Goal: Task Accomplishment & Management: Manage account settings

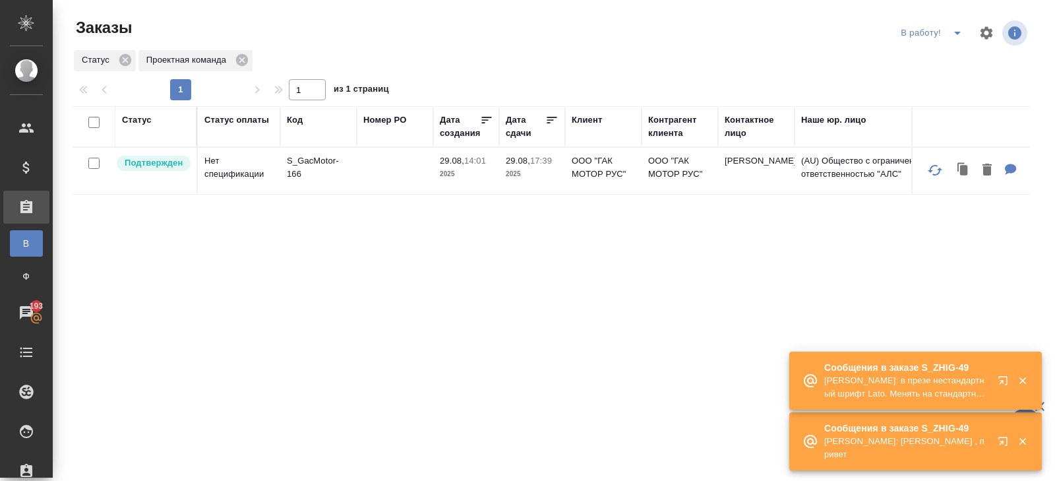
click at [1004, 382] on icon "button" at bounding box center [1006, 383] width 16 height 16
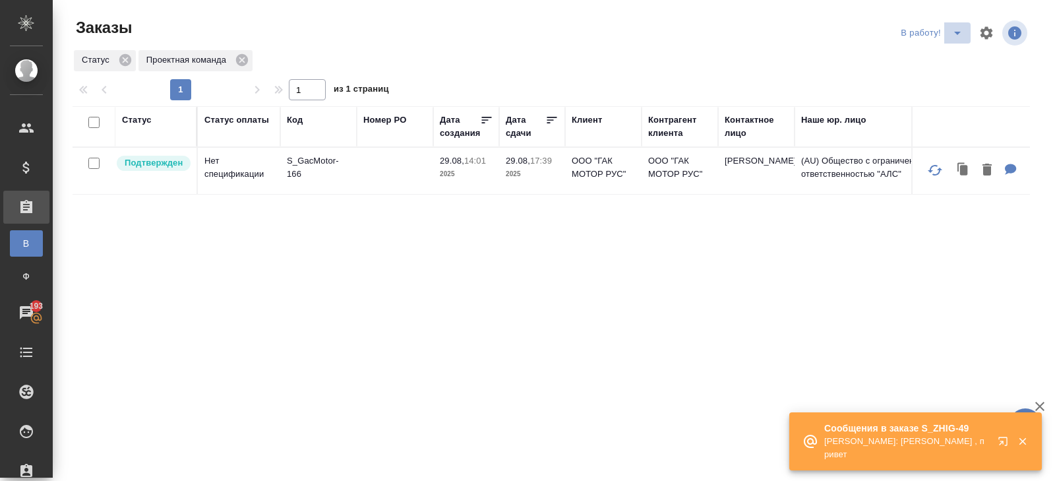
click at [956, 34] on icon "split button" at bounding box center [958, 33] width 16 height 16
click at [954, 53] on li "ПМ" at bounding box center [933, 59] width 73 height 21
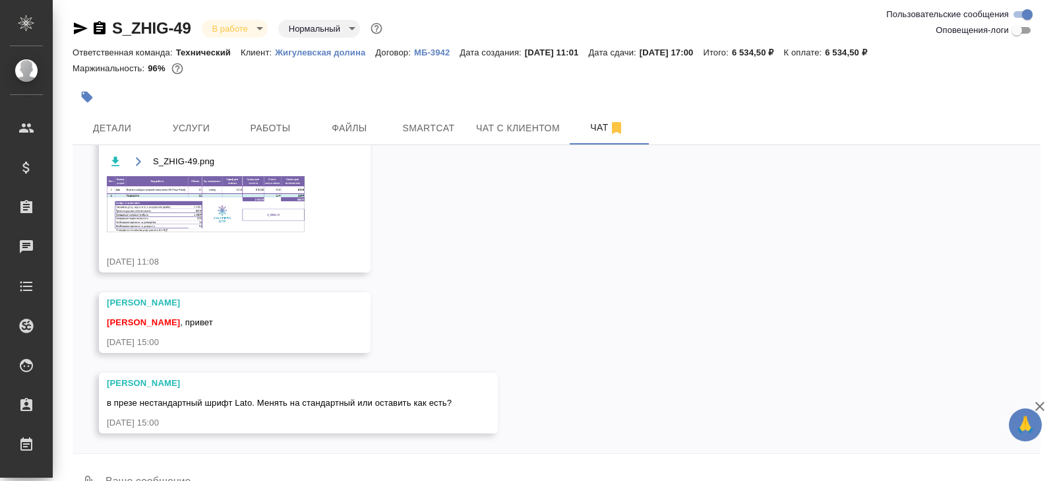
scroll to position [32, 0]
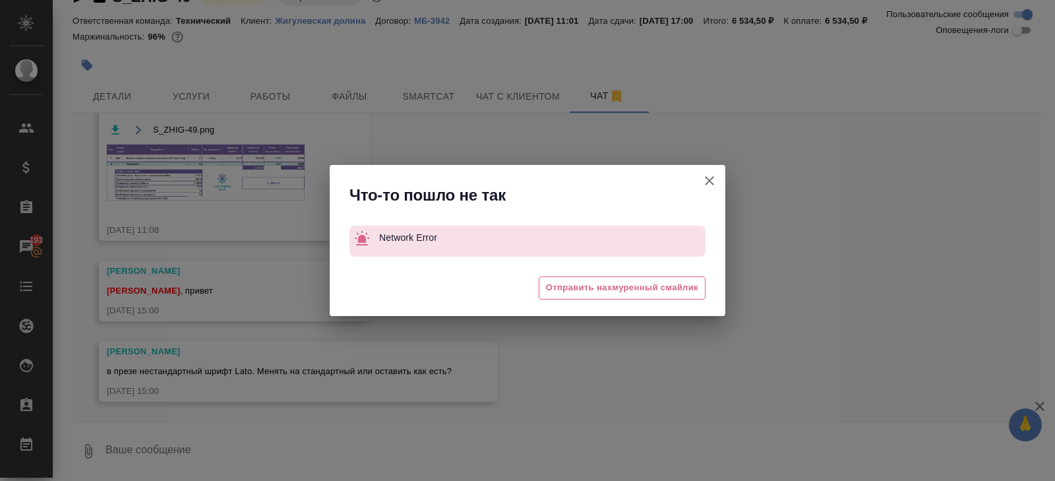
click at [710, 182] on icon "button" at bounding box center [709, 180] width 9 height 9
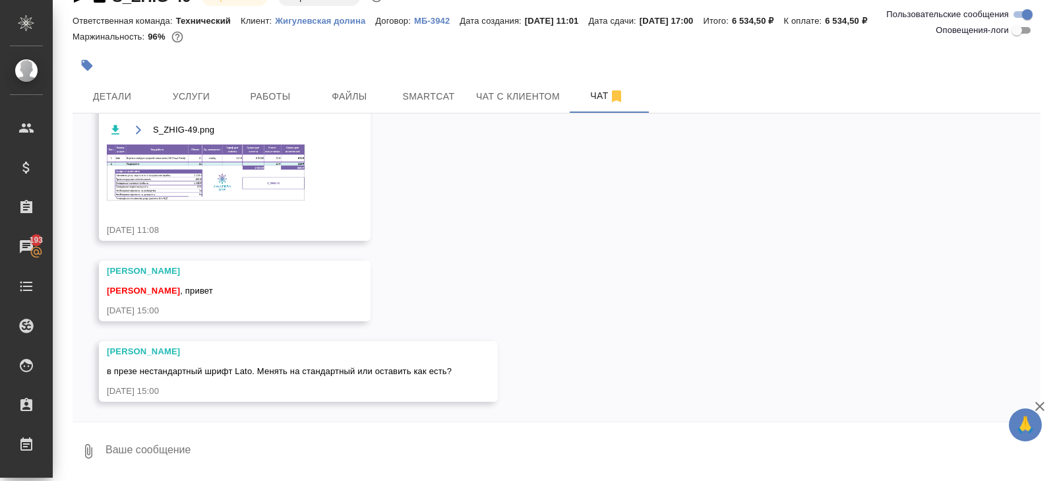
click at [222, 453] on textarea at bounding box center [572, 451] width 937 height 45
type textarea "а есть проблемы с тем чтобы оставить какой есть?"
type textarea "если нет, то оставляйте конечно"
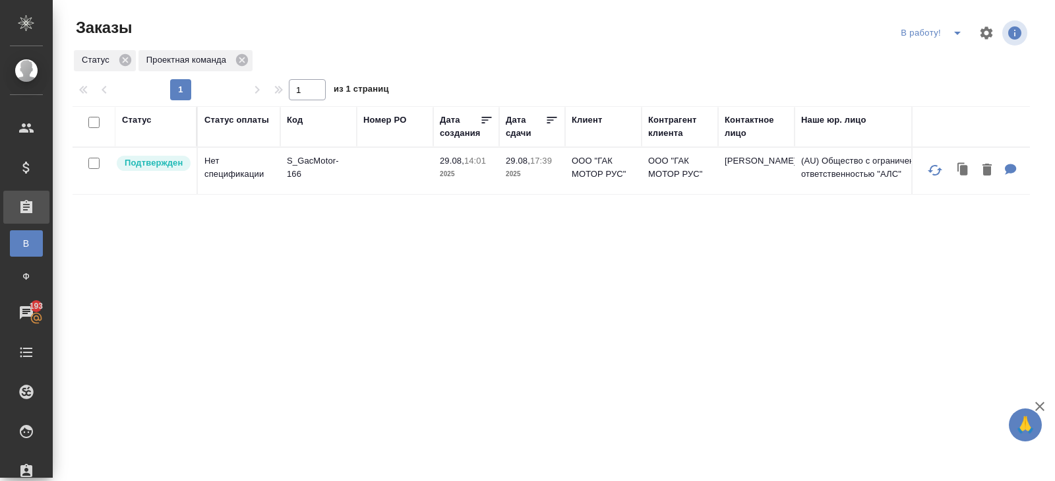
click at [958, 29] on icon "split button" at bounding box center [958, 33] width 16 height 16
click at [953, 56] on li "ПМ" at bounding box center [933, 59] width 73 height 21
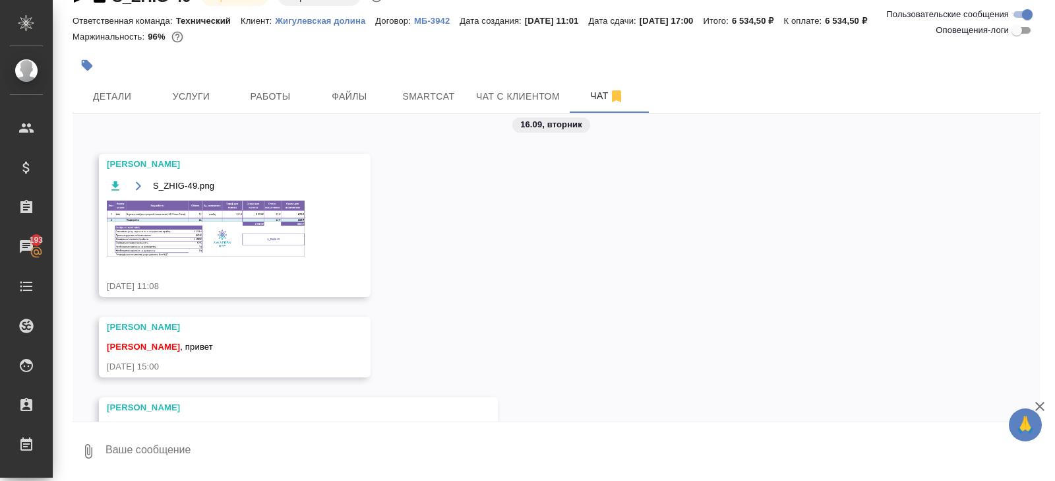
scroll to position [73, 0]
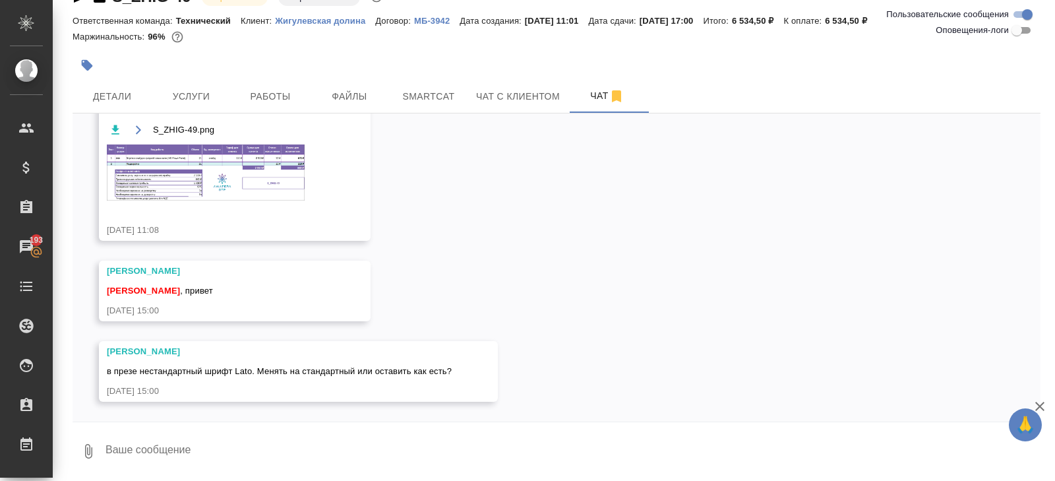
click at [260, 454] on textarea at bounding box center [572, 451] width 937 height 45
type textarea "привет а есть проблемы с тем чтобы не менять?"
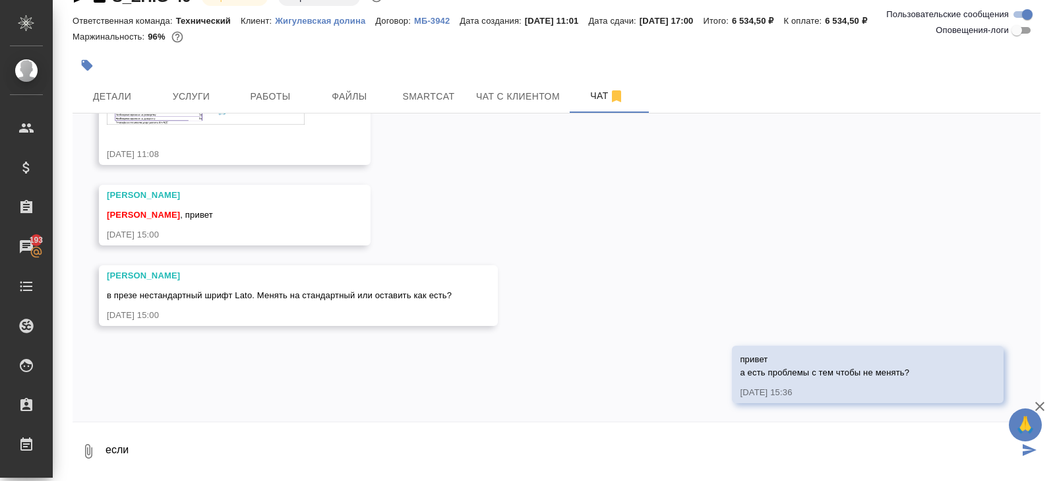
scroll to position [150, 0]
type textarea "если нет, то давайте оставим конечно как есть"
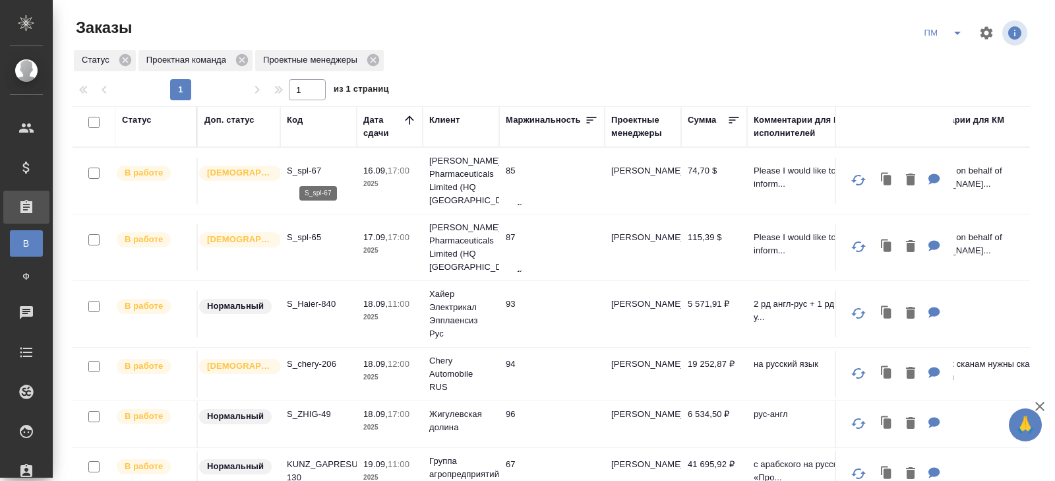
click at [311, 172] on p "S_spl-67" at bounding box center [318, 170] width 63 height 13
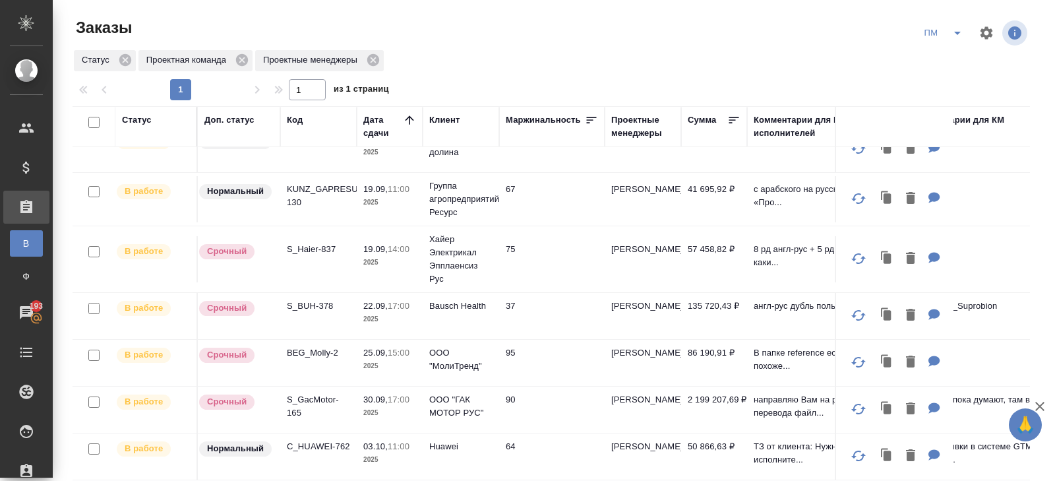
scroll to position [279, 0]
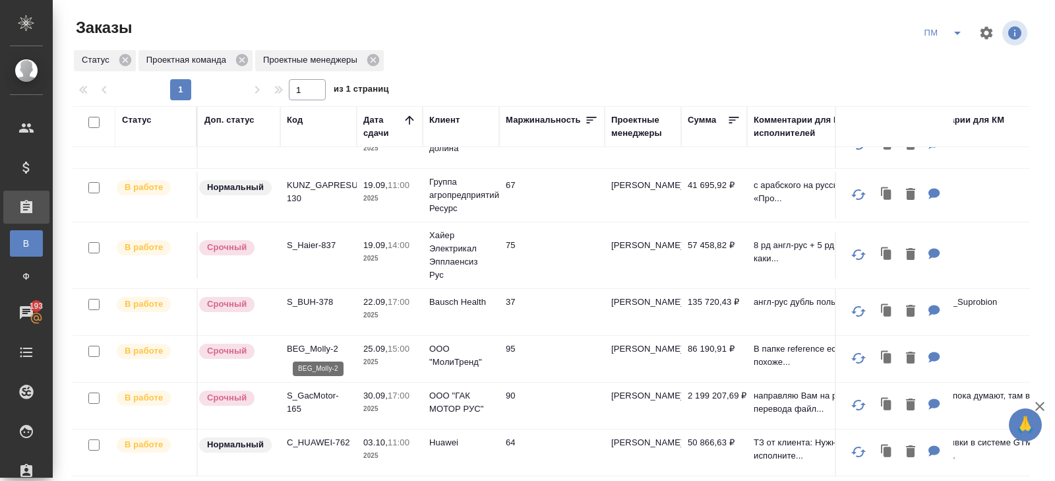
click at [303, 346] on p "BEG_Molly-2" at bounding box center [318, 348] width 63 height 13
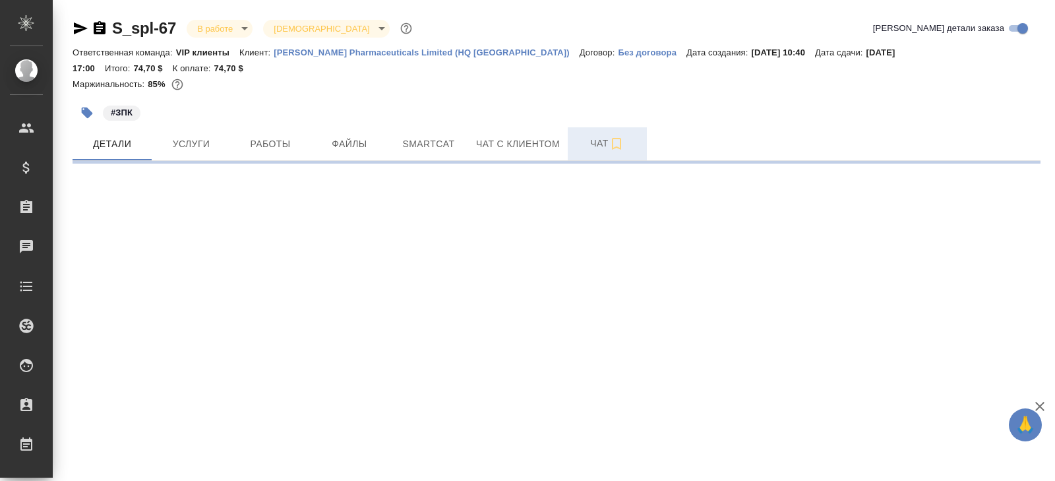
select select "RU"
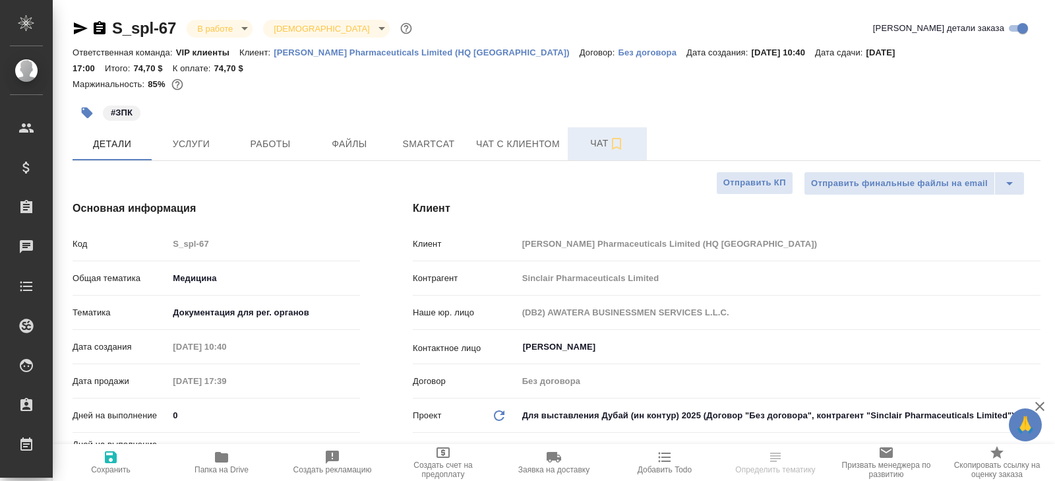
click at [598, 135] on span "Чат" at bounding box center [607, 143] width 63 height 16
type textarea "x"
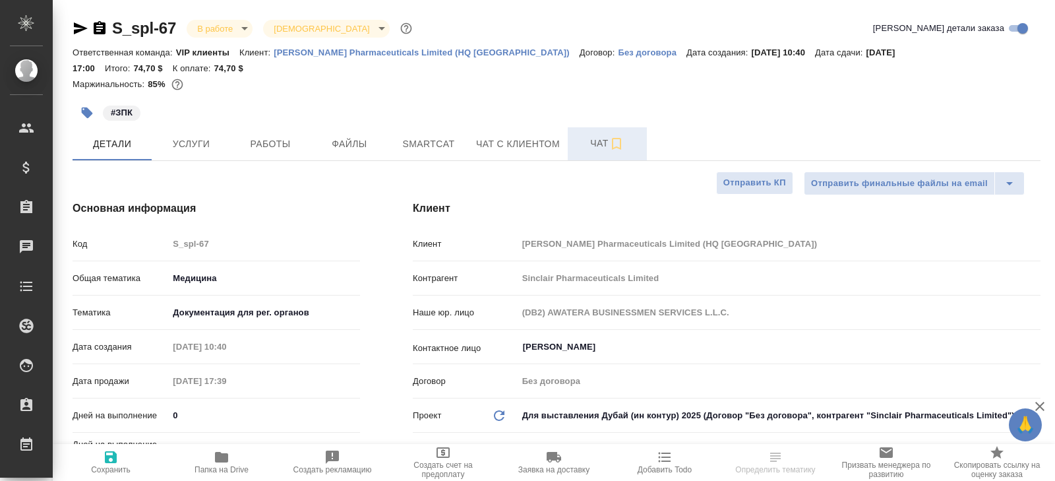
type textarea "x"
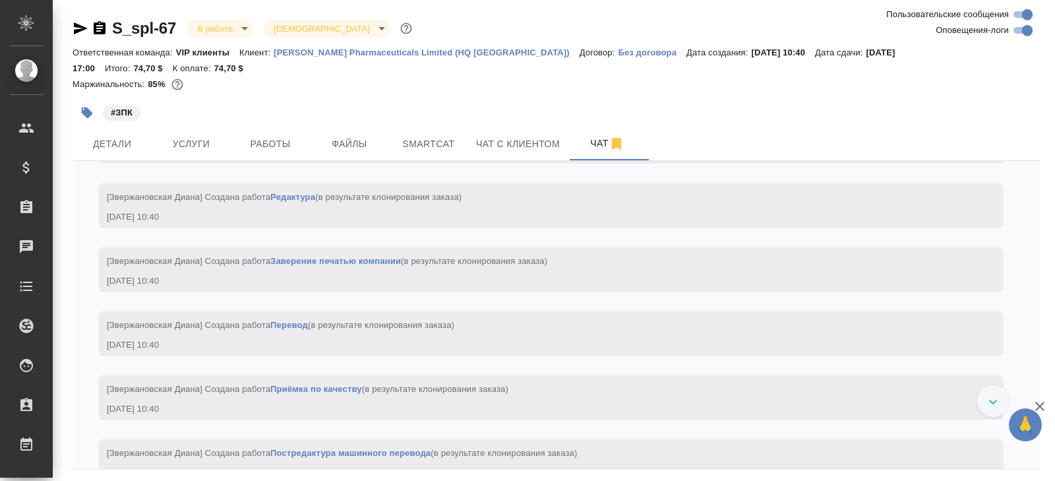
click at [1020, 34] on input "Оповещения-логи" at bounding box center [1027, 30] width 47 height 16
checkbox input "false"
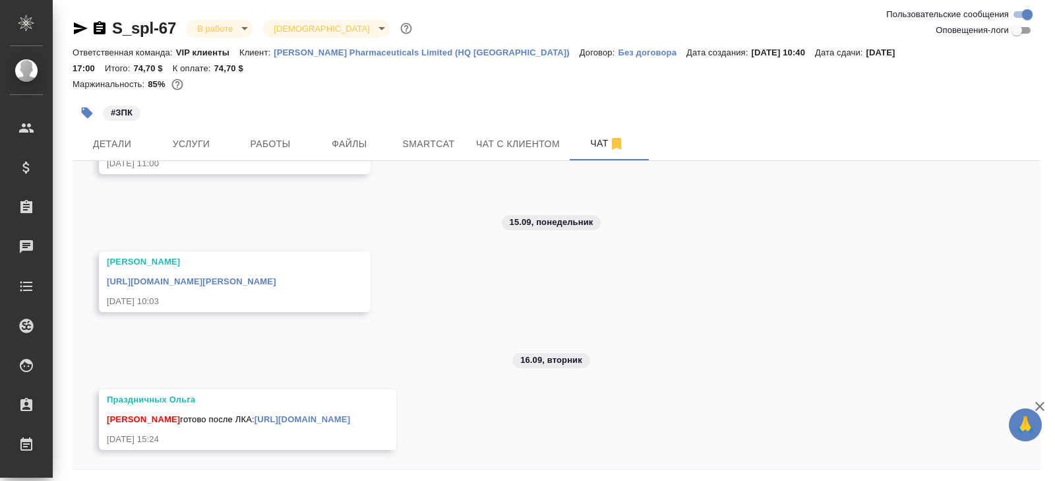
scroll to position [32, 0]
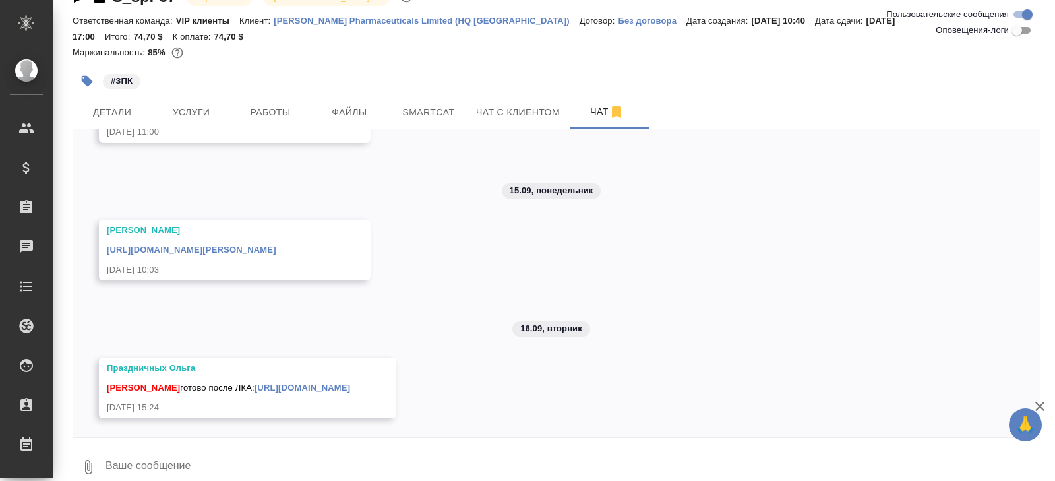
click at [342, 383] on link "https://drive.awatera.com/s/qrWjCAxLcDReq5y" at bounding box center [303, 388] width 96 height 10
click at [276, 111] on button "Работы" at bounding box center [270, 112] width 79 height 33
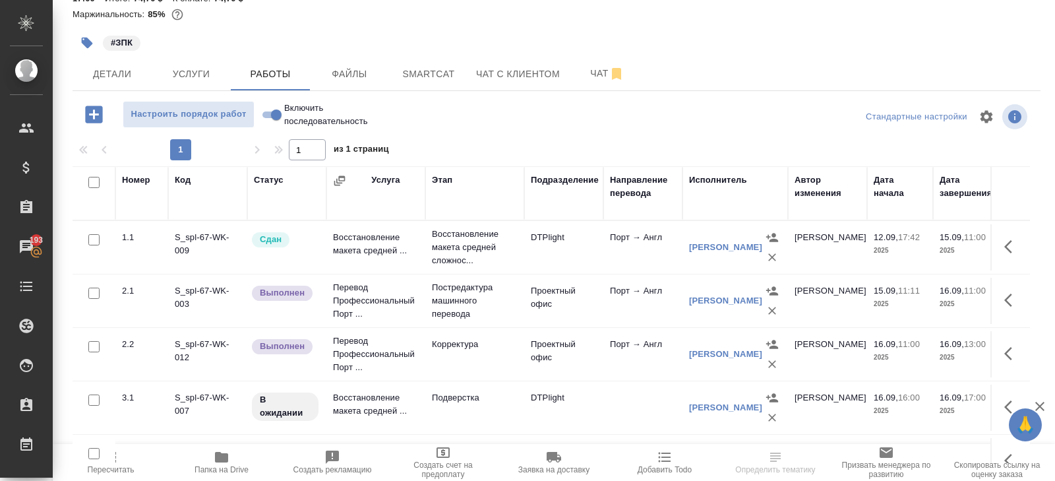
scroll to position [69, 0]
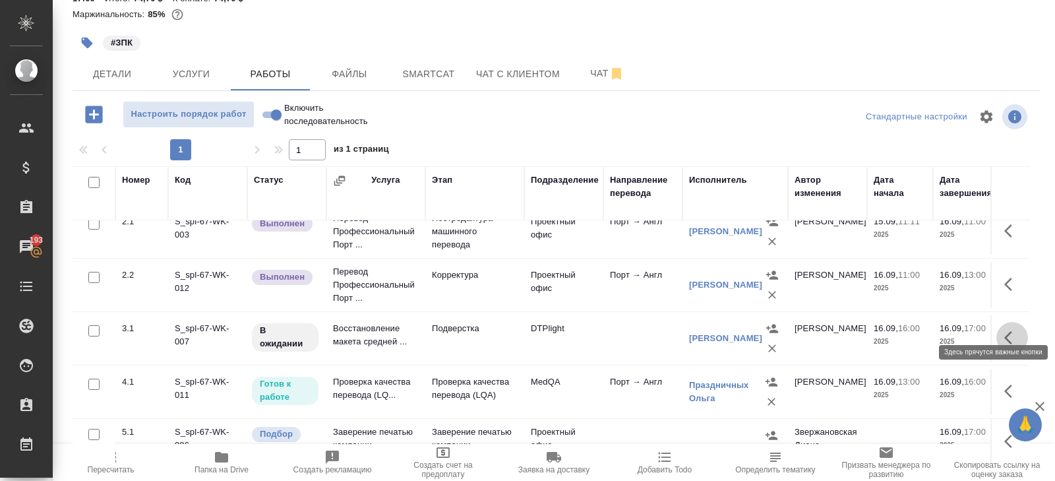
click at [1009, 330] on icon "button" at bounding box center [1013, 338] width 16 height 16
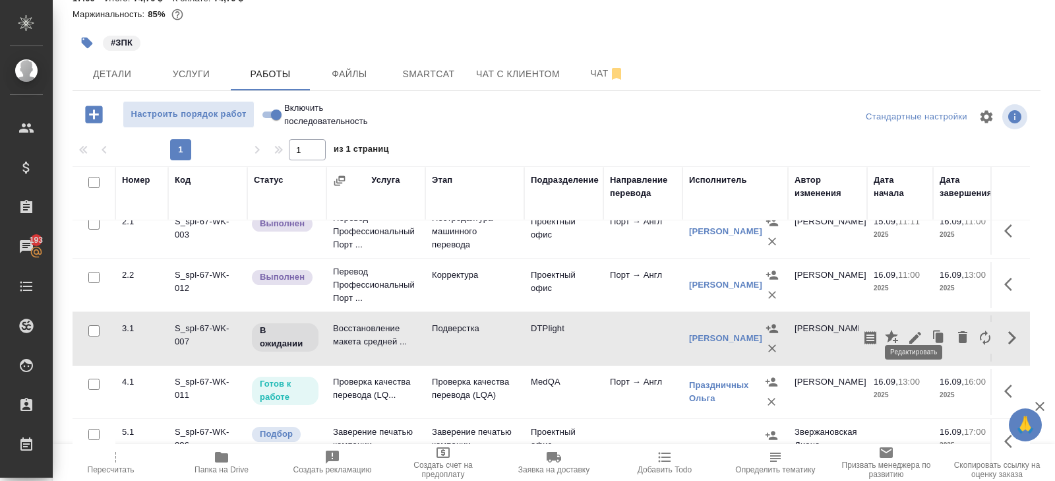
click at [919, 330] on icon "button" at bounding box center [916, 338] width 16 height 16
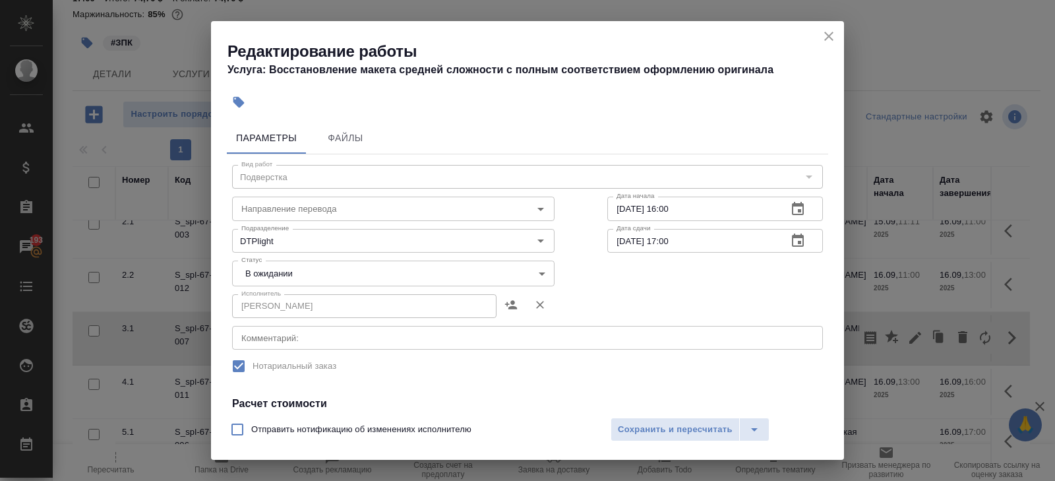
click at [350, 344] on div "x Комментарий:" at bounding box center [527, 338] width 591 height 24
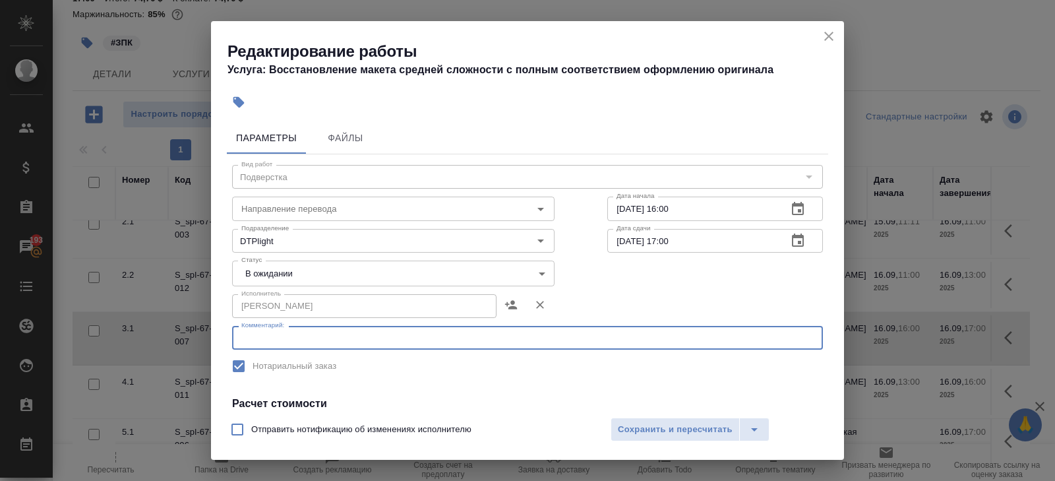
paste textarea "https://drive.awatera.com/s/qrWjCAxLcDReq5y"
type textarea "https://drive.awatera.com/s/qrWjCAxLcDReq5y"
click at [286, 283] on body "🙏 .cls-1 fill:#fff; AWATERA Belyakova Yulia Клиенты Спецификации Заказы 193 Чат…" at bounding box center [527, 240] width 1055 height 481
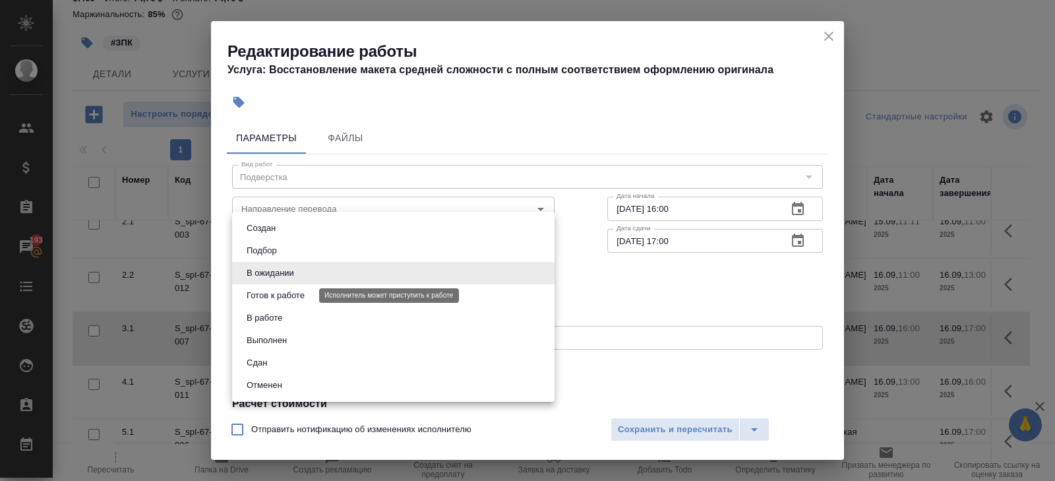
click at [286, 294] on button "Готов к работе" at bounding box center [276, 295] width 66 height 15
type input "readyForWork"
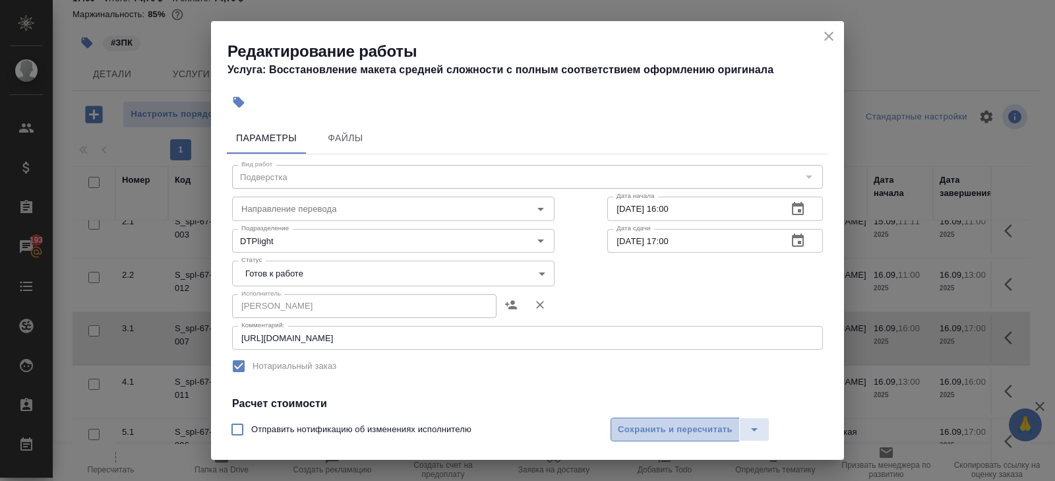
click at [639, 435] on span "Сохранить и пересчитать" at bounding box center [675, 429] width 115 height 15
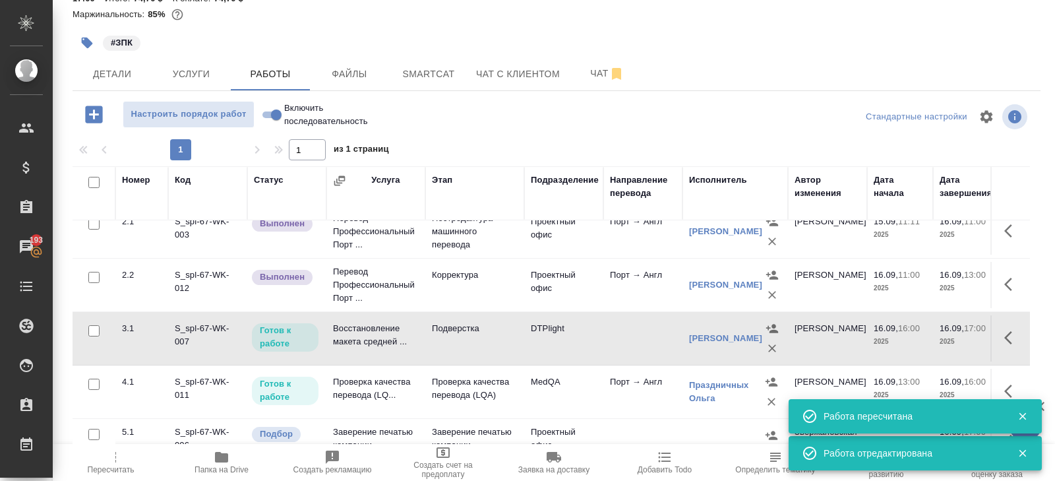
click at [1011, 383] on icon "button" at bounding box center [1013, 391] width 16 height 16
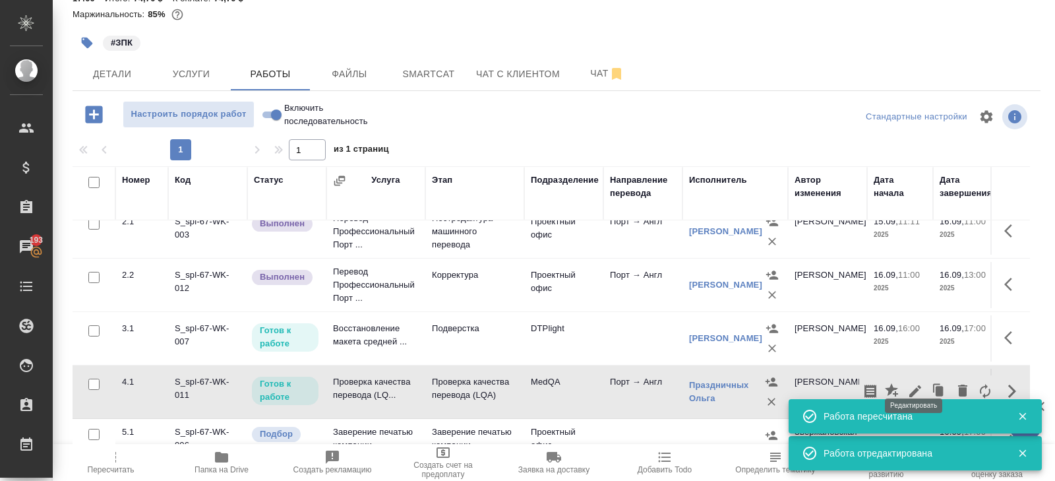
click at [915, 385] on icon "button" at bounding box center [916, 391] width 12 height 12
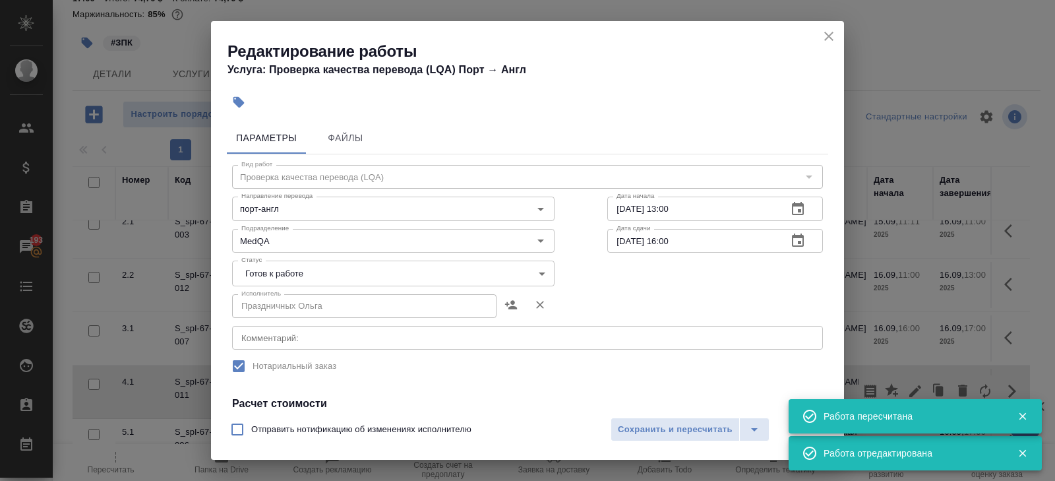
click at [263, 268] on body "🙏 .cls-1 fill:#fff; AWATERA Belyakova Yulia Клиенты Спецификации Заказы 193 Чат…" at bounding box center [527, 240] width 1055 height 481
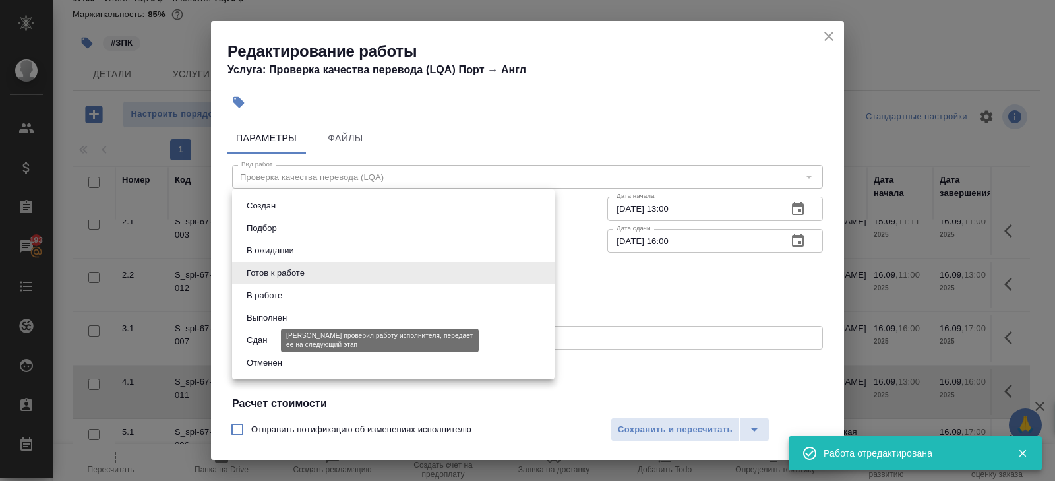
click at [262, 336] on button "Сдан" at bounding box center [257, 340] width 28 height 15
type input "closed"
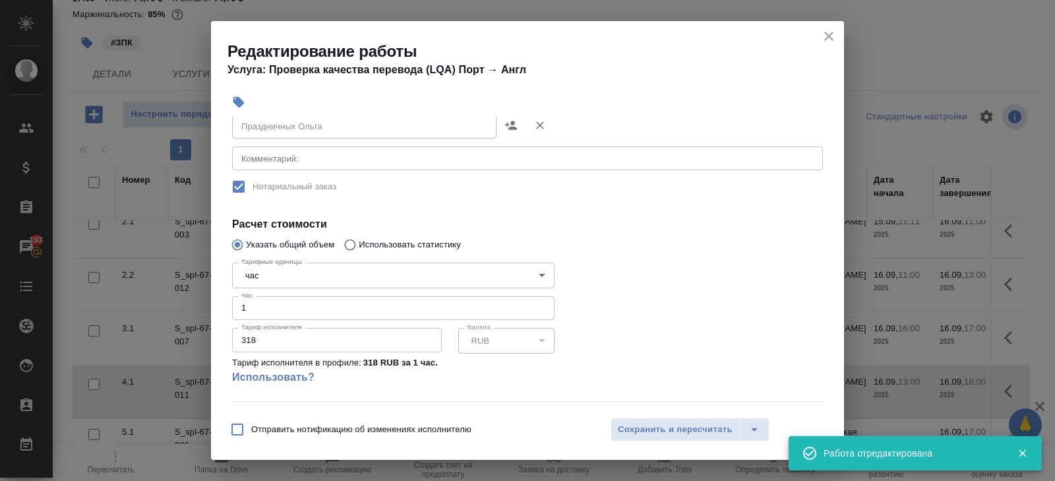
scroll to position [251, 0]
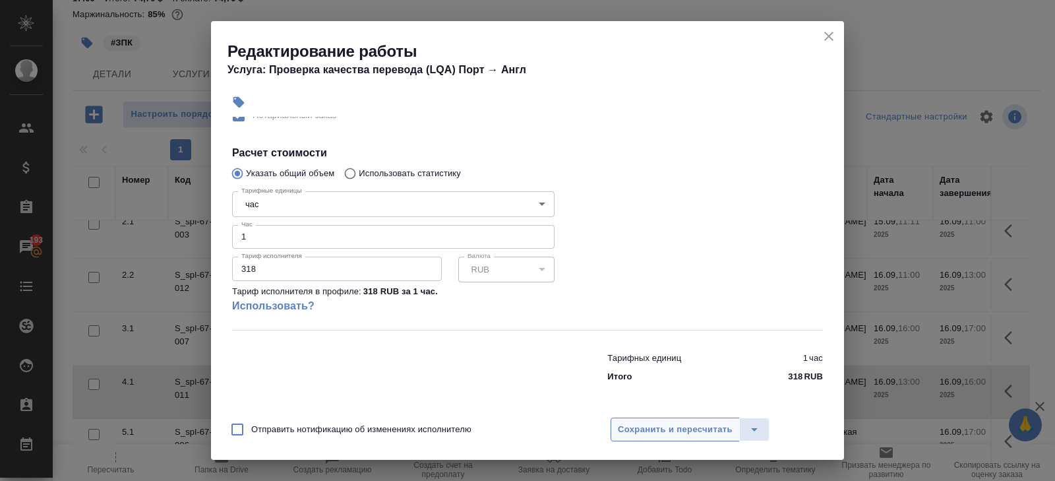
click at [651, 429] on span "Сохранить и пересчитать" at bounding box center [675, 429] width 115 height 15
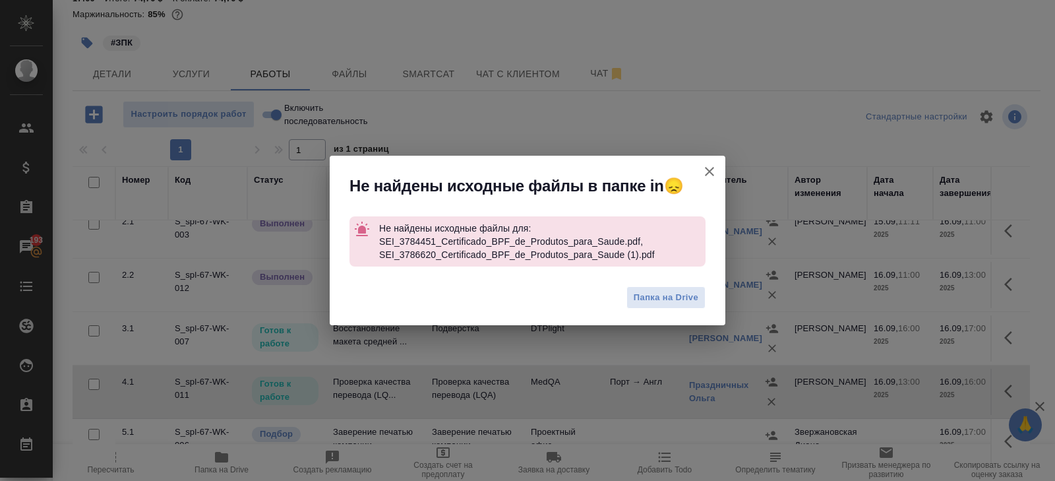
click at [716, 165] on icon "button" at bounding box center [710, 172] width 16 height 16
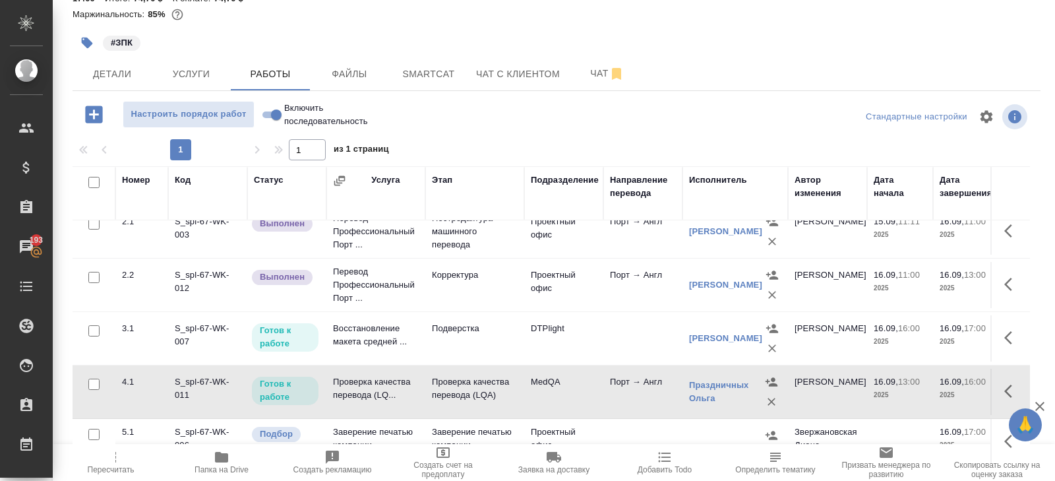
click at [272, 107] on input "Включить последовательность" at bounding box center [276, 115] width 47 height 16
checkbox input "true"
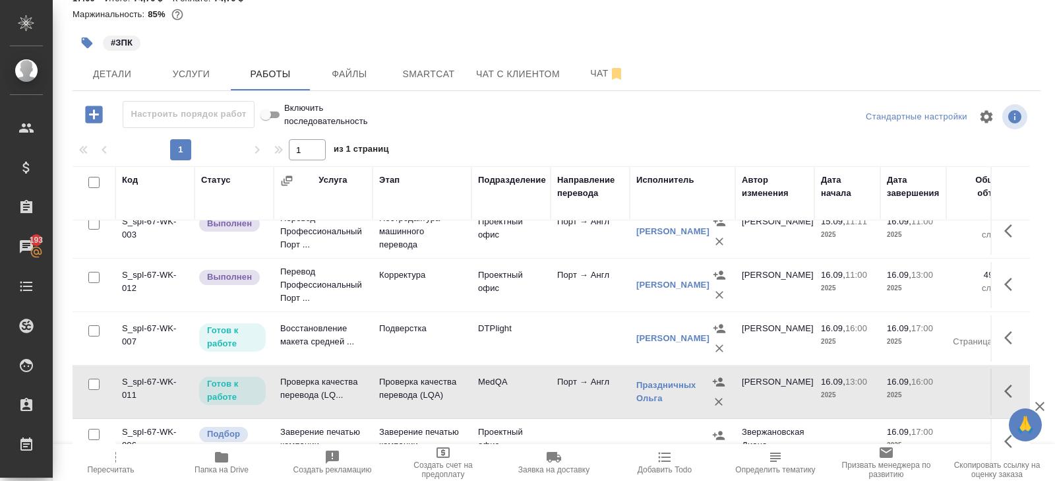
click at [1003, 375] on button "button" at bounding box center [1013, 391] width 32 height 32
click at [922, 383] on icon "button" at bounding box center [916, 391] width 16 height 16
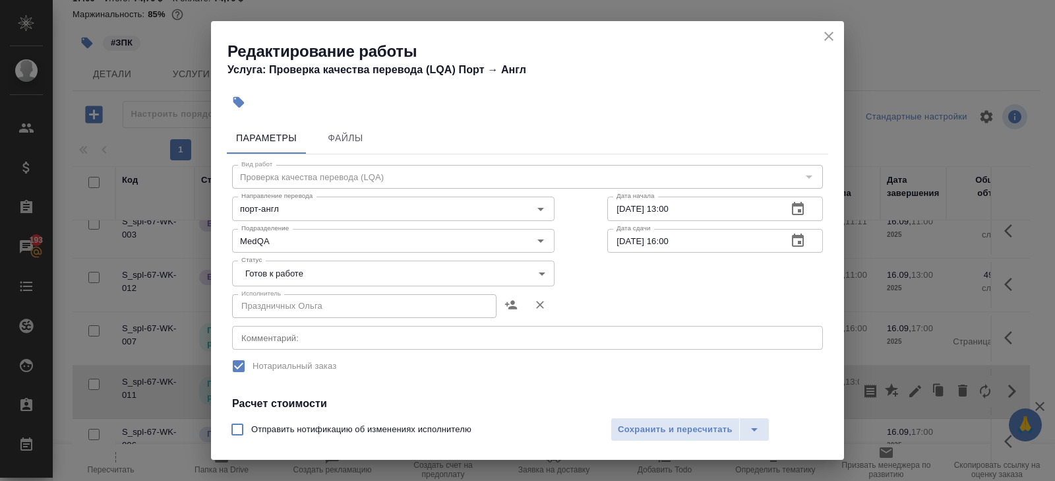
click at [257, 272] on body "🙏 .cls-1 fill:#fff; AWATERA Belyakova Yulia Клиенты Спецификации Заказы 193 Чат…" at bounding box center [527, 240] width 1055 height 481
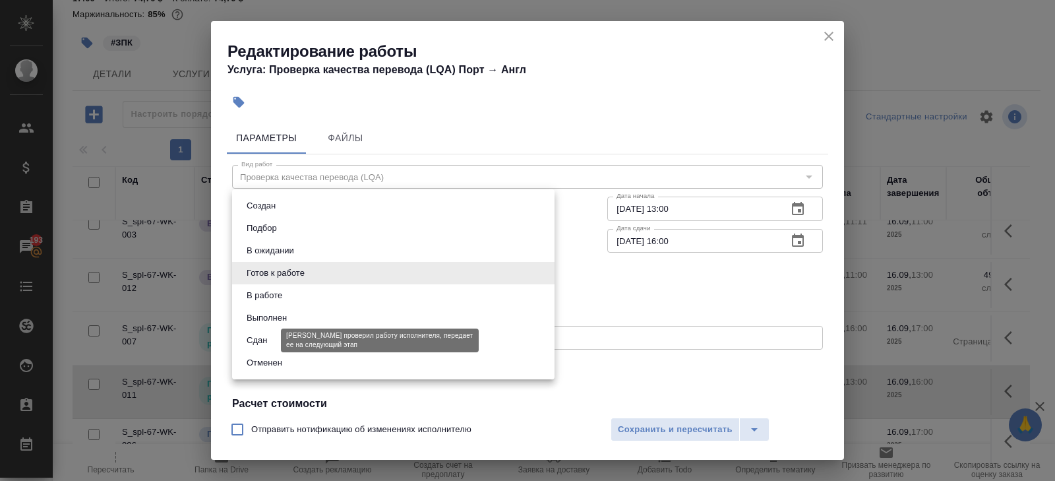
click at [259, 346] on button "Сдан" at bounding box center [257, 340] width 28 height 15
type input "closed"
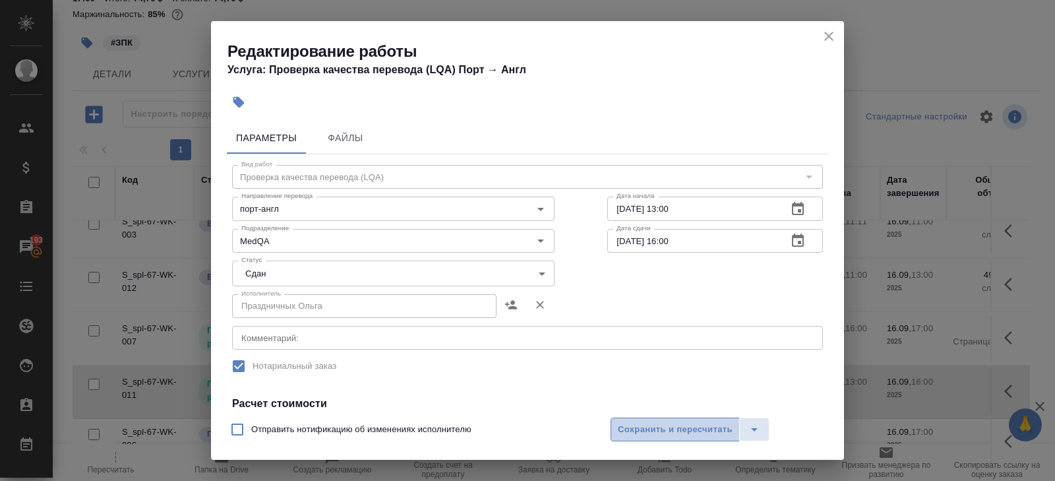
click at [639, 424] on span "Сохранить и пересчитать" at bounding box center [675, 429] width 115 height 15
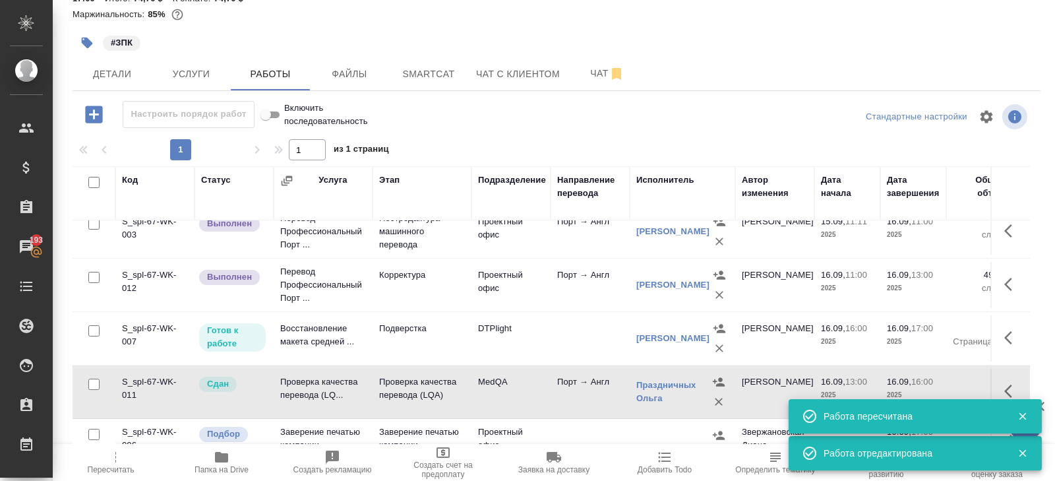
scroll to position [0, 0]
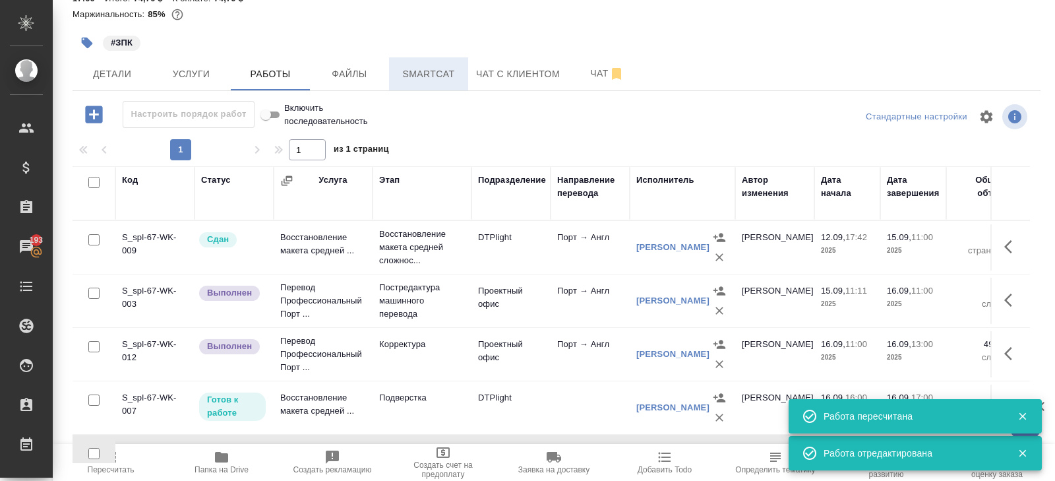
click at [438, 66] on span "Smartcat" at bounding box center [428, 74] width 63 height 16
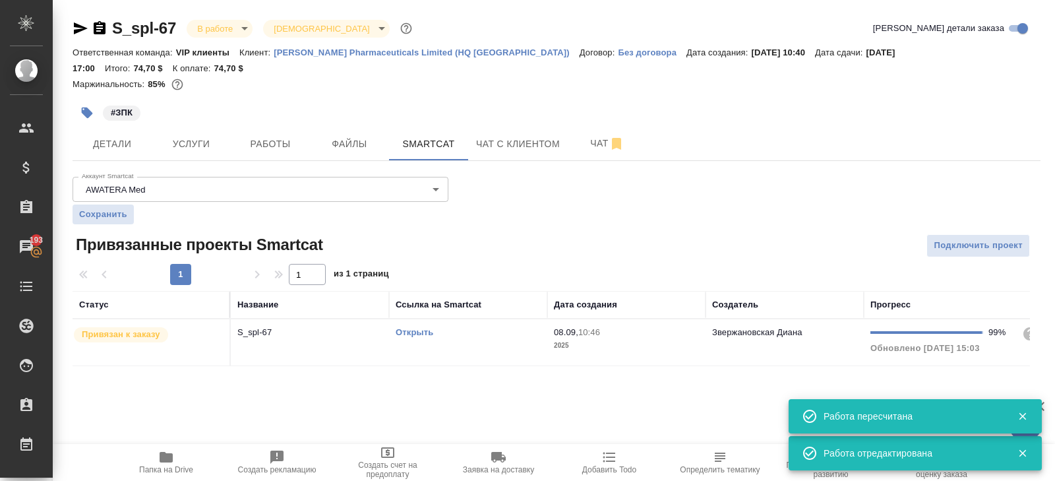
click at [478, 347] on td "Открыть" at bounding box center [468, 342] width 158 height 46
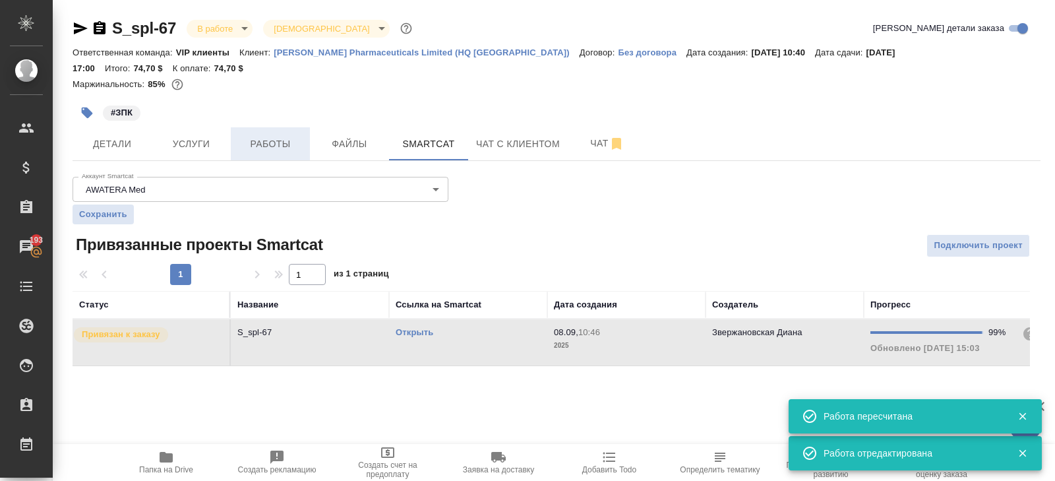
click at [294, 136] on span "Работы" at bounding box center [270, 144] width 63 height 16
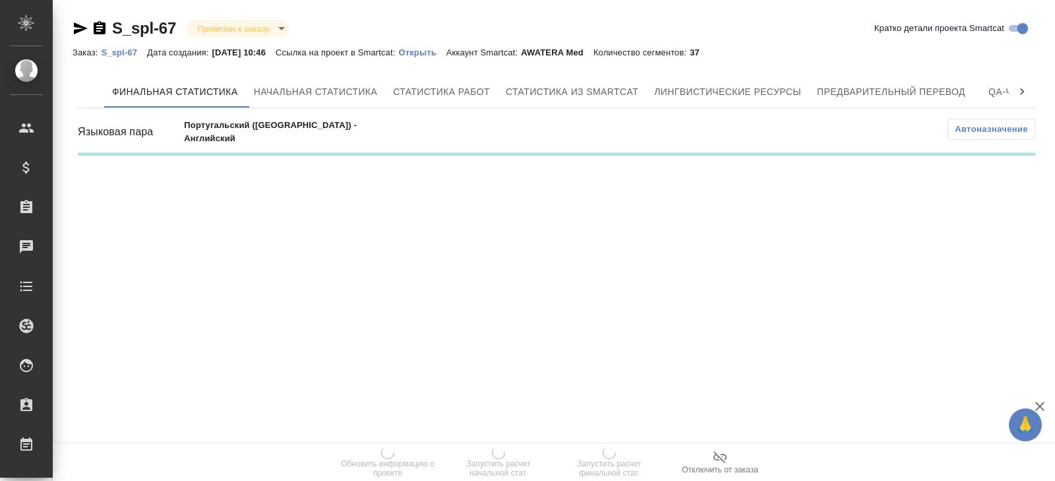
click at [960, 127] on span "Автоназначение" at bounding box center [991, 129] width 73 height 13
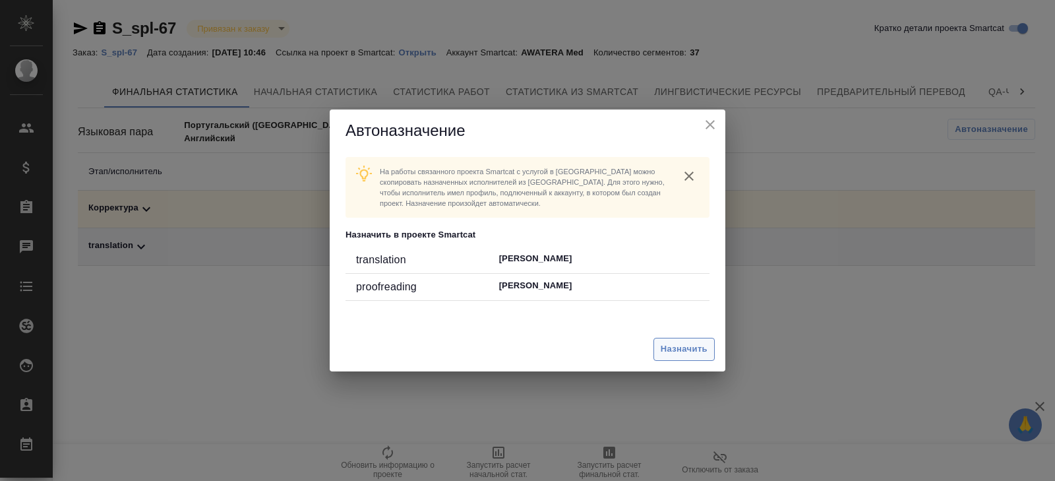
click at [681, 351] on span "Назначить" at bounding box center [684, 349] width 47 height 15
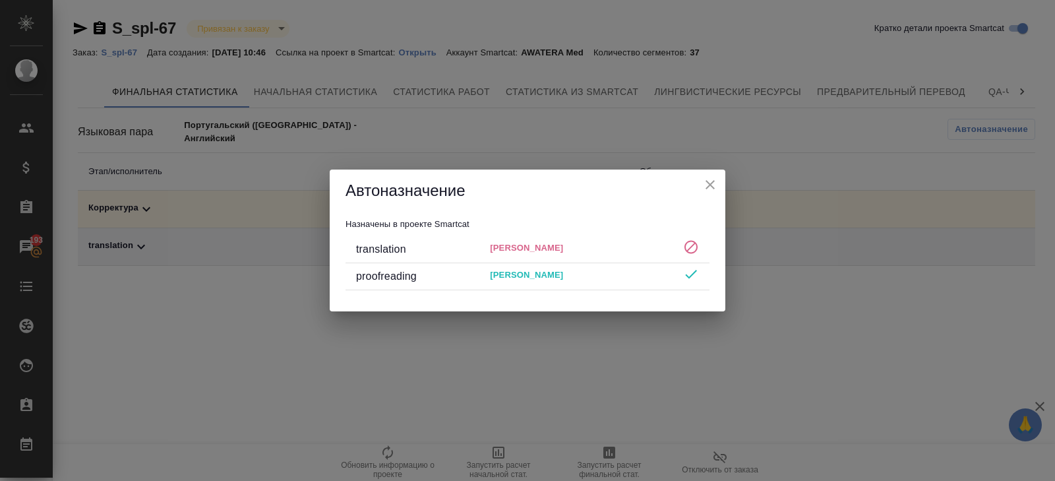
click at [711, 187] on icon "close" at bounding box center [710, 184] width 9 height 9
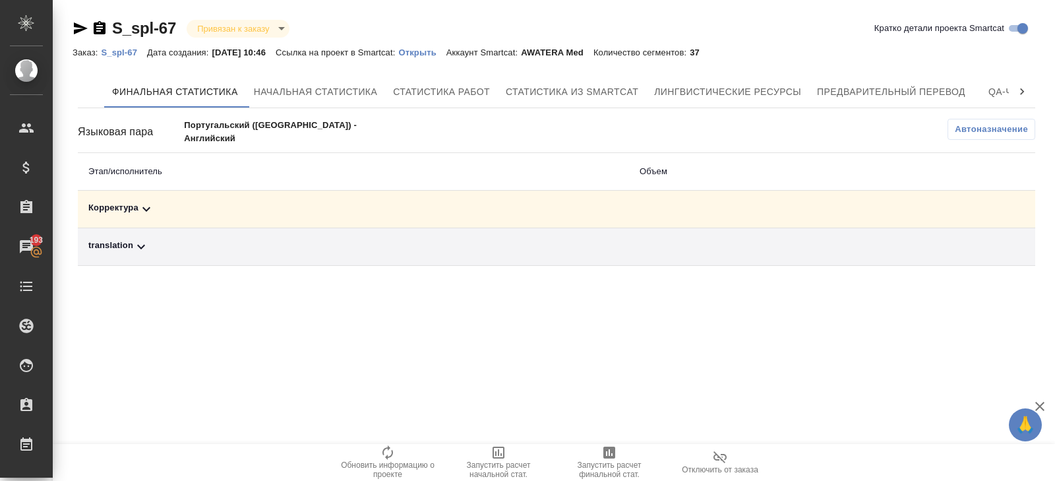
click at [143, 248] on icon at bounding box center [141, 247] width 16 height 16
click at [968, 142] on div "Языковая пара Португальский ([GEOGRAPHIC_DATA]) - Английский Автоназначение Эта…" at bounding box center [557, 219] width 958 height 201
click at [967, 130] on span "Автоназначение" at bounding box center [991, 129] width 73 height 13
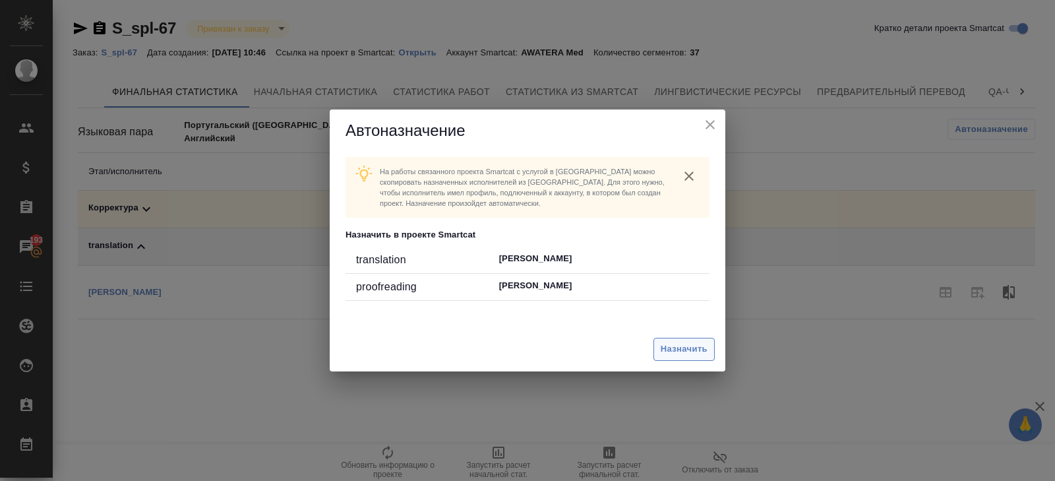
click at [692, 350] on span "Назначить" at bounding box center [684, 349] width 47 height 15
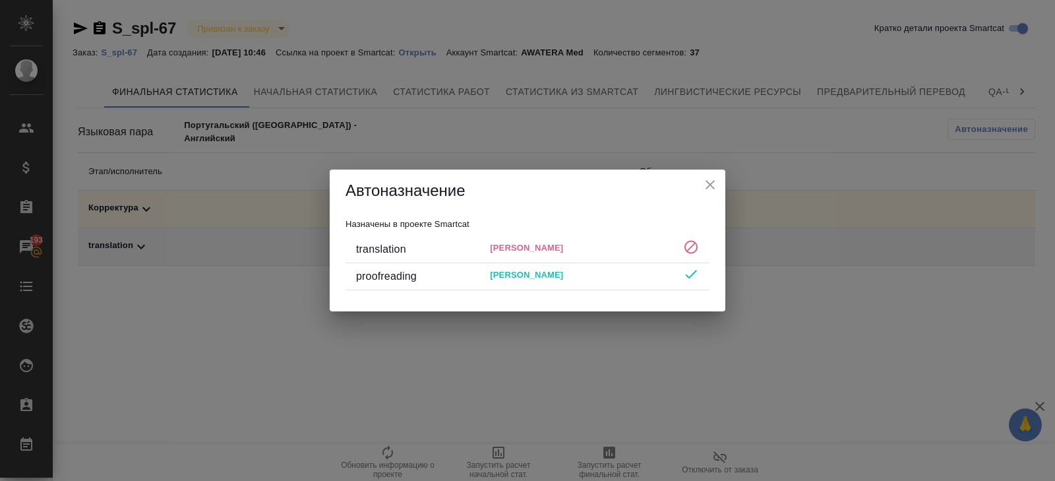
click at [709, 185] on icon "close" at bounding box center [711, 185] width 16 height 16
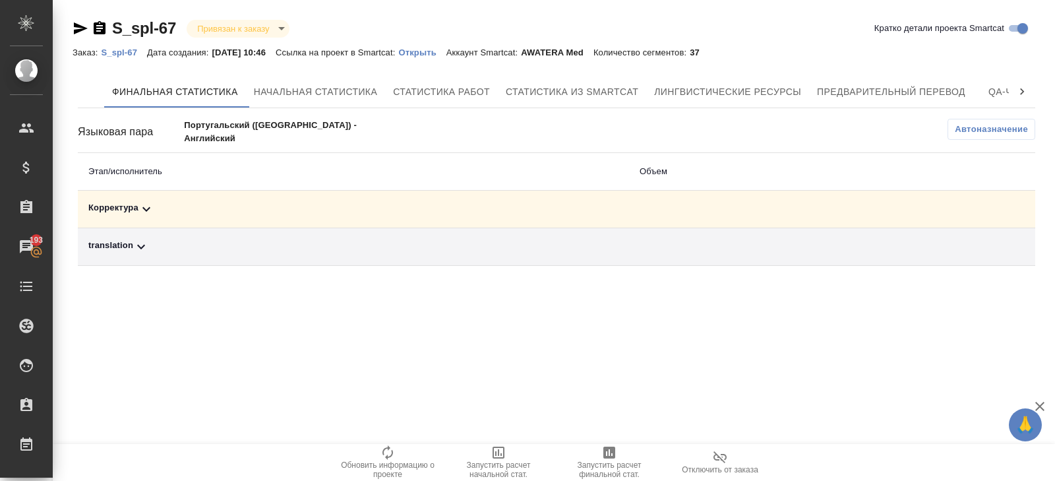
click at [257, 131] on p "Португальский (Бразилия) - Английский" at bounding box center [290, 132] width 213 height 26
click at [141, 245] on icon at bounding box center [141, 247] width 16 height 16
click at [140, 290] on p "Иванов Вячеслав" at bounding box center [124, 292] width 73 height 10
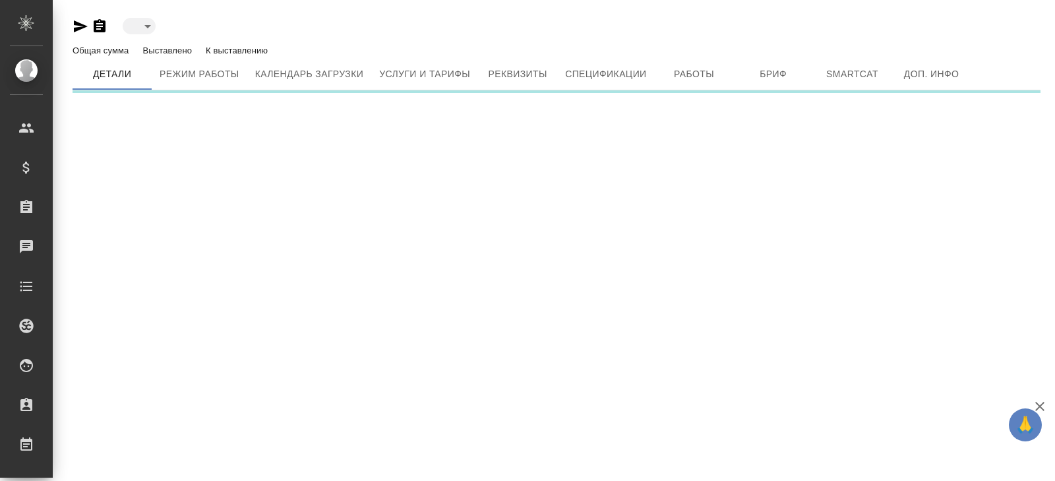
type input "active"
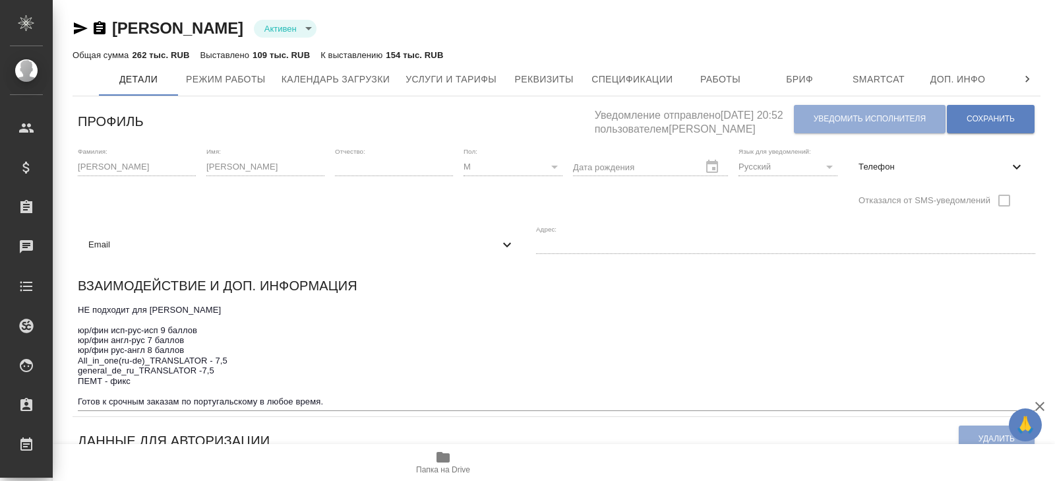
click at [76, 30] on icon "button" at bounding box center [81, 28] width 14 height 12
click at [472, 78] on span "Услуги и тарифы" at bounding box center [451, 79] width 91 height 16
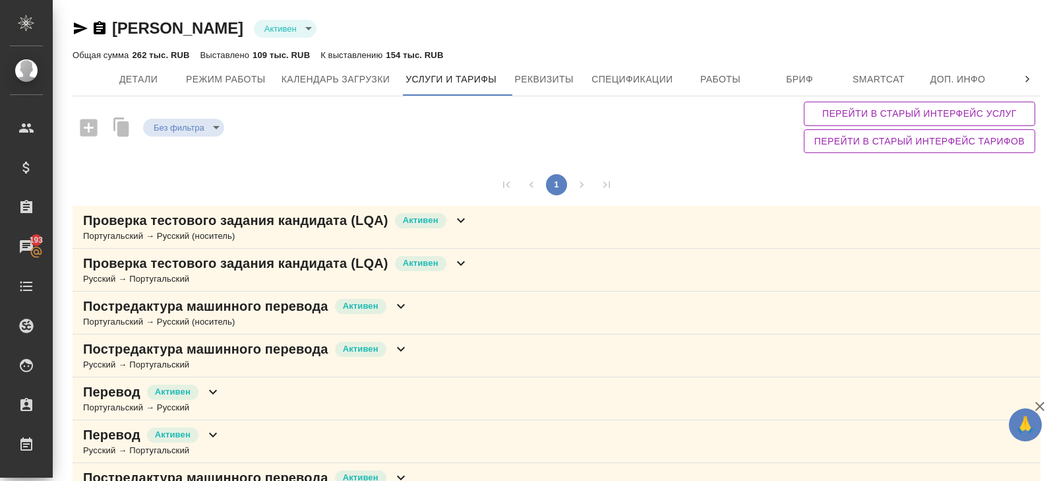
click at [291, 303] on p "Постредактура машинного перевода" at bounding box center [205, 306] width 245 height 18
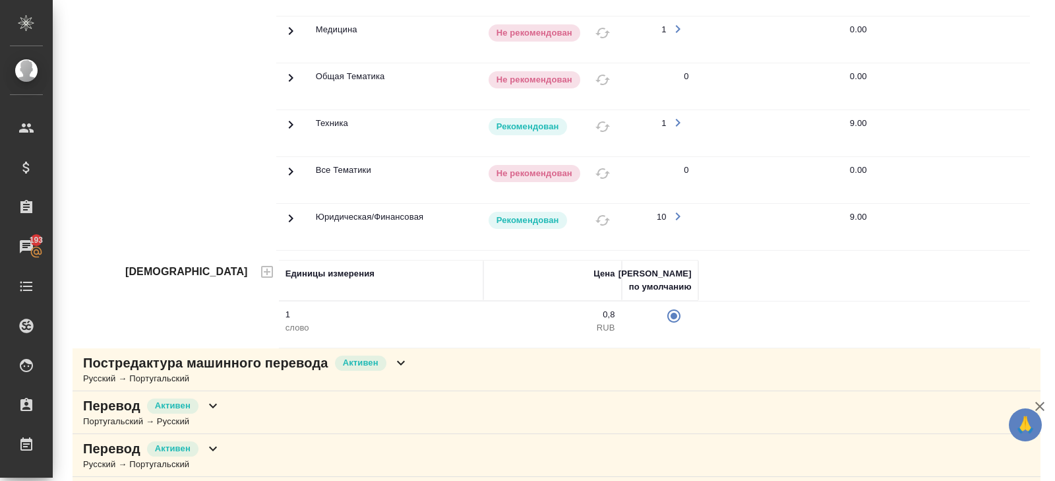
scroll to position [551, 0]
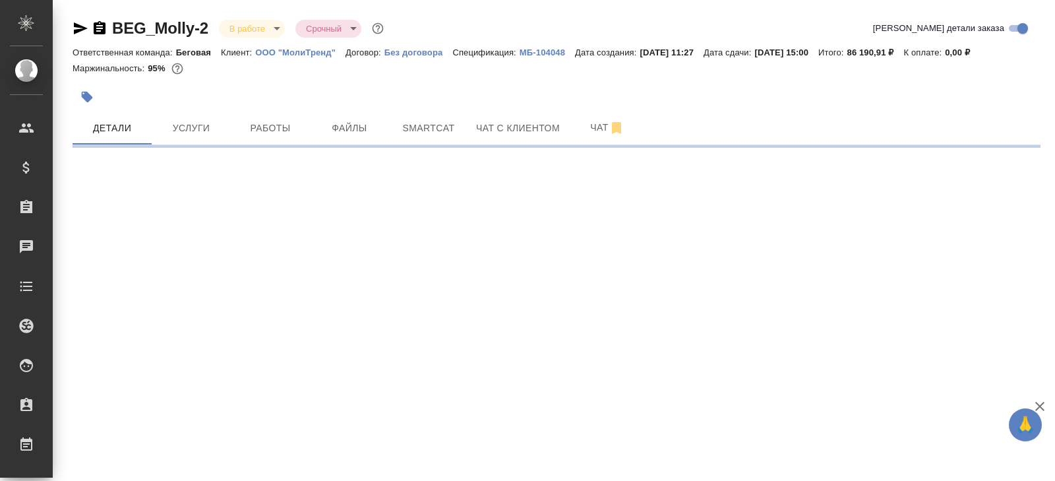
select select "RU"
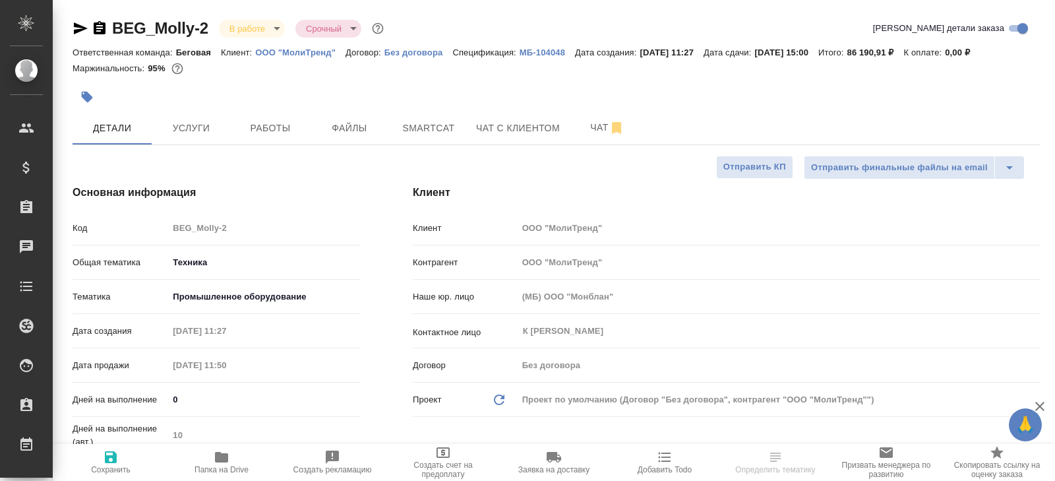
type textarea "x"
click at [270, 131] on span "Работы" at bounding box center [270, 128] width 63 height 16
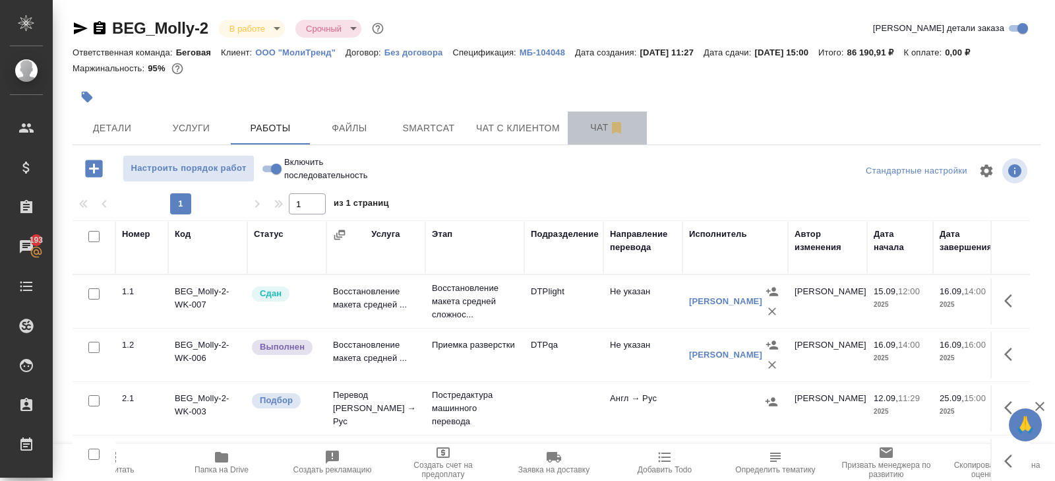
click at [583, 125] on span "Чат" at bounding box center [607, 127] width 63 height 16
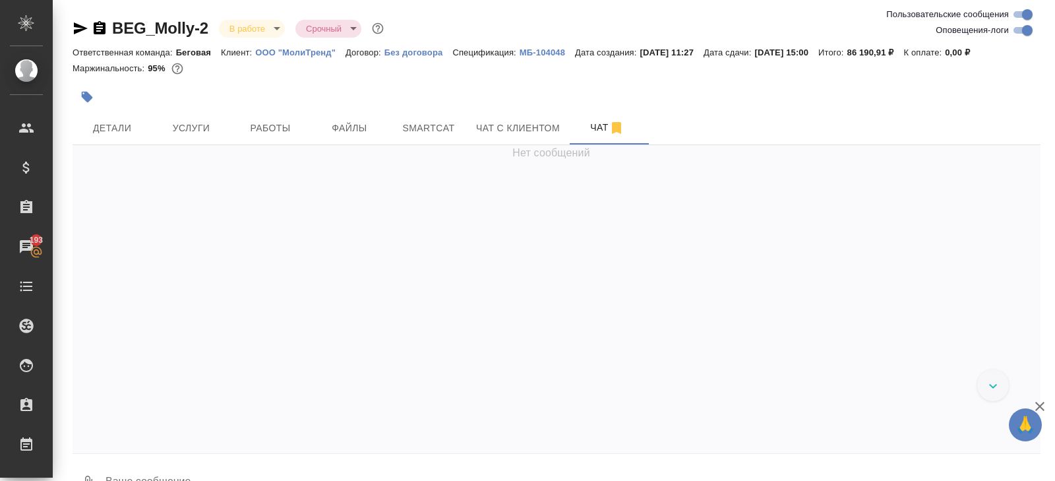
click at [1019, 28] on input "Оповещения-логи" at bounding box center [1027, 30] width 47 height 16
checkbox input "false"
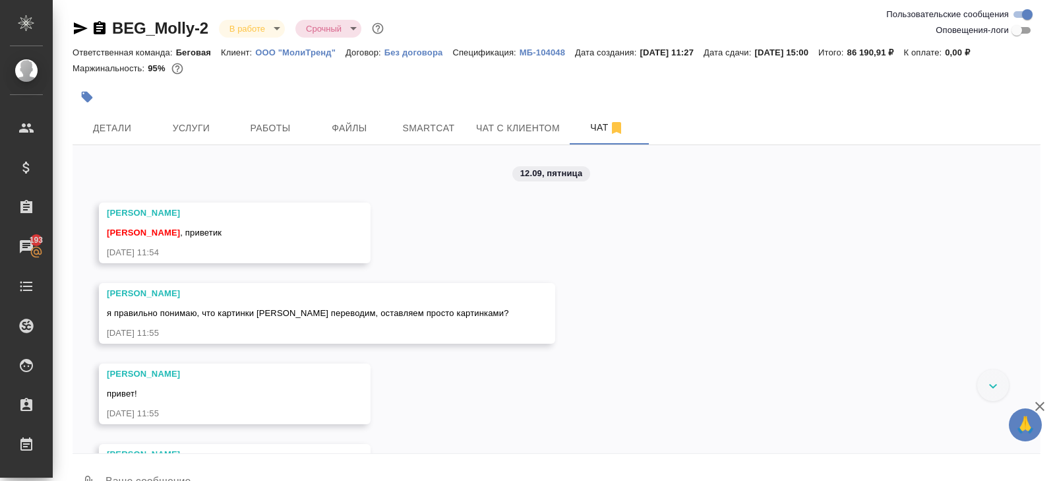
scroll to position [641, 0]
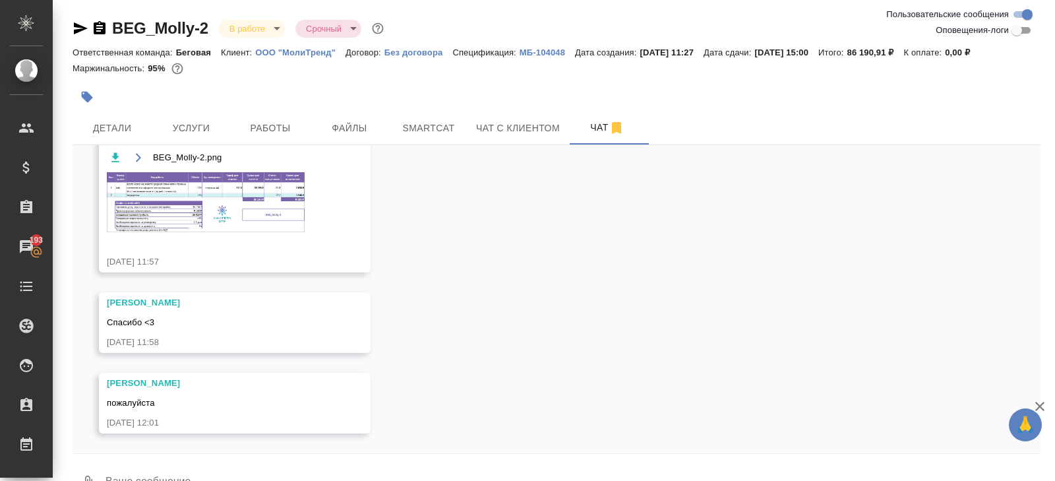
click at [228, 193] on img at bounding box center [206, 202] width 198 height 60
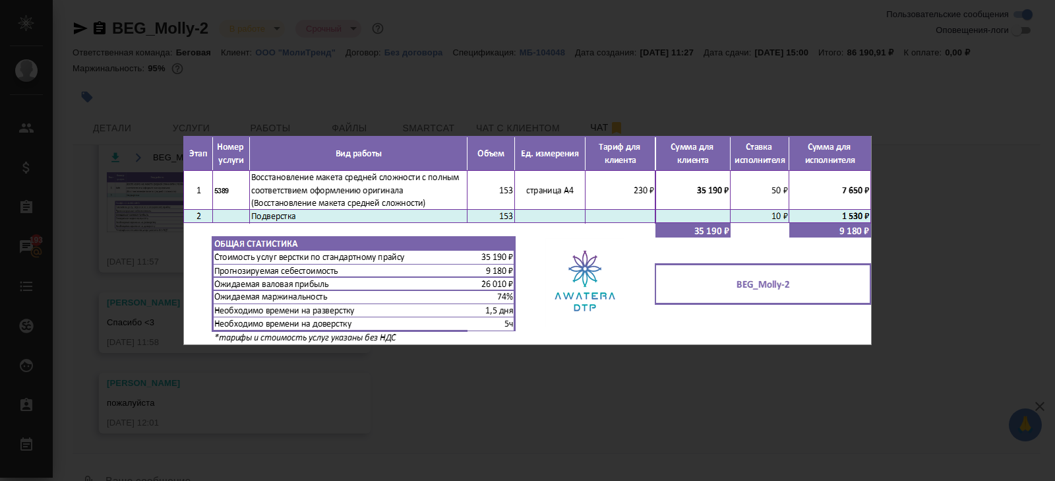
click at [257, 352] on div "BEG_Molly-2.png 1 of 1" at bounding box center [527, 240] width 1055 height 481
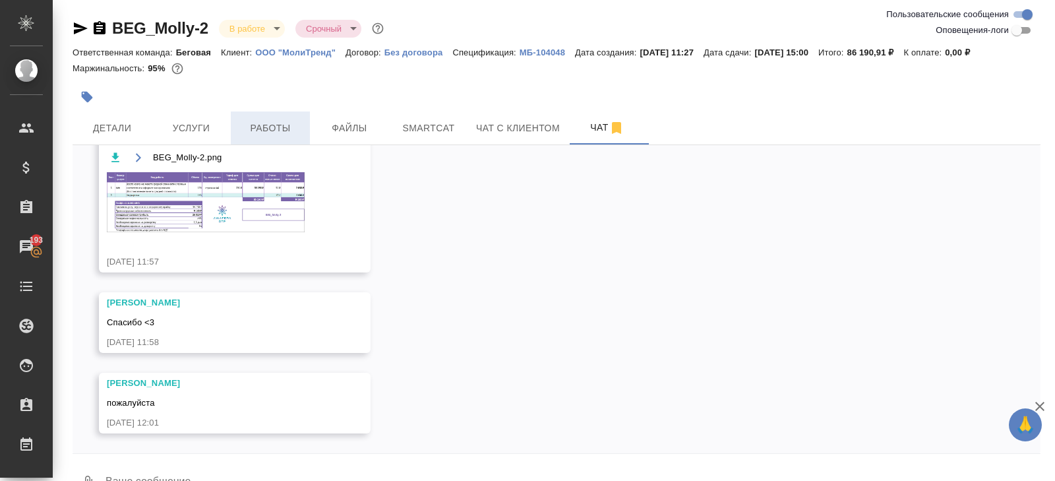
click at [275, 125] on span "Работы" at bounding box center [270, 128] width 63 height 16
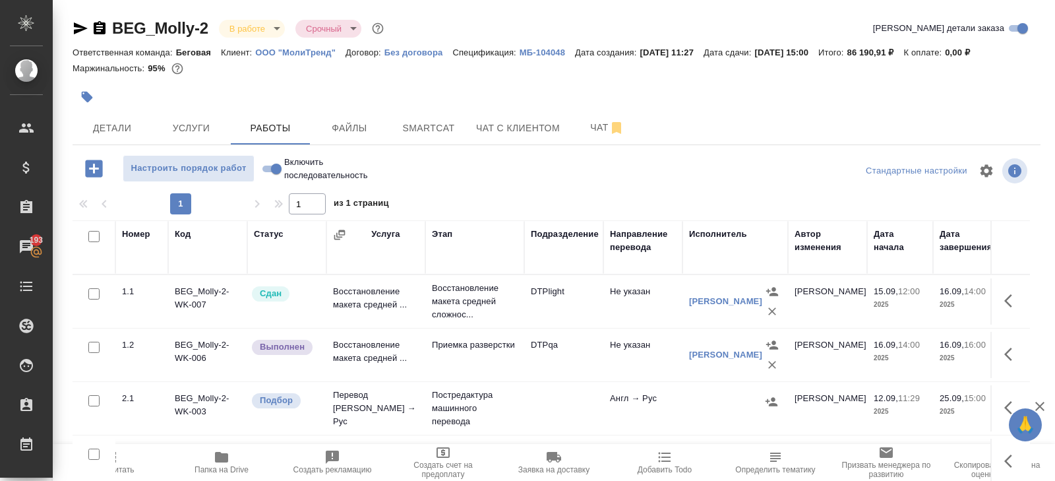
click at [94, 235] on input "checkbox" at bounding box center [93, 236] width 11 height 11
checkbox input "true"
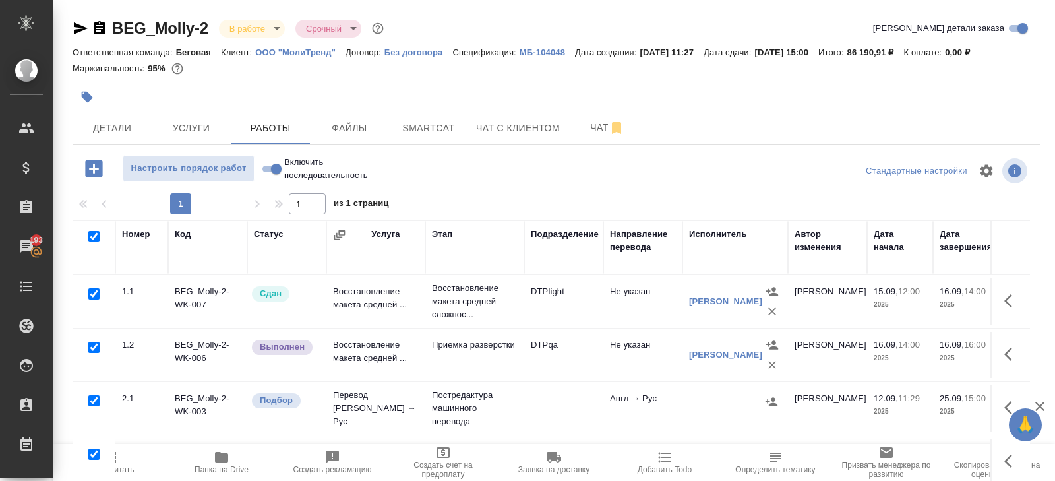
checkbox input "true"
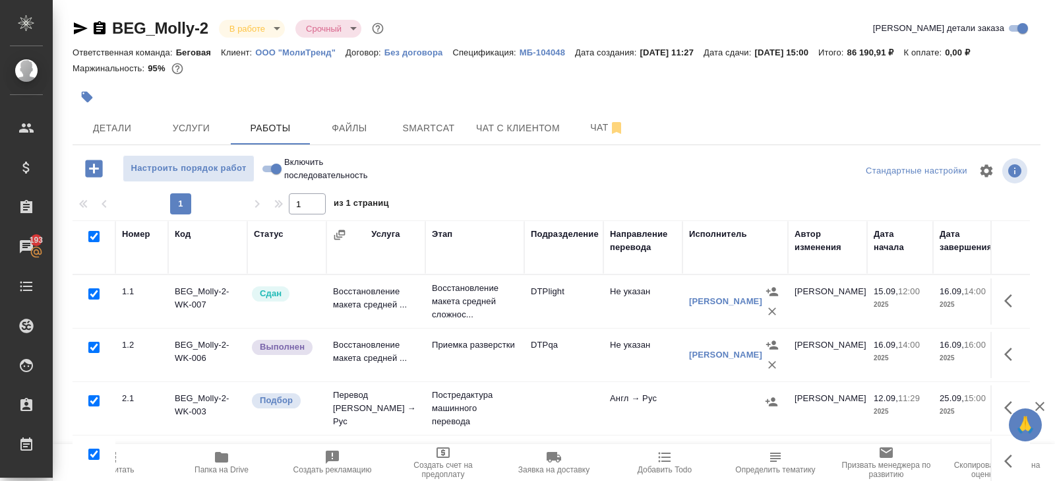
checkbox input "true"
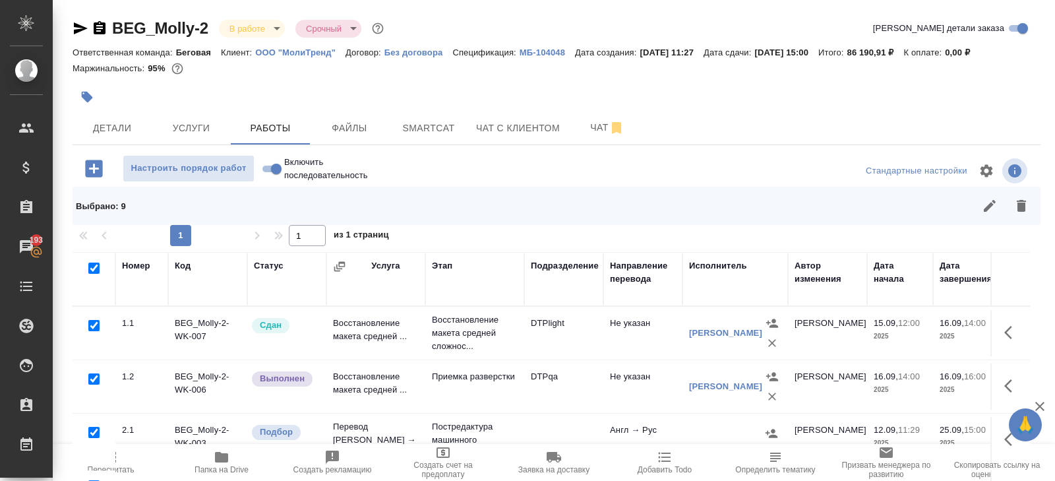
click at [92, 327] on input "checkbox" at bounding box center [93, 325] width 11 height 11
checkbox input "false"
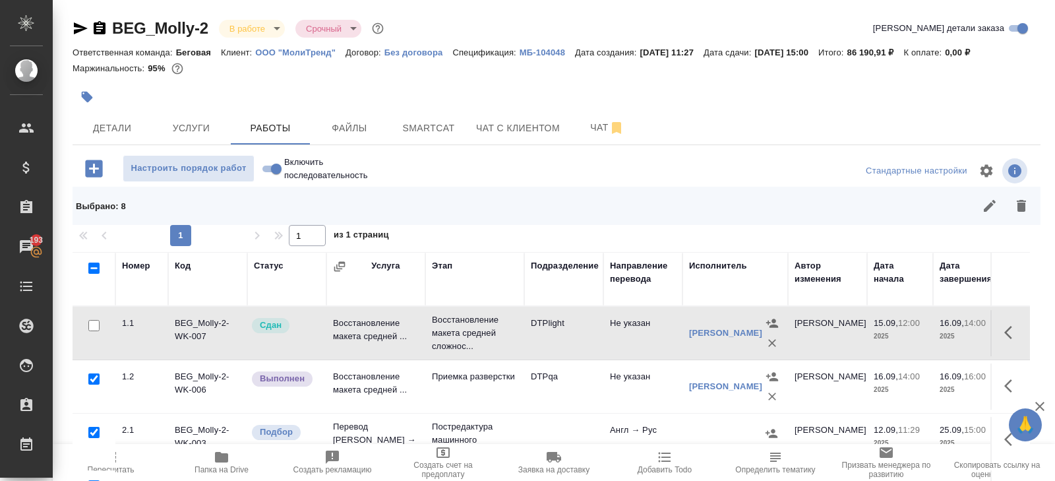
click at [92, 377] on input "checkbox" at bounding box center [93, 378] width 11 height 11
checkbox input "false"
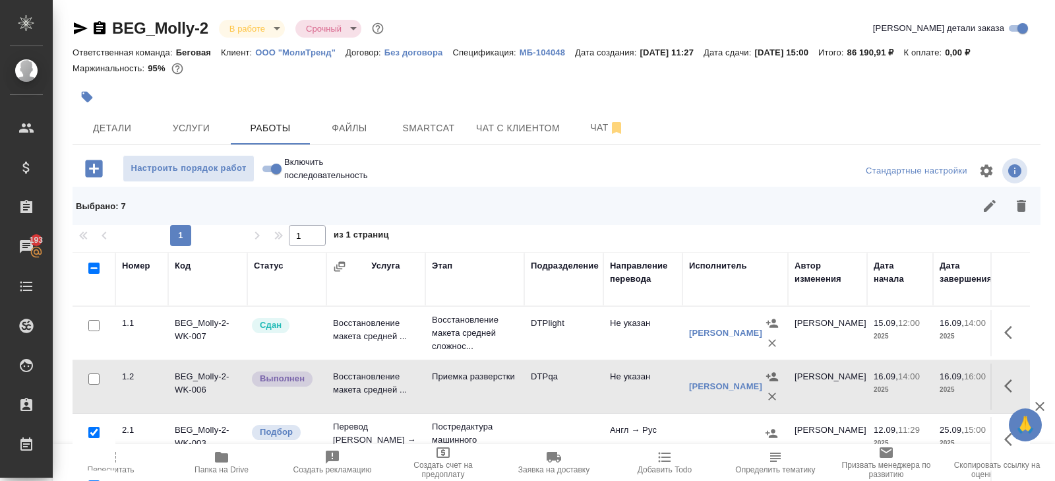
scroll to position [101, 0]
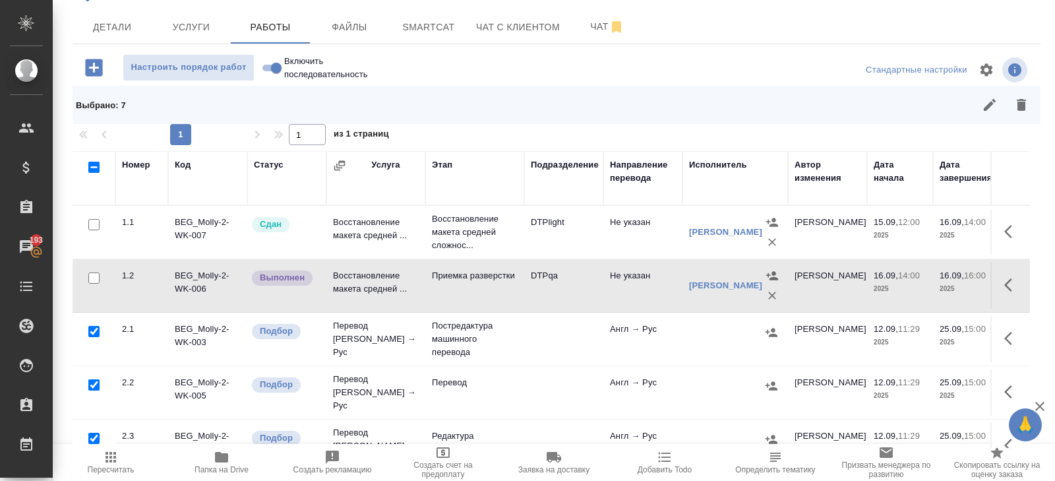
click at [92, 331] on input "checkbox" at bounding box center [93, 331] width 11 height 11
checkbox input "false"
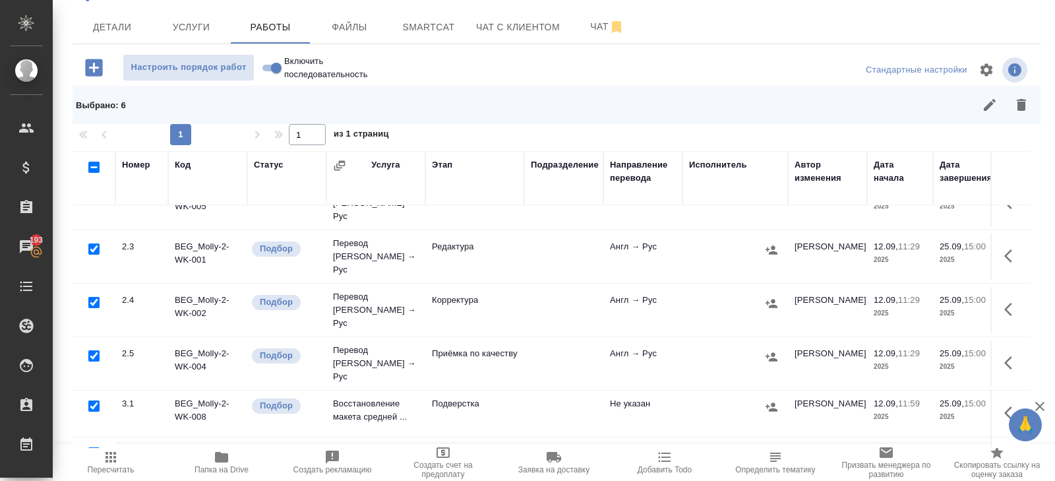
scroll to position [195, 0]
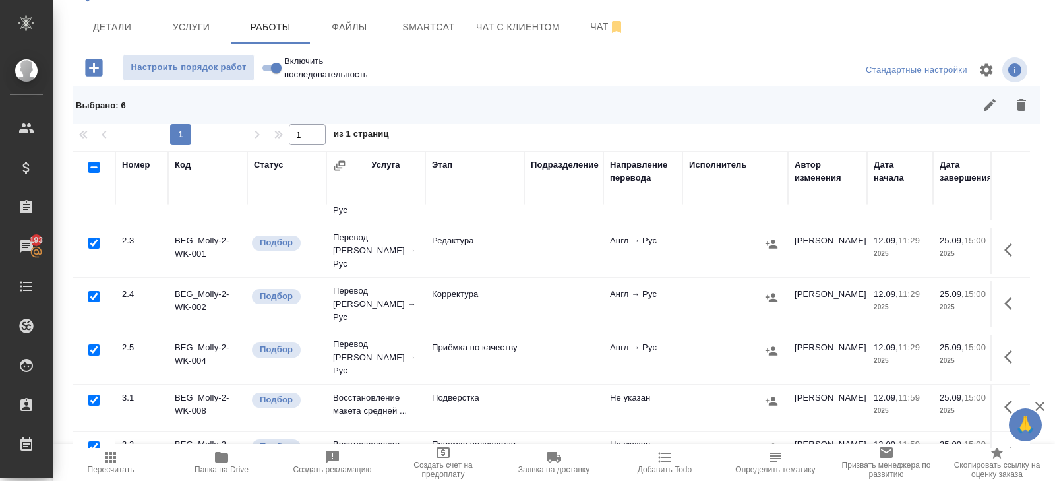
click at [92, 394] on input "checkbox" at bounding box center [93, 399] width 11 height 11
checkbox input "false"
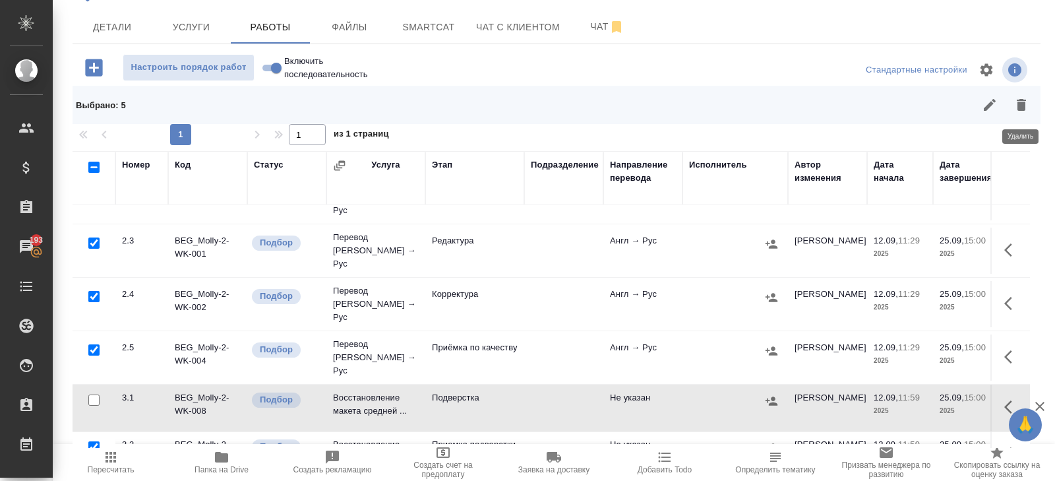
click at [1020, 110] on icon "button" at bounding box center [1022, 105] width 16 height 16
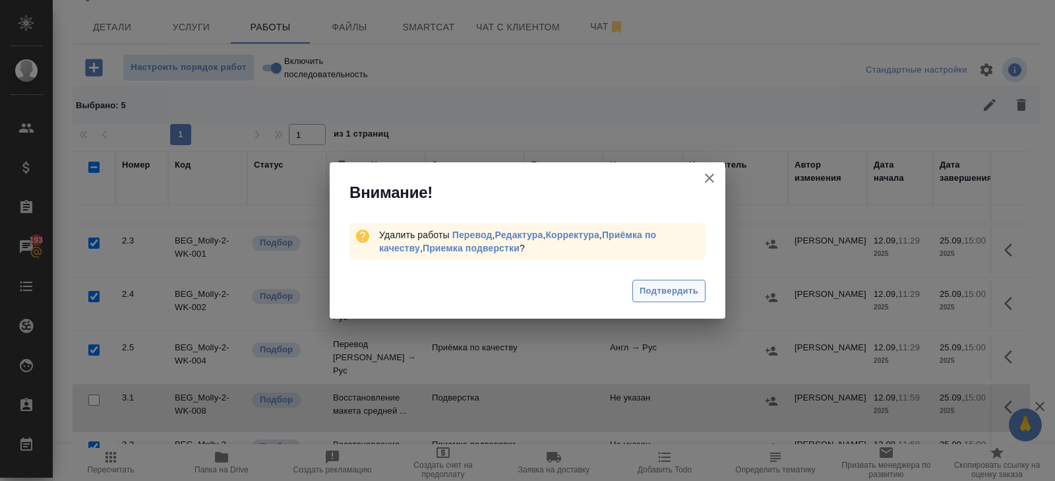
click at [685, 288] on span "Подтвердить" at bounding box center [669, 291] width 59 height 15
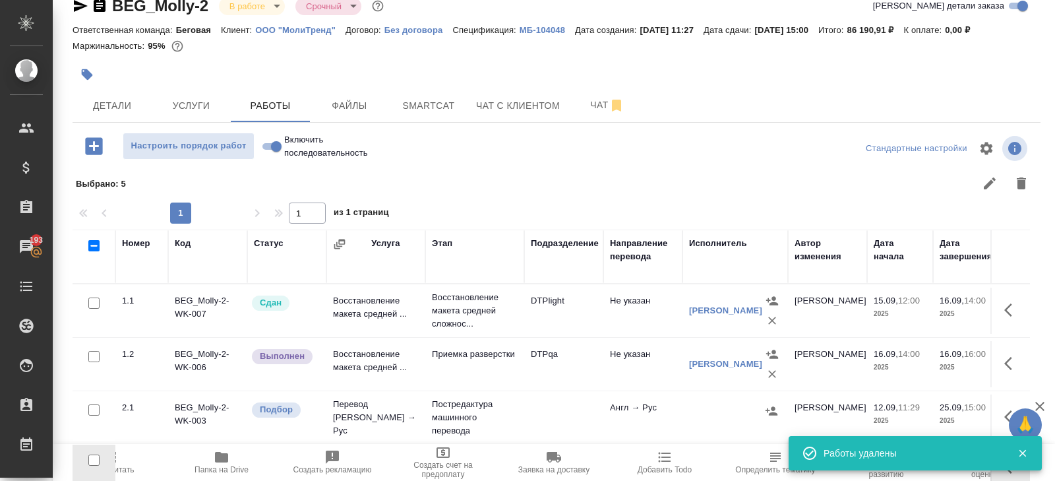
scroll to position [101, 0]
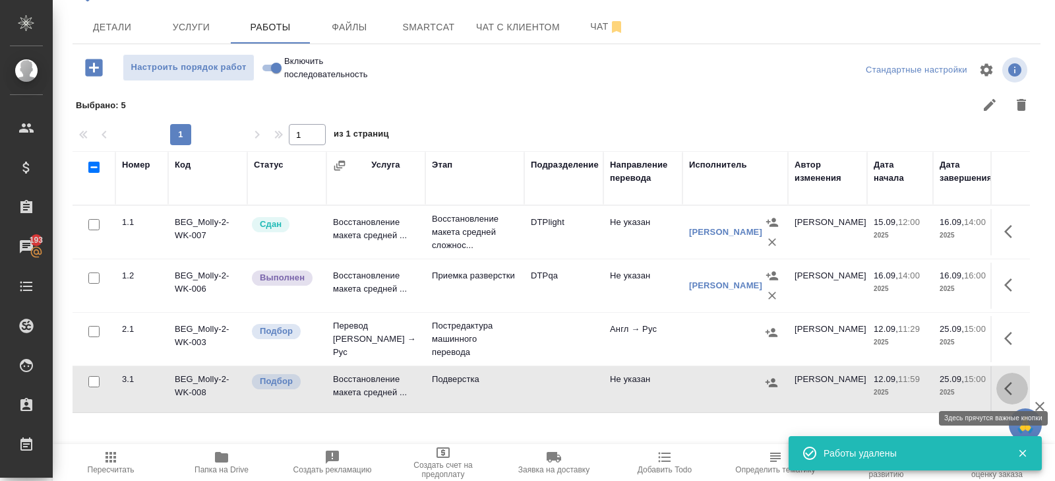
click at [1013, 384] on icon "button" at bounding box center [1013, 389] width 16 height 16
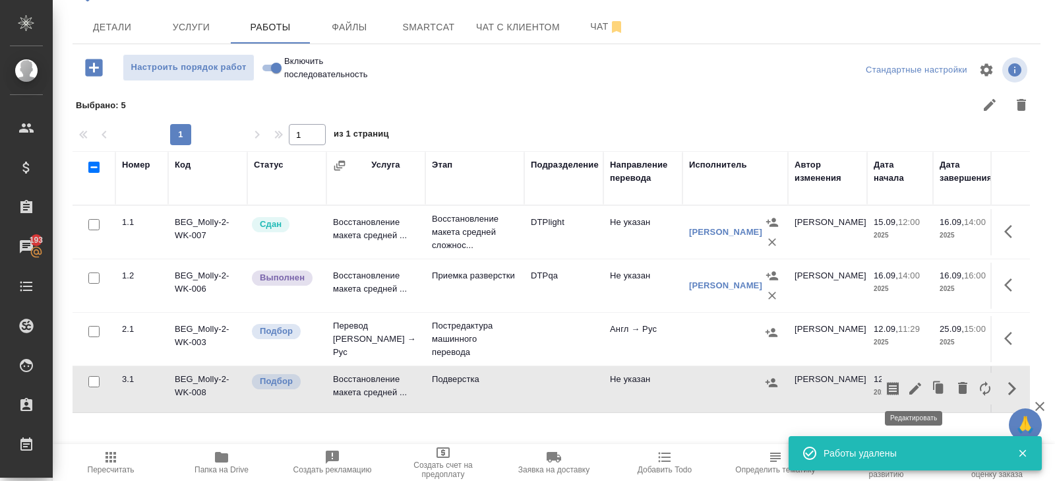
click at [916, 388] on icon "button" at bounding box center [916, 389] width 16 height 16
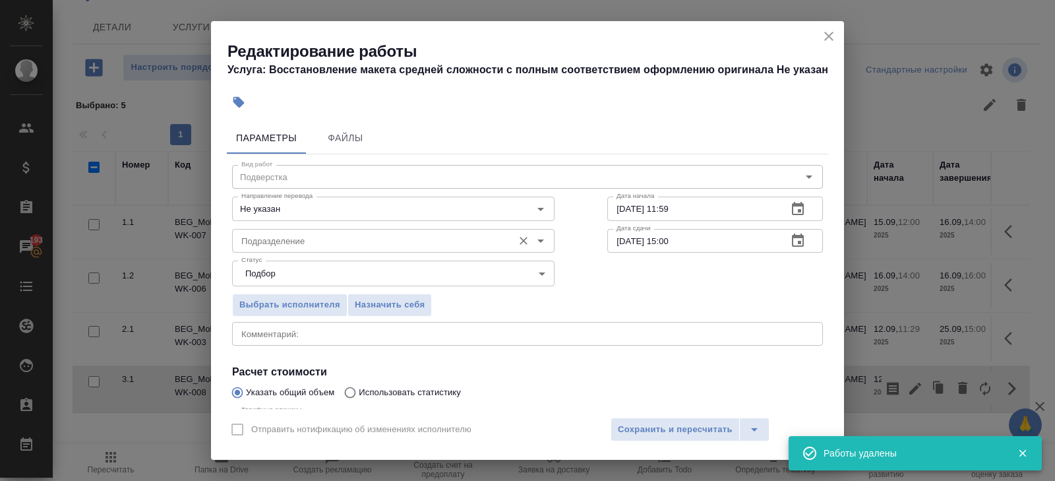
click at [347, 235] on input "Подразделение" at bounding box center [371, 241] width 270 height 16
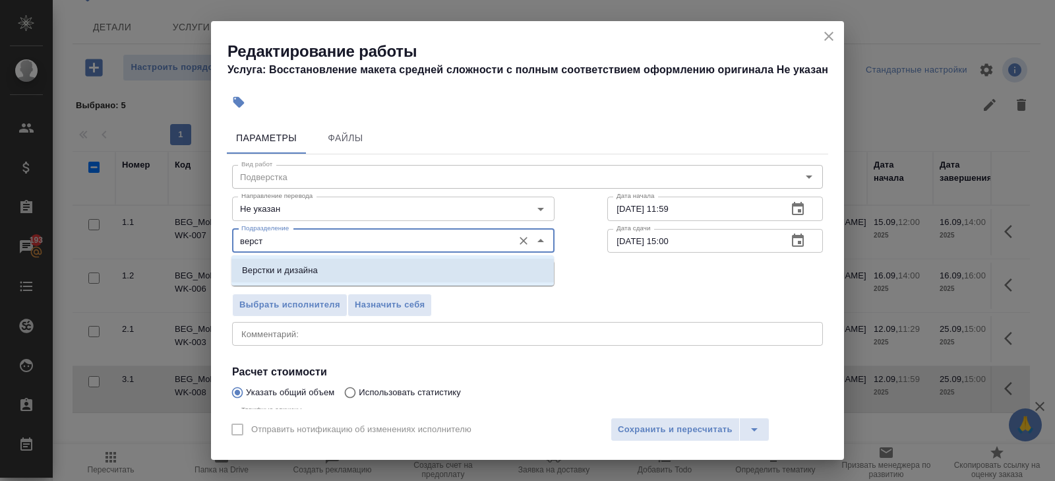
click at [327, 265] on li "Верстки и дизайна" at bounding box center [393, 271] width 323 height 24
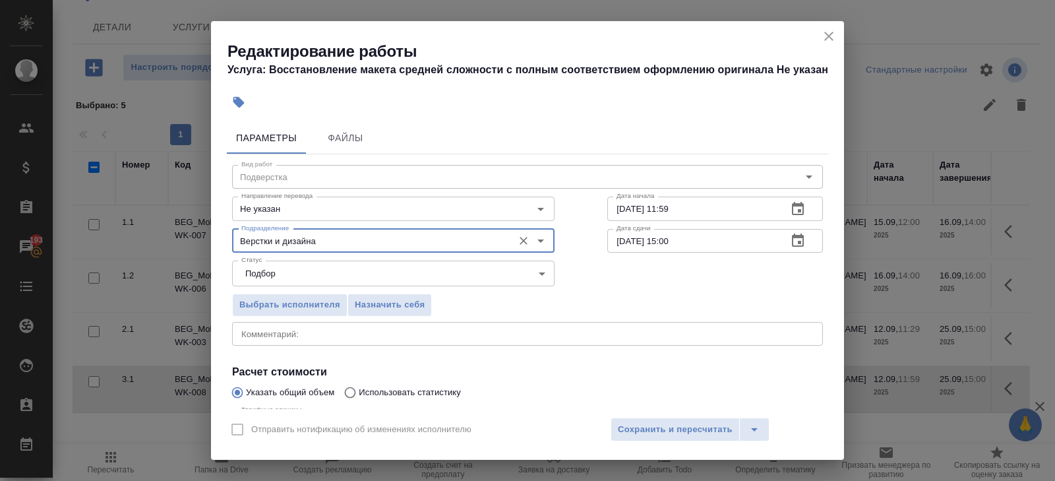
scroll to position [140, 0]
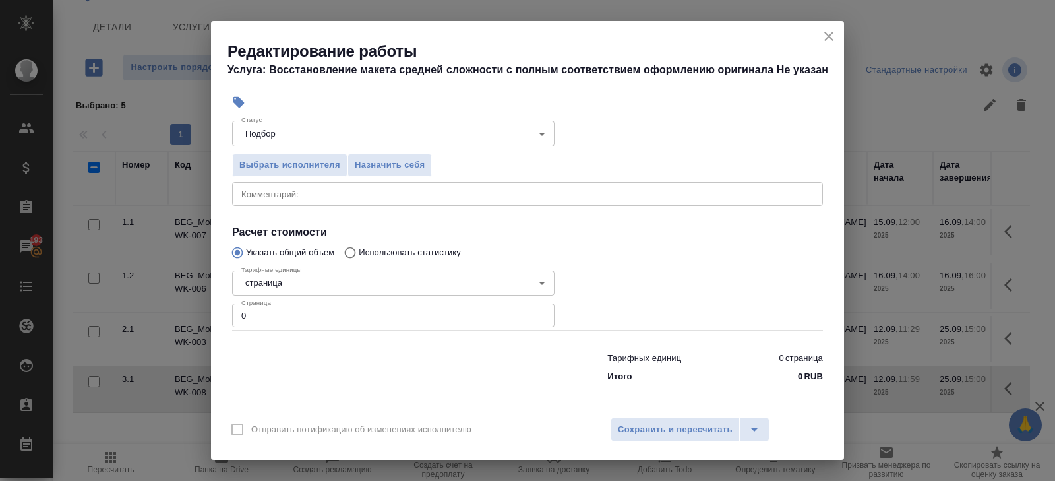
type input "Верстки и дизайна"
click at [314, 315] on input "0" at bounding box center [393, 315] width 323 height 24
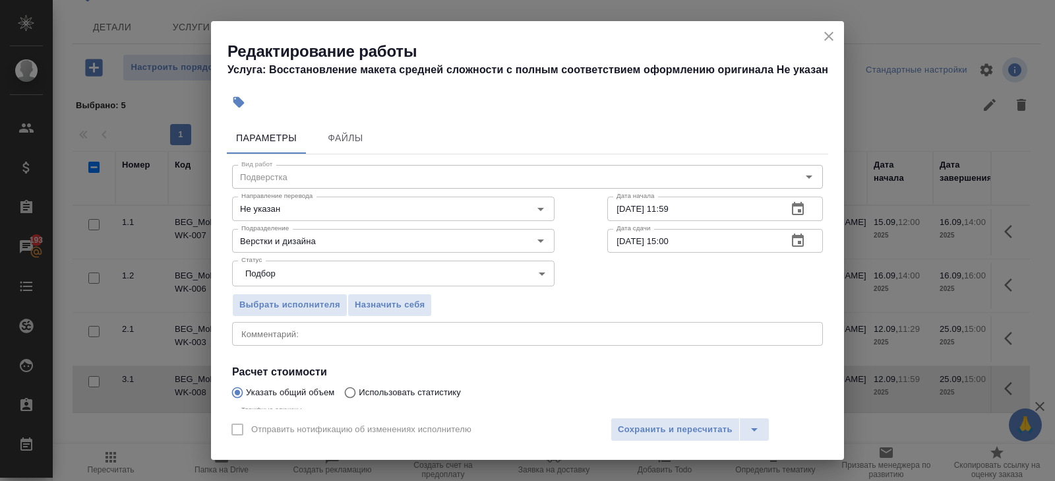
type input "153"
click at [799, 215] on icon "button" at bounding box center [798, 209] width 16 height 16
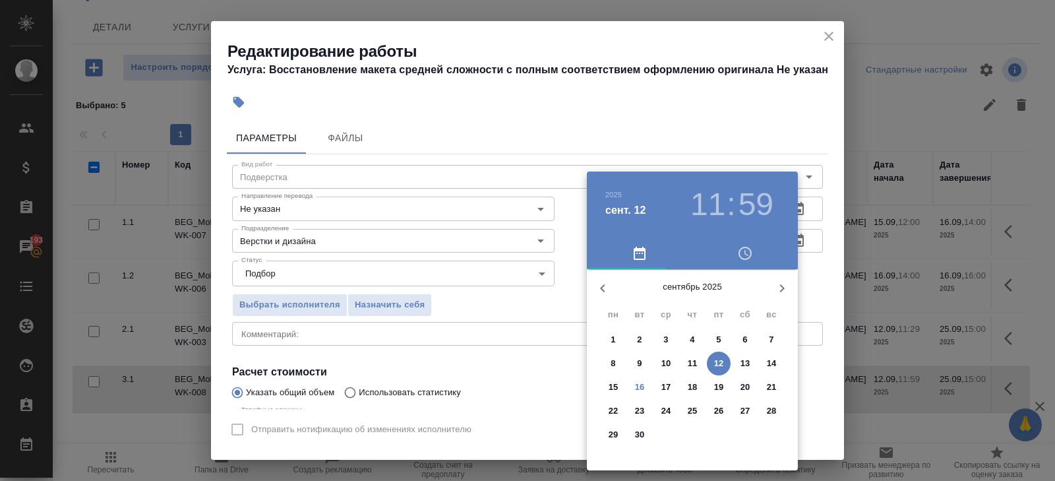
click at [688, 413] on p "25" at bounding box center [693, 410] width 10 height 13
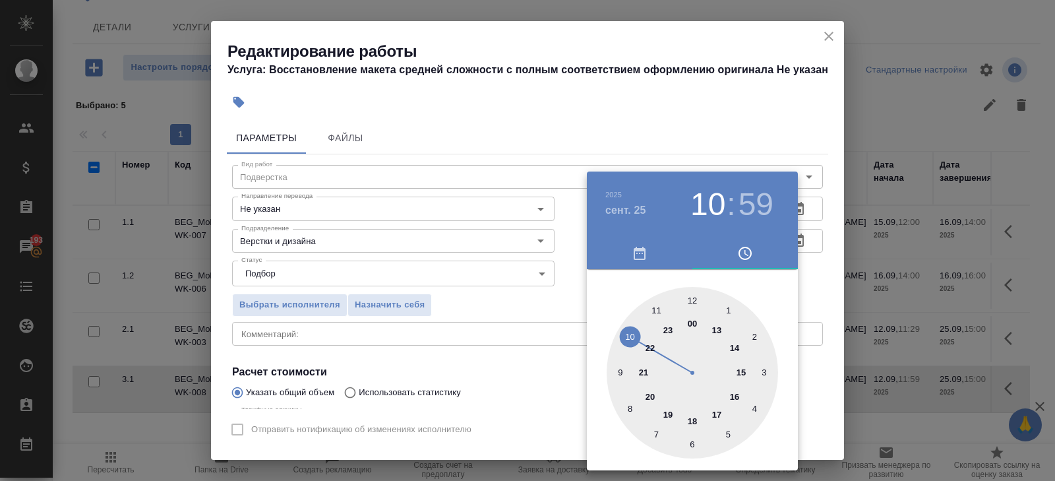
click at [632, 336] on div at bounding box center [693, 373] width 172 height 172
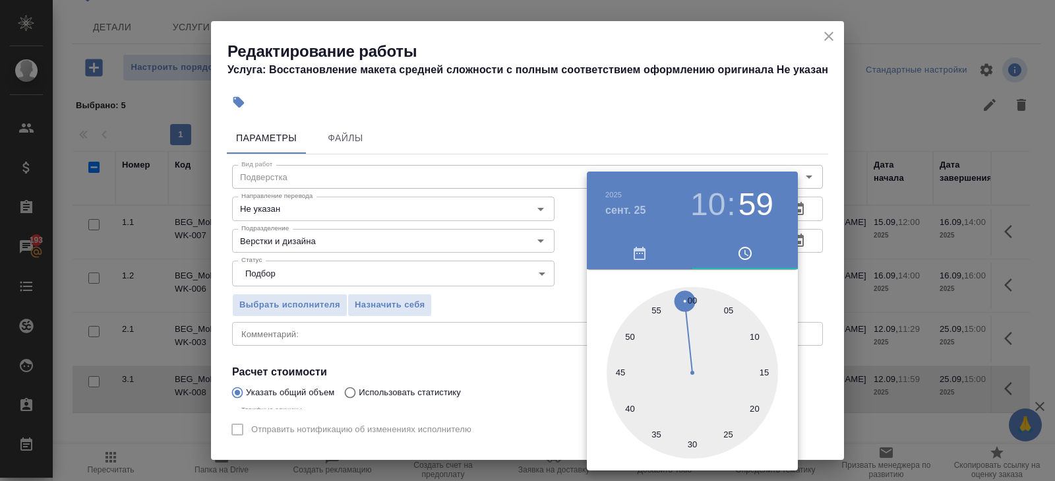
click at [691, 301] on div at bounding box center [693, 373] width 172 height 172
type input "25.09.2025 10:00"
click at [548, 330] on div at bounding box center [527, 240] width 1055 height 481
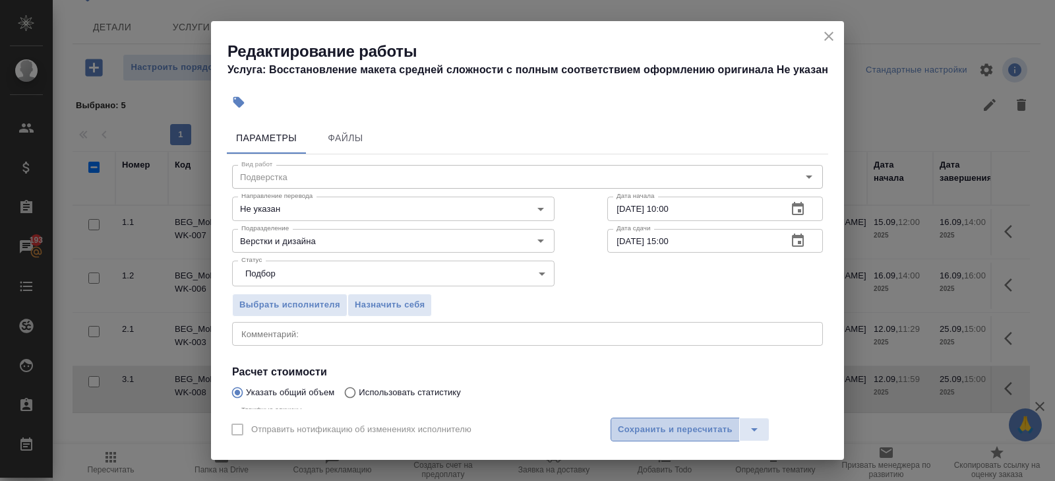
click at [627, 433] on span "Сохранить и пересчитать" at bounding box center [675, 429] width 115 height 15
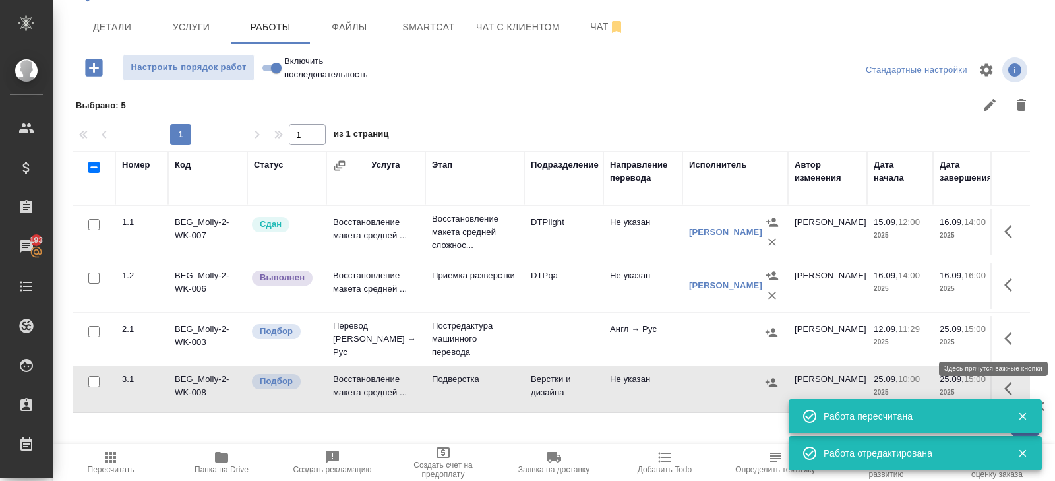
click at [1010, 338] on icon "button" at bounding box center [1013, 338] width 16 height 16
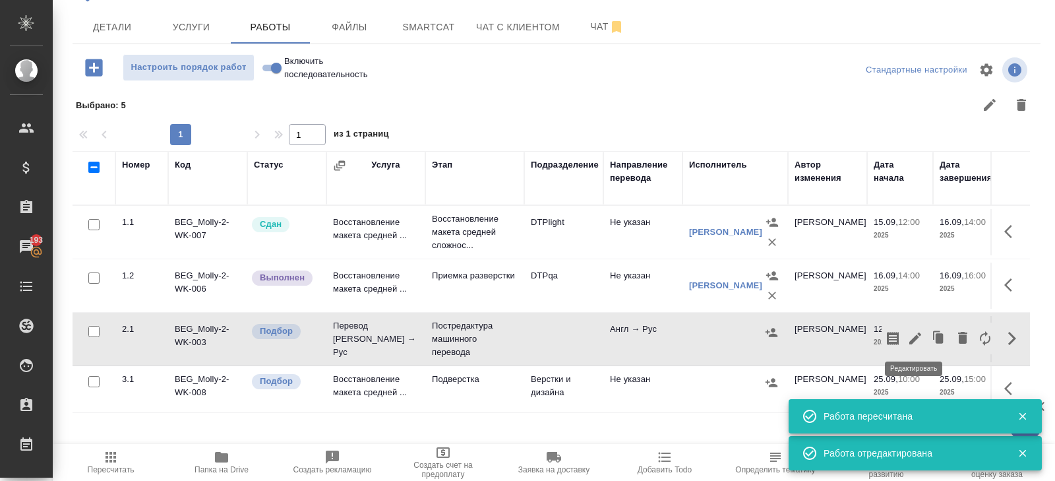
click at [916, 336] on icon "button" at bounding box center [916, 338] width 12 height 12
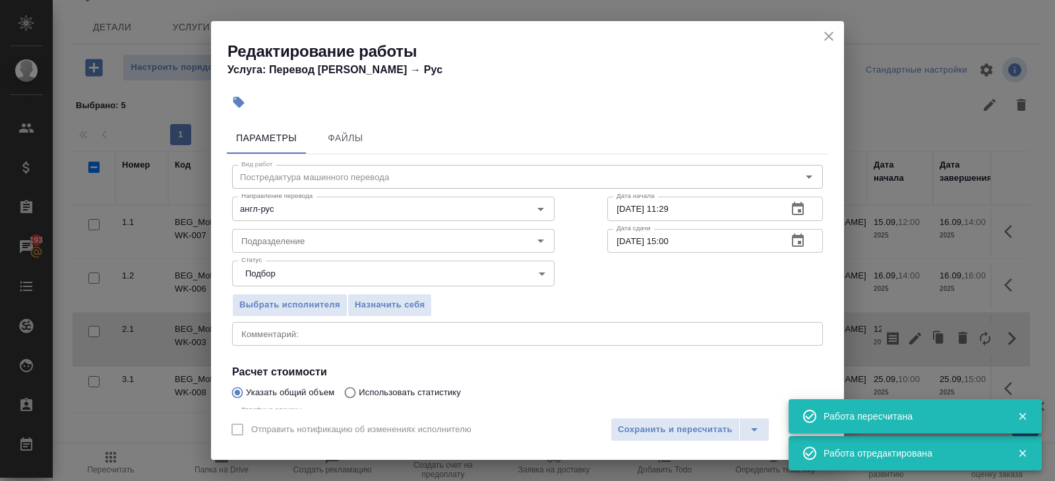
click at [797, 241] on icon "button" at bounding box center [798, 241] width 16 height 16
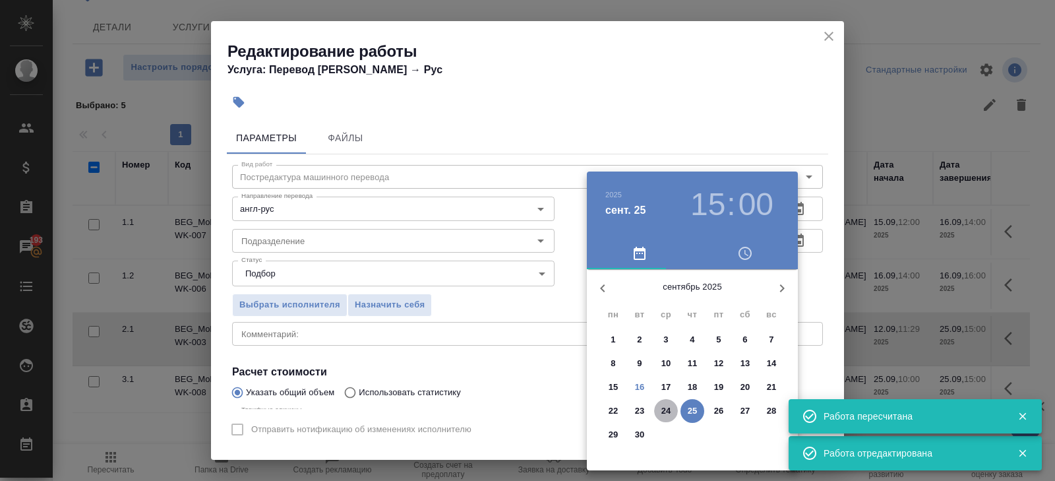
click at [666, 411] on p "24" at bounding box center [667, 410] width 10 height 13
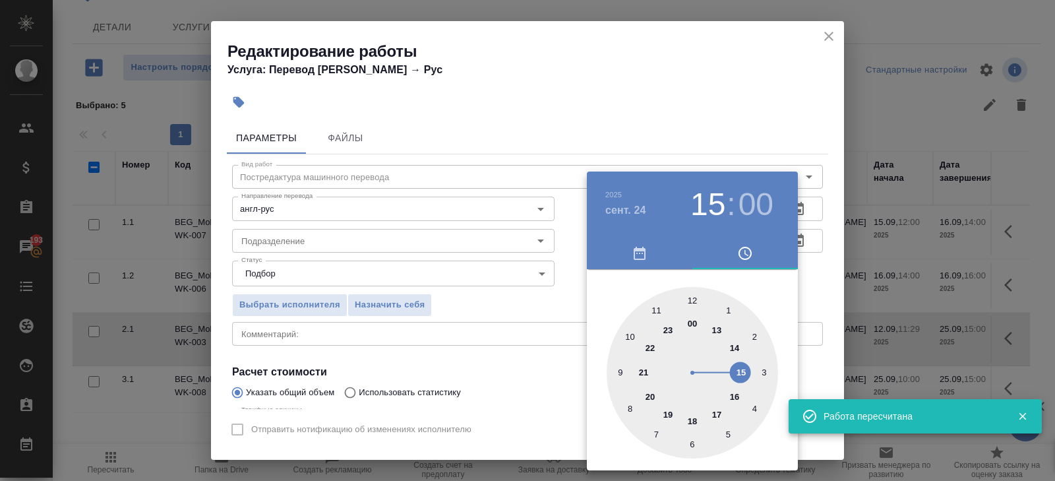
type input "24.09.2025 17:00"
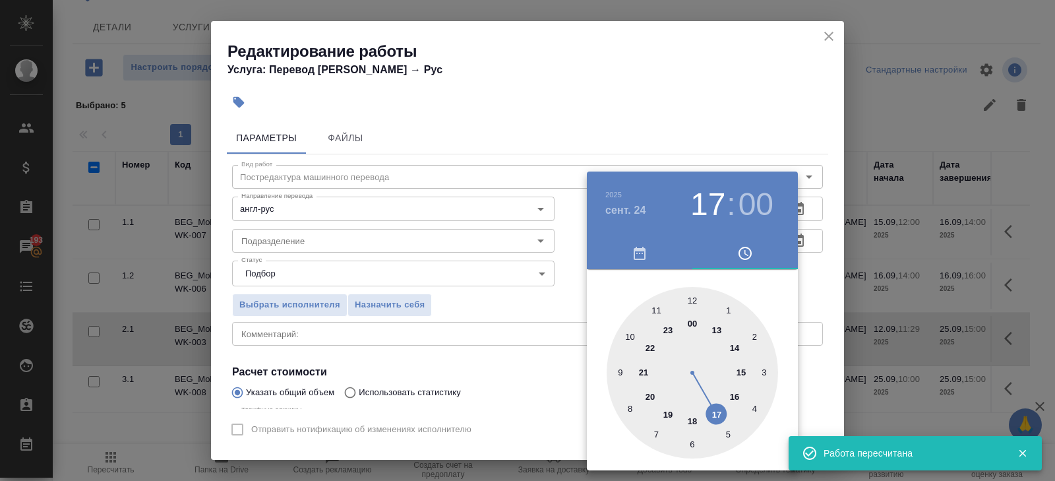
click at [716, 414] on div at bounding box center [693, 373] width 172 height 172
click at [813, 312] on div at bounding box center [527, 240] width 1055 height 481
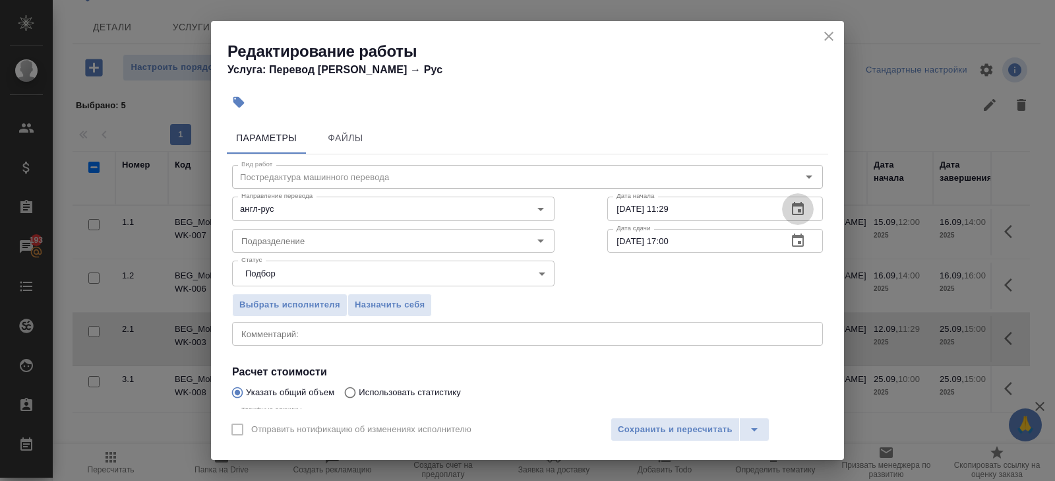
click at [791, 209] on icon "button" at bounding box center [798, 209] width 16 height 16
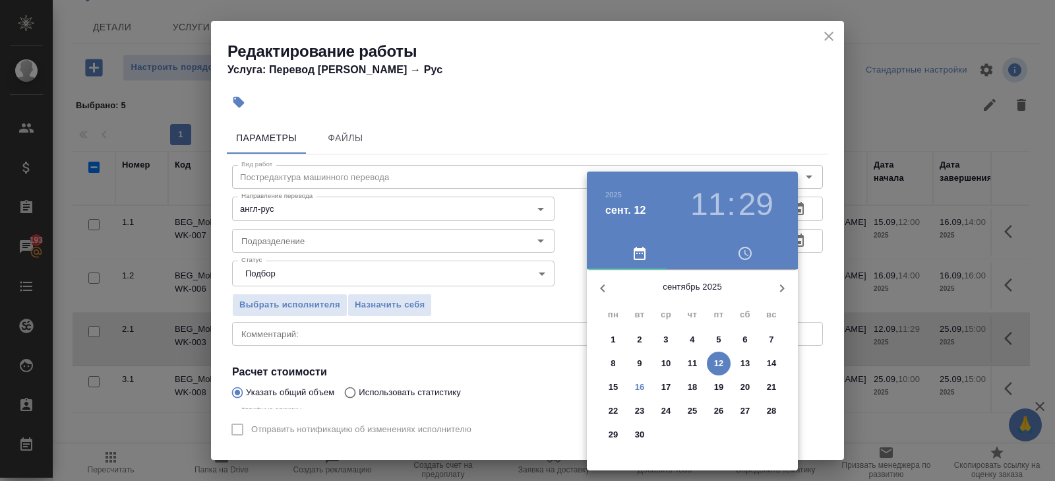
click at [643, 387] on p "16" at bounding box center [640, 387] width 10 height 13
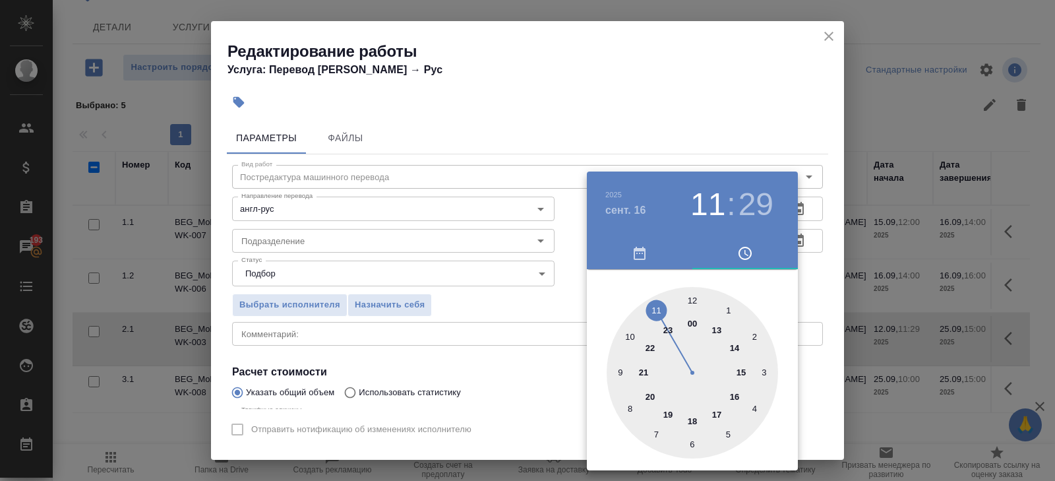
click at [740, 398] on div at bounding box center [693, 373] width 172 height 172
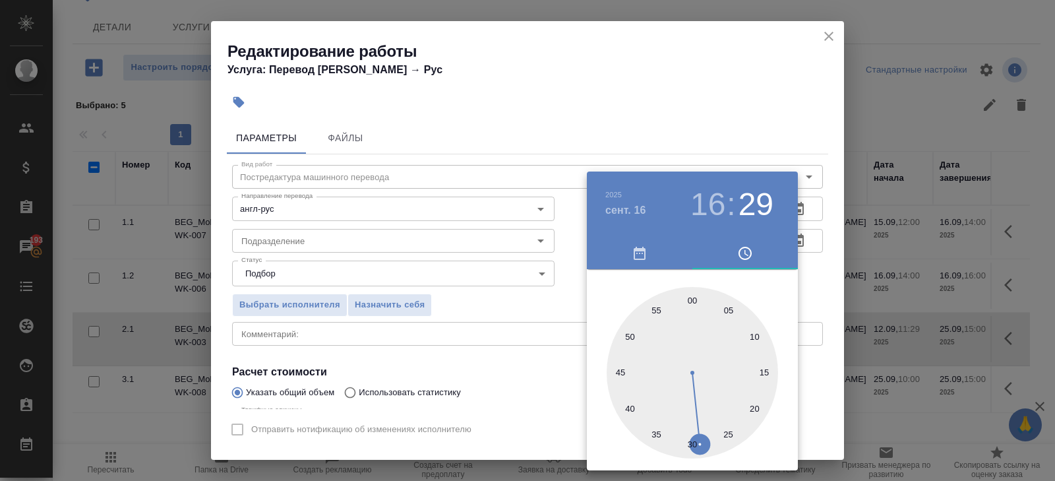
type input "16.09.2025 16:00"
click at [690, 301] on div at bounding box center [693, 373] width 172 height 172
click at [347, 281] on div at bounding box center [527, 240] width 1055 height 481
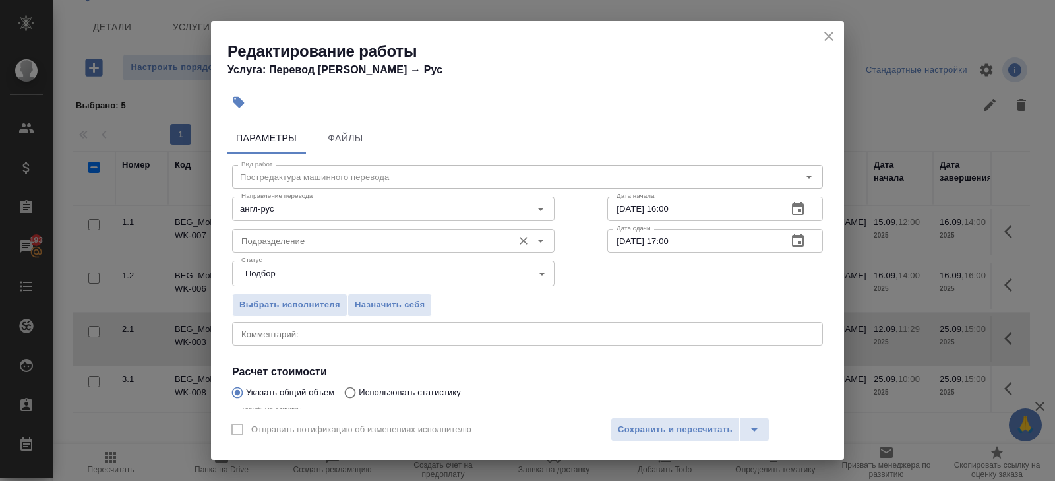
click at [286, 243] on input "Подразделение" at bounding box center [371, 241] width 270 height 16
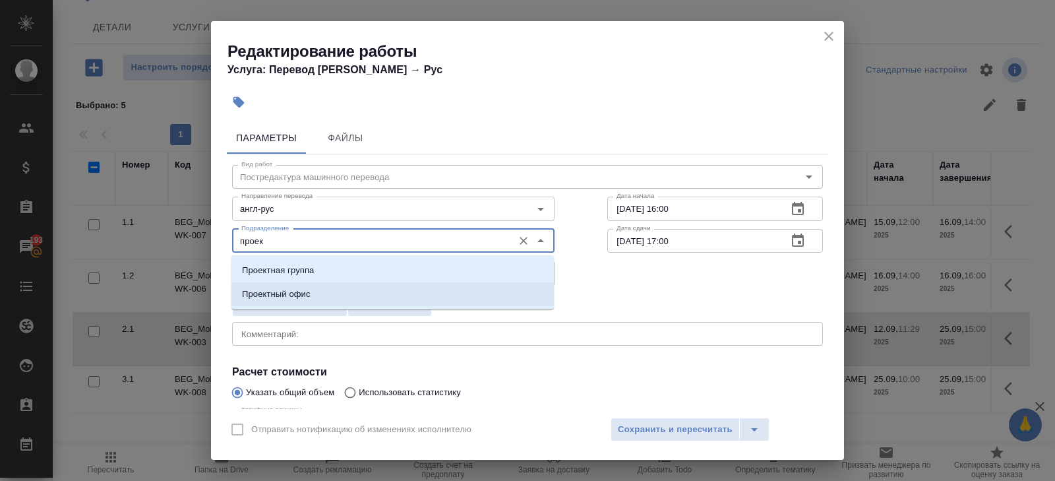
click at [257, 286] on li "Проектный офис" at bounding box center [393, 294] width 323 height 24
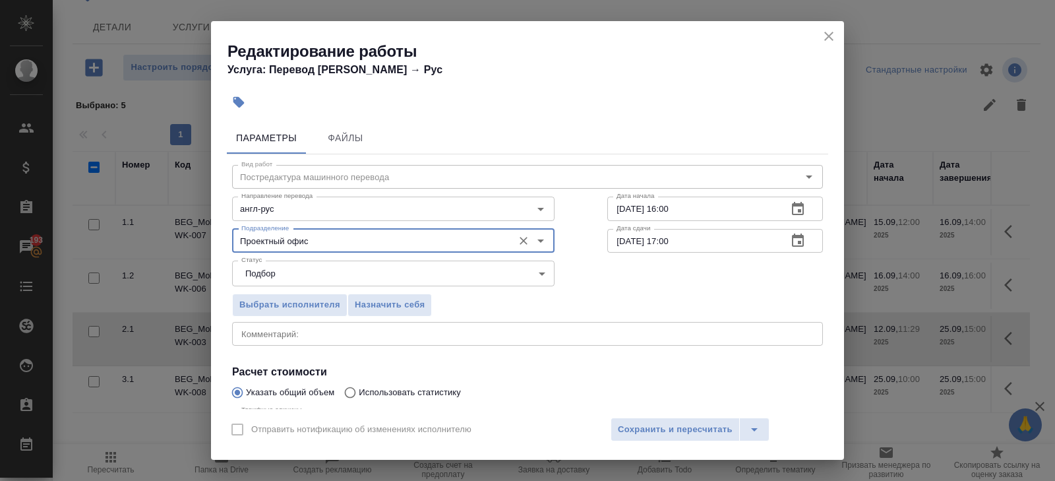
scroll to position [140, 0]
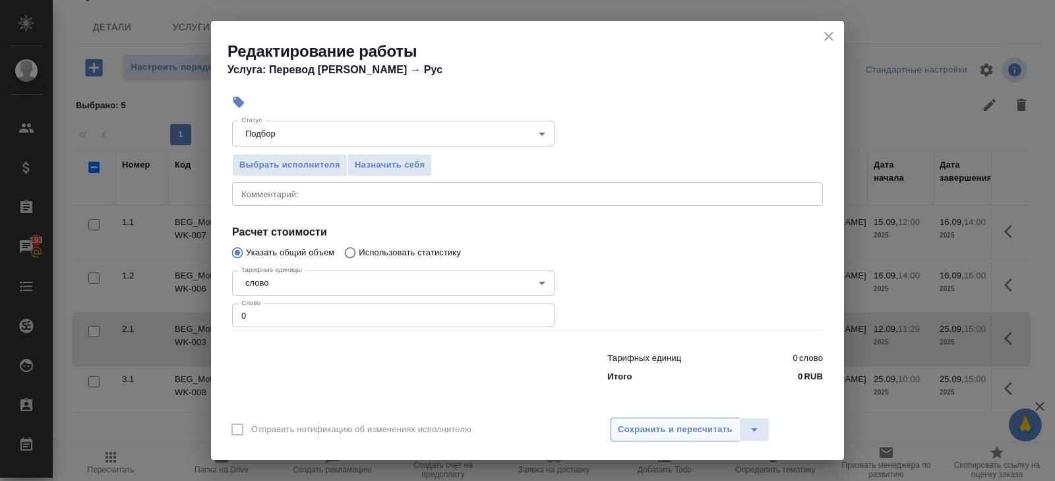
type input "Проектный офис"
click at [613, 423] on button "Сохранить и пересчитать" at bounding box center [675, 430] width 129 height 24
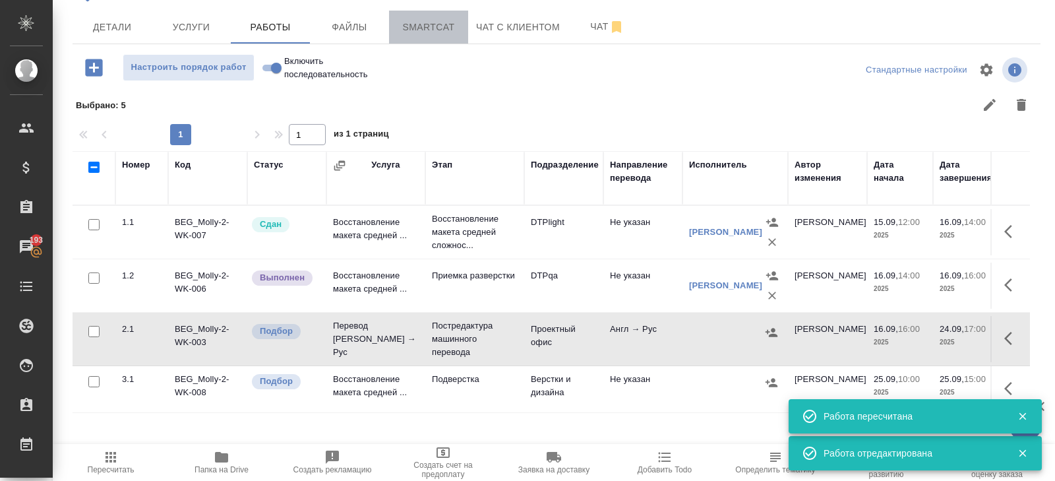
click at [437, 28] on span "Smartcat" at bounding box center [428, 27] width 63 height 16
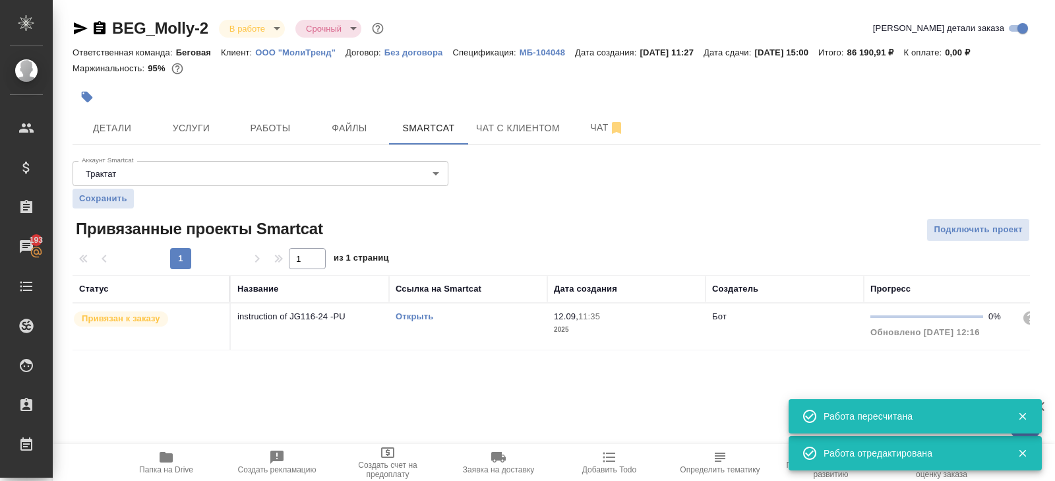
click at [416, 317] on link "Открыть" at bounding box center [415, 316] width 38 height 10
click at [102, 24] on icon "button" at bounding box center [100, 27] width 12 height 13
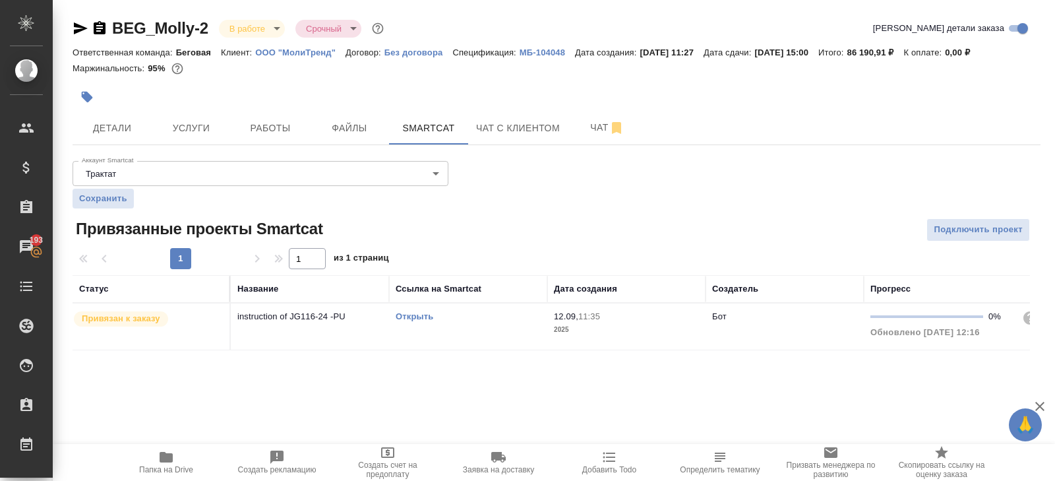
click at [288, 53] on p "ООО "МолиТренд"" at bounding box center [300, 52] width 90 height 10
click at [181, 456] on span "Папка на Drive" at bounding box center [166, 461] width 95 height 25
click at [521, 310] on div "Открыть" at bounding box center [468, 316] width 145 height 13
click at [290, 118] on button "Работы" at bounding box center [270, 127] width 79 height 33
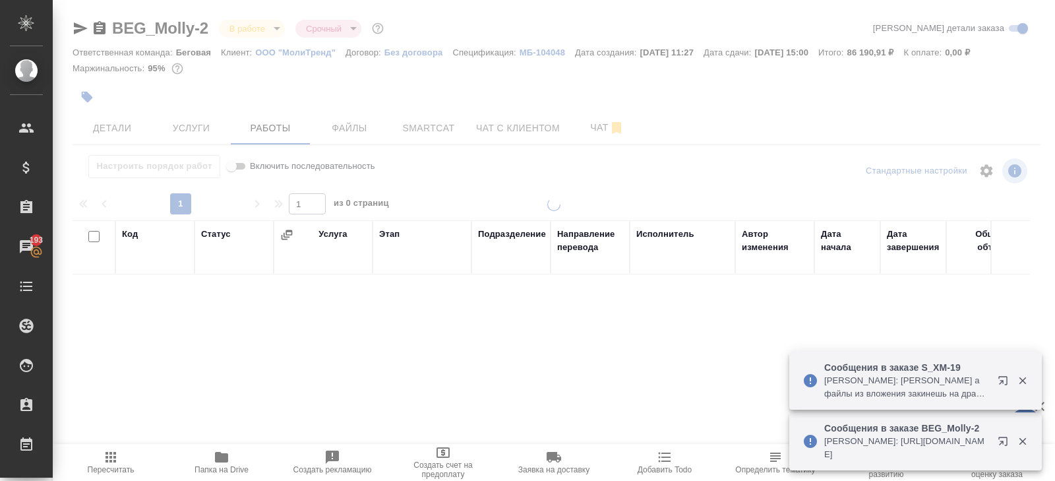
click at [613, 133] on div at bounding box center [554, 240] width 1003 height 481
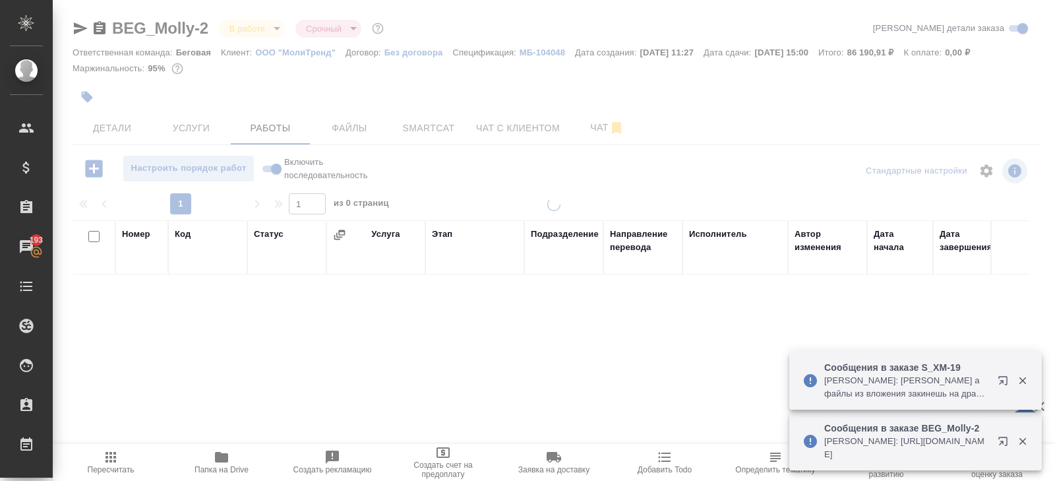
click at [606, 131] on div at bounding box center [554, 240] width 1003 height 481
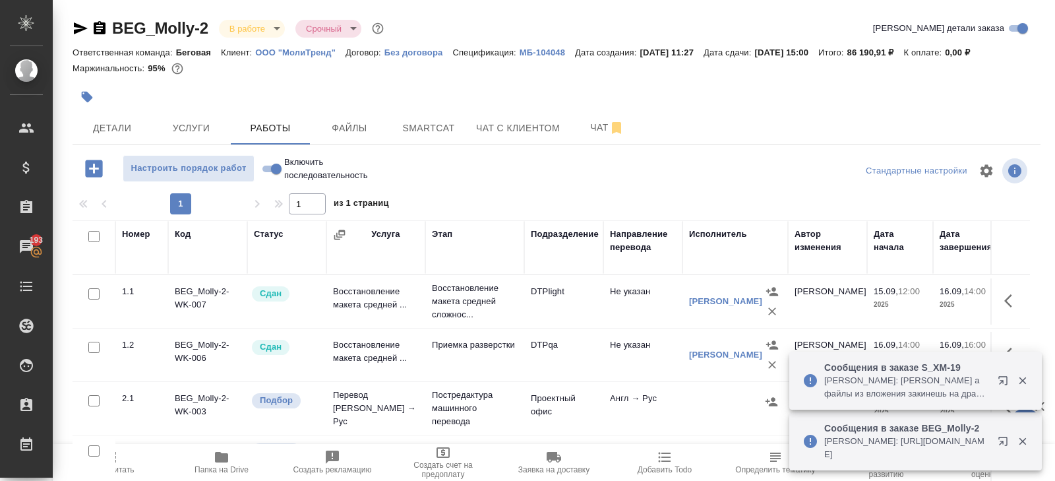
click at [606, 131] on span "Чат" at bounding box center [607, 127] width 63 height 16
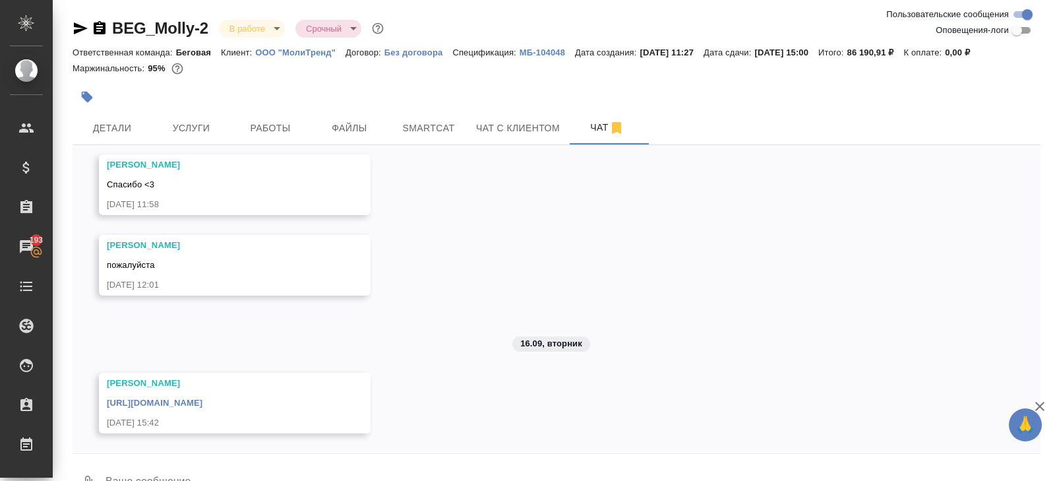
scroll to position [805, 0]
click at [203, 398] on link "https://drive.awatera.com/apps/files/files/10355920?dir=/Shares/%D0%9E%D0%9E%D0…" at bounding box center [155, 403] width 96 height 10
click at [98, 29] on icon "button" at bounding box center [100, 27] width 12 height 13
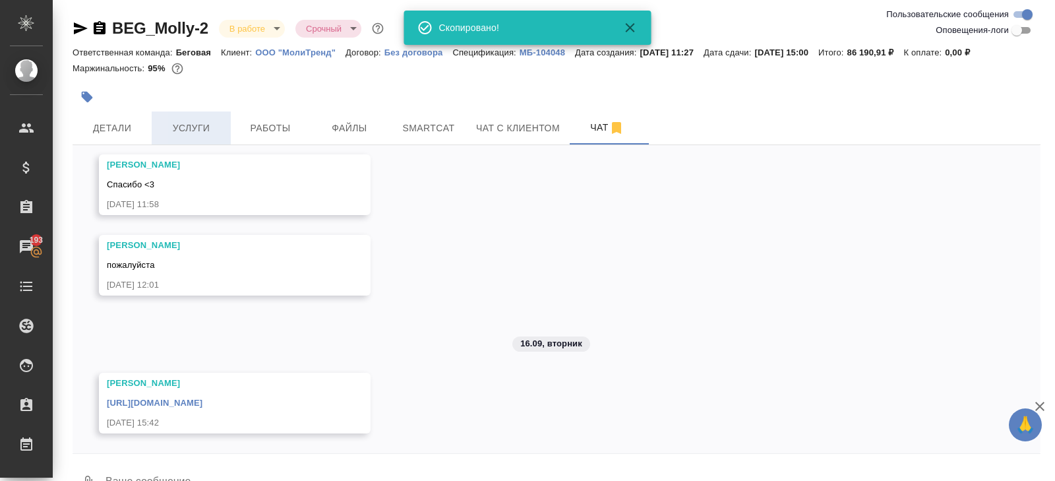
click at [195, 117] on button "Услуги" at bounding box center [191, 127] width 79 height 33
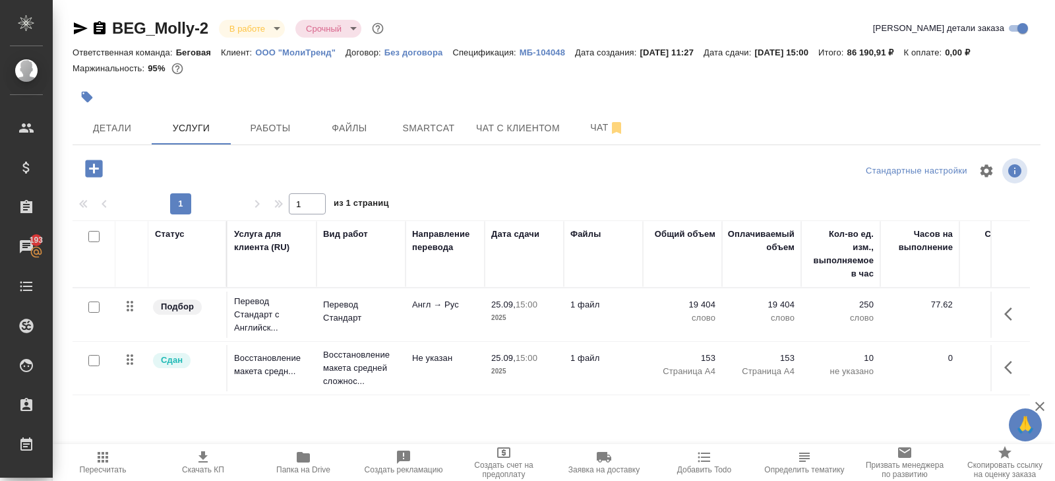
scroll to position [57, 0]
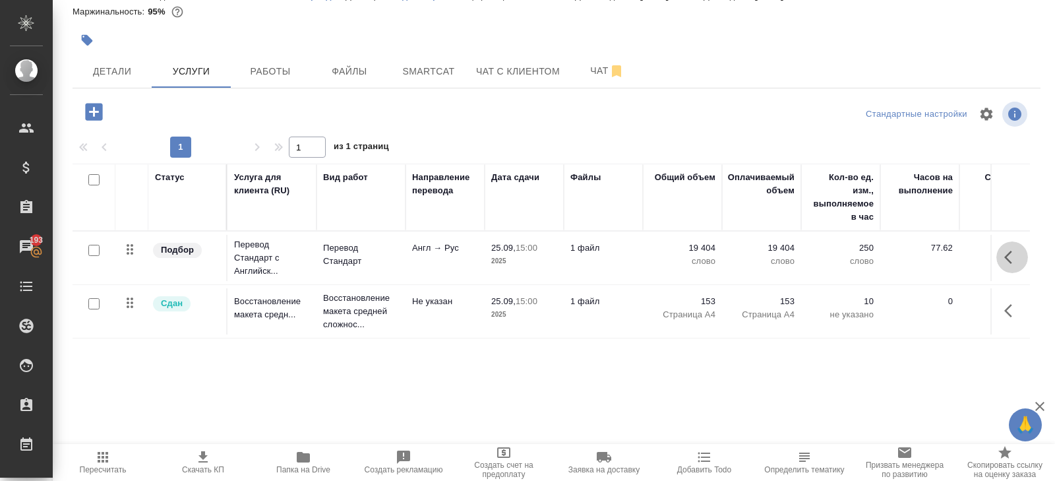
click at [1005, 253] on icon "button" at bounding box center [1013, 257] width 16 height 16
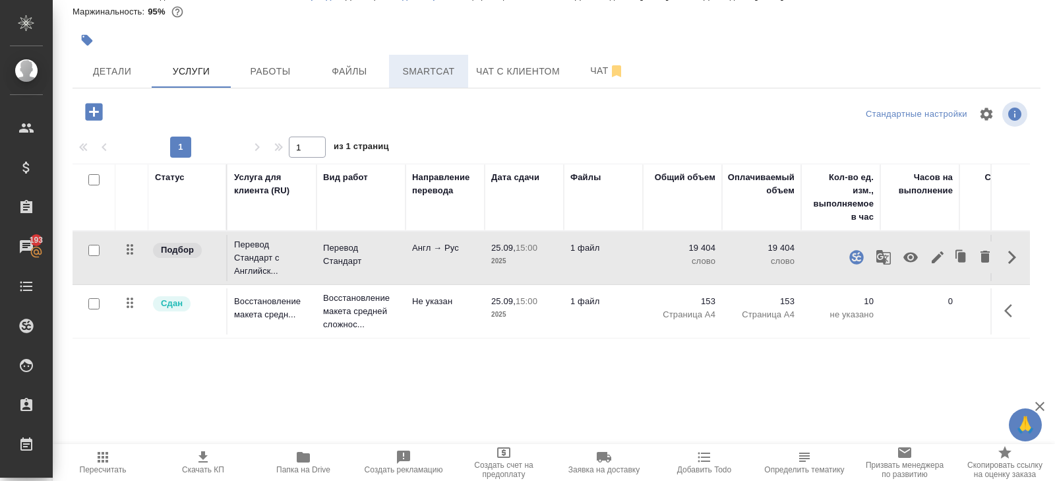
click at [449, 82] on button "Smartcat" at bounding box center [428, 71] width 79 height 33
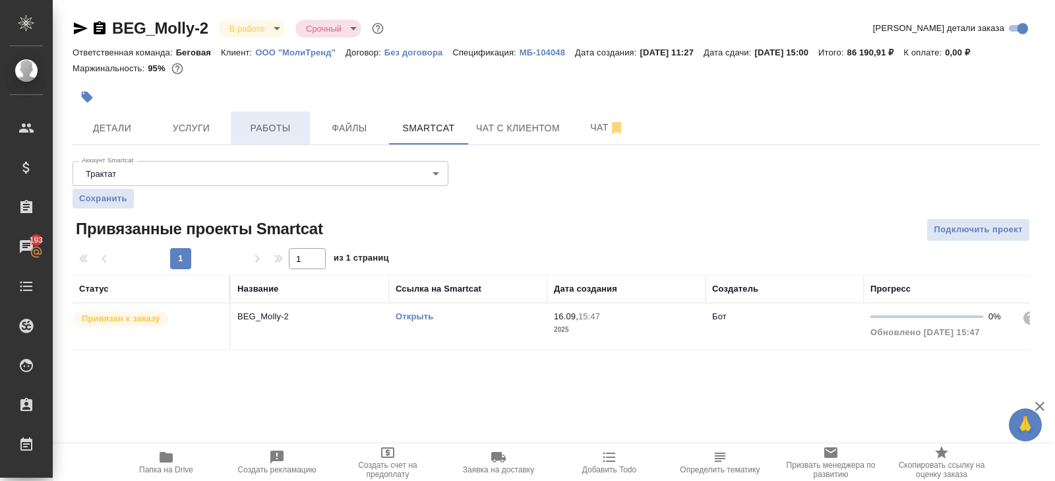
click at [258, 127] on span "Работы" at bounding box center [270, 128] width 63 height 16
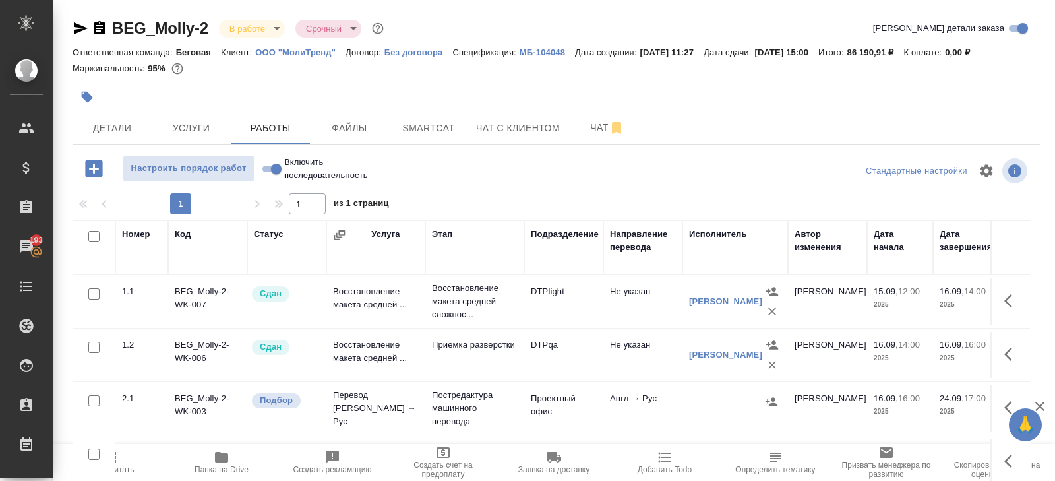
scroll to position [70, 0]
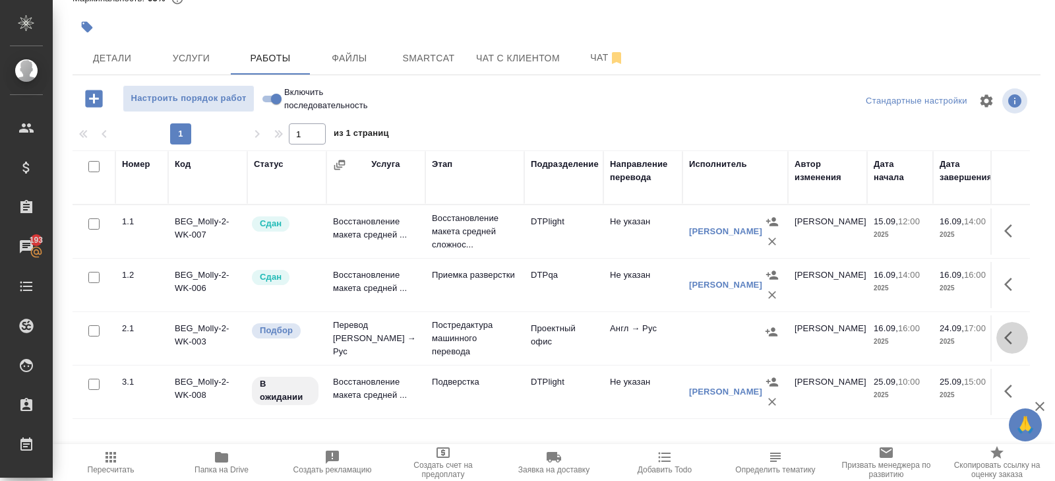
click at [1017, 338] on icon "button" at bounding box center [1013, 338] width 16 height 16
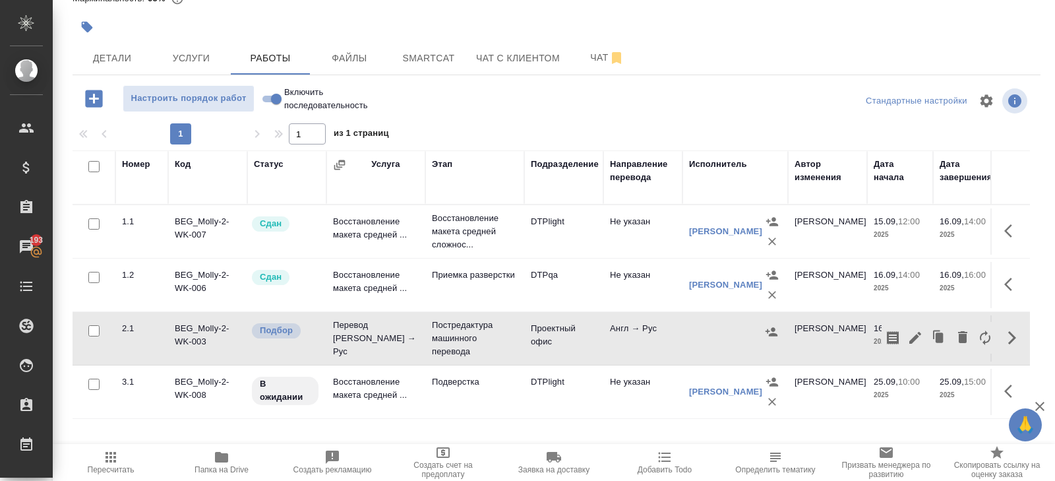
click at [910, 427] on div "Номер Код Статус Услуга Этап Подразделение Направление перевода Исполнитель Авт…" at bounding box center [552, 298] width 958 height 297
drag, startPoint x: 1011, startPoint y: 337, endPoint x: 1003, endPoint y: 337, distance: 7.3
click at [1011, 337] on icon "button" at bounding box center [1013, 338] width 16 height 16
click at [909, 337] on icon "button" at bounding box center [916, 338] width 16 height 16
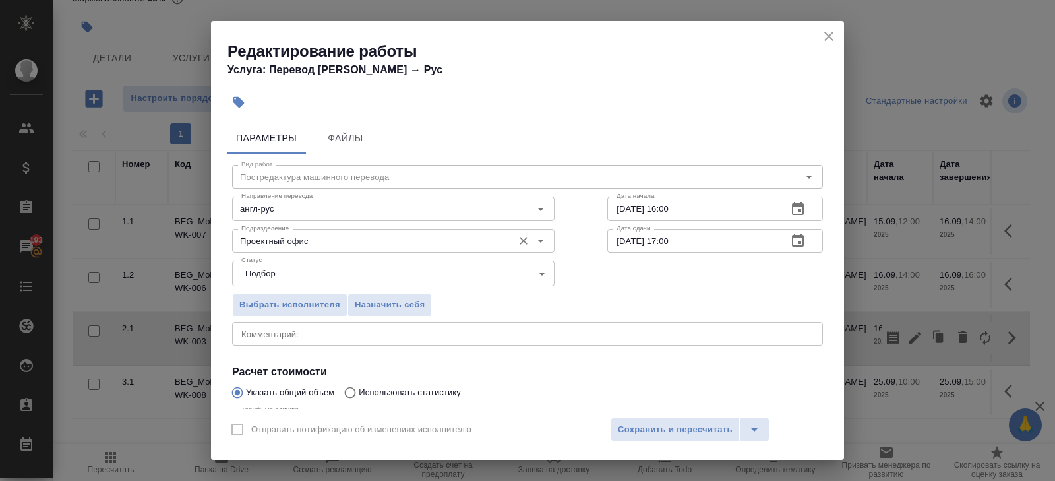
scroll to position [140, 0]
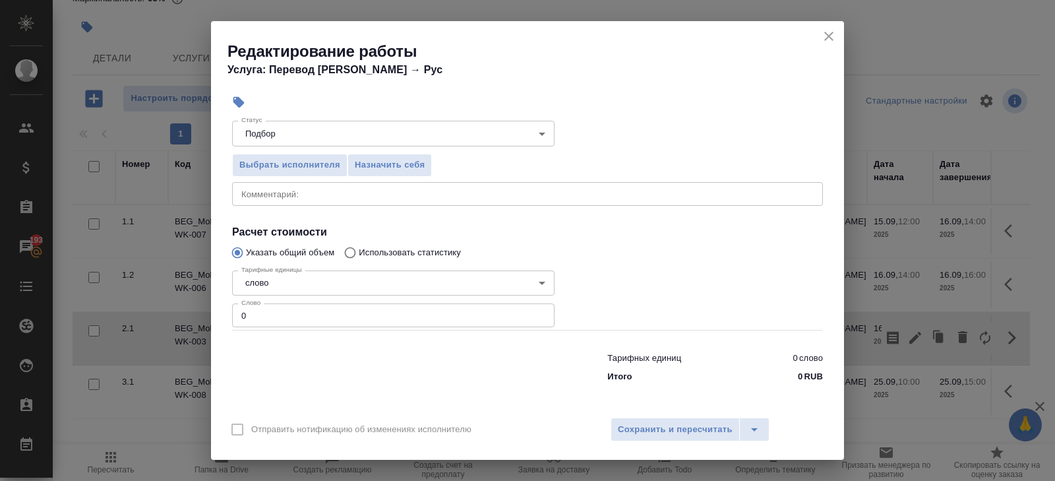
drag, startPoint x: 288, startPoint y: 310, endPoint x: 163, endPoint y: 310, distance: 124.7
click at [163, 310] on div "Редактирование работы Услуга: Перевод Стандарт Англ → Рус Параметры Файлы Вид р…" at bounding box center [527, 240] width 1055 height 481
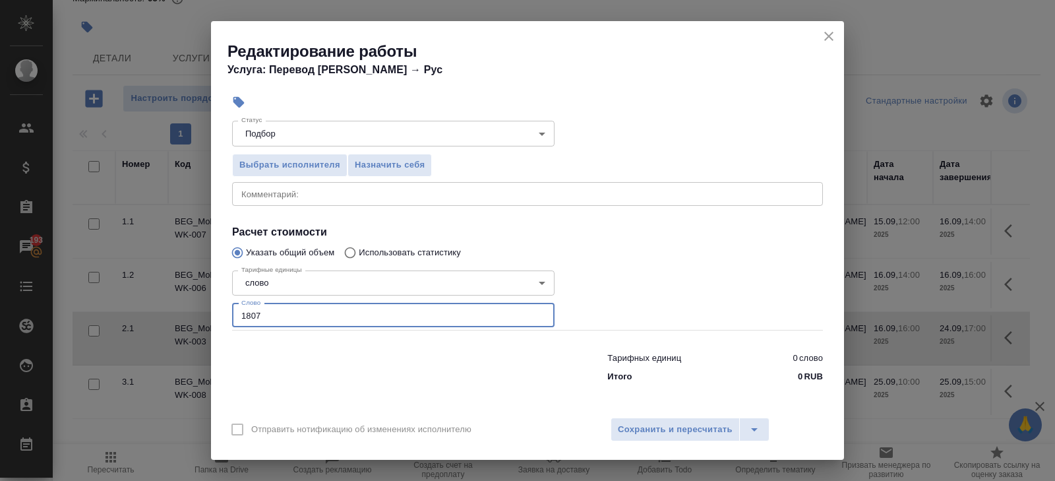
type input "18079"
type input "18079.6"
click at [649, 434] on span "Сохранить и пересчитать" at bounding box center [675, 429] width 115 height 15
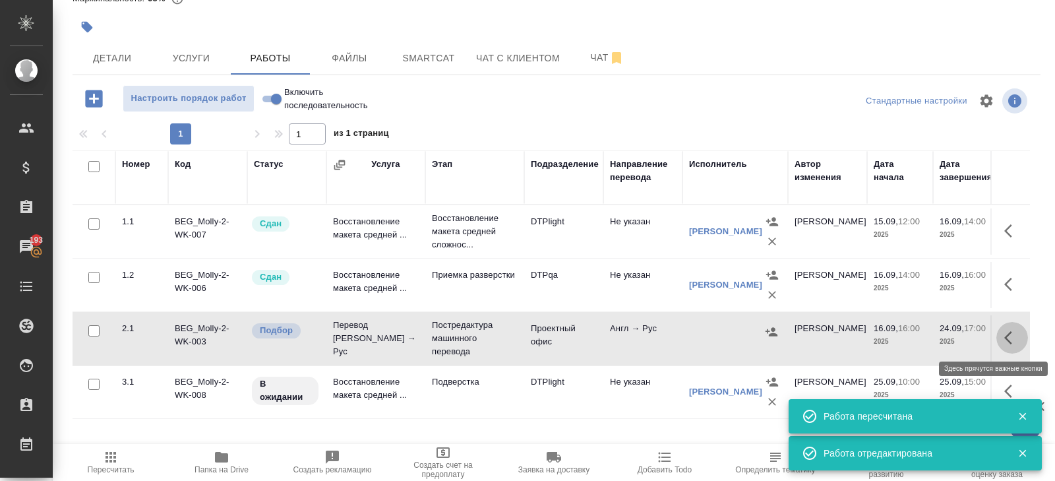
click at [1007, 340] on icon "button" at bounding box center [1013, 338] width 16 height 16
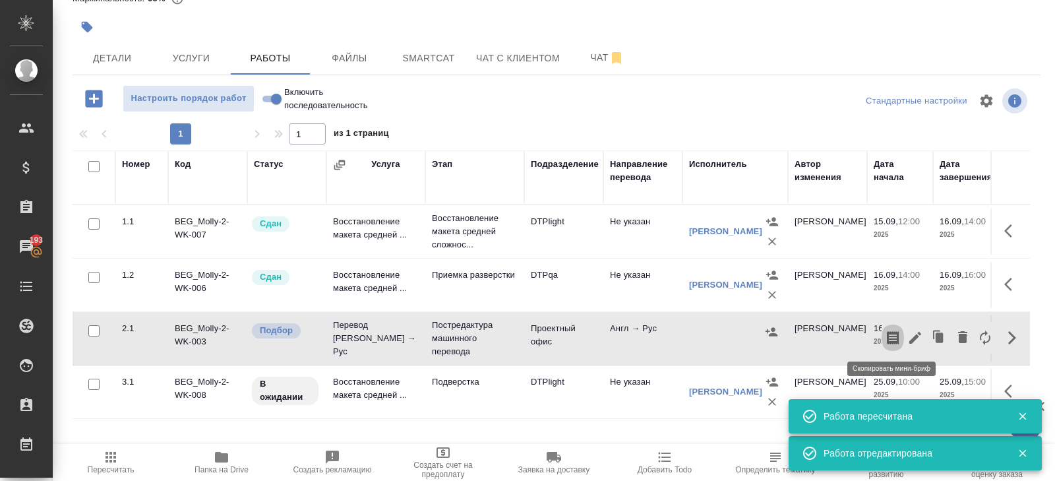
click at [894, 334] on icon "button" at bounding box center [893, 337] width 12 height 13
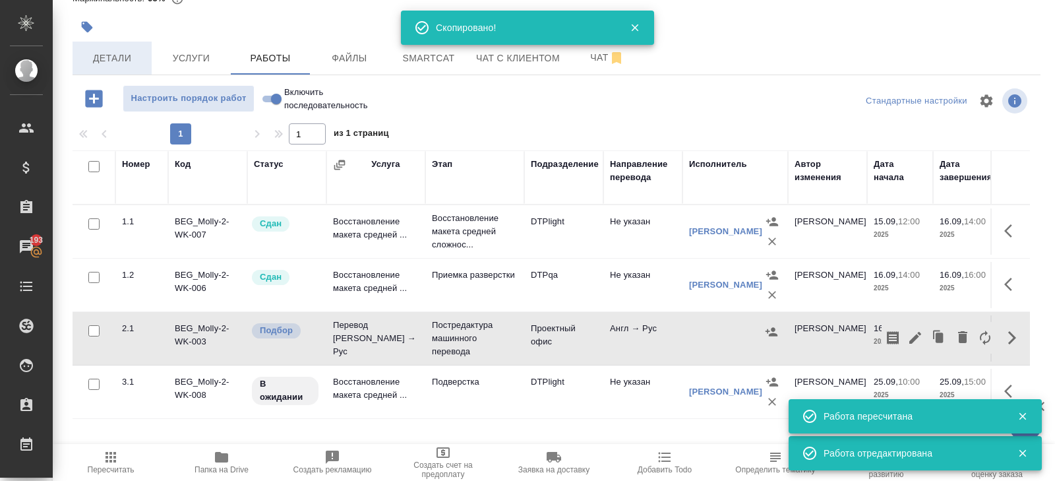
click at [142, 67] on button "Детали" at bounding box center [112, 58] width 79 height 33
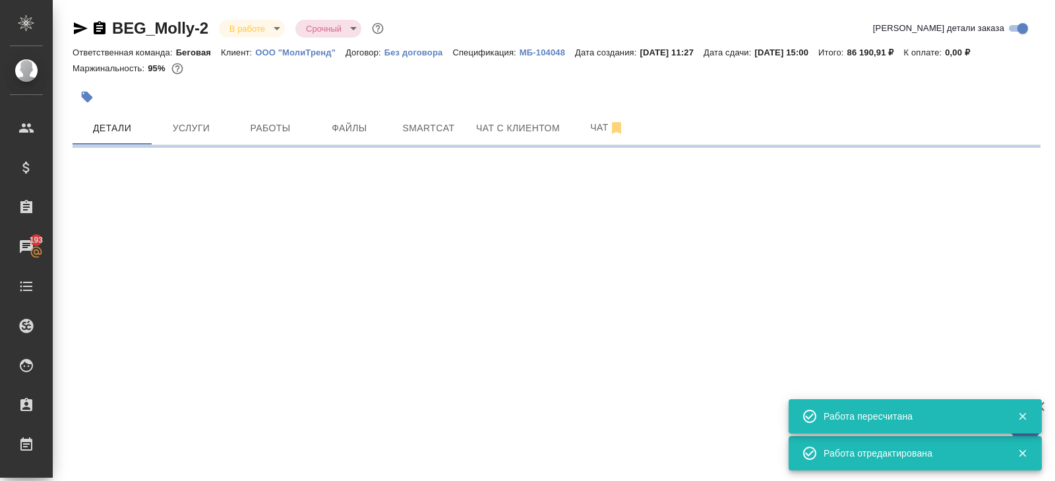
select select "RU"
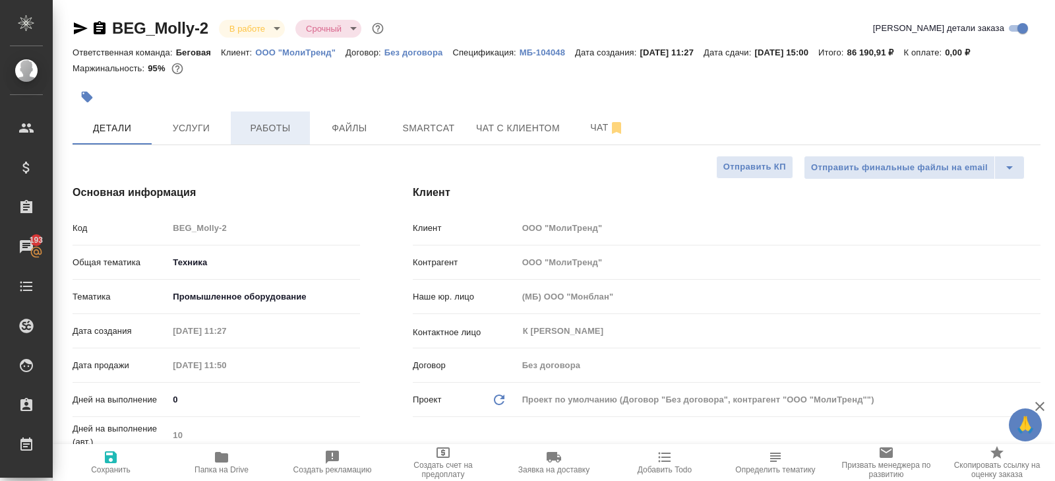
click at [255, 137] on button "Работы" at bounding box center [270, 127] width 79 height 33
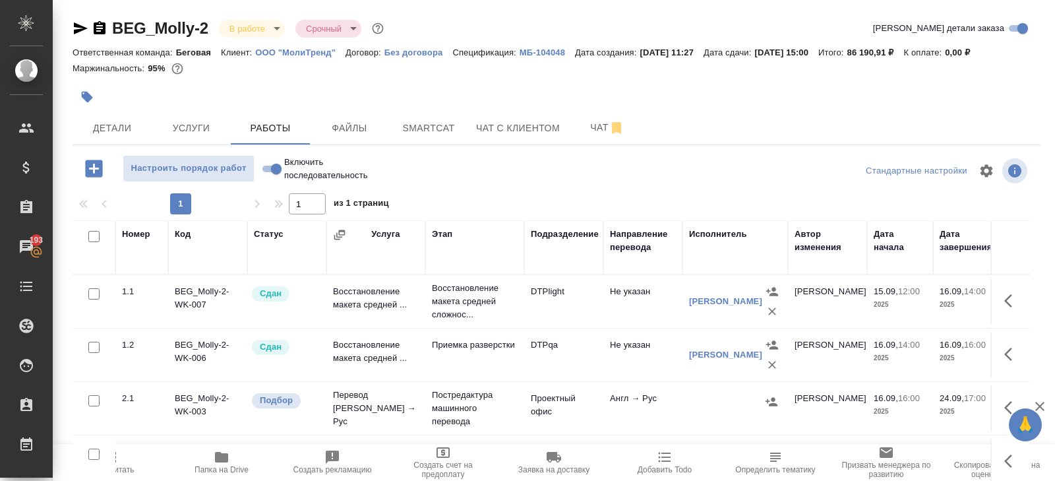
scroll to position [70, 0]
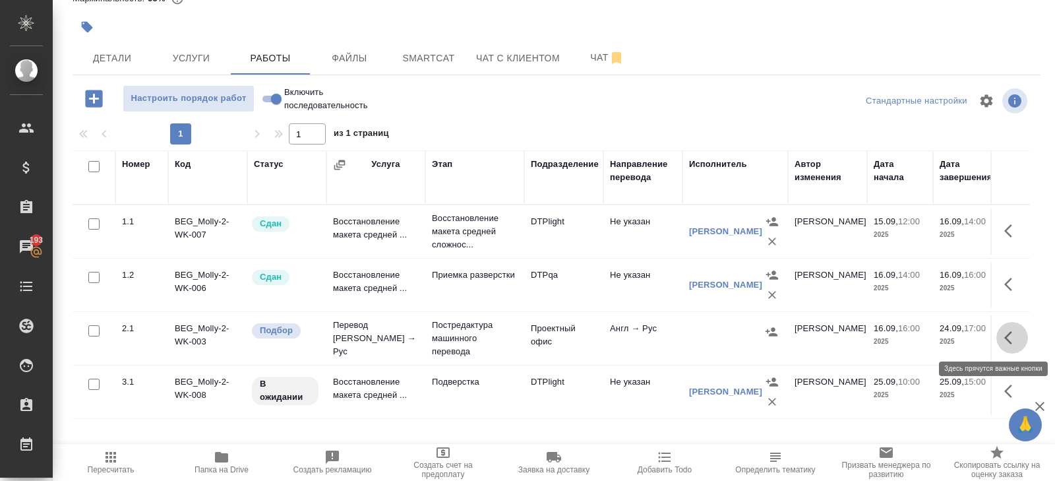
click at [1010, 342] on icon "button" at bounding box center [1013, 338] width 16 height 16
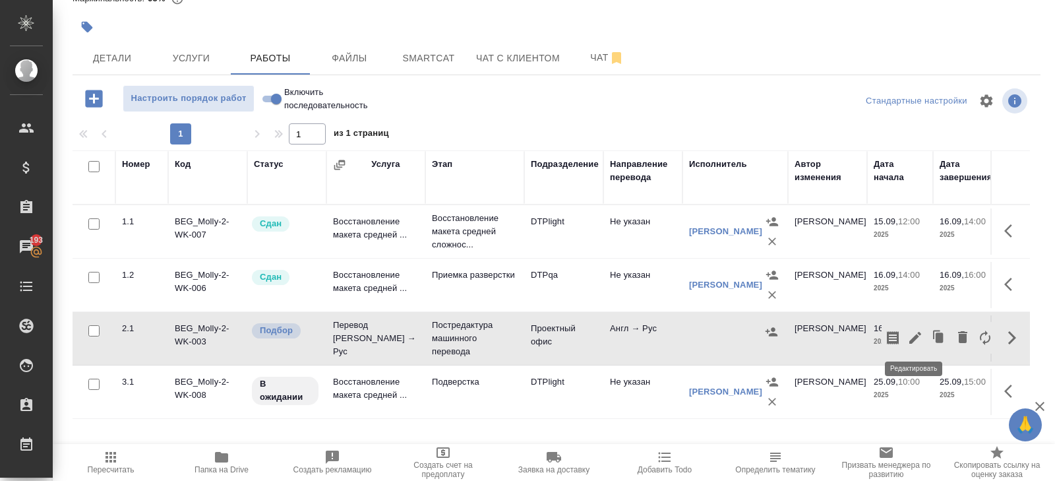
click at [917, 339] on icon "button" at bounding box center [916, 338] width 16 height 16
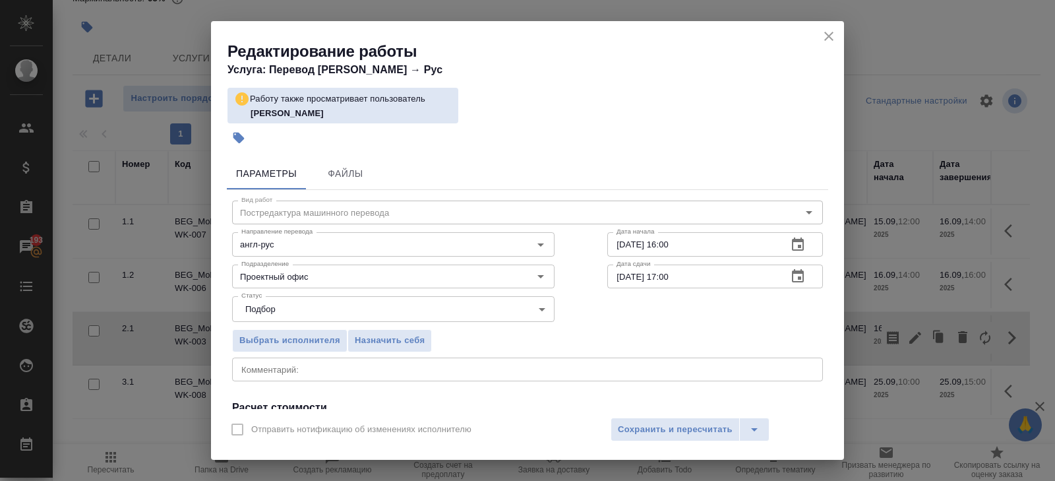
scroll to position [175, 0]
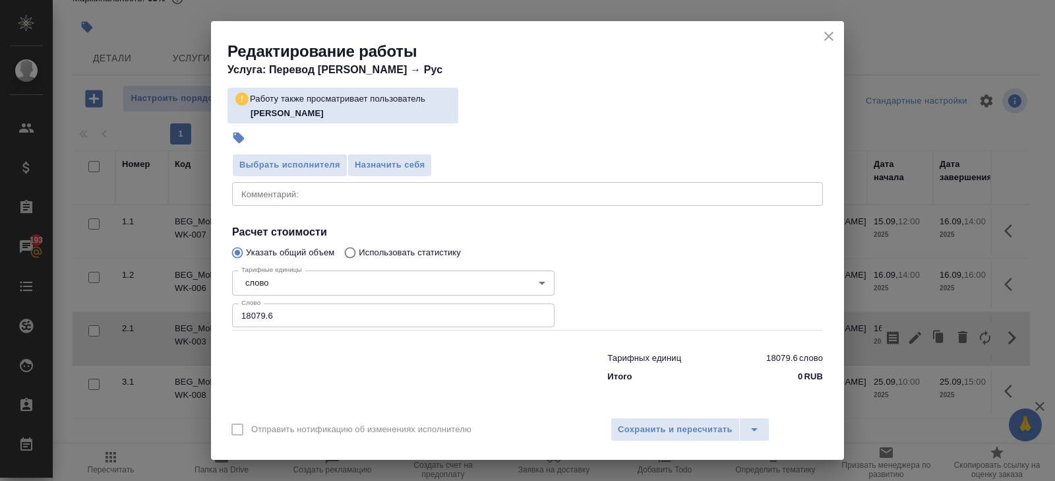
click at [276, 202] on div "x Комментарий:" at bounding box center [527, 194] width 591 height 24
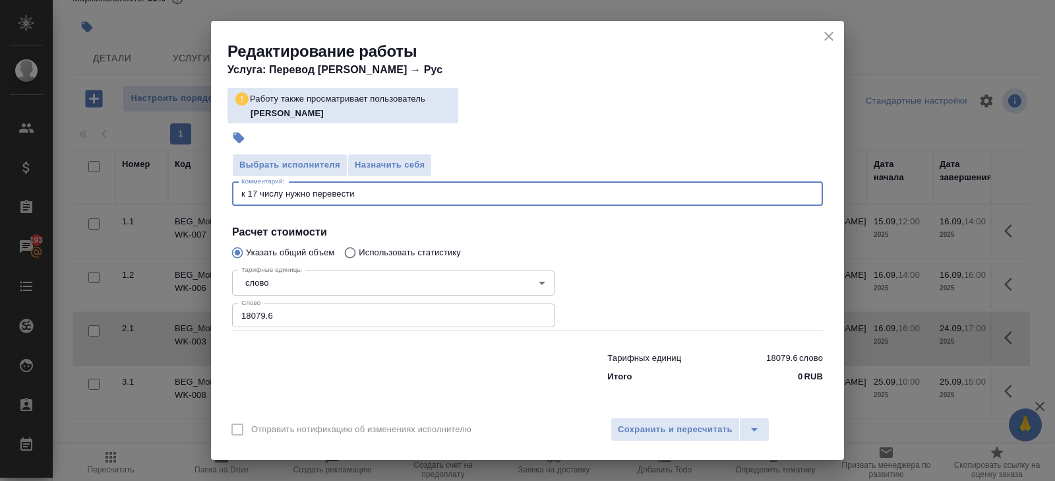
type textarea "к 17 числу нужно перевести"
drag, startPoint x: 383, startPoint y: 195, endPoint x: 173, endPoint y: 195, distance: 210.4
click at [173, 195] on div "Редактирование работы Услуга: Перевод Стандарт Англ → Рус Работу также просматр…" at bounding box center [527, 240] width 1055 height 481
click at [652, 423] on span "Сохранить и пересчитать" at bounding box center [675, 429] width 115 height 15
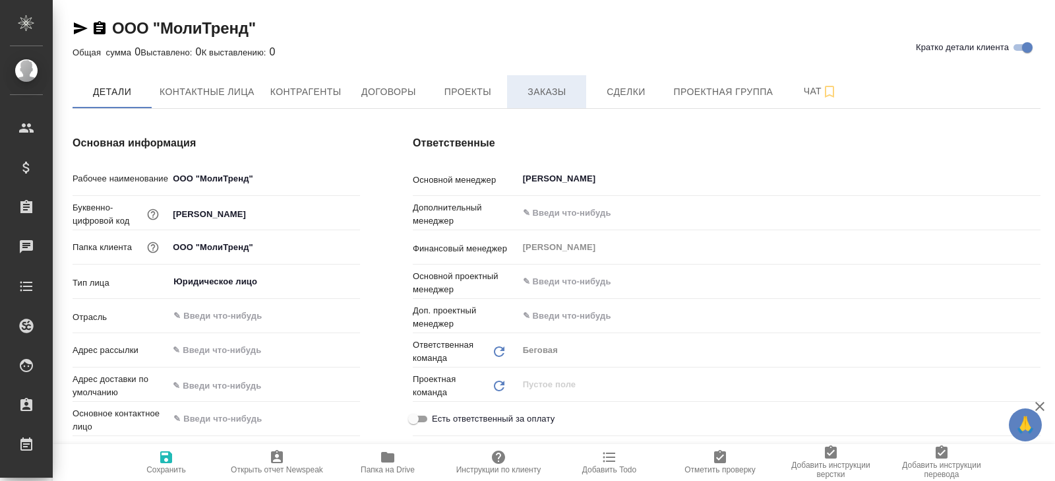
type textarea "x"
click at [548, 84] on span "Заказы" at bounding box center [546, 92] width 63 height 16
type textarea "x"
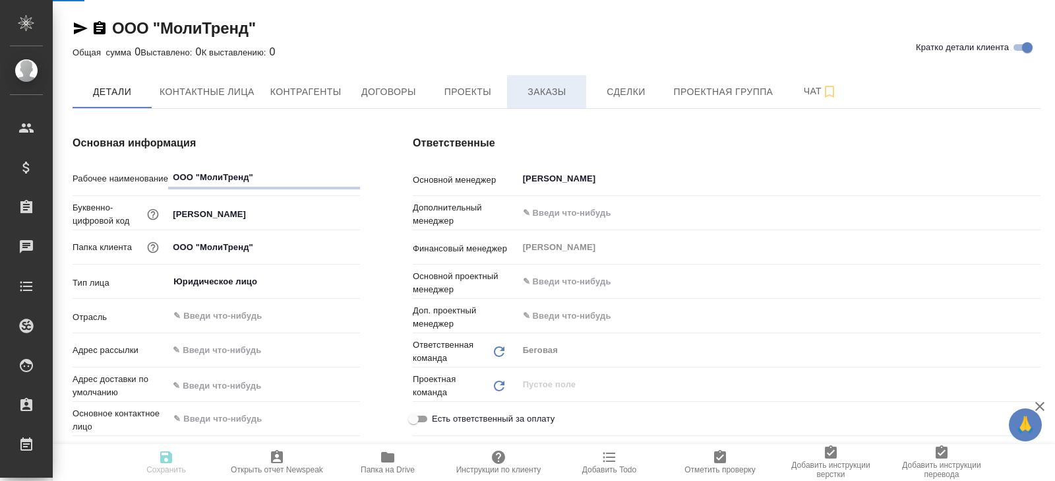
type textarea "x"
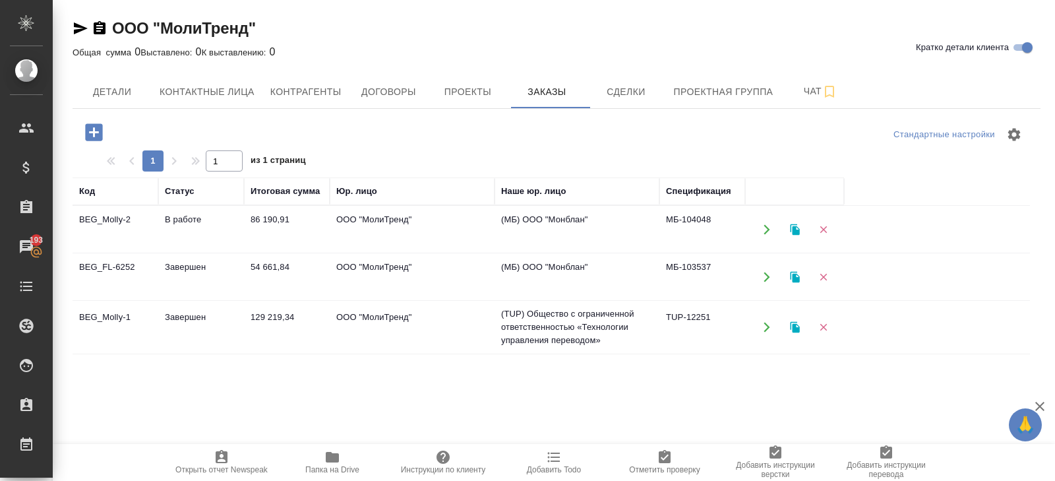
click at [199, 320] on td "Завершен" at bounding box center [201, 327] width 86 height 46
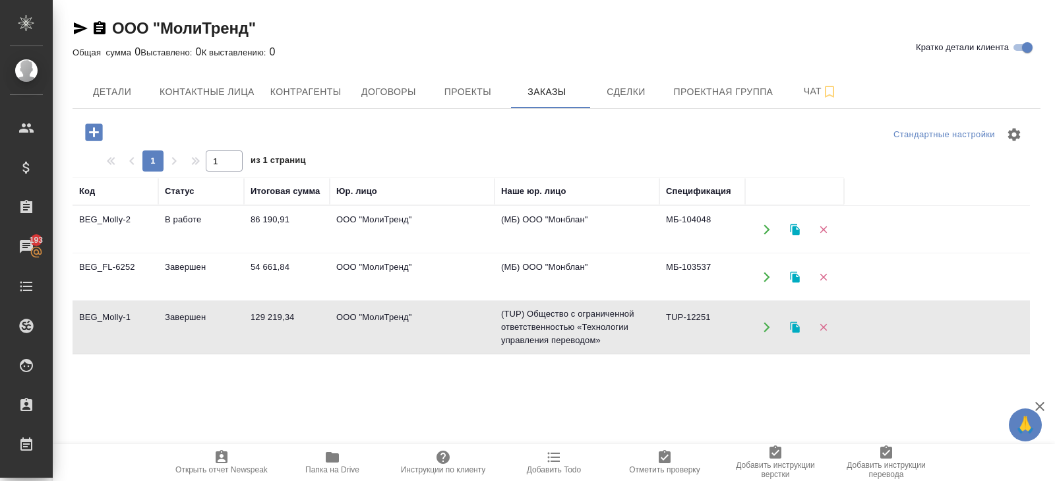
click at [199, 320] on td "Завершен" at bounding box center [201, 327] width 86 height 46
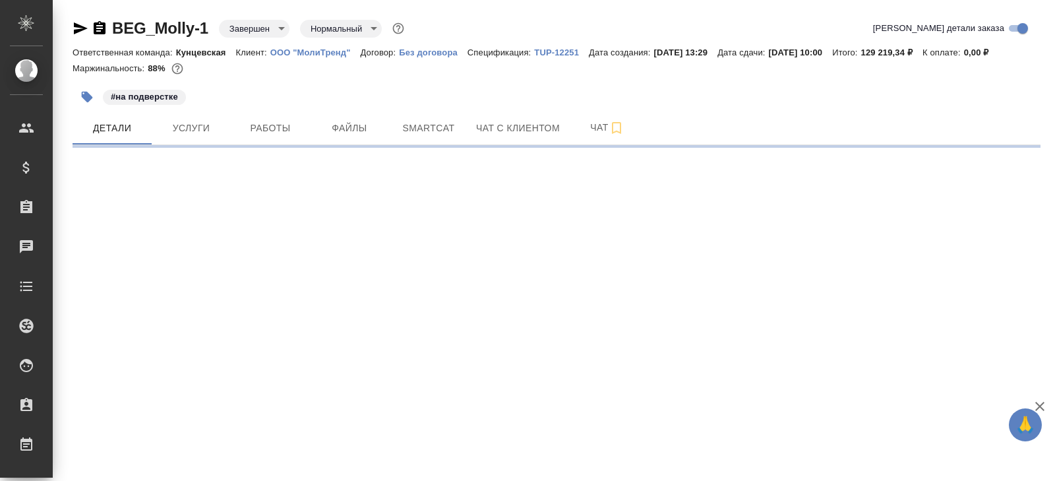
select select "RU"
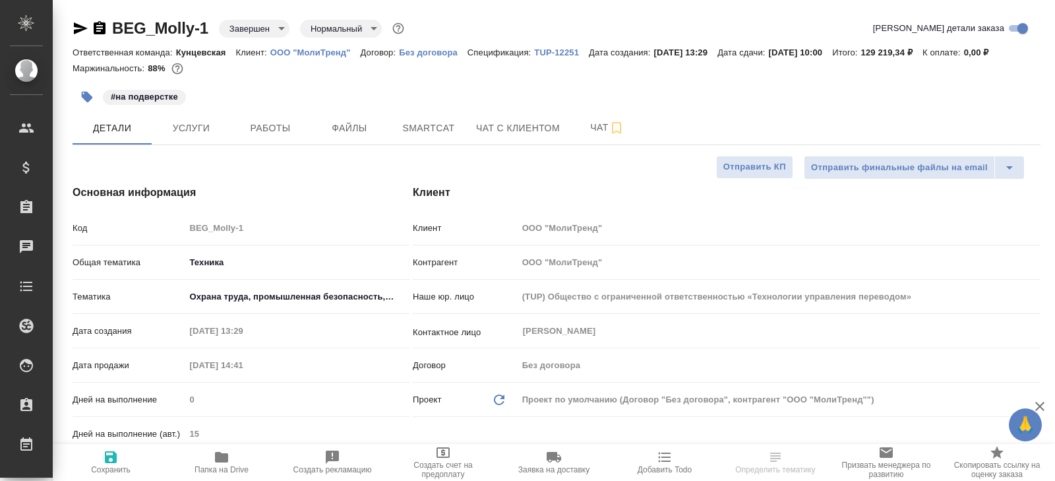
type textarea "x"
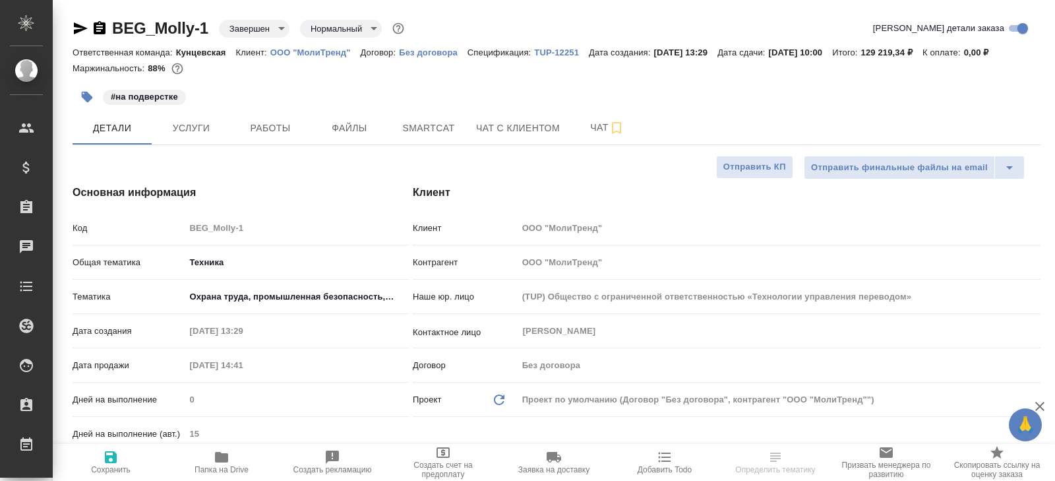
type textarea "x"
click at [406, 137] on span "Smartcat" at bounding box center [428, 128] width 63 height 16
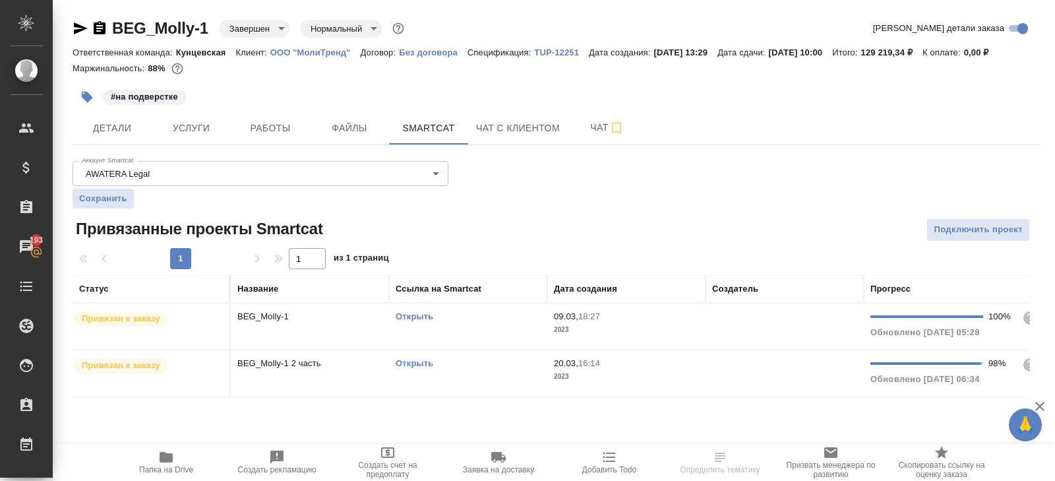
click at [400, 321] on link "Открыть" at bounding box center [415, 316] width 38 height 10
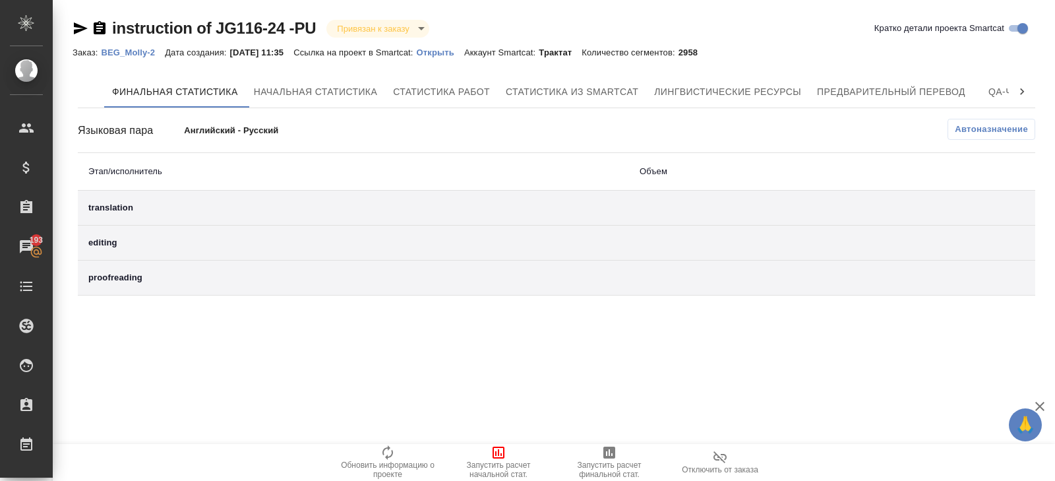
click at [724, 445] on button "Отключить от заказа" at bounding box center [720, 462] width 111 height 37
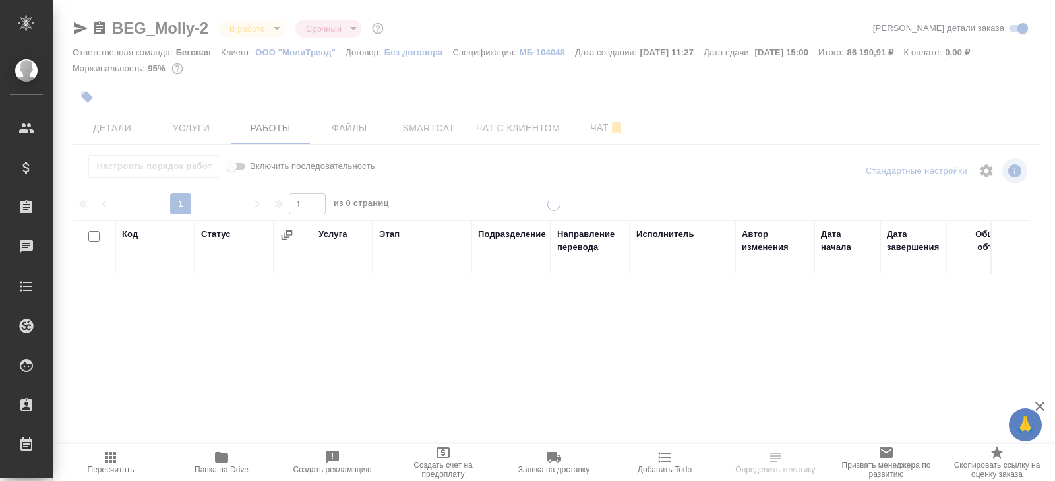
click at [121, 131] on div at bounding box center [554, 240] width 1003 height 481
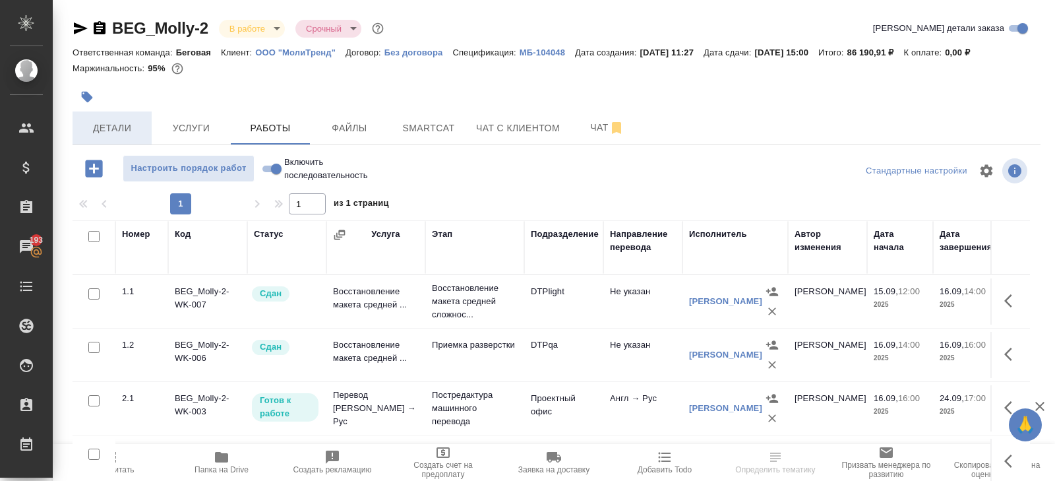
click at [111, 129] on span "Детали" at bounding box center [111, 128] width 63 height 16
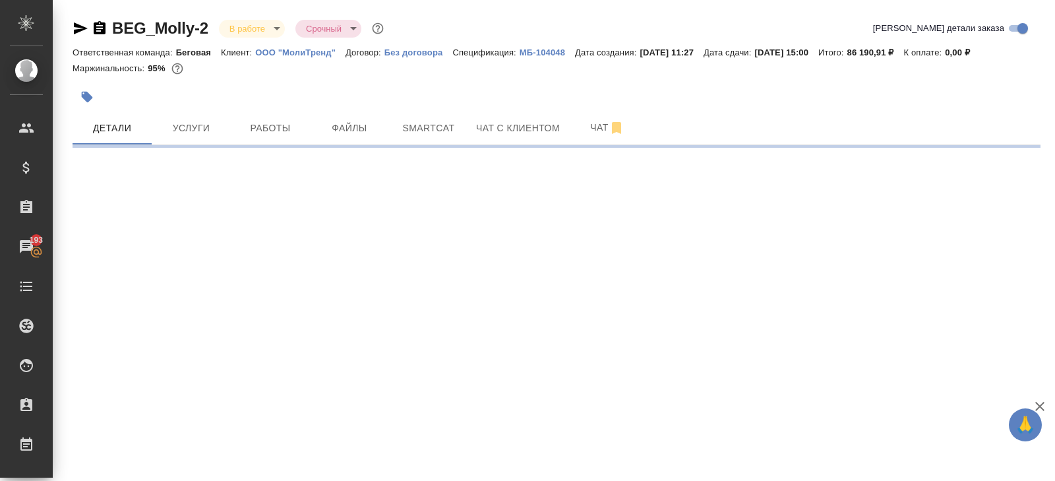
select select "RU"
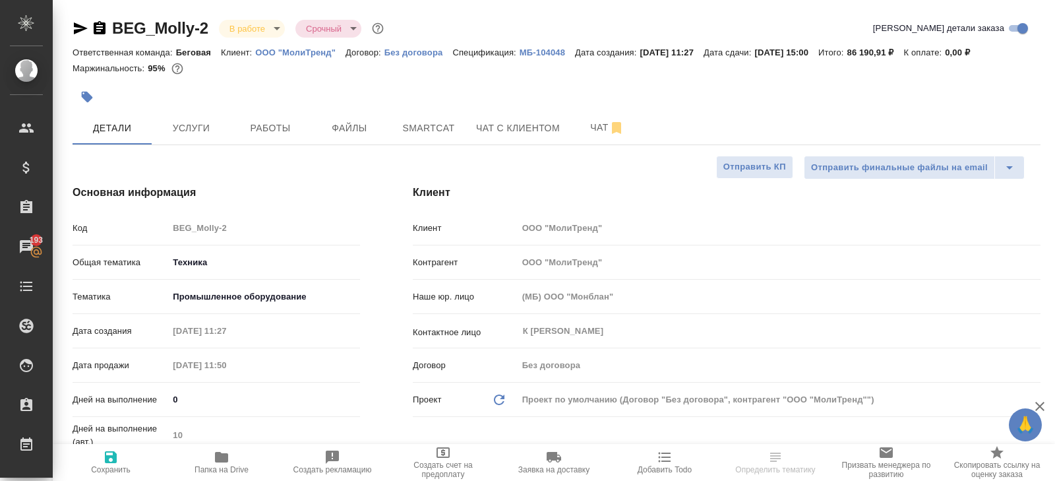
type textarea "x"
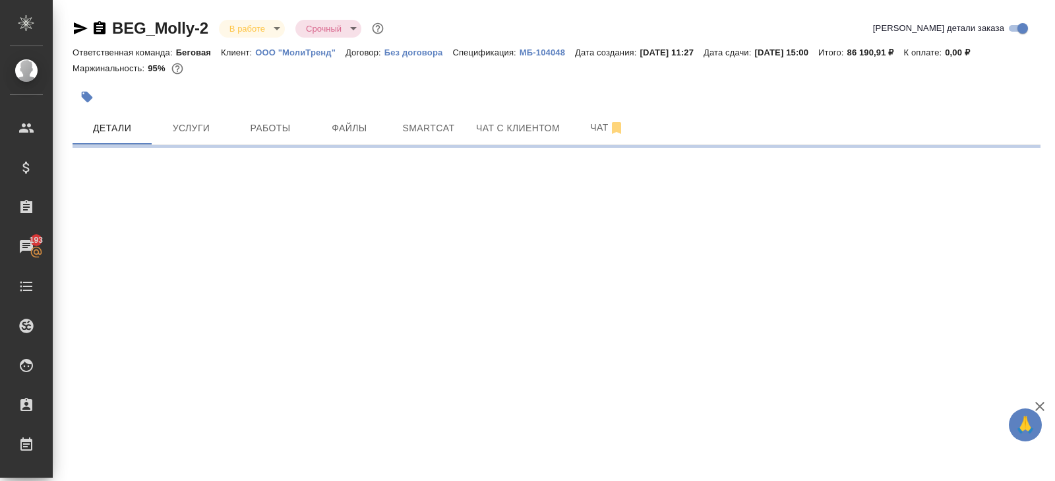
select select "RU"
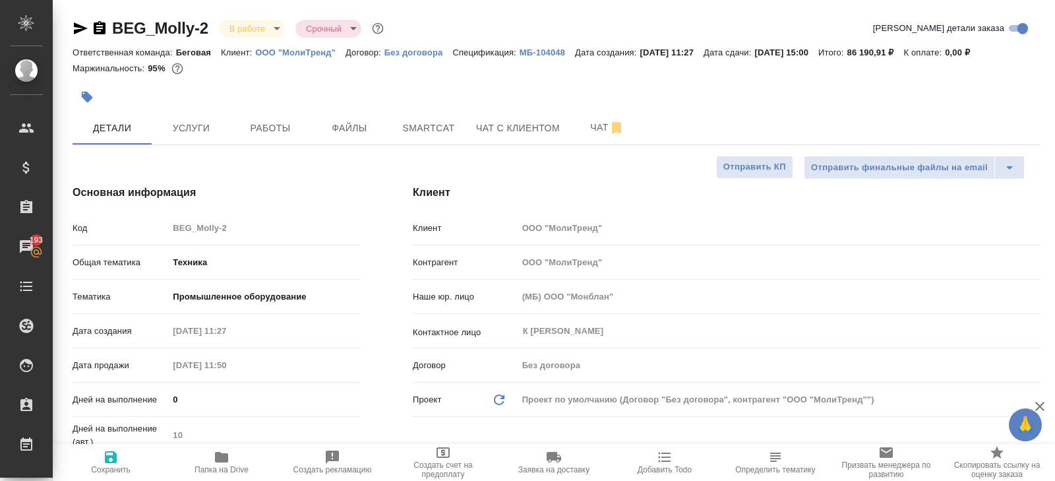
type textarea "x"
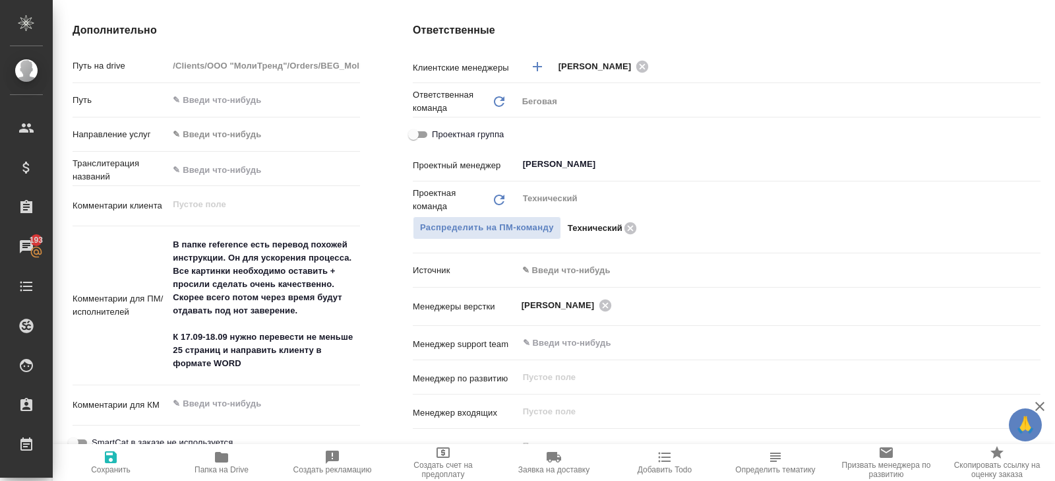
scroll to position [535, 0]
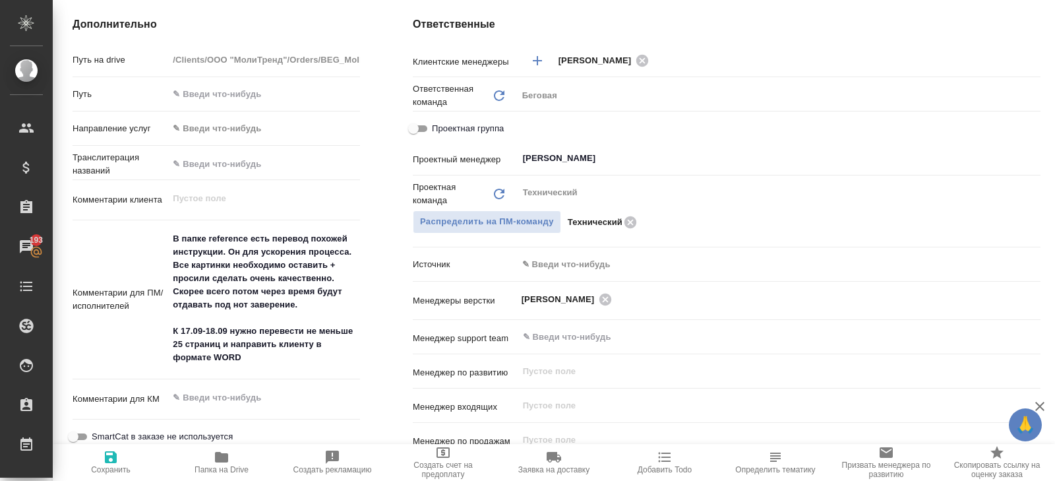
type textarea "x"
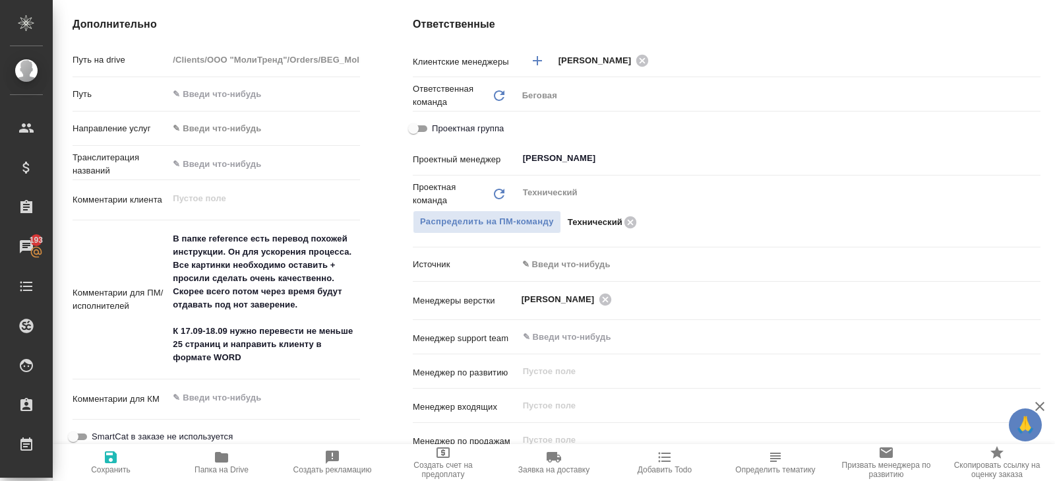
type textarea "x"
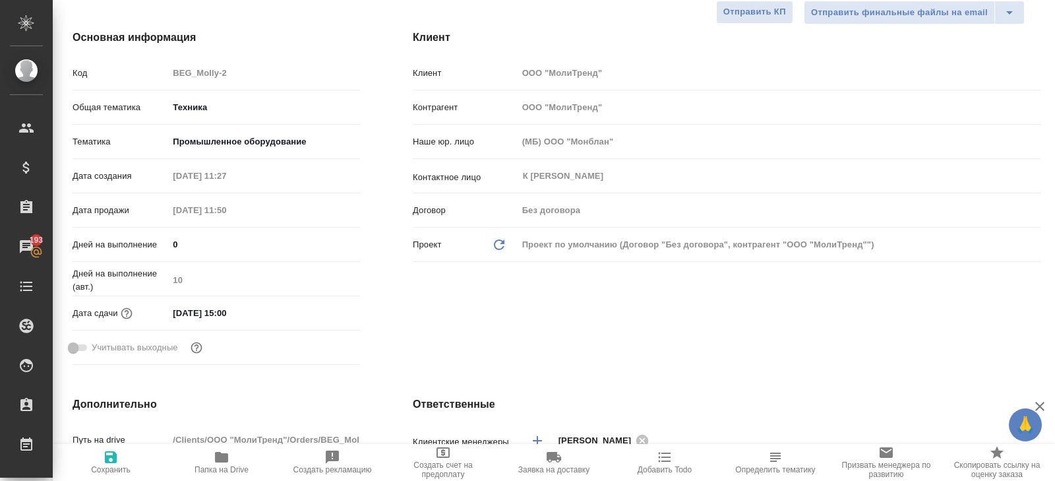
scroll to position [0, 0]
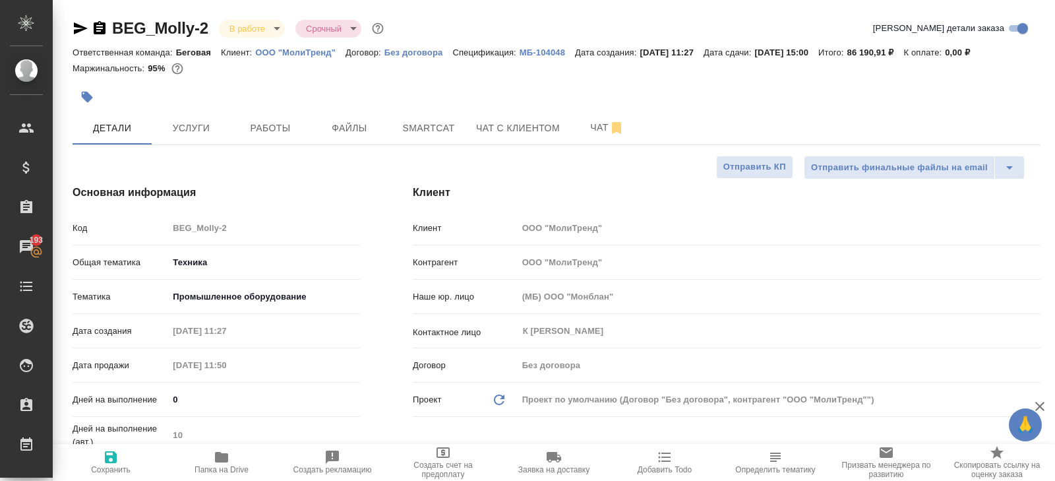
click at [77, 30] on icon "button" at bounding box center [81, 28] width 14 height 12
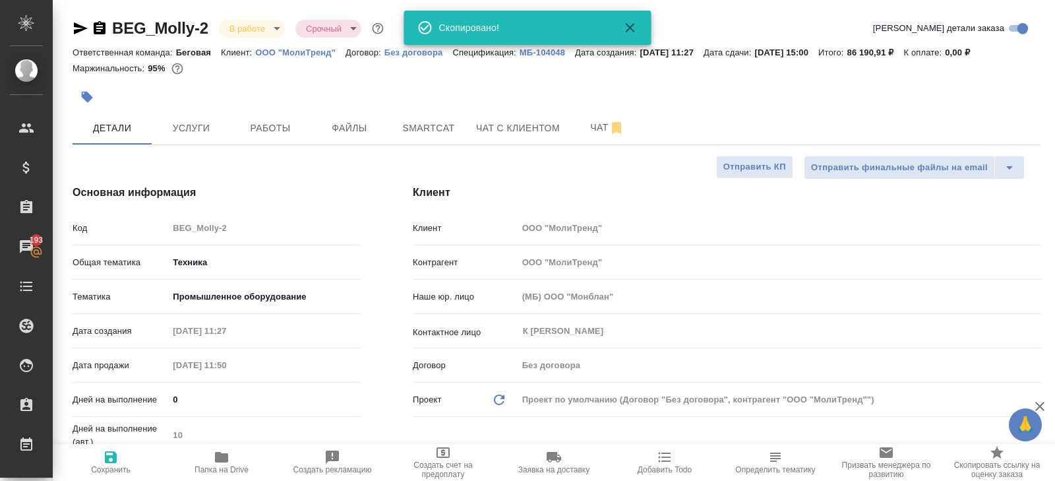
type textarea "x"
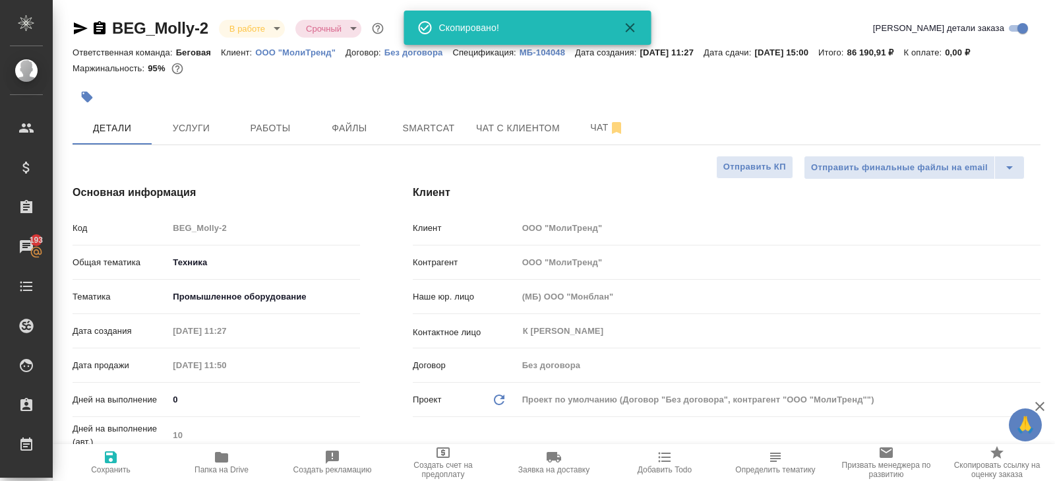
type textarea "x"
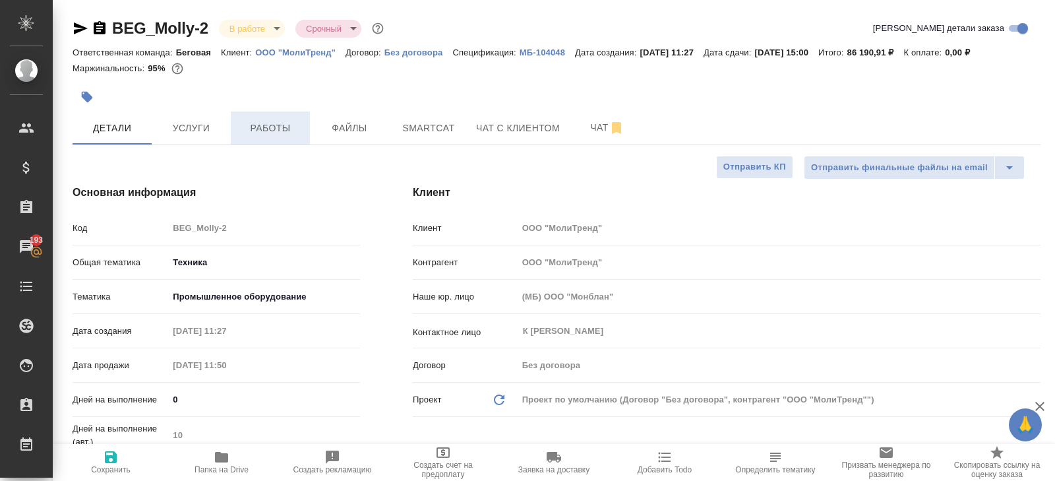
click at [276, 131] on span "Работы" at bounding box center [270, 128] width 63 height 16
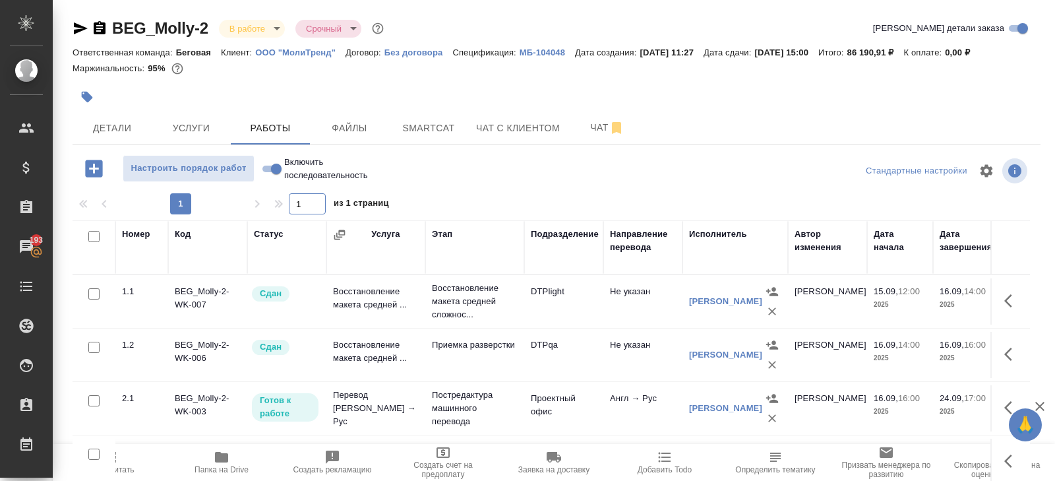
scroll to position [70, 0]
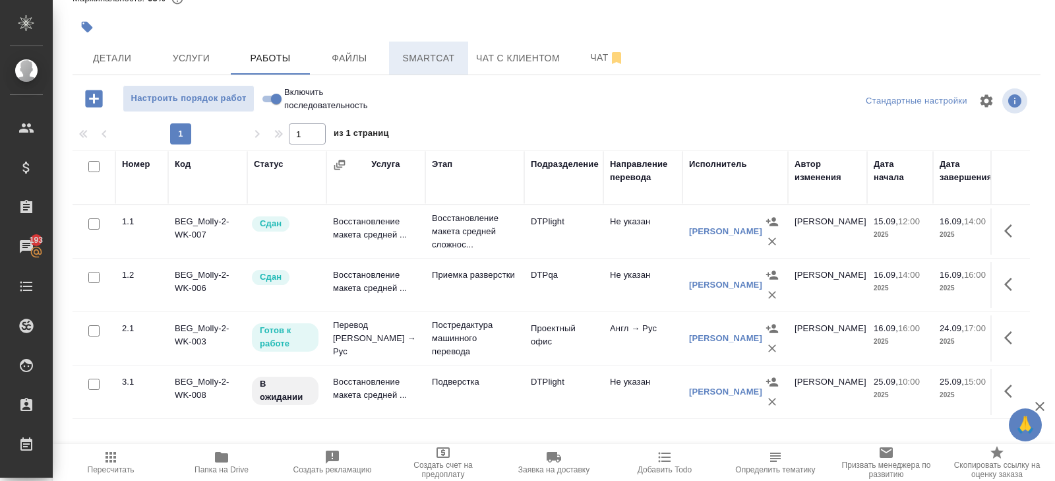
click at [426, 63] on span "Smartcat" at bounding box center [428, 58] width 63 height 16
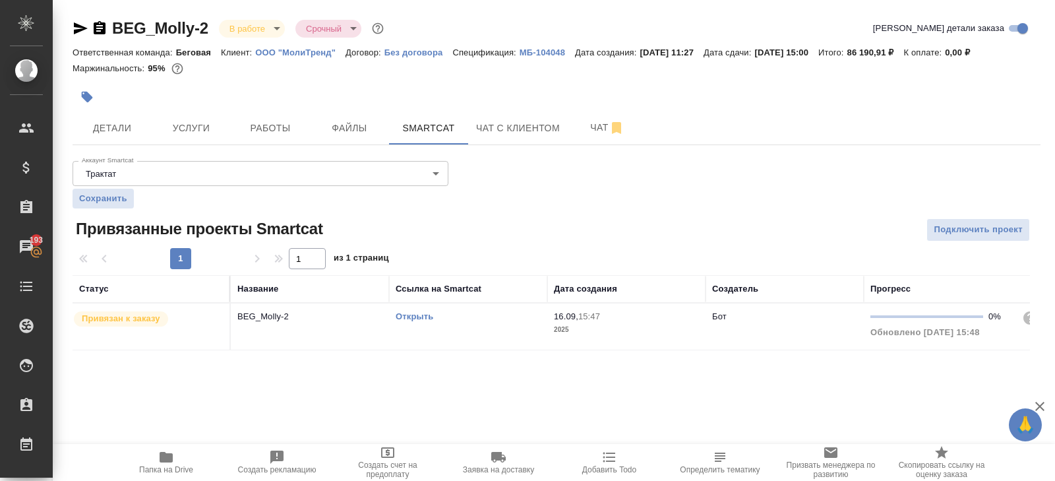
click at [469, 325] on td "Открыть" at bounding box center [468, 326] width 158 height 46
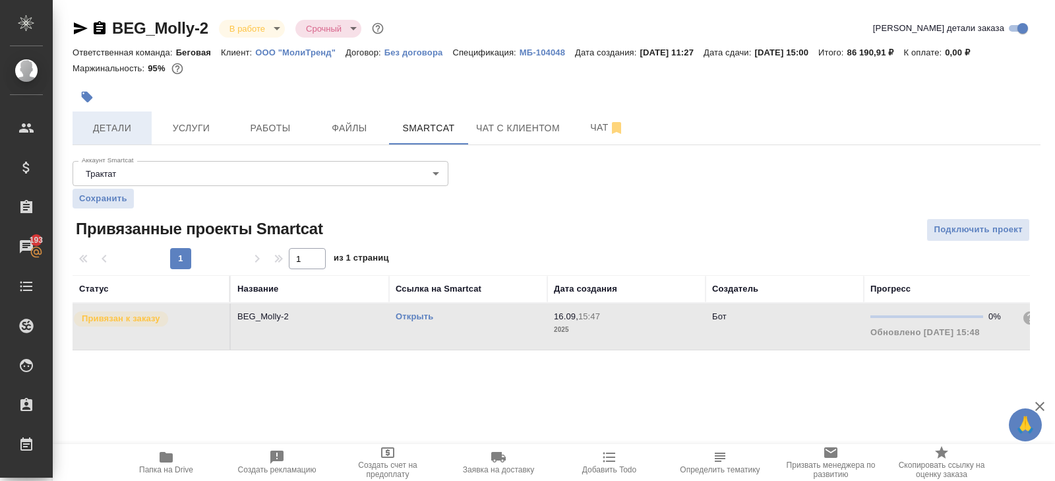
click at [135, 127] on span "Детали" at bounding box center [111, 128] width 63 height 16
click at [170, 452] on div ".cls-1 fill:#fff; AWATERA [PERSON_NAME] Спецификации Заказы 193 Чаты Todo Проек…" at bounding box center [527, 240] width 1055 height 481
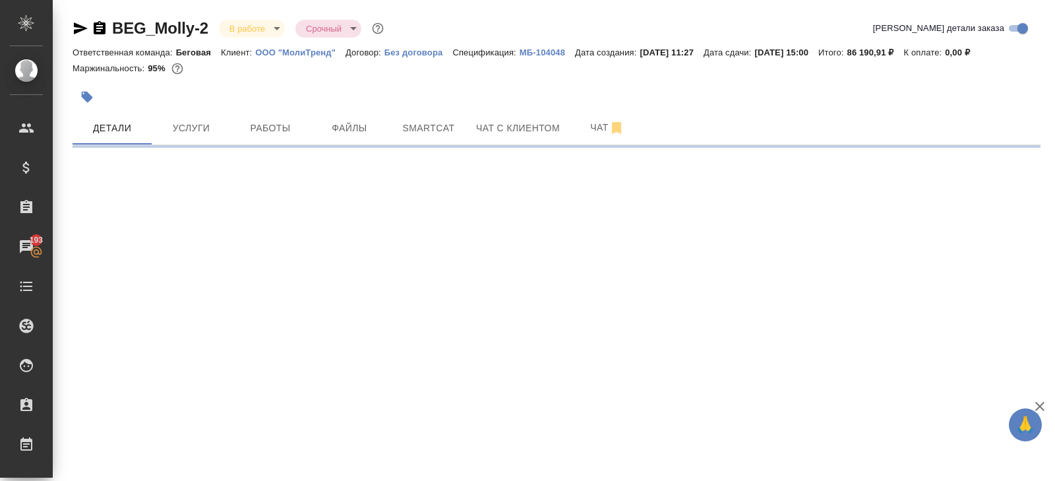
select select "RU"
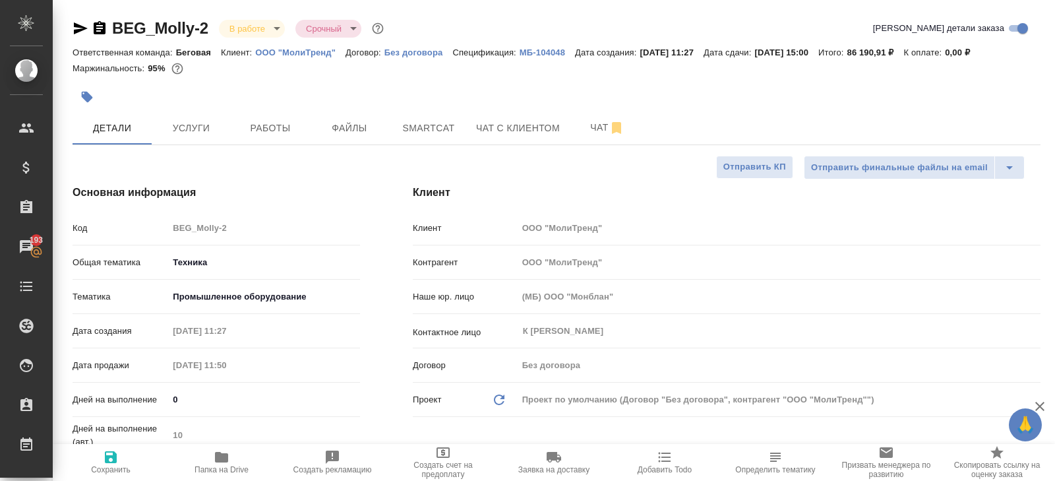
type textarea "x"
click at [218, 456] on icon "button" at bounding box center [221, 457] width 13 height 11
type textarea "x"
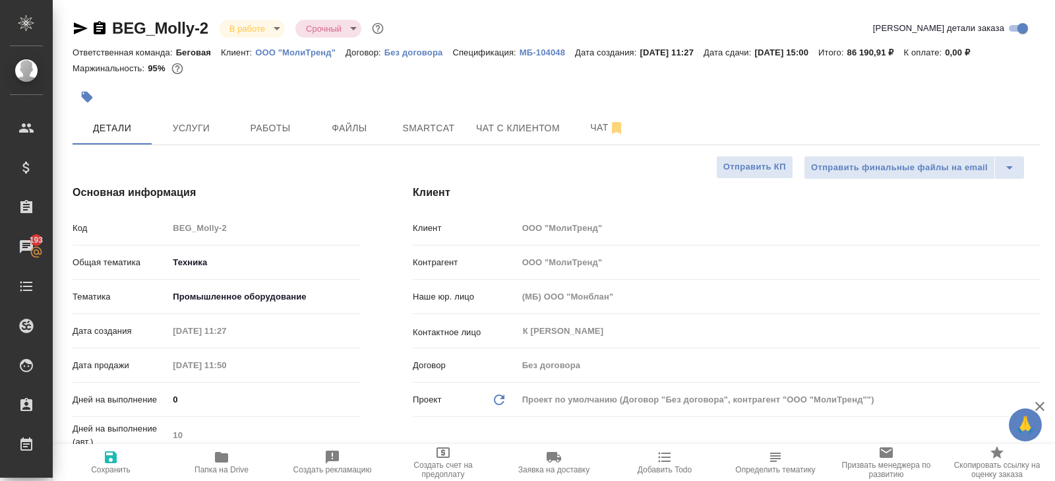
type textarea "x"
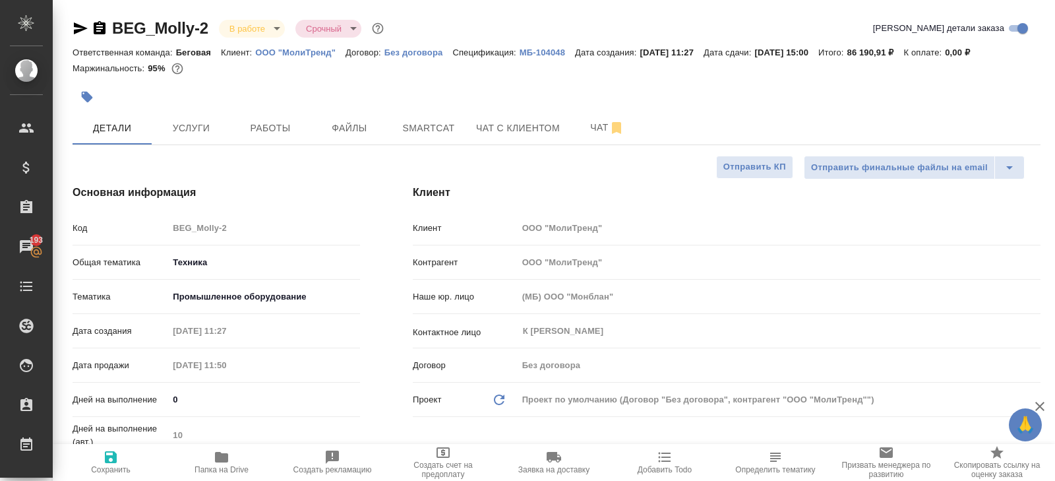
click at [78, 22] on icon "button" at bounding box center [81, 28] width 16 height 16
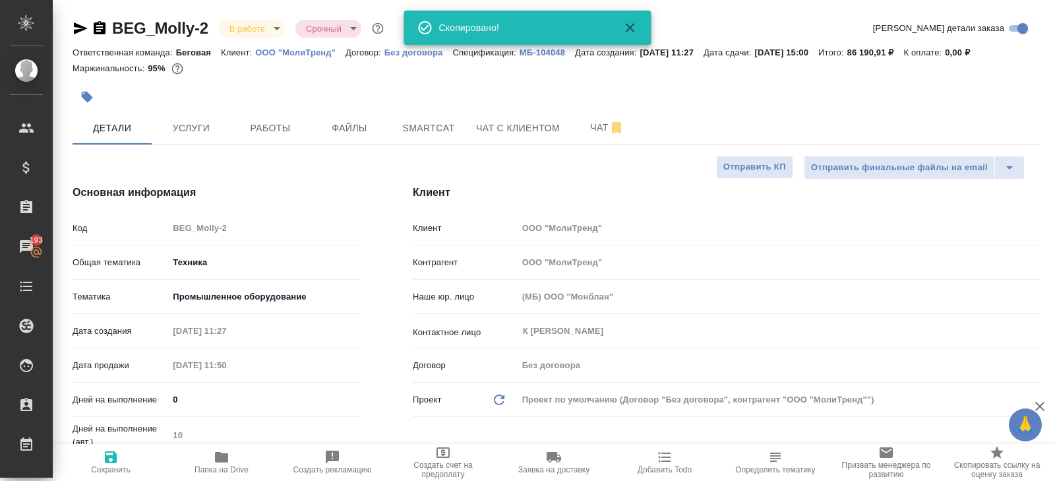
type textarea "x"
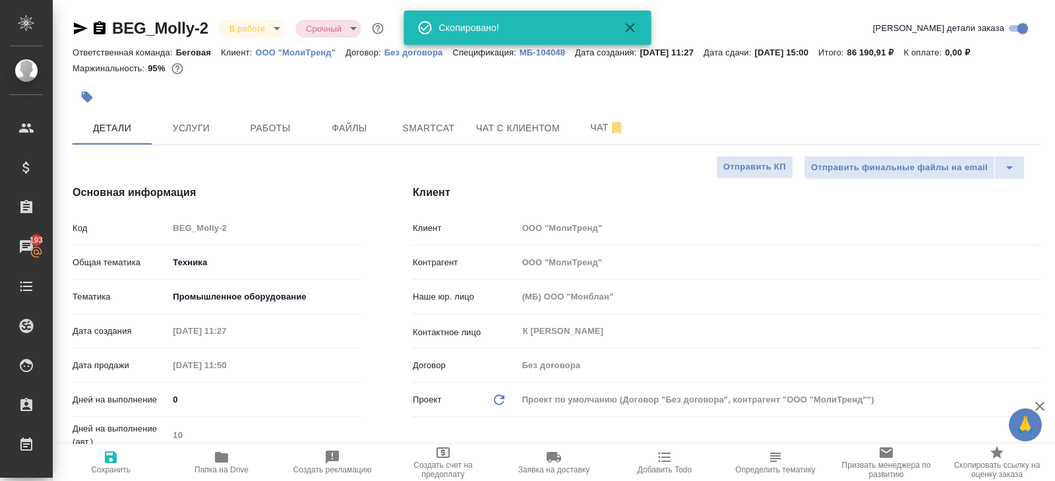
type textarea "x"
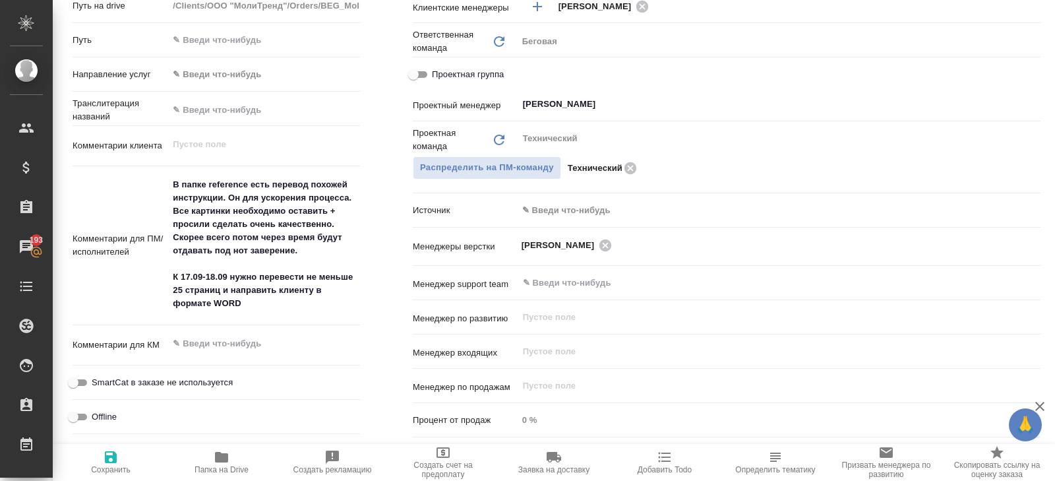
scroll to position [603, 0]
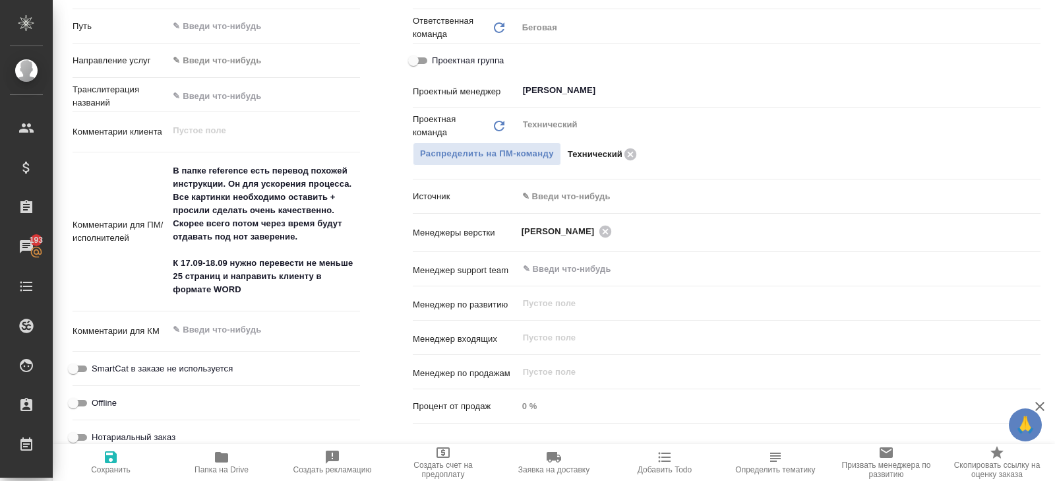
type textarea "x"
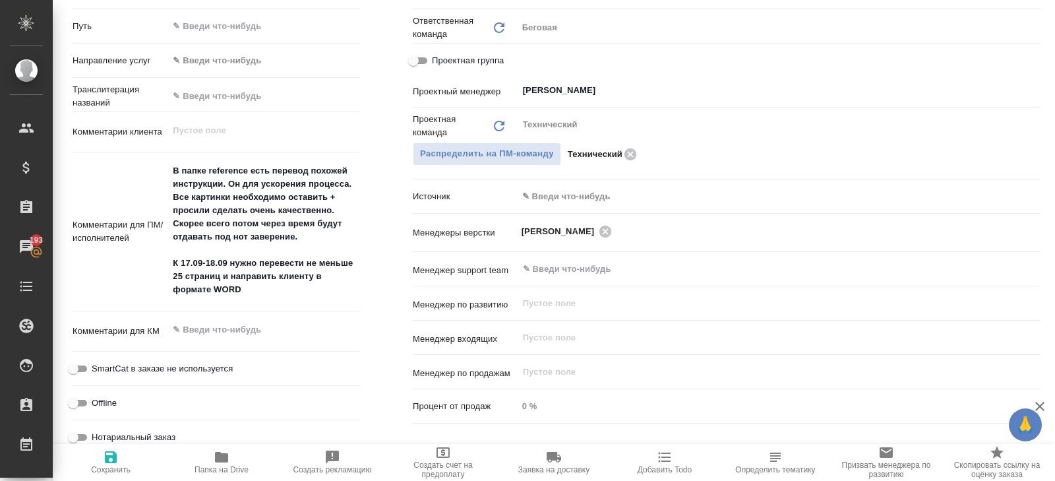
type textarea "x"
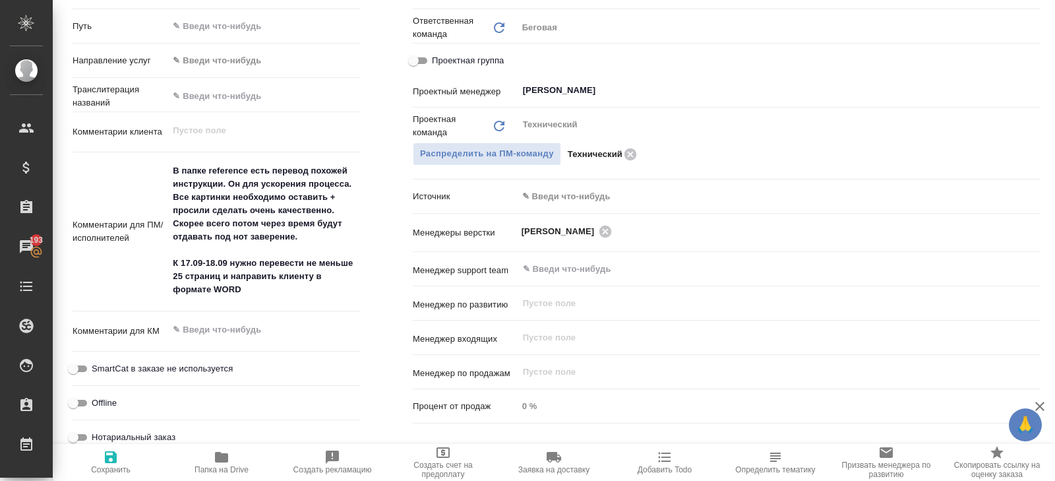
type textarea "x"
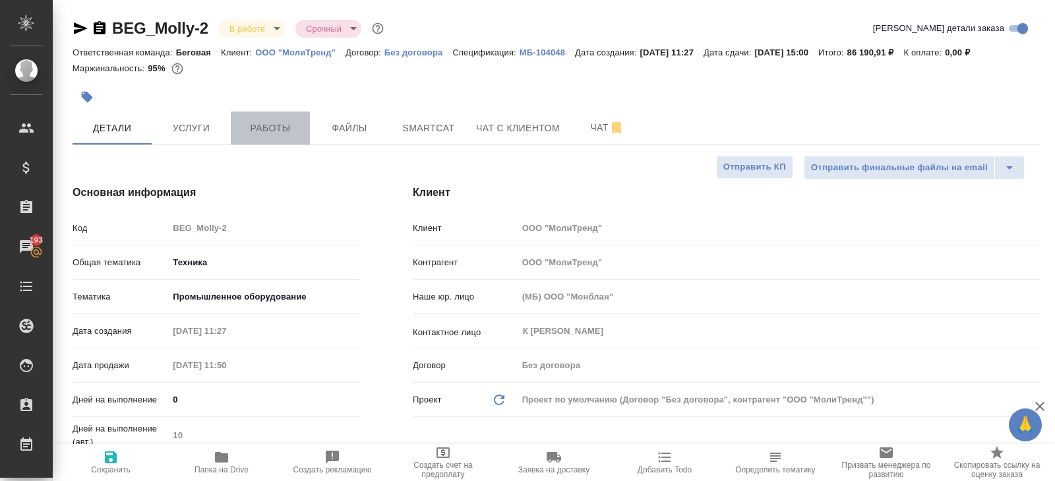
click at [262, 124] on span "Работы" at bounding box center [270, 128] width 63 height 16
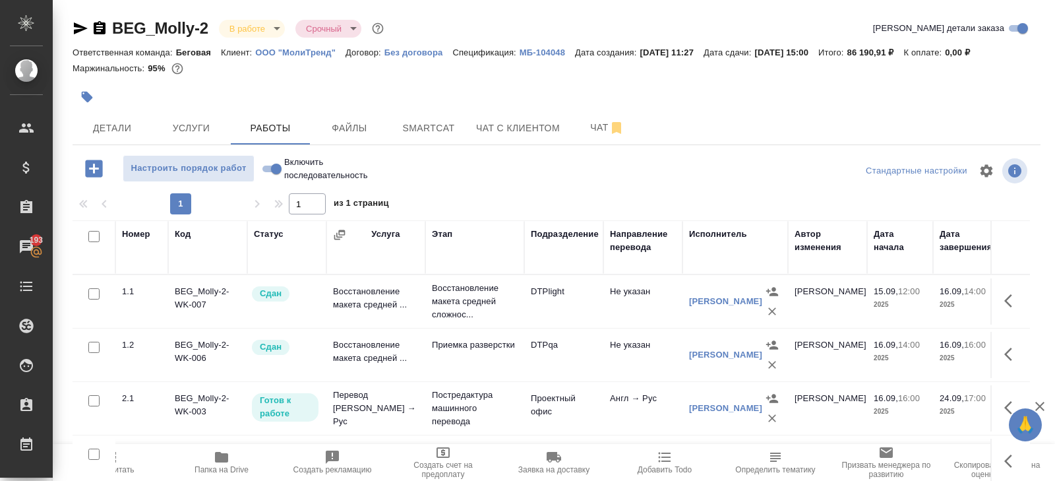
scroll to position [70, 0]
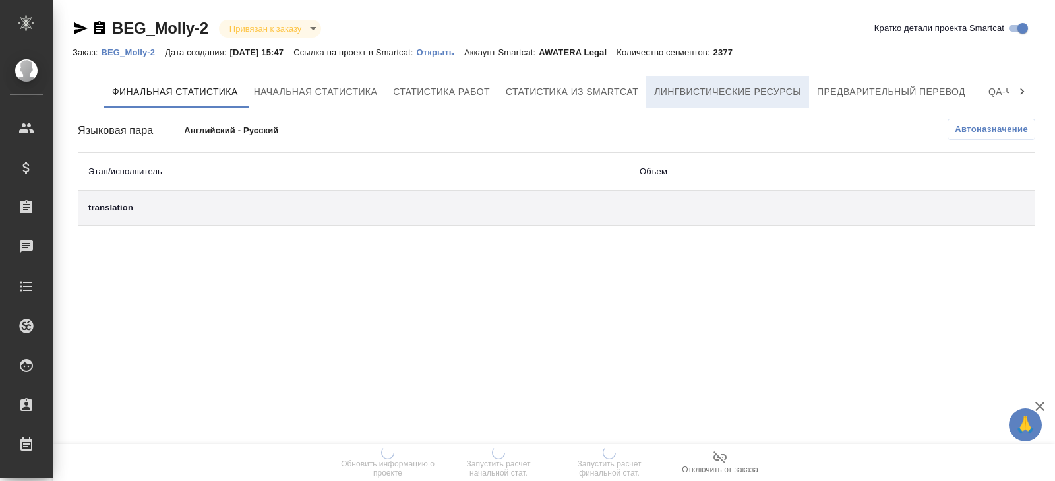
click at [710, 94] on span "Лингвистические ресурсы" at bounding box center [727, 92] width 147 height 16
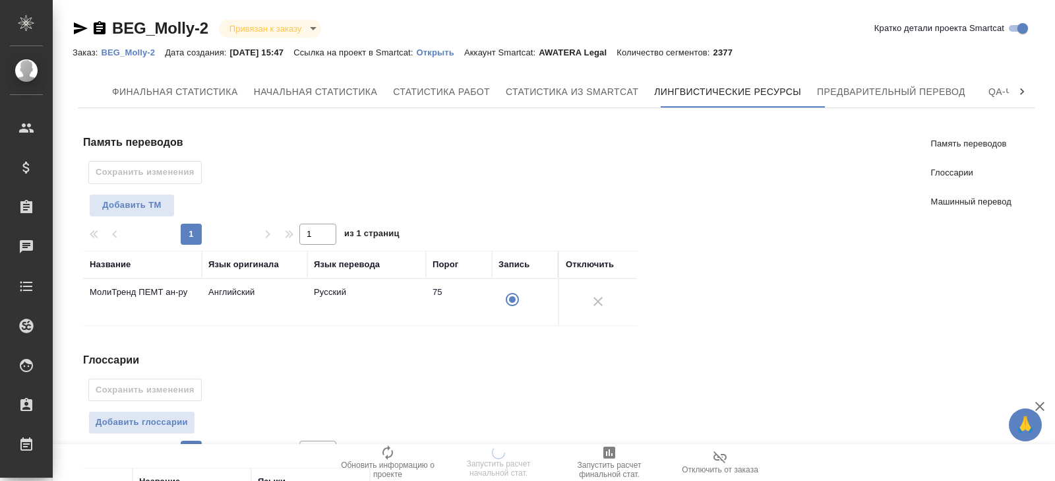
scroll to position [258, 0]
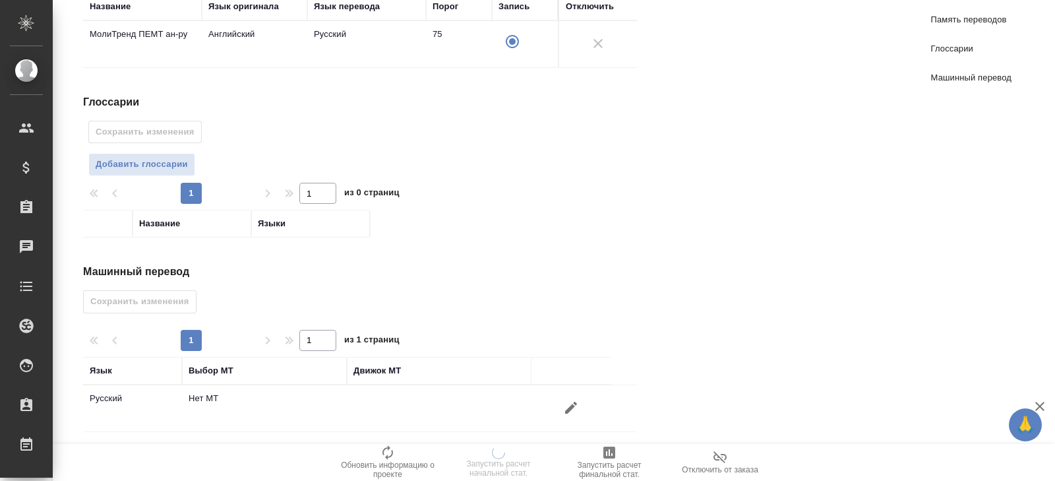
click at [572, 407] on icon "button" at bounding box center [571, 408] width 16 height 16
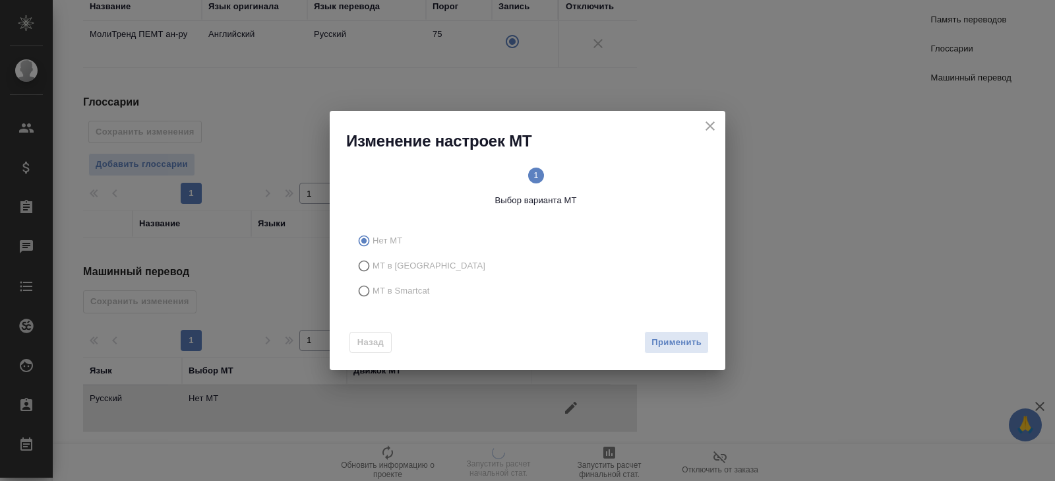
click at [394, 297] on span "МТ в Smartcat" at bounding box center [401, 290] width 57 height 13
click at [373, 297] on input "МТ в Smartcat" at bounding box center [362, 290] width 21 height 25
radio input "true"
click at [676, 340] on span "Вперед" at bounding box center [685, 342] width 33 height 15
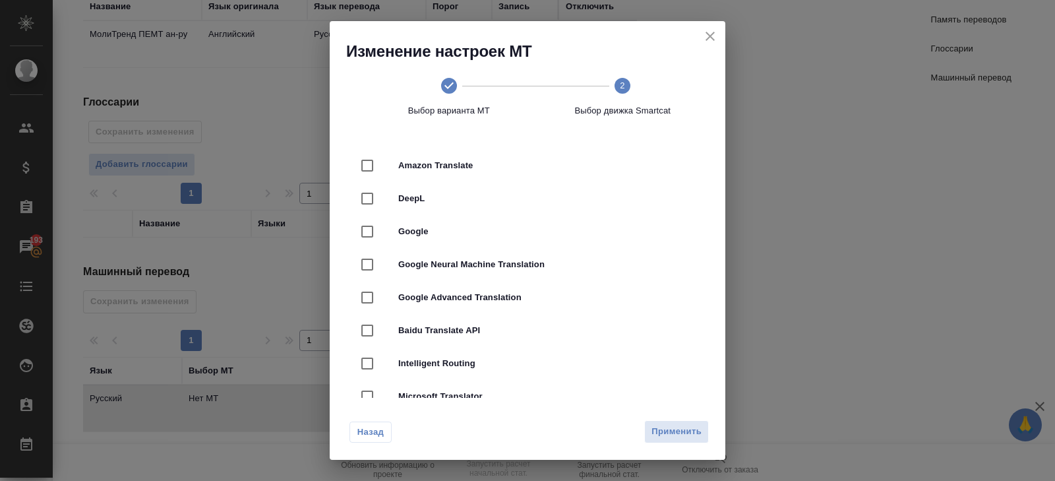
click at [412, 177] on div "Amazon Translate" at bounding box center [528, 165] width 354 height 33
click at [413, 202] on span "DeepL" at bounding box center [546, 198] width 296 height 13
checkbox input "false"
checkbox input "true"
click at [657, 423] on button "Применить" at bounding box center [676, 431] width 65 height 23
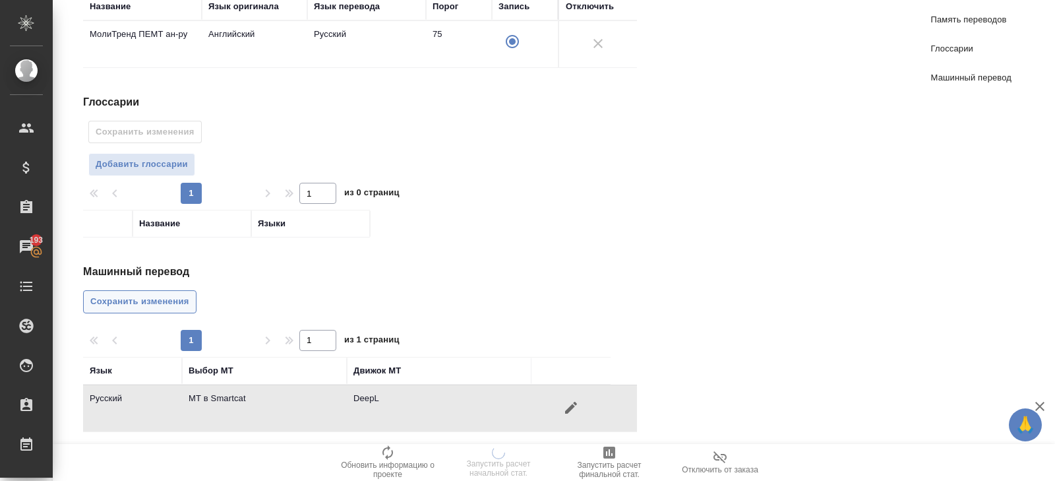
click at [183, 294] on span "Сохранить изменения" at bounding box center [139, 301] width 99 height 15
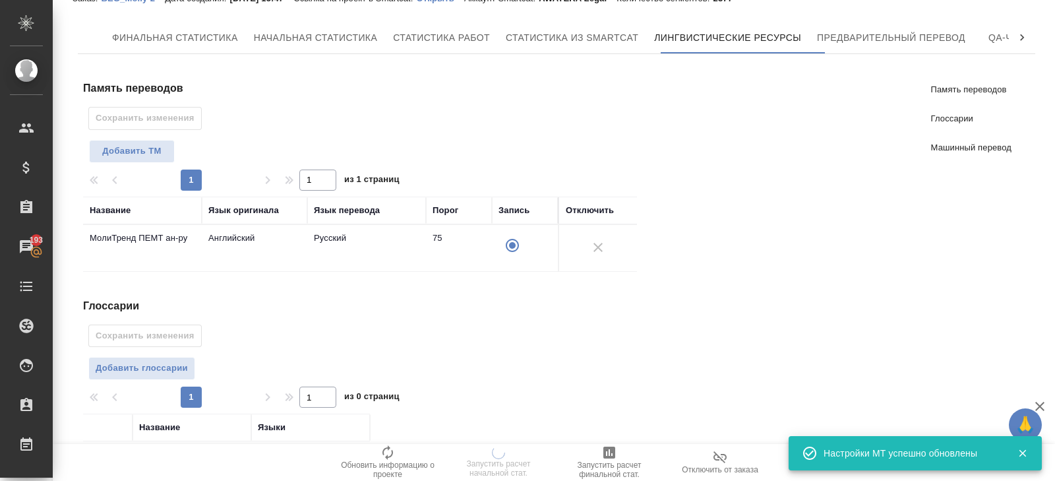
scroll to position [0, 0]
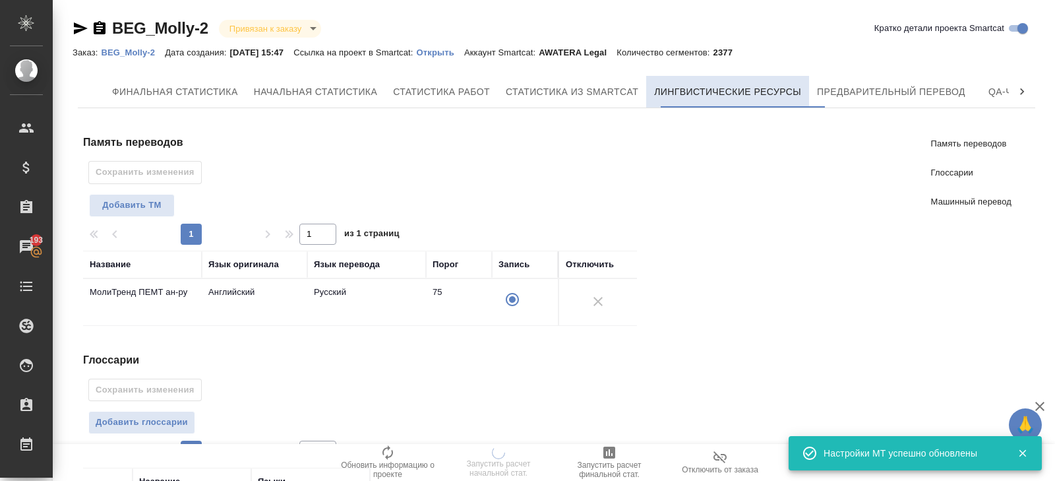
click at [809, 94] on button "Лингвистические ресурсы" at bounding box center [727, 92] width 163 height 32
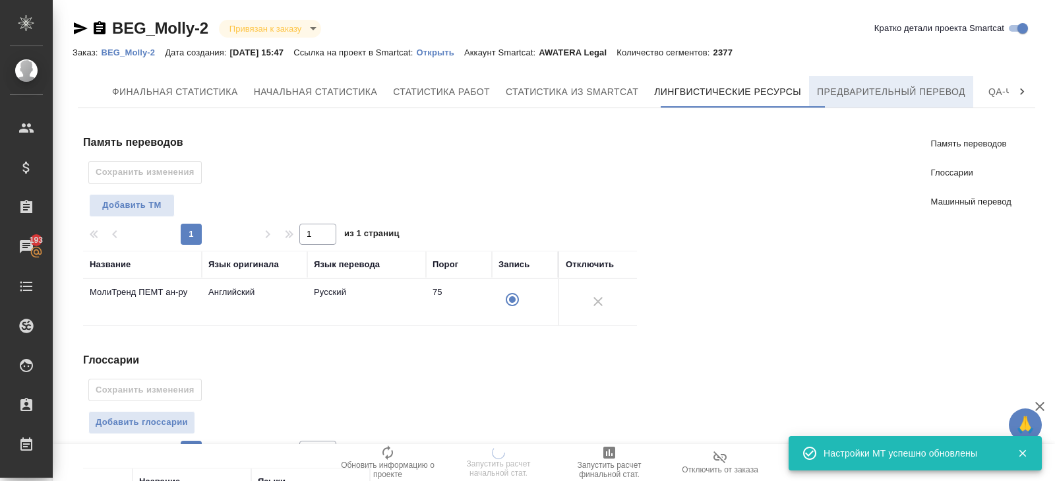
click at [836, 94] on span "Предварительный перевод" at bounding box center [891, 92] width 148 height 16
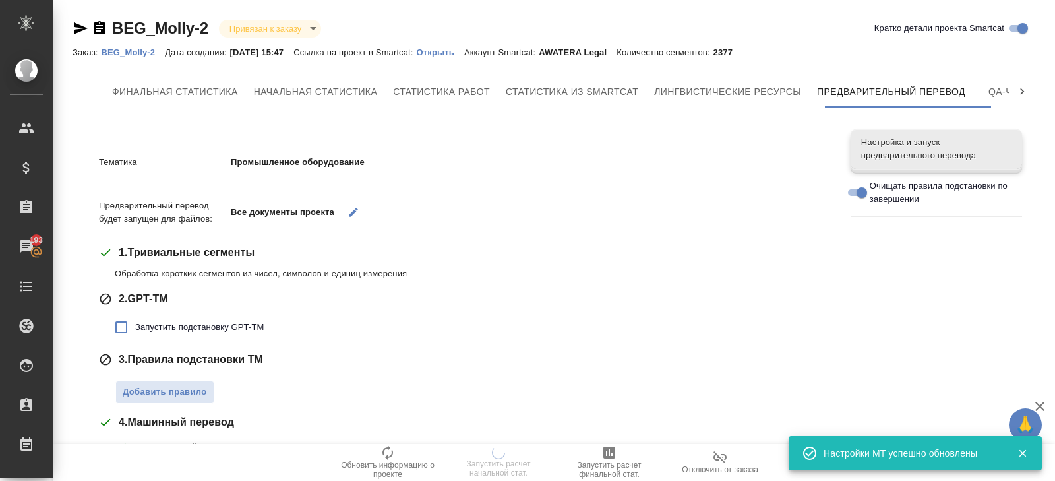
click at [164, 317] on label "Запустить подстановку GPT-TM" at bounding box center [186, 327] width 156 height 28
click at [135, 317] on input "Запустить подстановку GPT-TM" at bounding box center [122, 327] width 28 height 28
checkbox input "true"
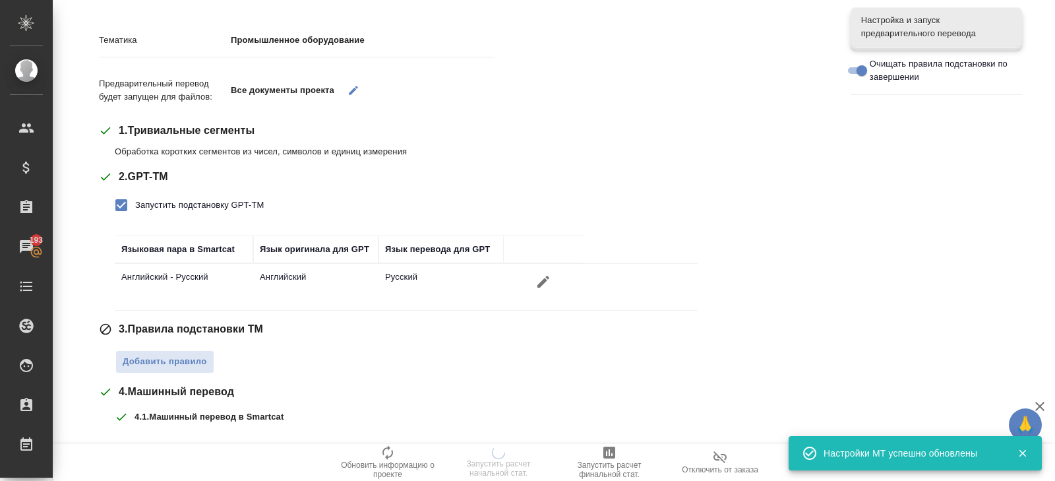
scroll to position [148, 0]
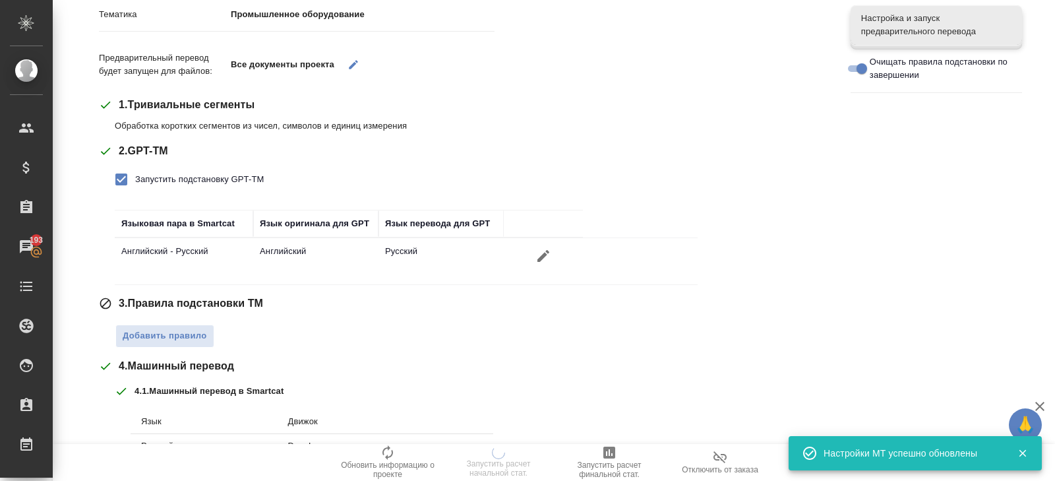
click at [165, 315] on div "3 . Правила подстановки TM Добавить правило" at bounding box center [465, 322] width 732 height 52
click at [166, 332] on span "Добавить правило" at bounding box center [165, 336] width 84 height 15
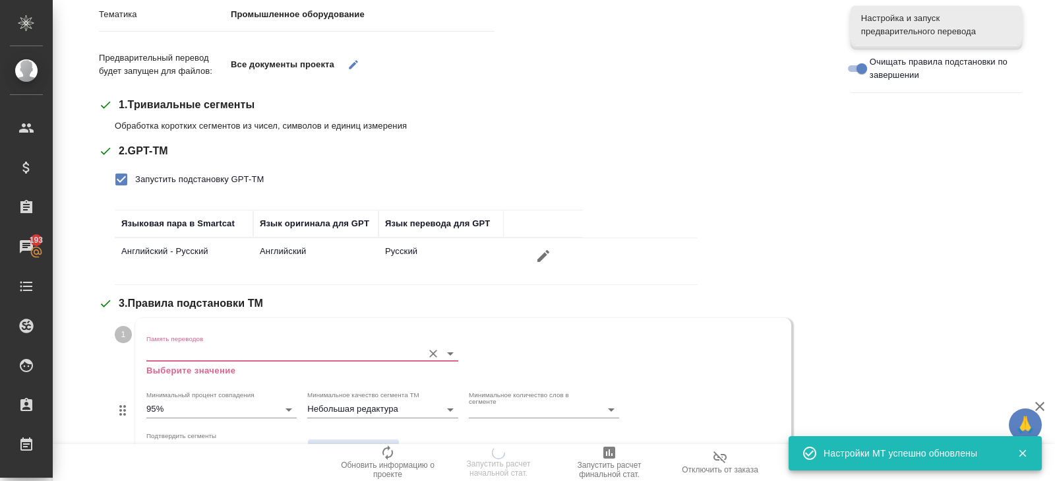
click at [175, 356] on input "Память переводов" at bounding box center [281, 353] width 270 height 16
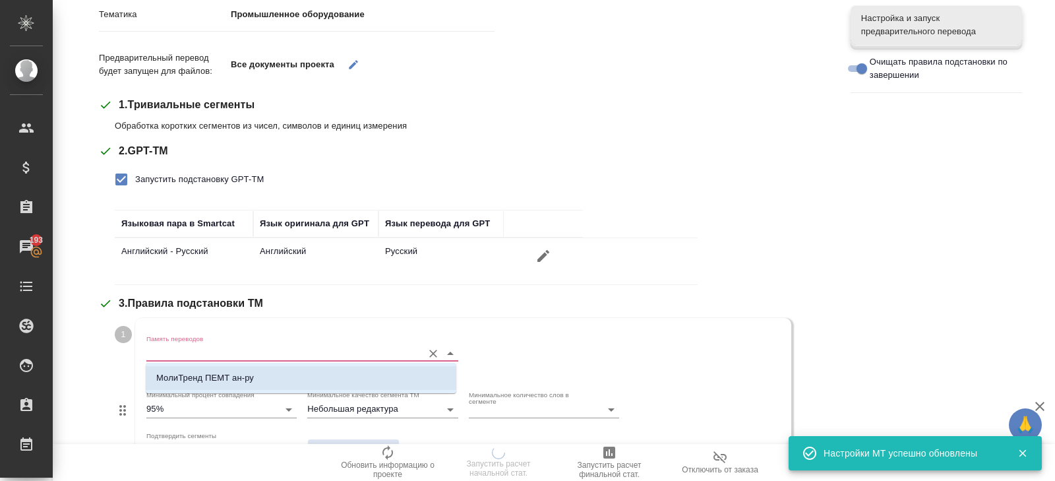
click at [183, 379] on p "МолиТренд ПЕМТ ан-ру" at bounding box center [205, 377] width 98 height 13
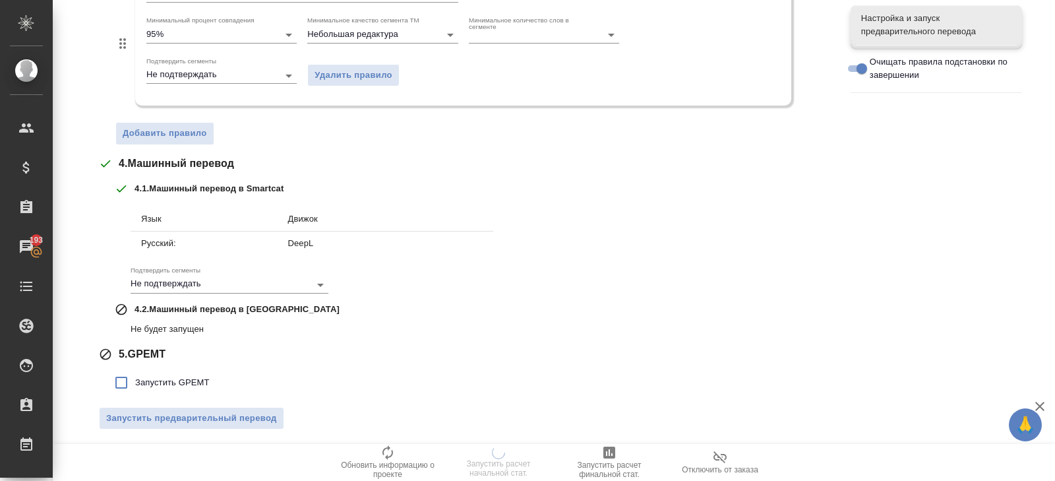
click at [167, 379] on span "Запустить GPEMT" at bounding box center [172, 382] width 75 height 13
click at [135, 379] on input "Запустить GPEMT" at bounding box center [122, 383] width 28 height 28
checkbox input "true"
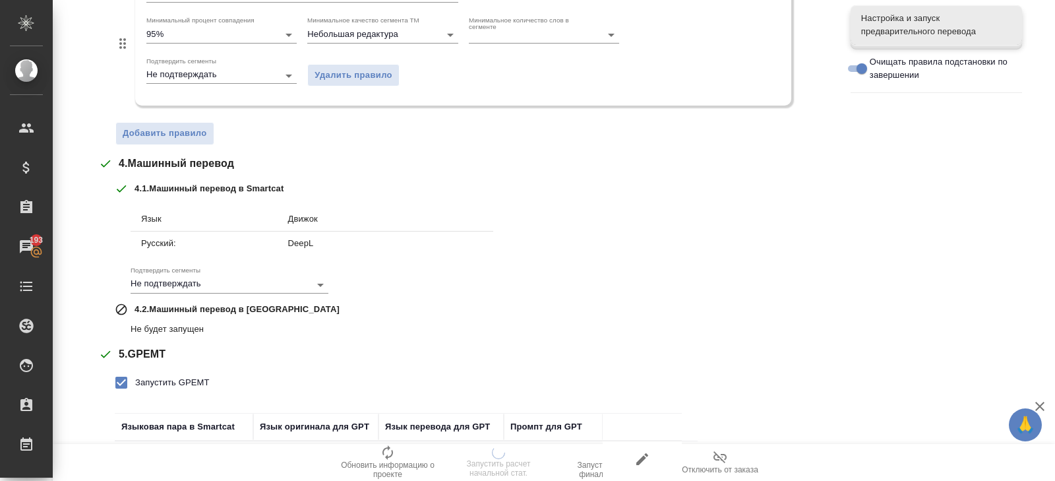
scroll to position [598, 0]
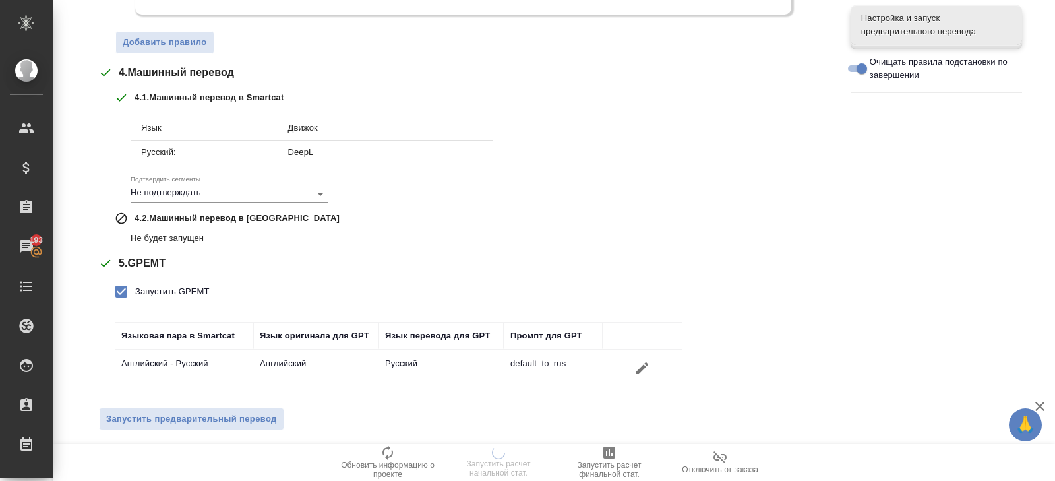
click at [175, 412] on span "Запустить предварительный перевод" at bounding box center [191, 419] width 171 height 15
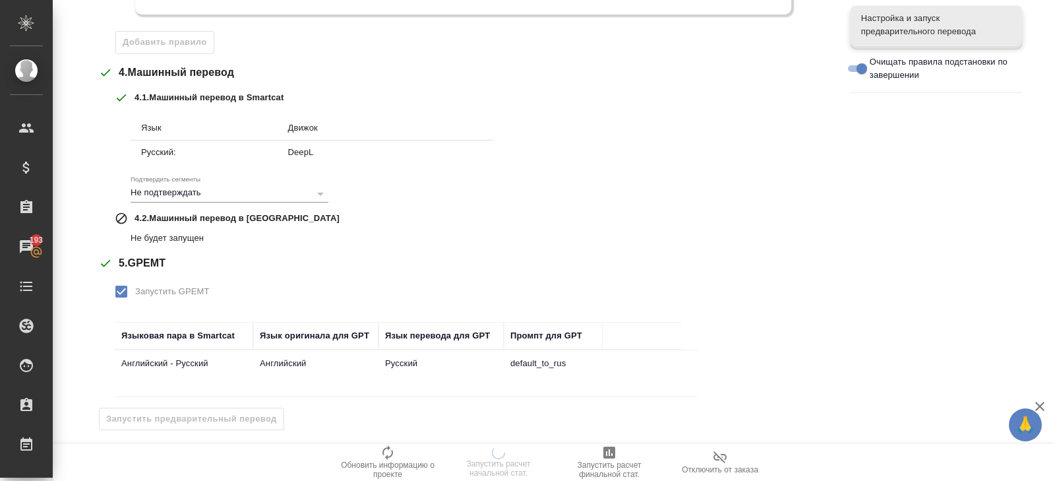
scroll to position [0, 0]
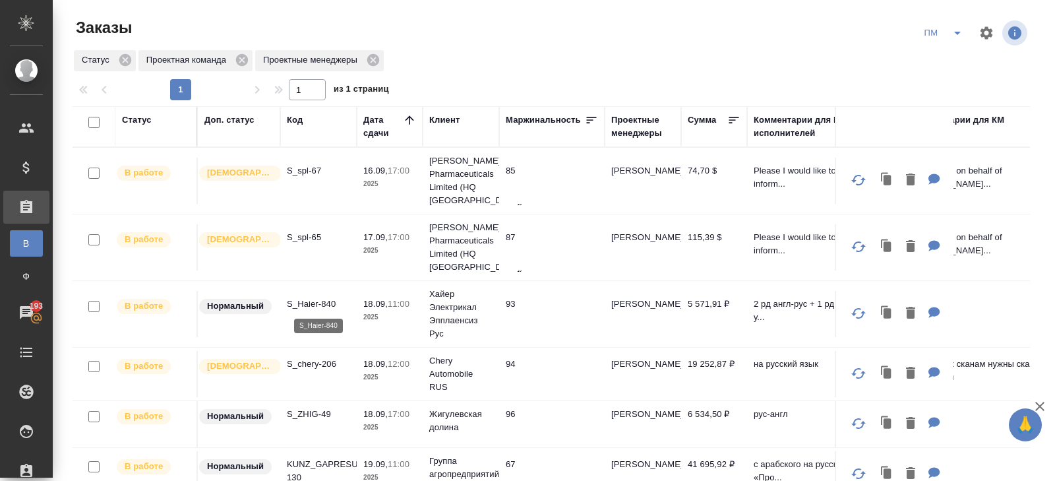
scroll to position [57, 0]
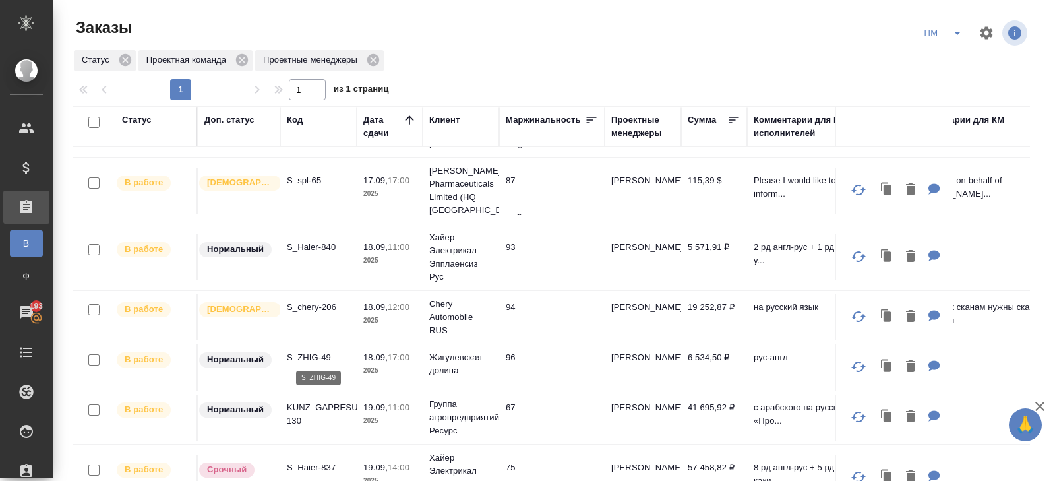
click at [311, 354] on p "S_ZHIG-49" at bounding box center [318, 357] width 63 height 13
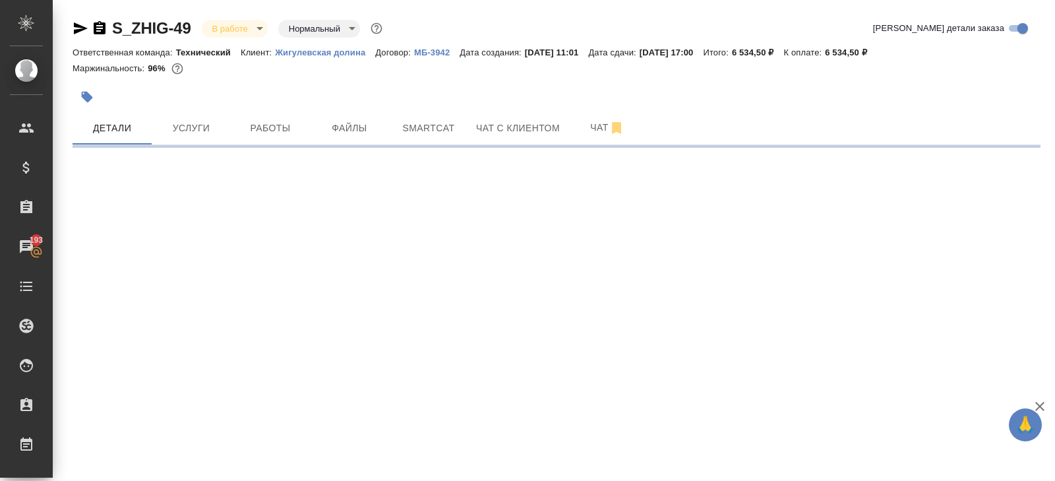
select select "RU"
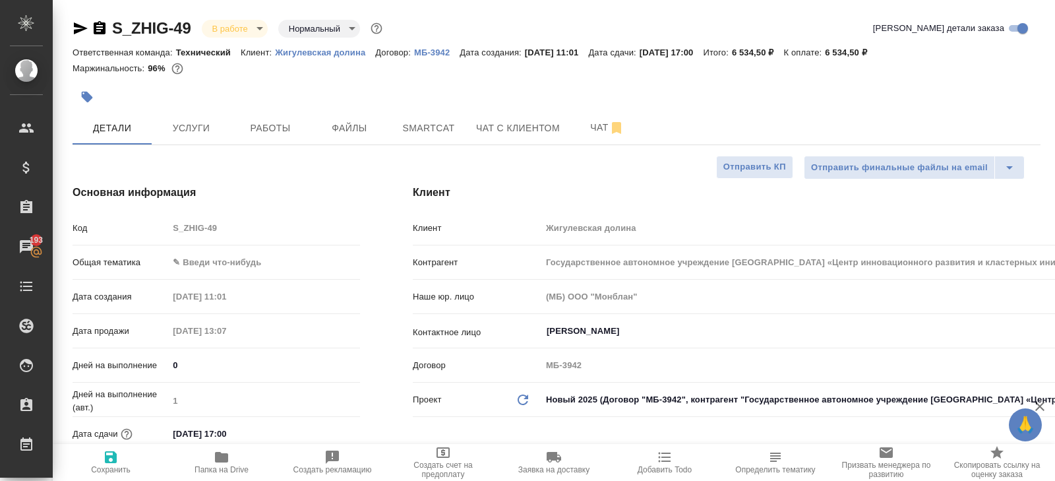
type textarea "x"
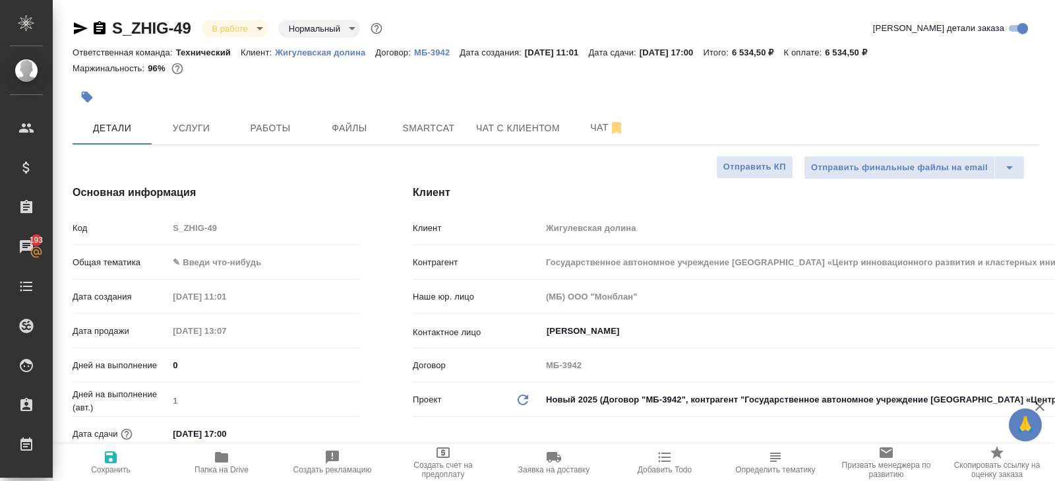
type textarea "x"
click at [611, 129] on icon "button" at bounding box center [617, 128] width 16 height 16
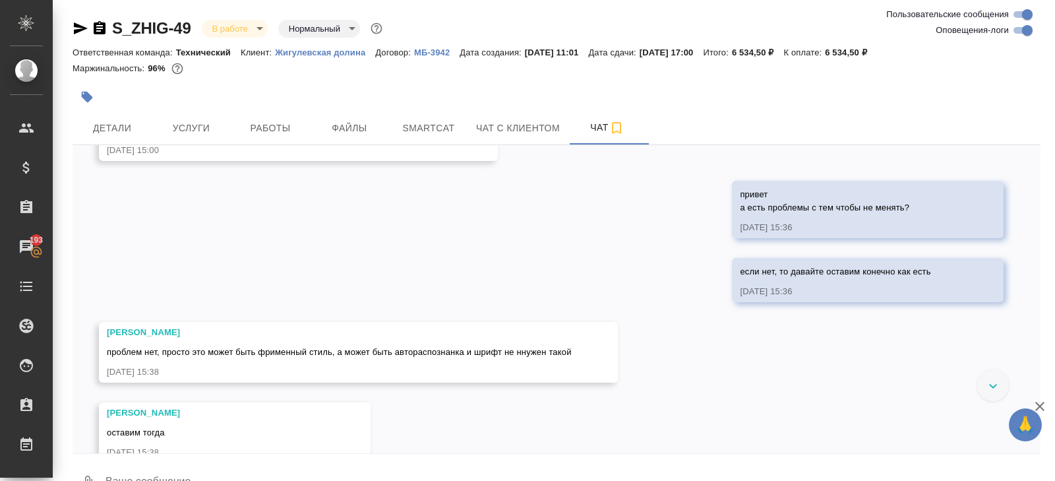
click at [1014, 28] on input "Оповещения-логи" at bounding box center [1027, 30] width 47 height 16
checkbox input "false"
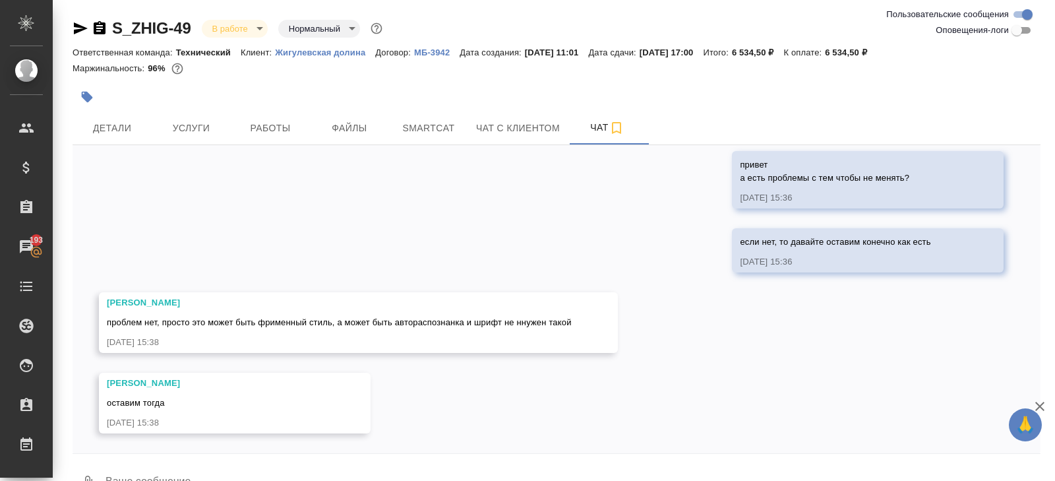
scroll to position [32, 0]
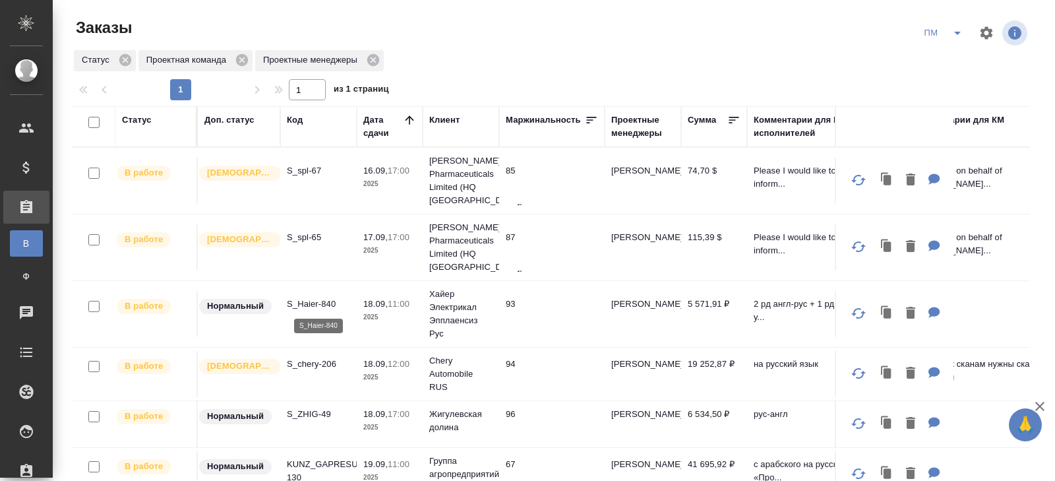
click at [321, 305] on p "S_Haier-840" at bounding box center [318, 304] width 63 height 13
click at [306, 170] on p "S_spl-67" at bounding box center [318, 170] width 63 height 13
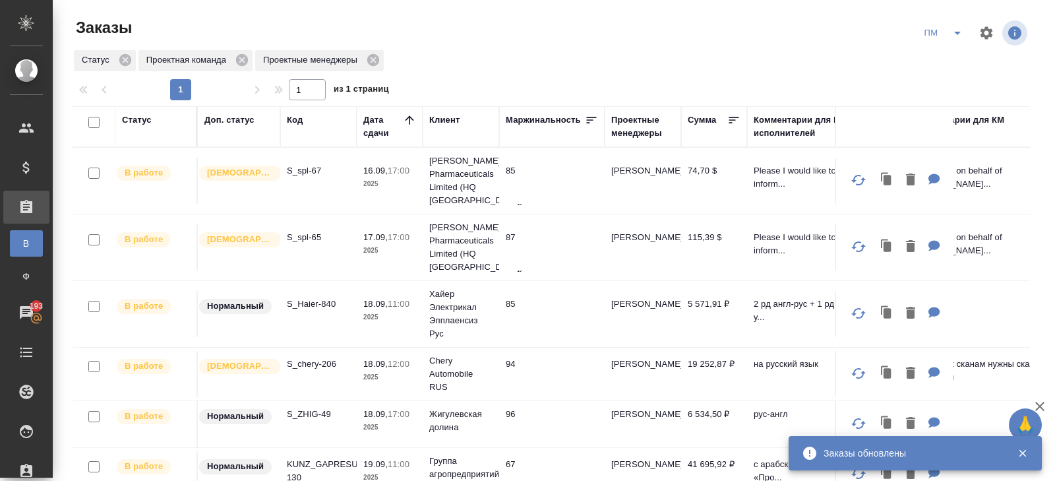
click at [954, 34] on icon "split button" at bounding box center [958, 33] width 16 height 16
click at [950, 63] on li "В работу!" at bounding box center [944, 59] width 67 height 21
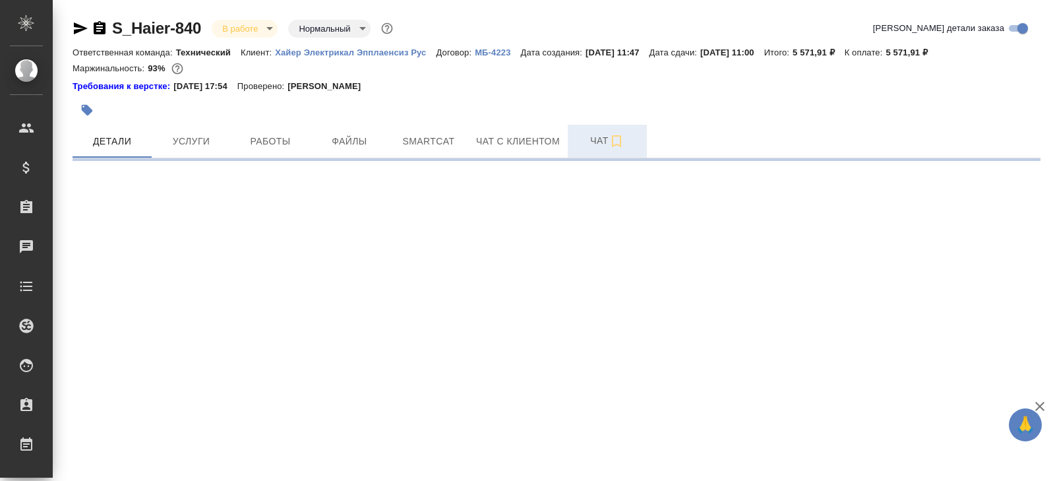
select select "RU"
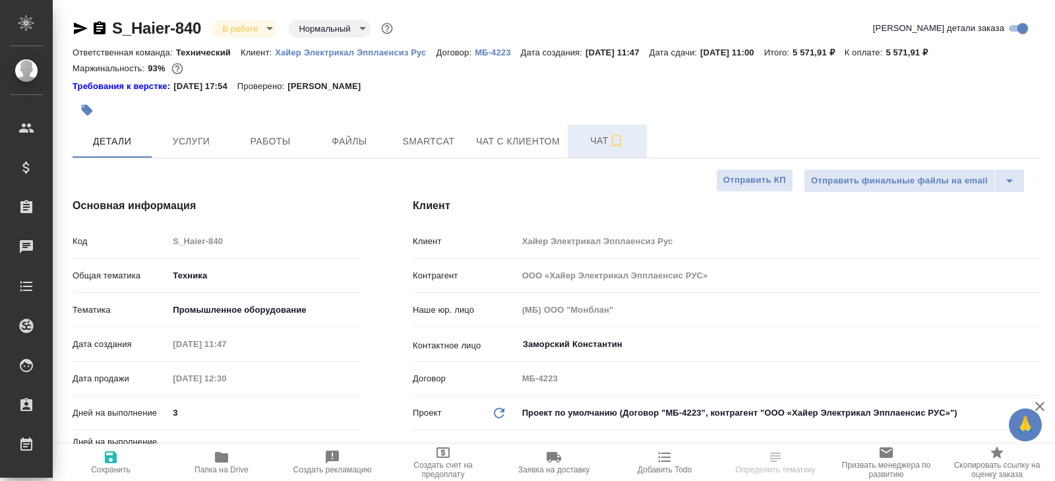
click at [605, 142] on span "Чат" at bounding box center [607, 141] width 63 height 16
type textarea "x"
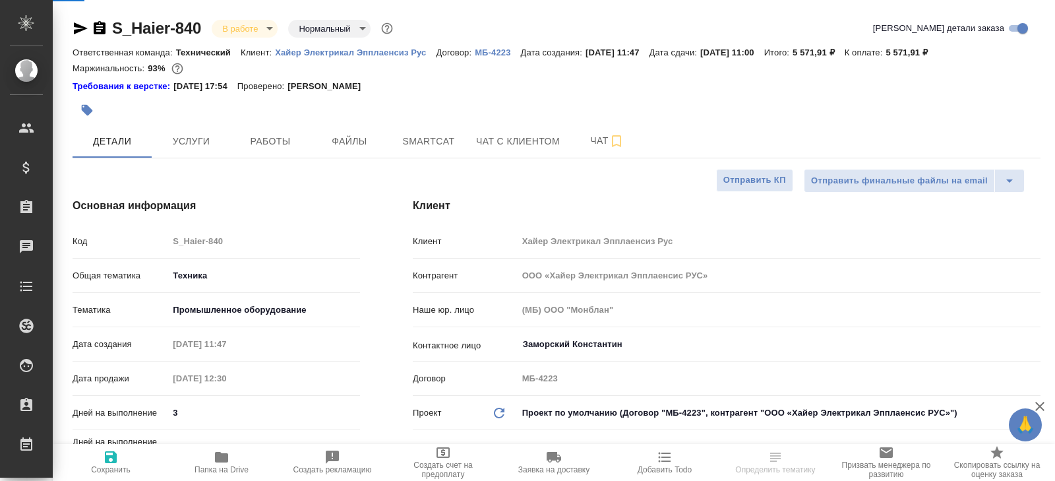
type textarea "x"
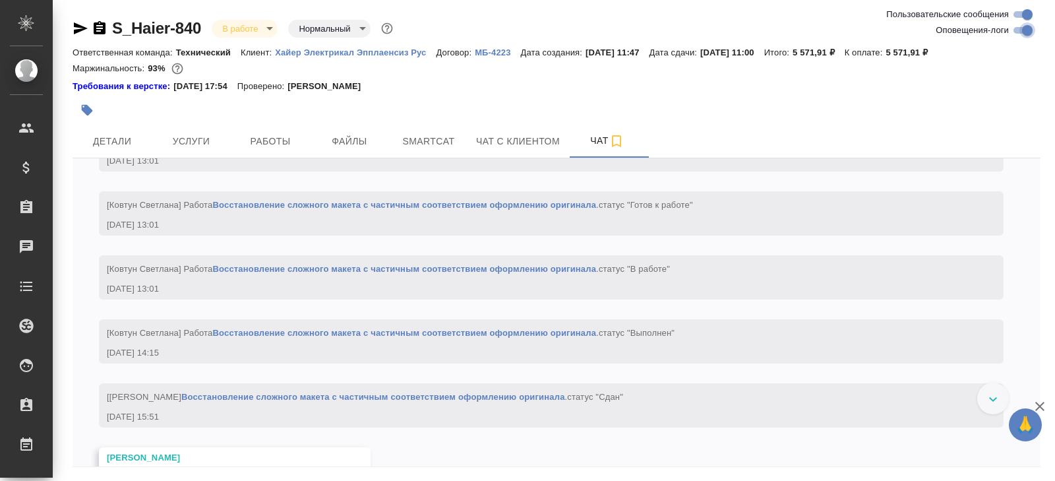
click at [1030, 26] on input "Оповещения-логи" at bounding box center [1027, 30] width 47 height 16
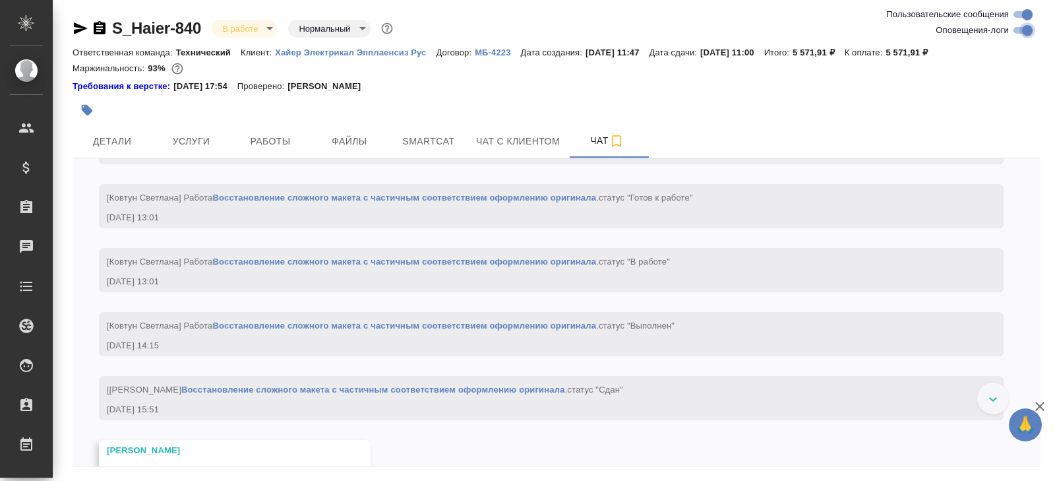
checkbox input "false"
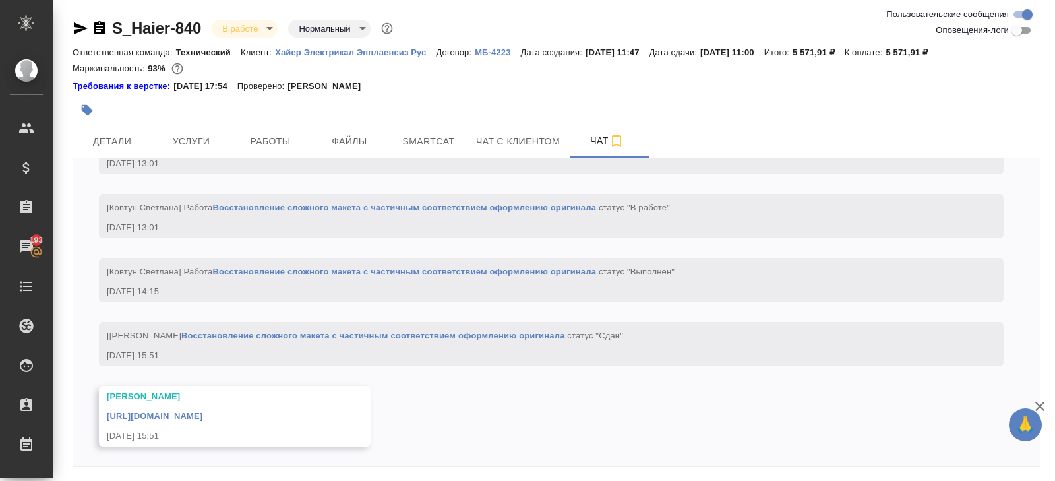
scroll to position [45, 0]
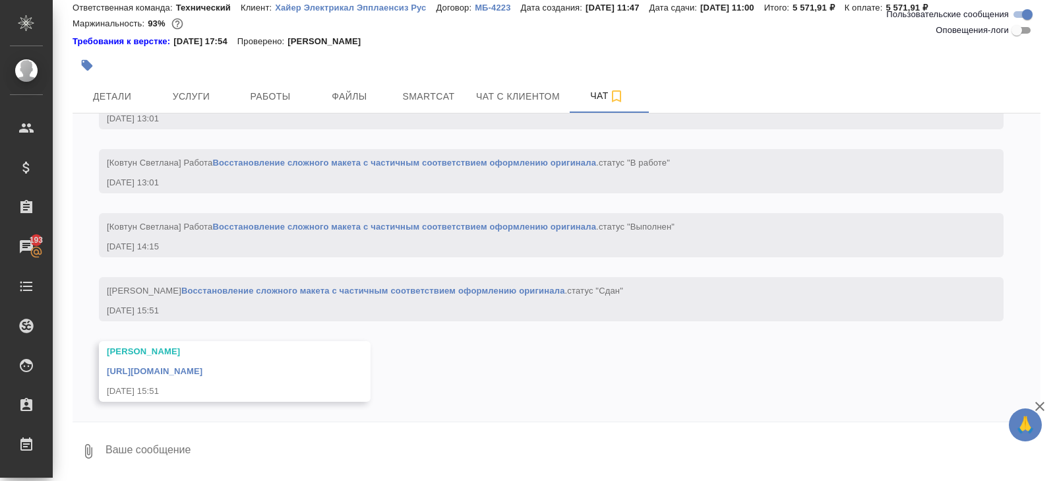
click at [203, 366] on link "[URL][DOMAIN_NAME]" at bounding box center [155, 371] width 96 height 10
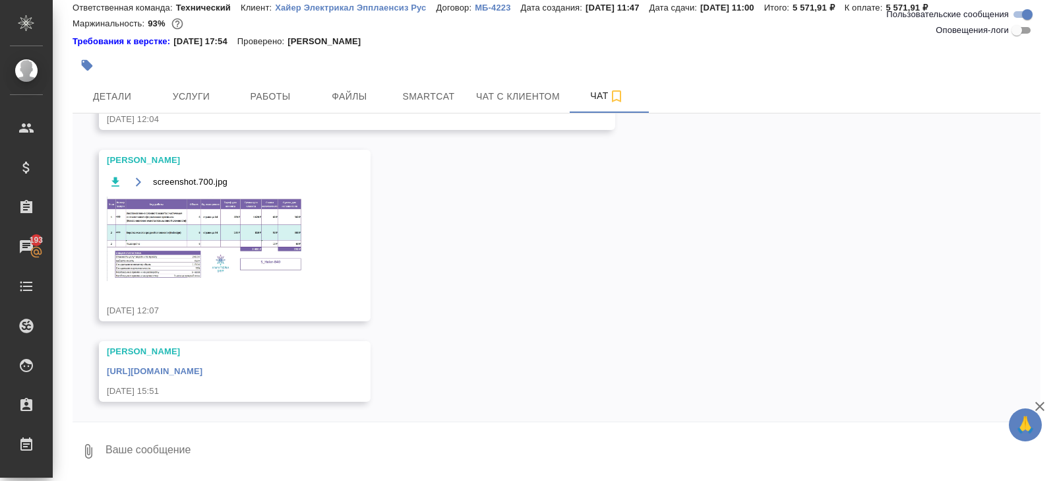
scroll to position [247, 0]
click at [276, 197] on img at bounding box center [206, 239] width 198 height 84
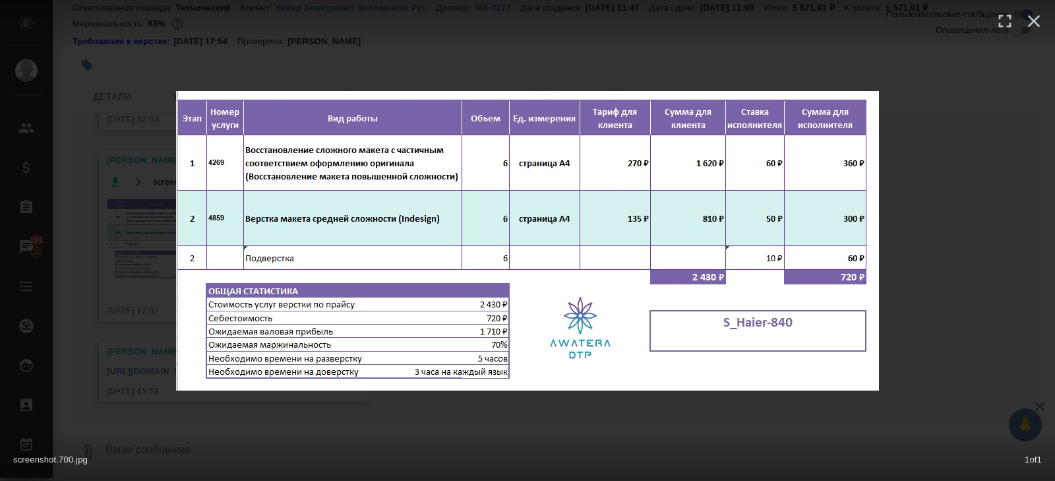
click at [162, 306] on div "screenshot.700.jpg 1 of 1" at bounding box center [527, 240] width 1055 height 481
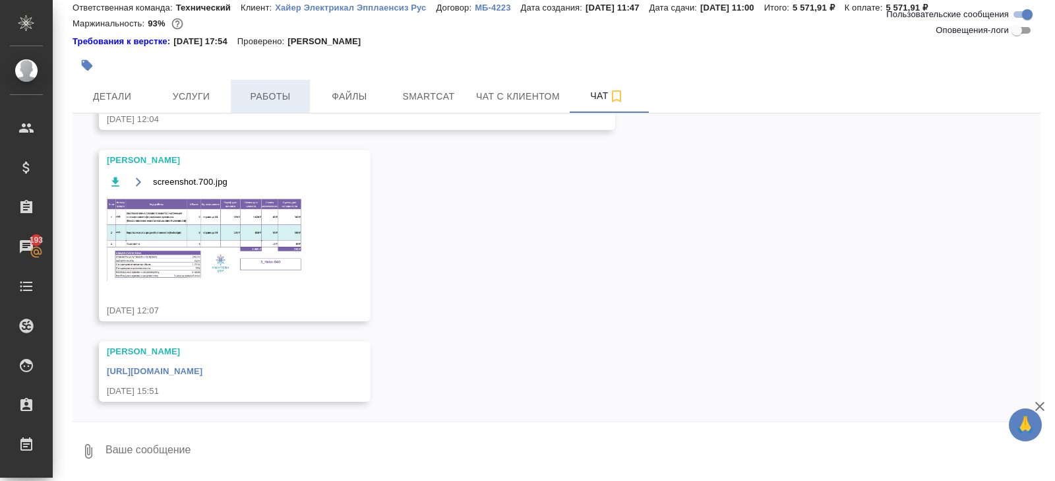
click at [284, 101] on span "Работы" at bounding box center [270, 96] width 63 height 16
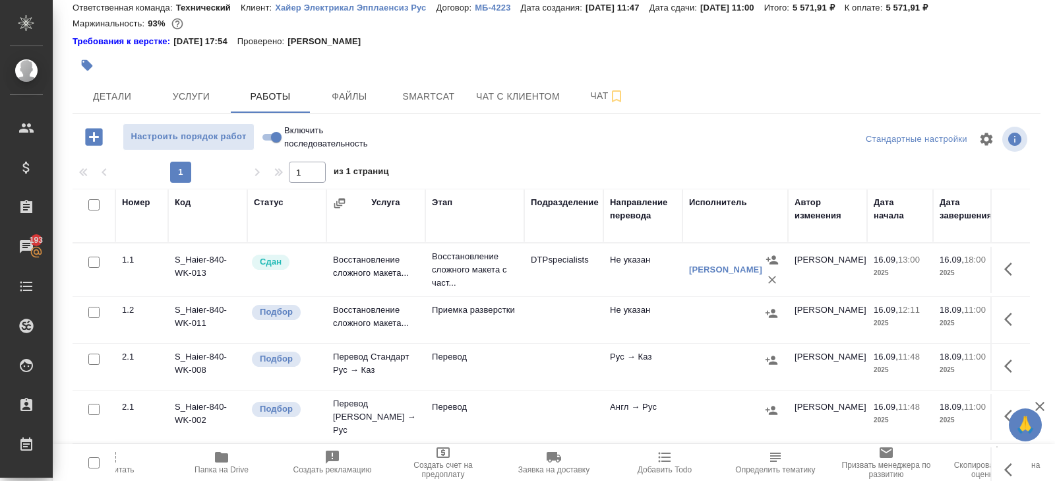
click at [92, 208] on input "checkbox" at bounding box center [93, 204] width 11 height 11
checkbox input "true"
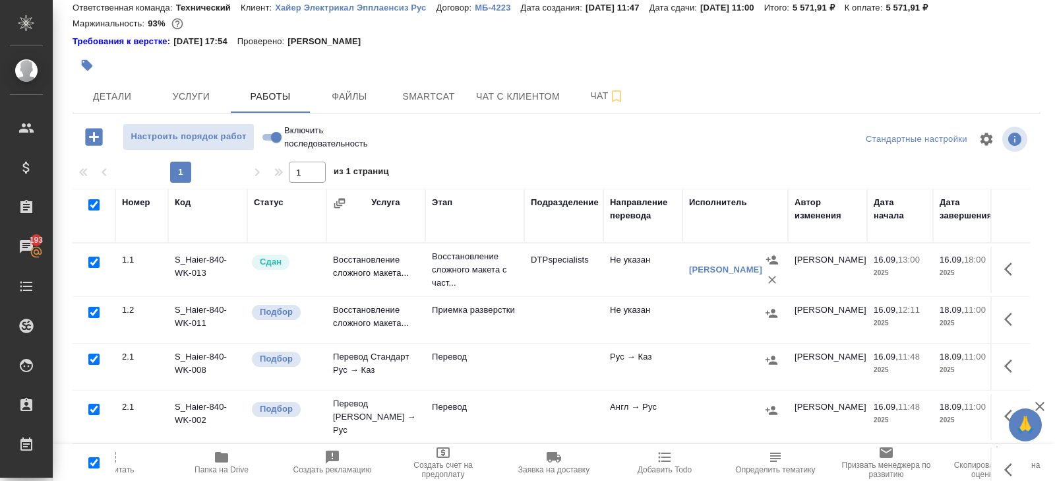
checkbox input "true"
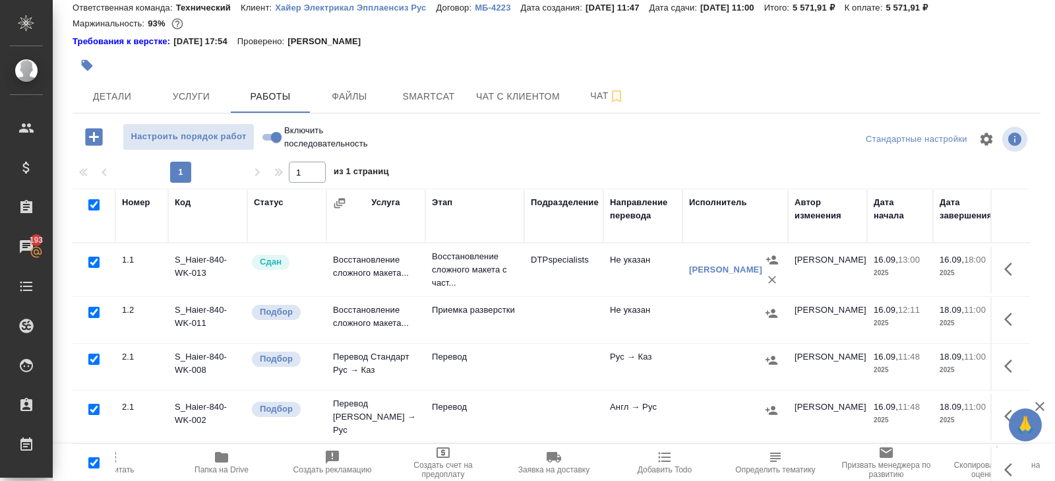
checkbox input "true"
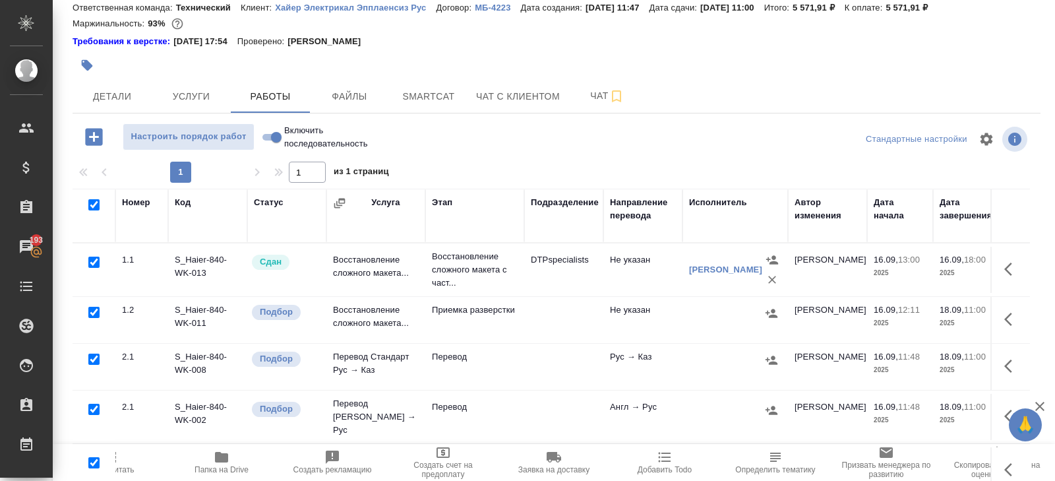
checkbox input "true"
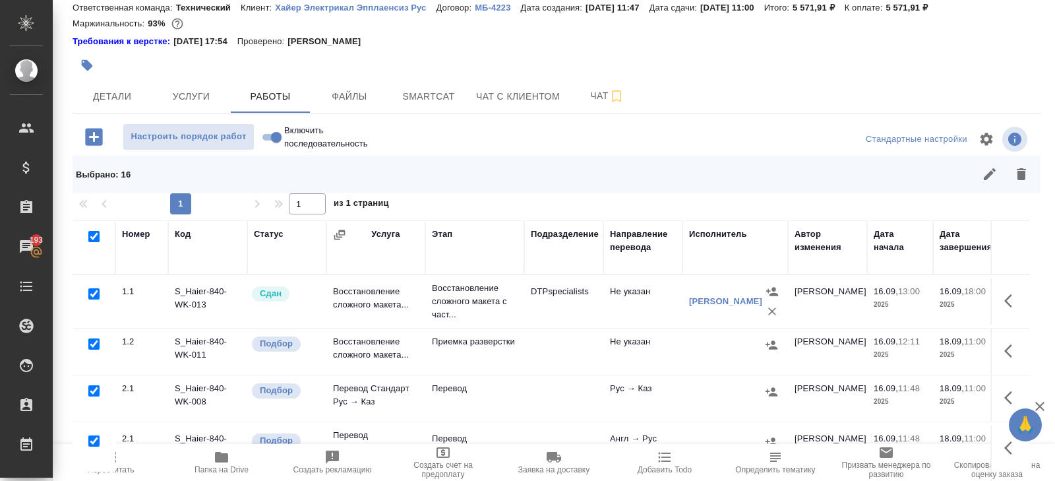
click at [91, 296] on input "checkbox" at bounding box center [93, 293] width 11 height 11
checkbox input "false"
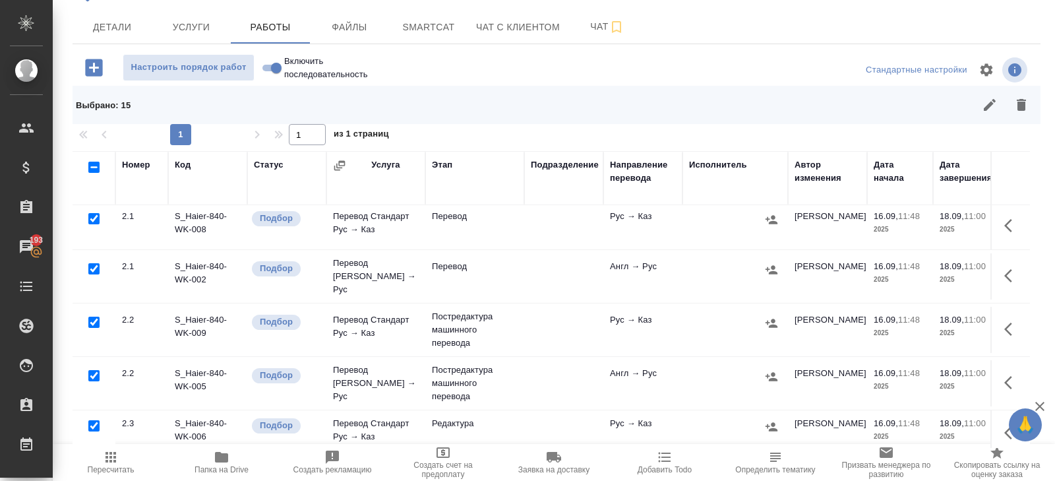
scroll to position [126, 0]
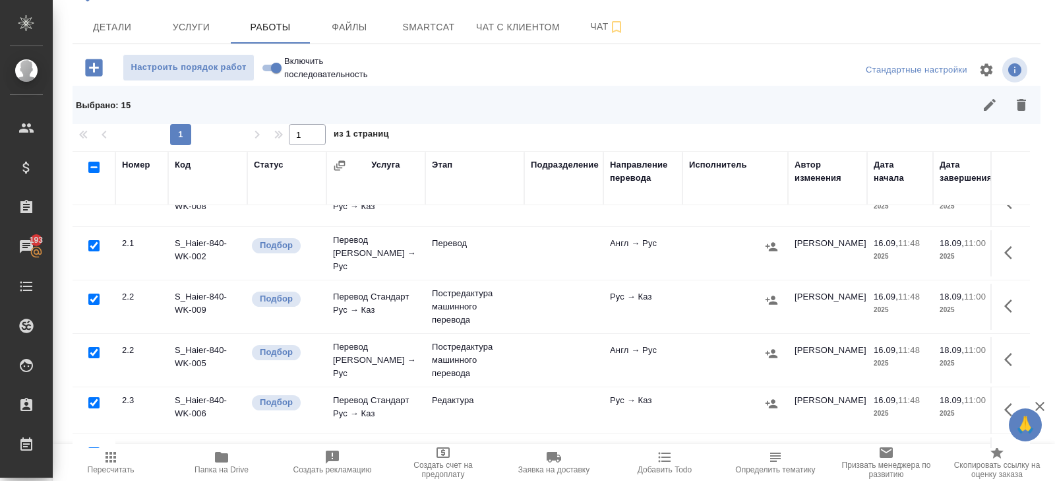
click at [96, 294] on input "checkbox" at bounding box center [93, 299] width 11 height 11
checkbox input "false"
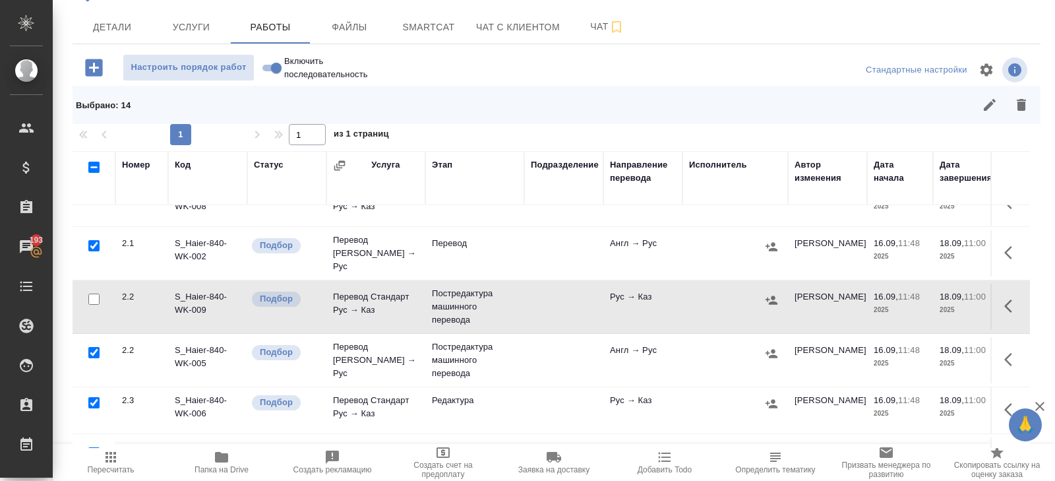
click at [94, 347] on input "checkbox" at bounding box center [93, 352] width 11 height 11
checkbox input "false"
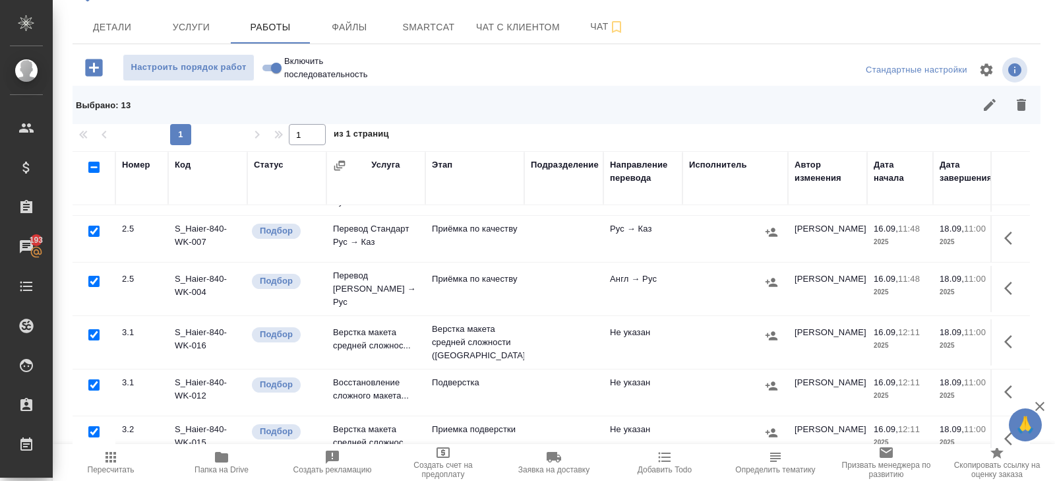
scroll to position [525, 0]
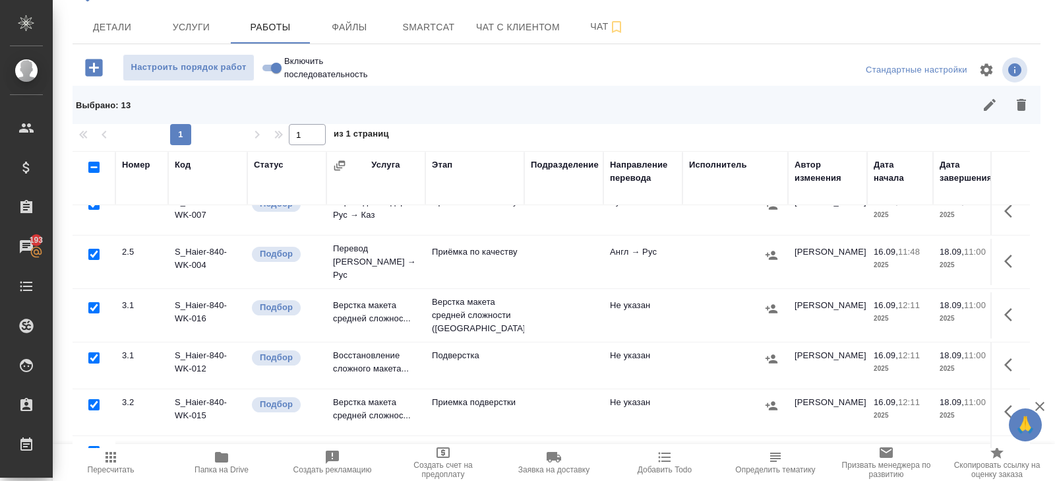
click at [93, 302] on input "checkbox" at bounding box center [93, 307] width 11 height 11
checkbox input "false"
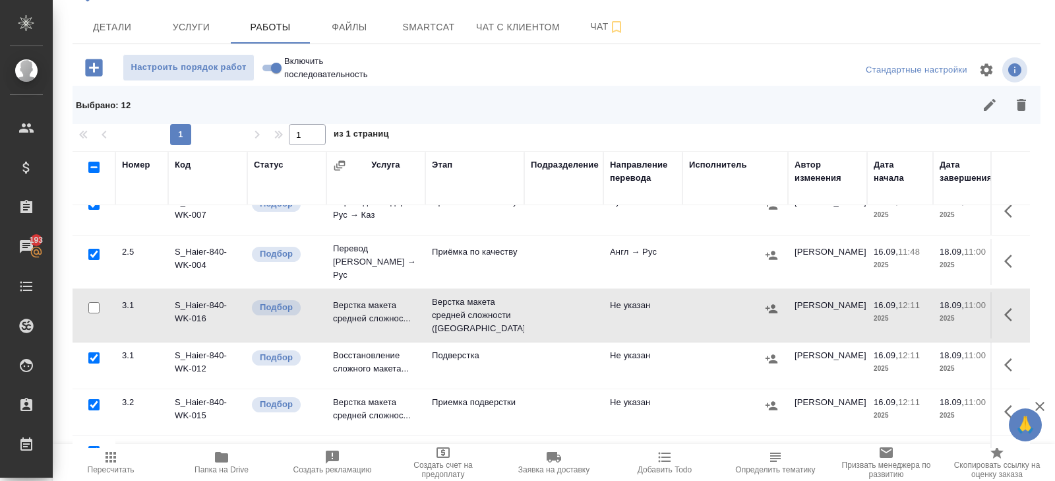
click at [93, 352] on input "checkbox" at bounding box center [93, 357] width 11 height 11
checkbox input "false"
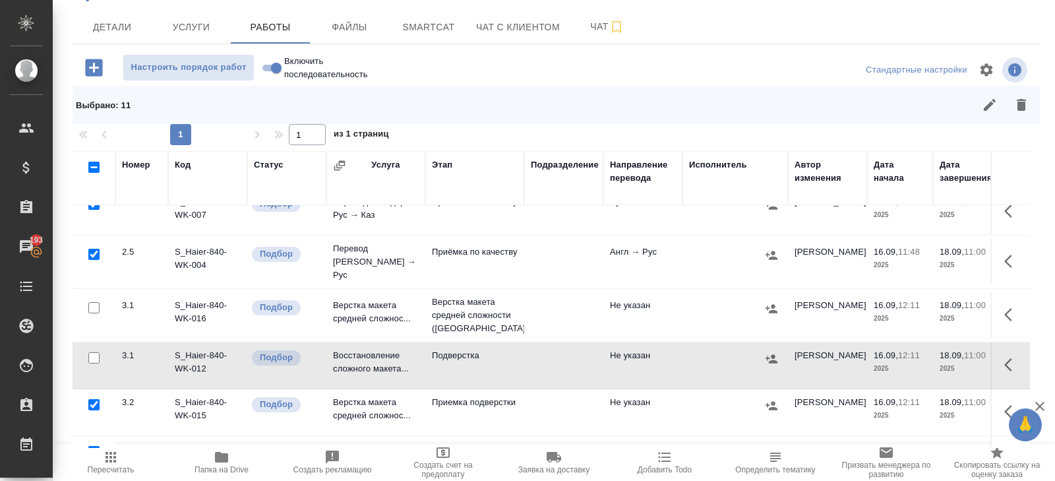
scroll to position [528, 0]
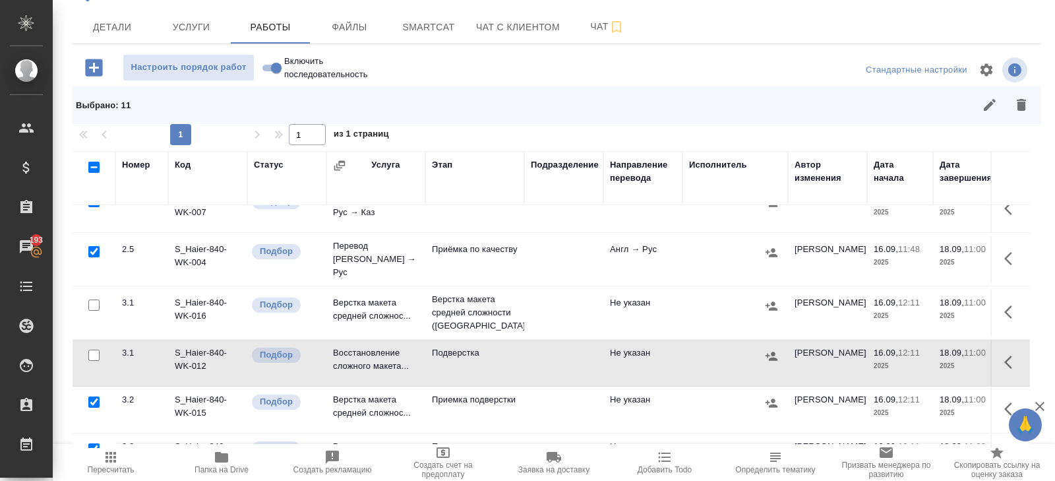
click at [1025, 107] on icon "button" at bounding box center [1021, 105] width 9 height 12
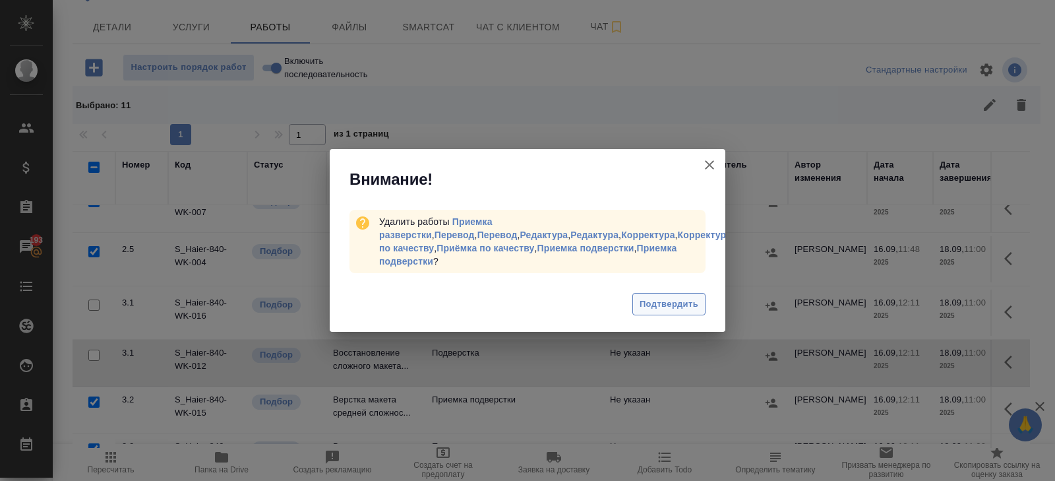
click at [661, 299] on span "Подтвердить" at bounding box center [669, 304] width 59 height 15
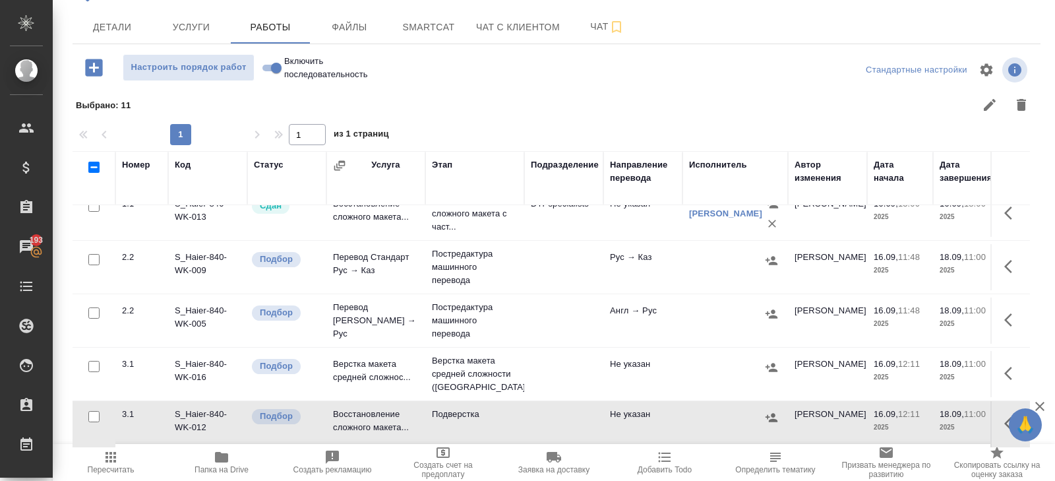
scroll to position [16, 0]
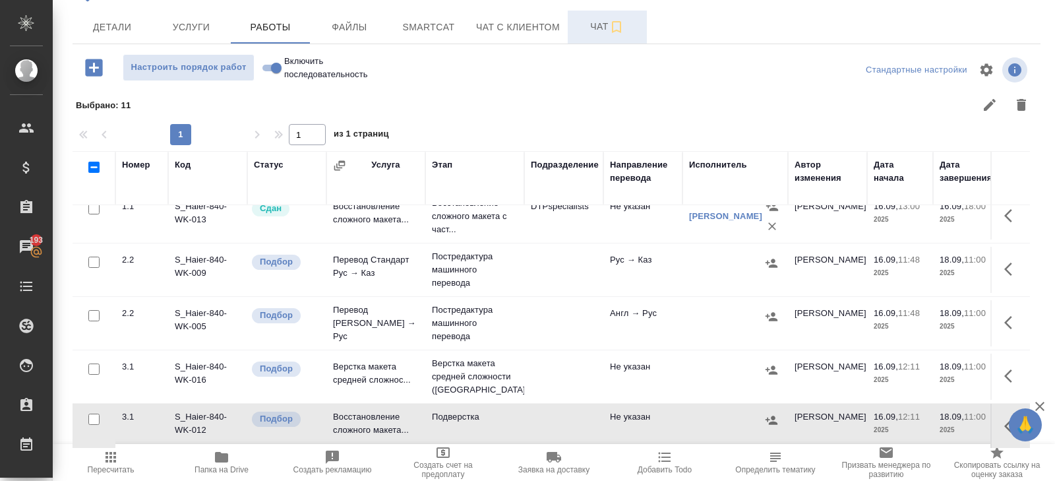
click at [603, 24] on span "Чат" at bounding box center [607, 26] width 63 height 16
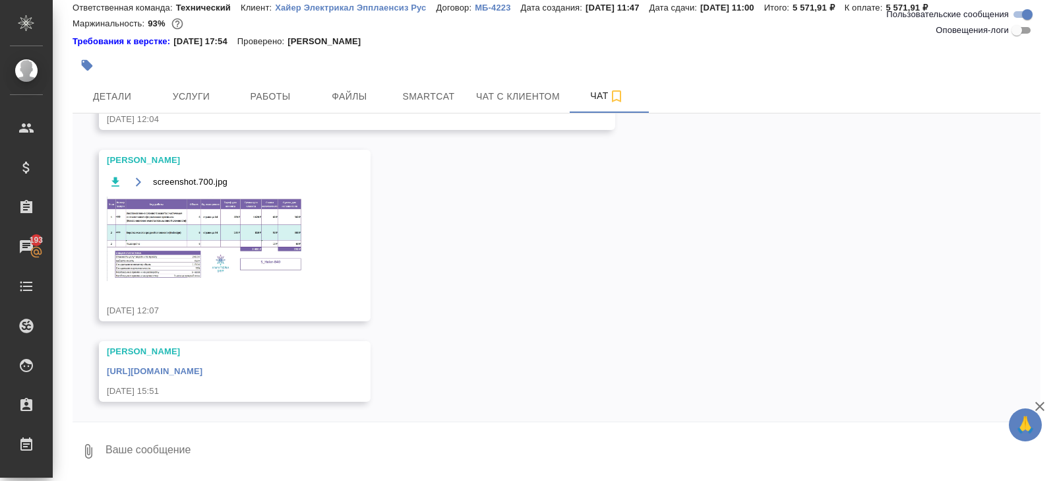
scroll to position [247, 0]
click at [191, 218] on img at bounding box center [206, 239] width 198 height 84
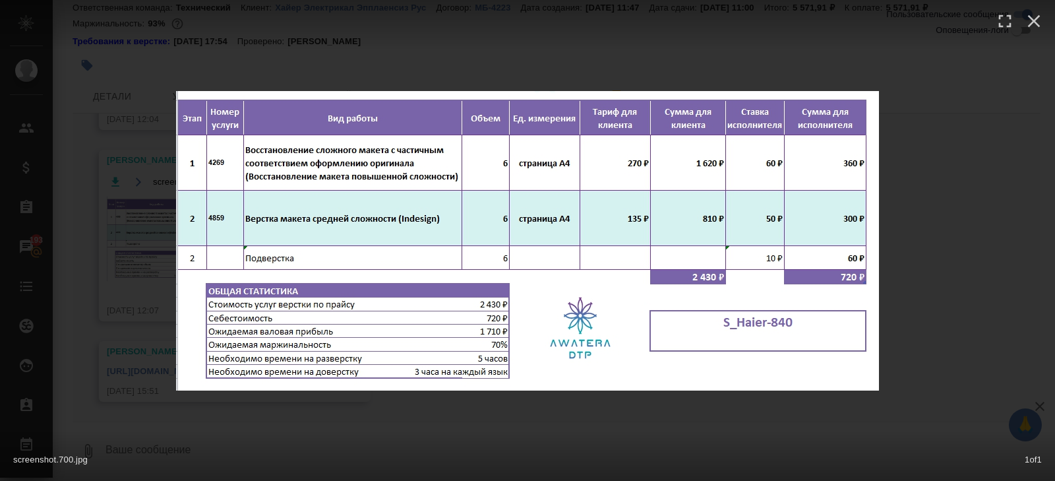
click at [127, 325] on div "screenshot.700.jpg 1 of 1" at bounding box center [527, 240] width 1055 height 481
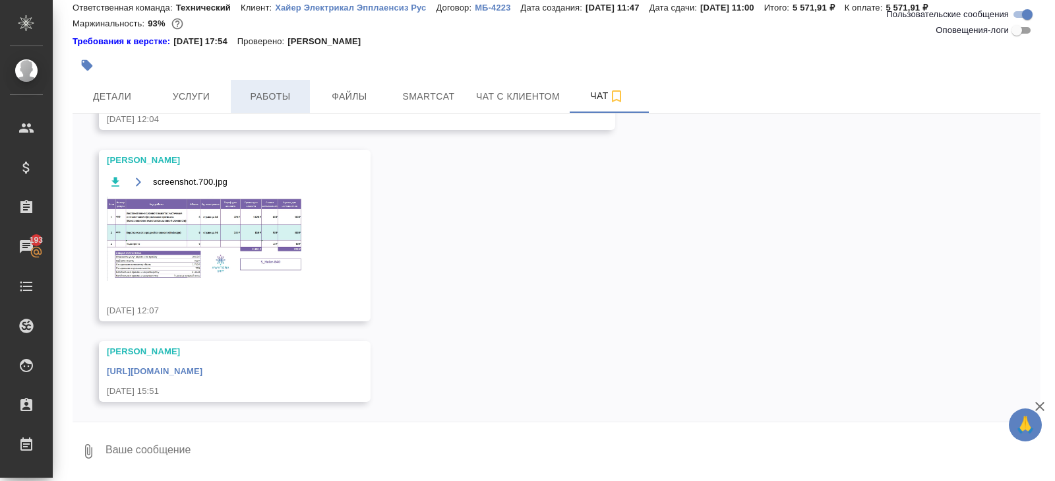
click at [265, 100] on span "Работы" at bounding box center [270, 96] width 63 height 16
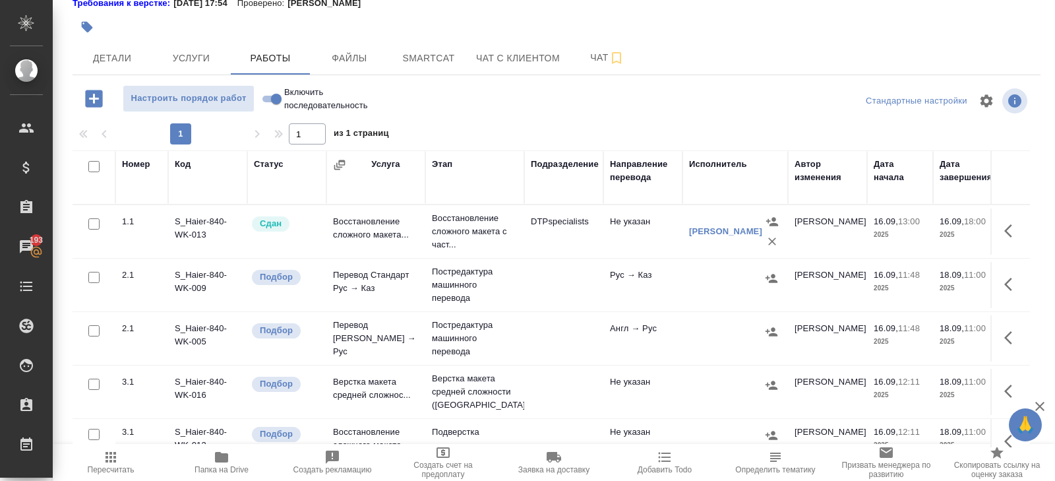
scroll to position [16, 0]
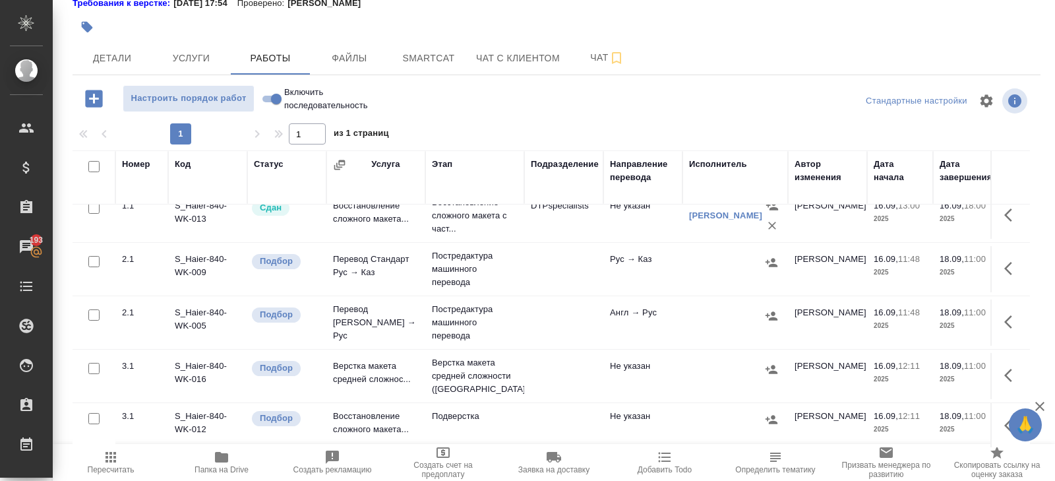
click at [1003, 368] on button "button" at bounding box center [1013, 376] width 32 height 32
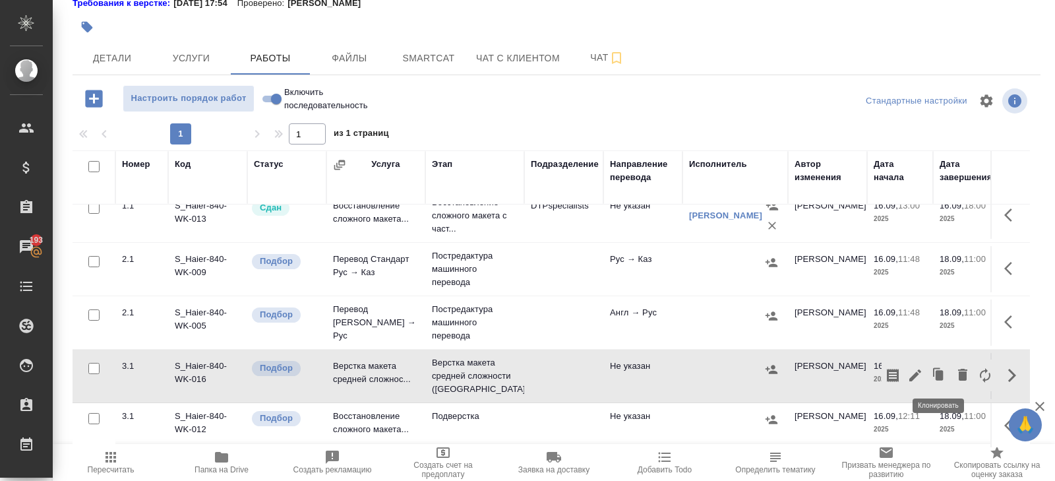
click at [920, 371] on icon "button" at bounding box center [916, 375] width 16 height 16
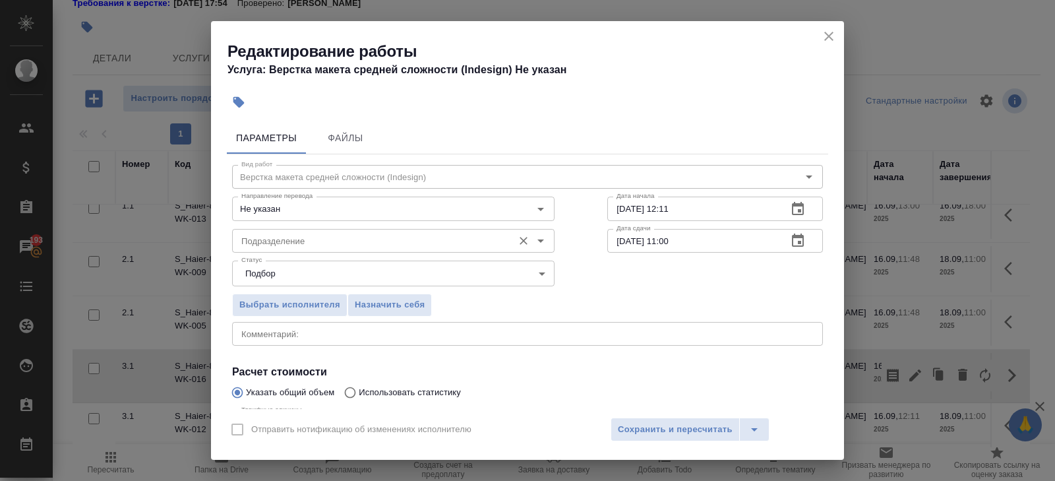
click at [328, 238] on input "Подразделение" at bounding box center [371, 241] width 270 height 16
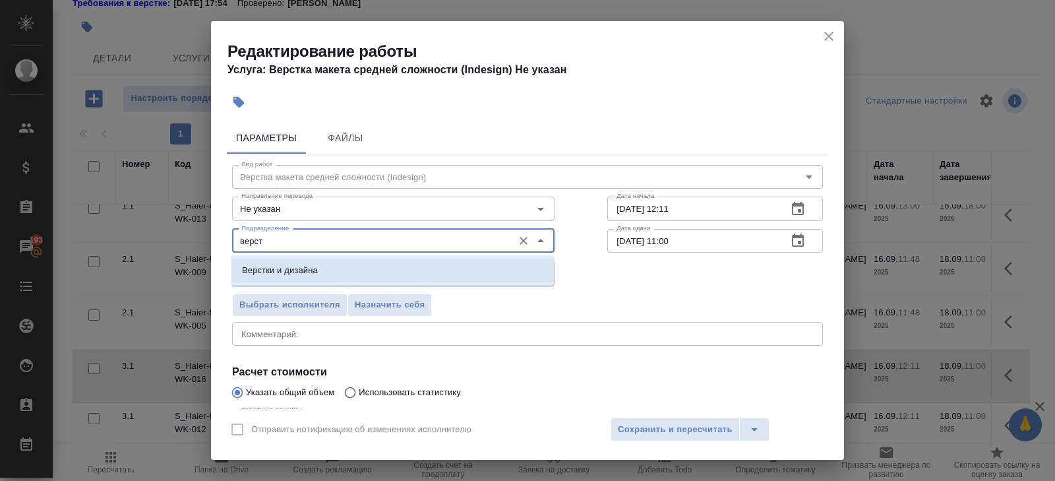
click at [299, 272] on p "Верстки и дизайна" at bounding box center [280, 270] width 76 height 13
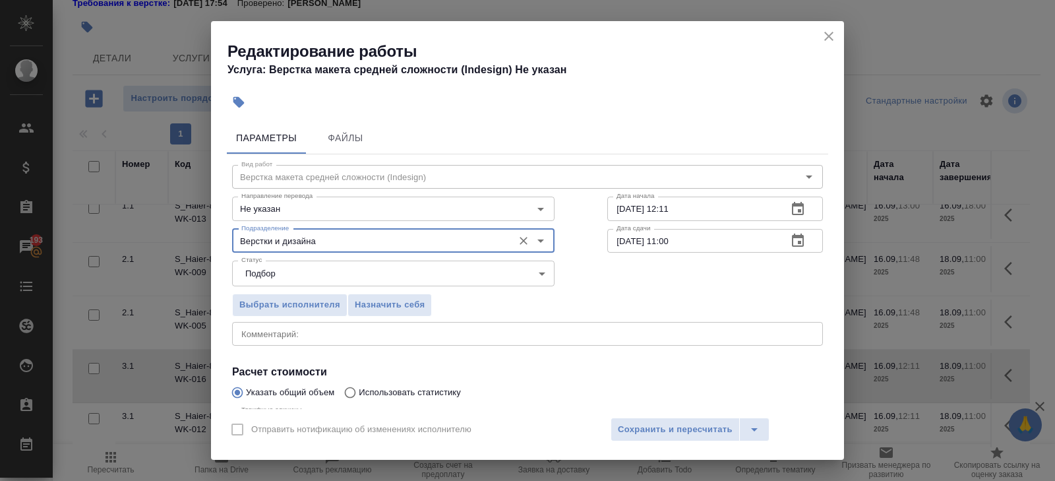
scroll to position [140, 0]
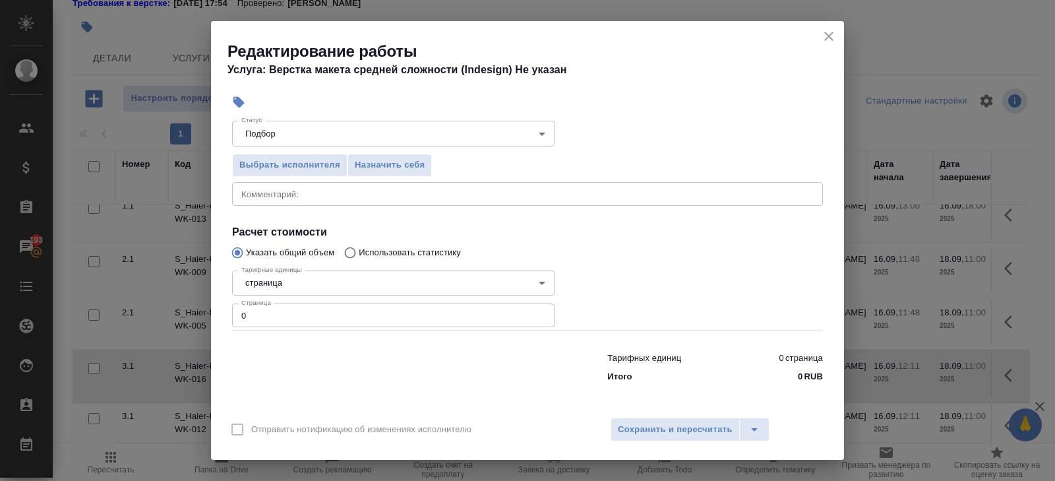
type input "Верстки и дизайна"
click at [288, 315] on input "0" at bounding box center [393, 315] width 323 height 24
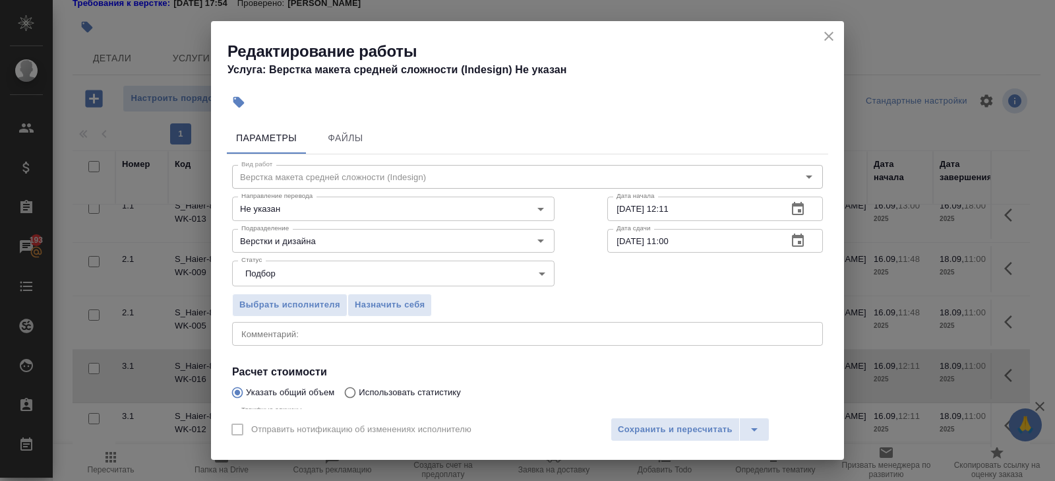
type input "6"
click at [794, 245] on icon "button" at bounding box center [798, 241] width 16 height 16
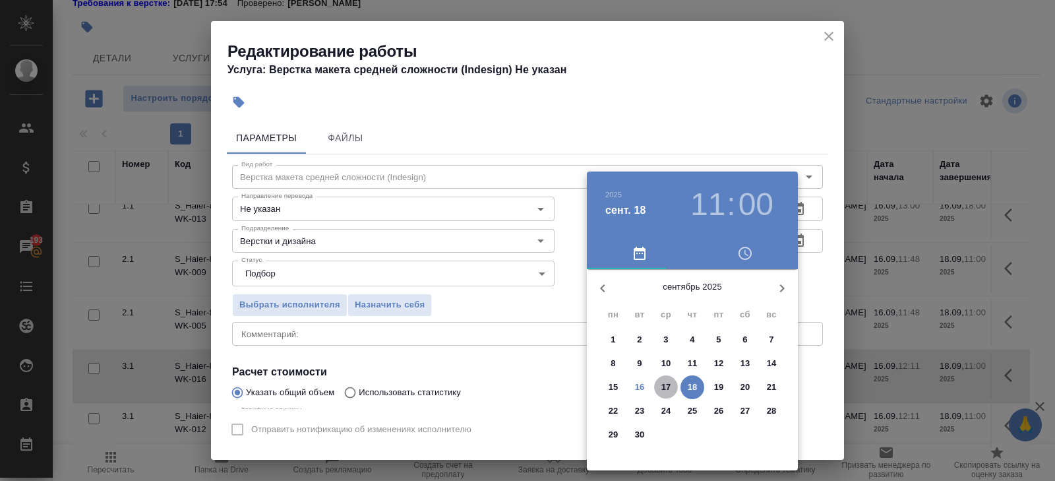
click at [670, 389] on p "17" at bounding box center [667, 387] width 10 height 13
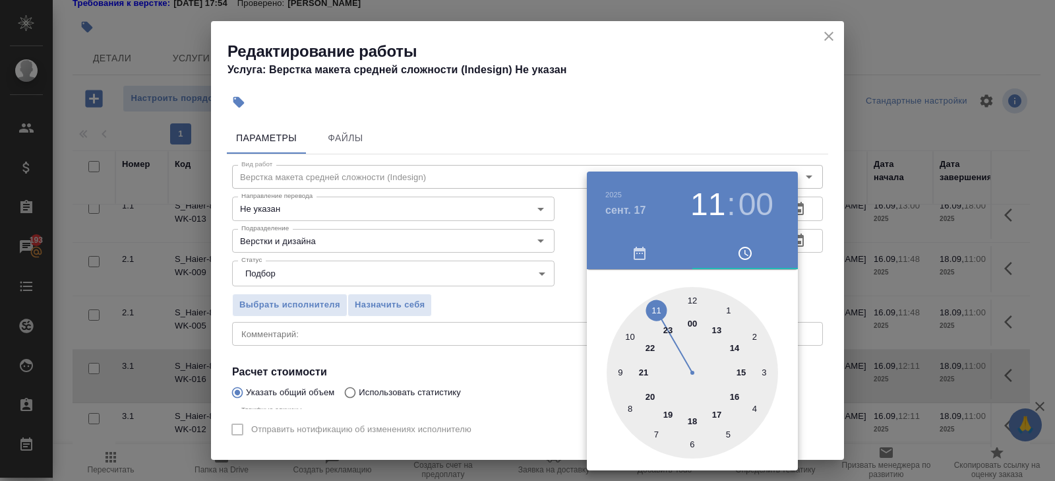
click at [715, 413] on div at bounding box center [693, 373] width 172 height 172
type input "[DATE] 17:00"
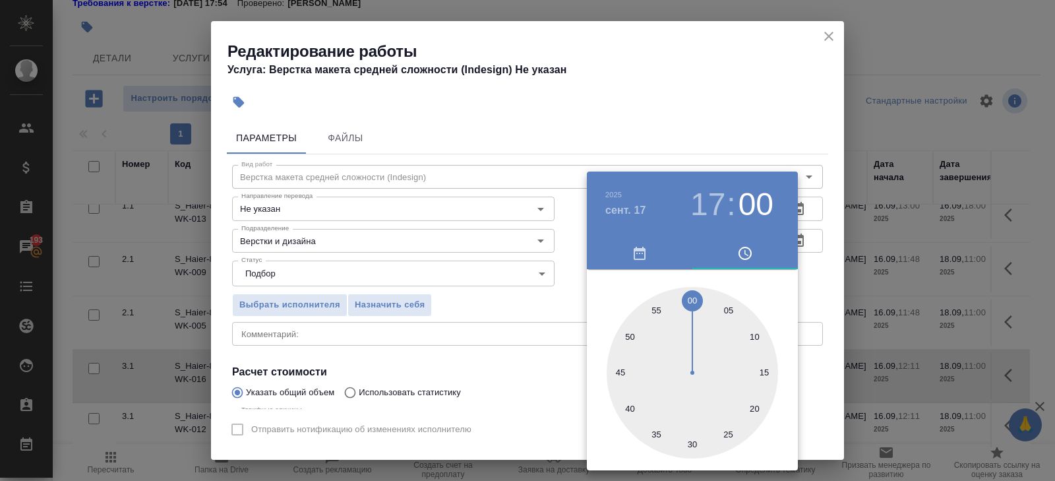
click at [790, 111] on div at bounding box center [527, 240] width 1055 height 481
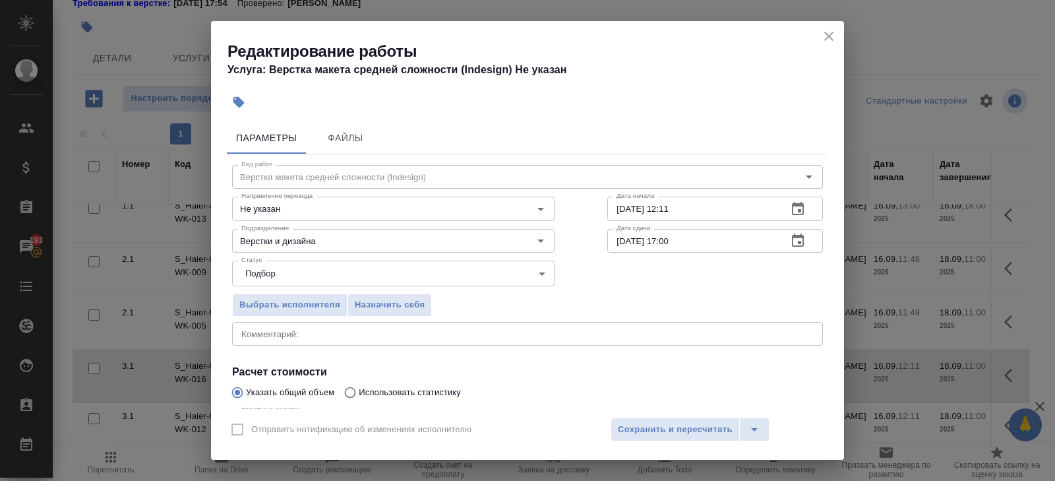
click at [797, 214] on icon "button" at bounding box center [798, 208] width 12 height 13
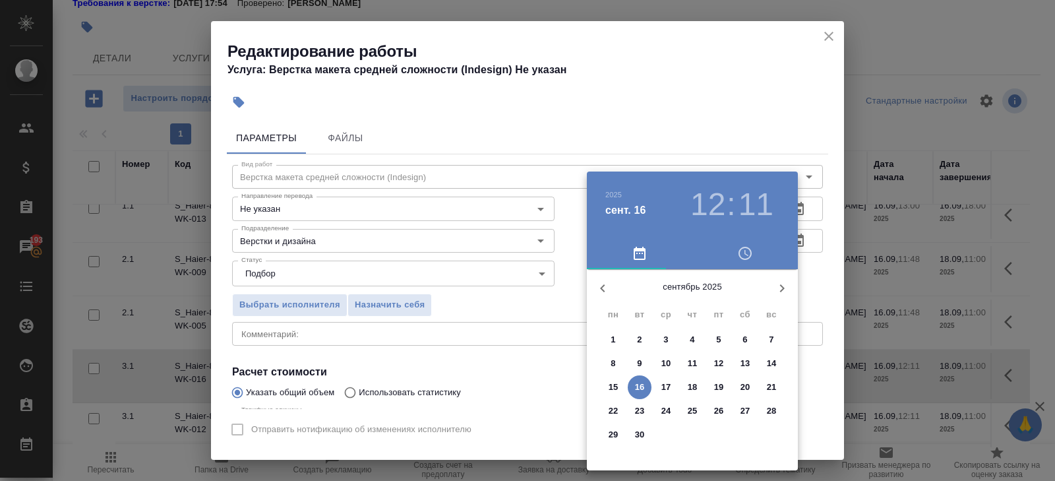
click at [670, 389] on p "17" at bounding box center [667, 387] width 10 height 13
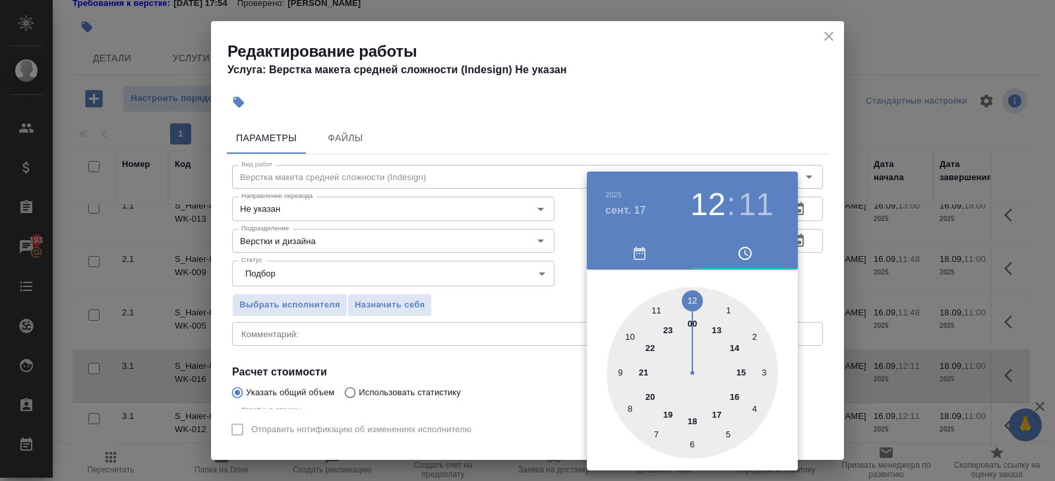
click at [734, 349] on div at bounding box center [693, 373] width 172 height 172
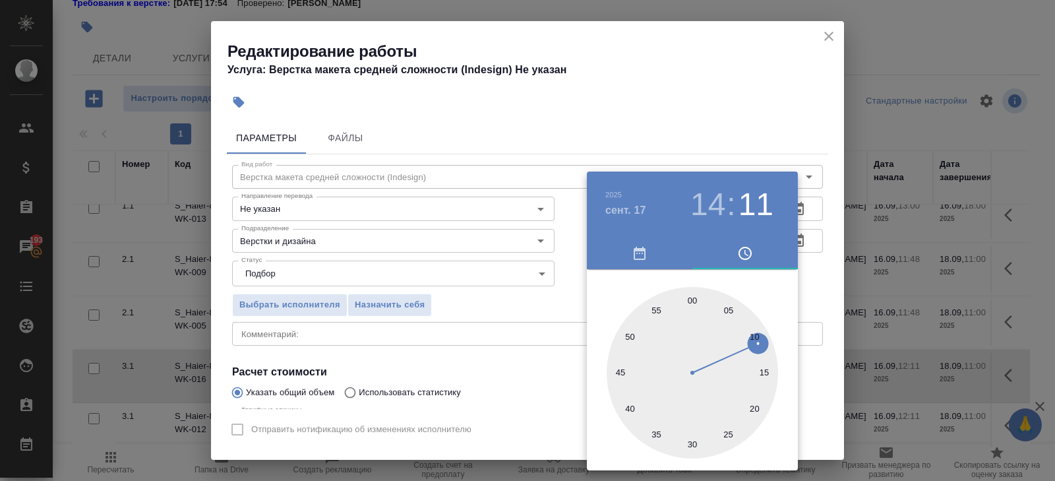
type input "[DATE] 14:00"
click at [695, 301] on div at bounding box center [693, 373] width 172 height 172
click at [511, 321] on div at bounding box center [527, 240] width 1055 height 481
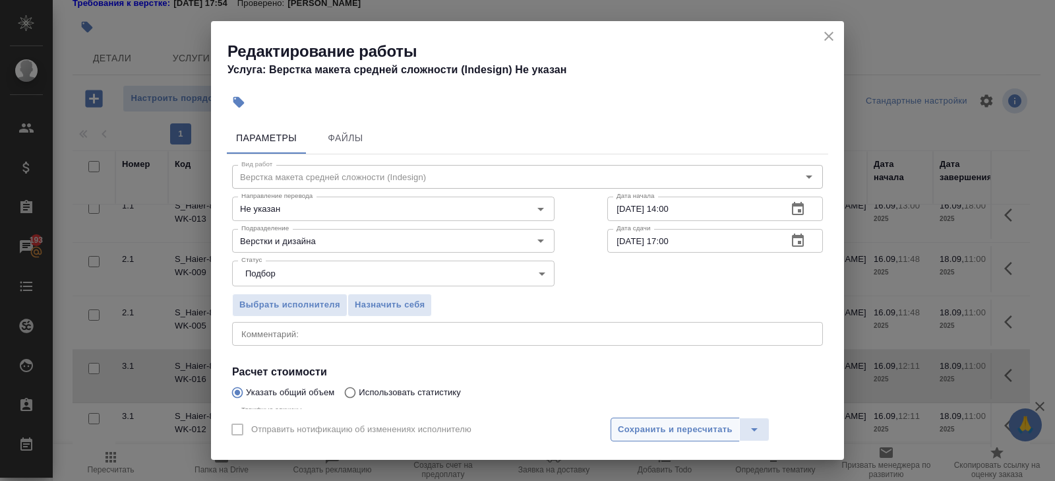
click at [624, 432] on span "Сохранить и пересчитать" at bounding box center [675, 429] width 115 height 15
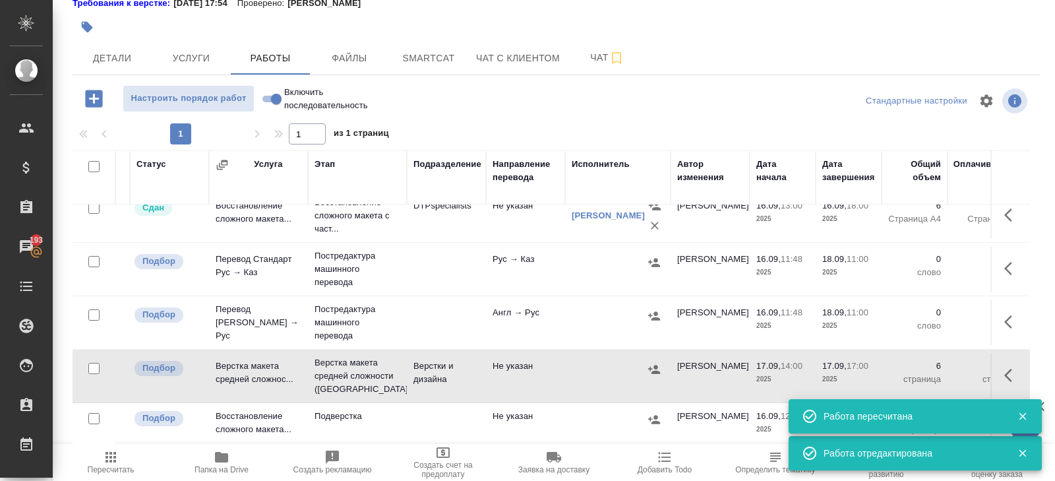
scroll to position [16, 0]
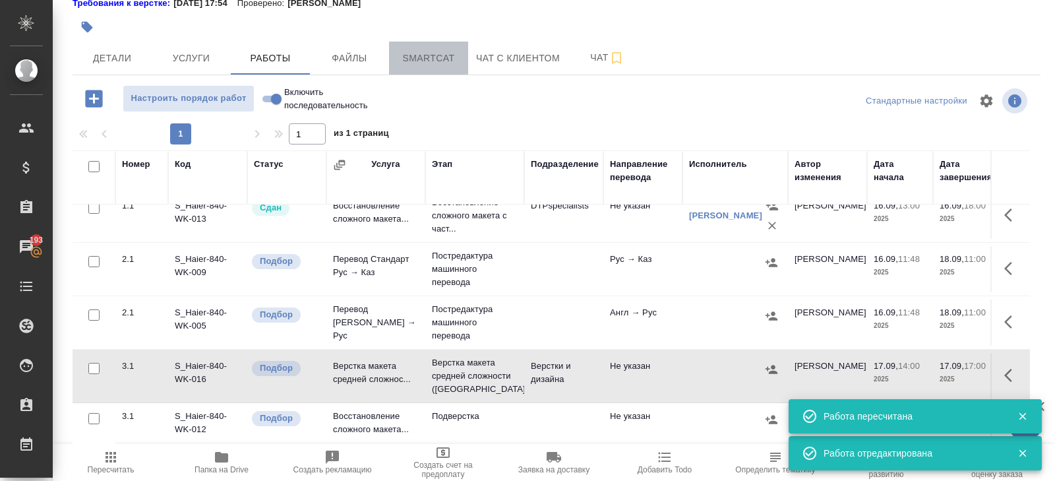
click at [425, 60] on span "Smartcat" at bounding box center [428, 58] width 63 height 16
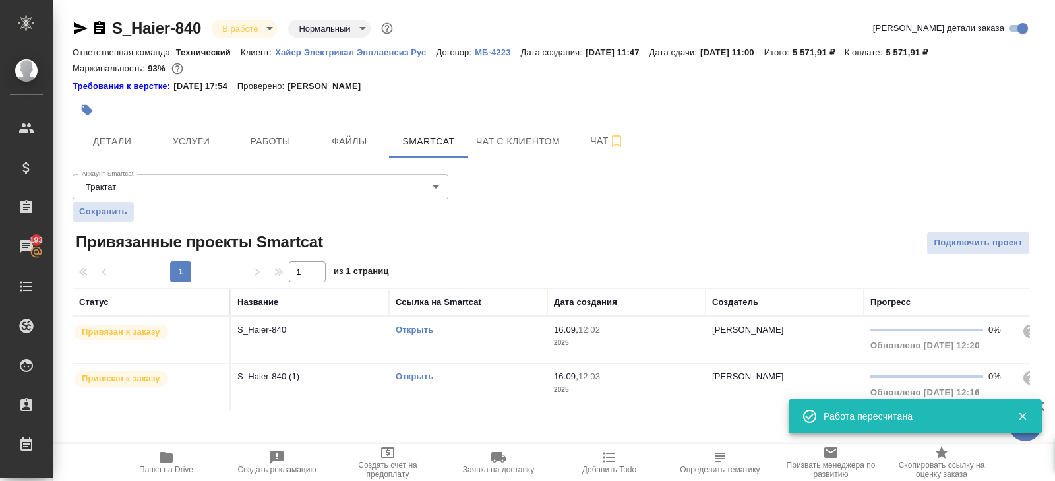
click at [425, 329] on link "Открыть" at bounding box center [415, 330] width 38 height 10
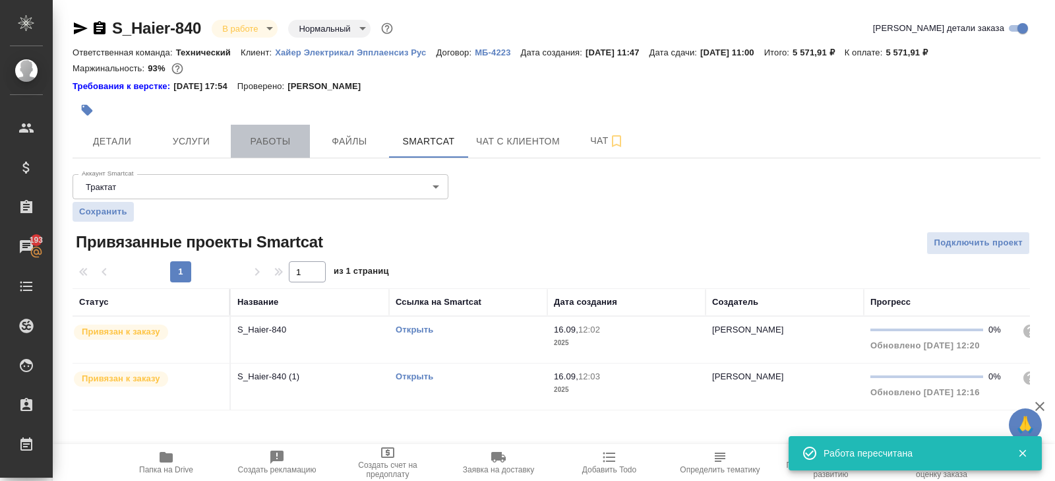
click at [291, 140] on span "Работы" at bounding box center [270, 141] width 63 height 16
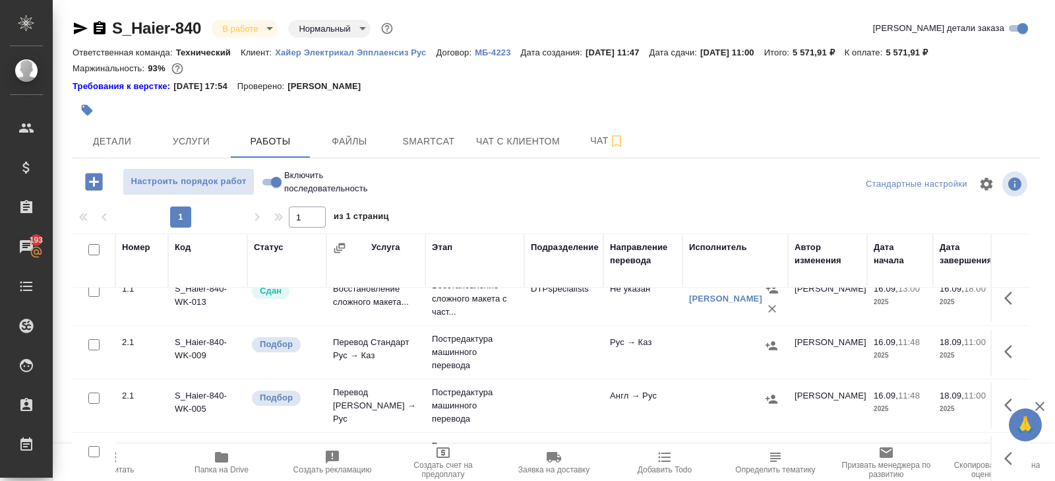
scroll to position [83, 0]
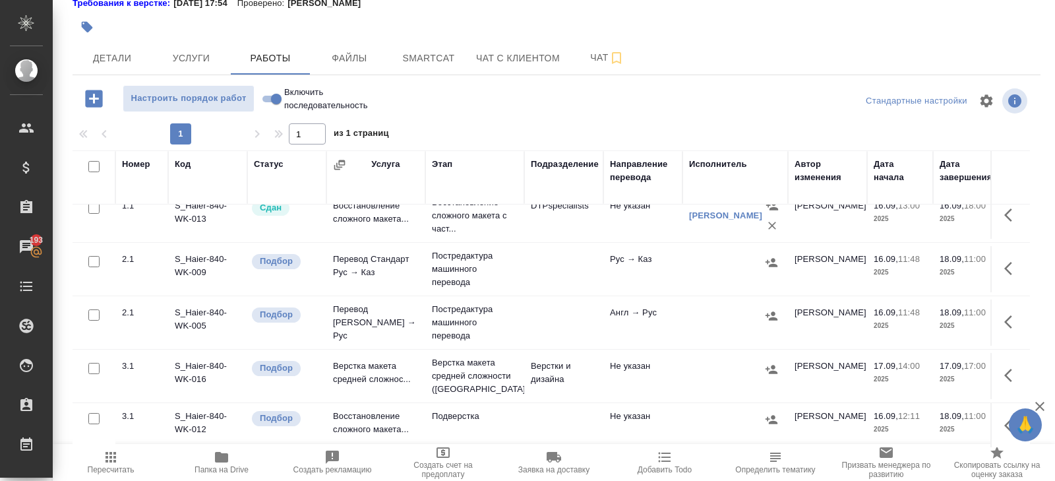
click at [1007, 317] on icon "button" at bounding box center [1009, 321] width 8 height 13
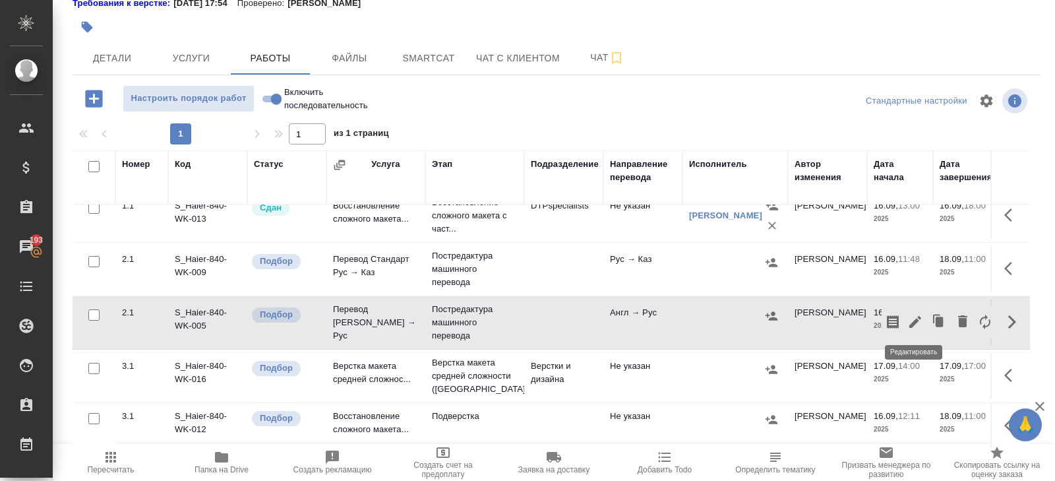
click at [913, 317] on icon "button" at bounding box center [916, 322] width 16 height 16
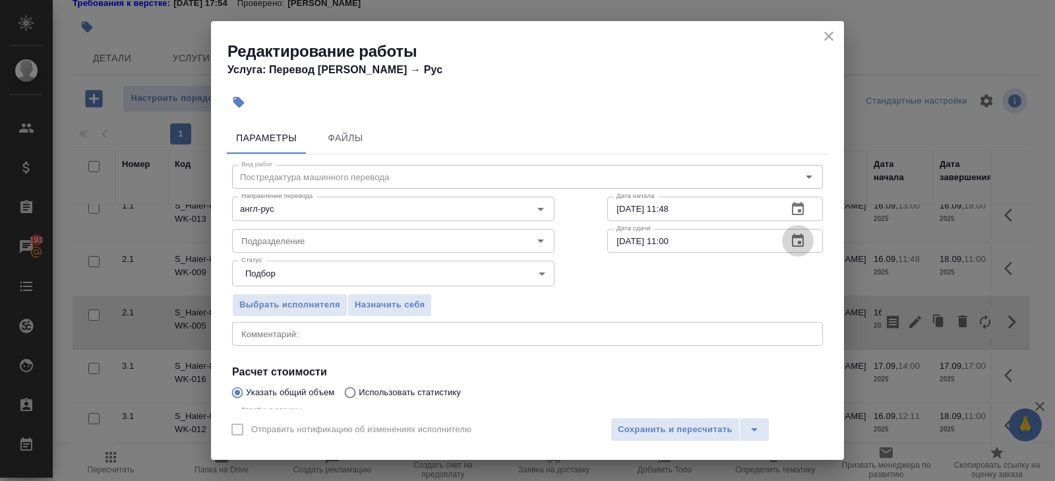
click at [798, 240] on icon "button" at bounding box center [798, 241] width 16 height 16
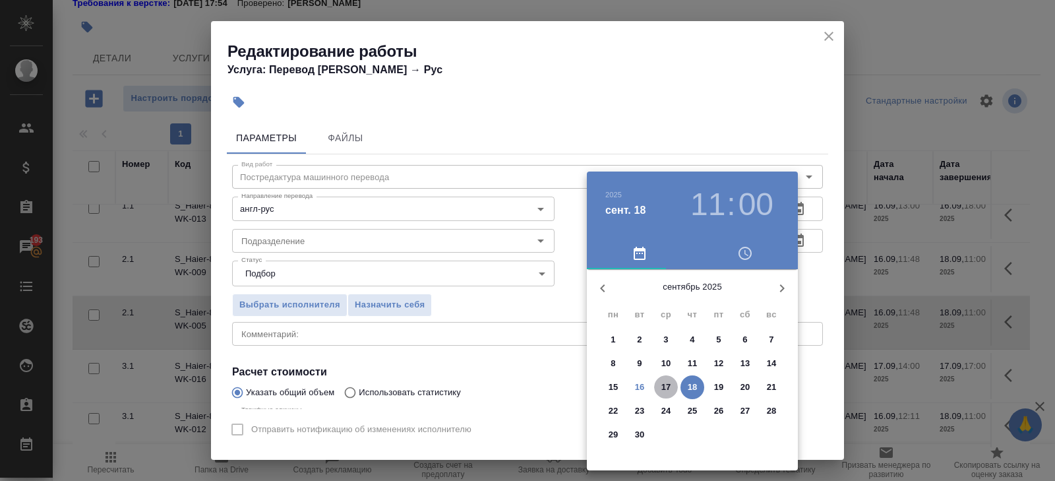
click at [666, 387] on p "17" at bounding box center [667, 387] width 10 height 13
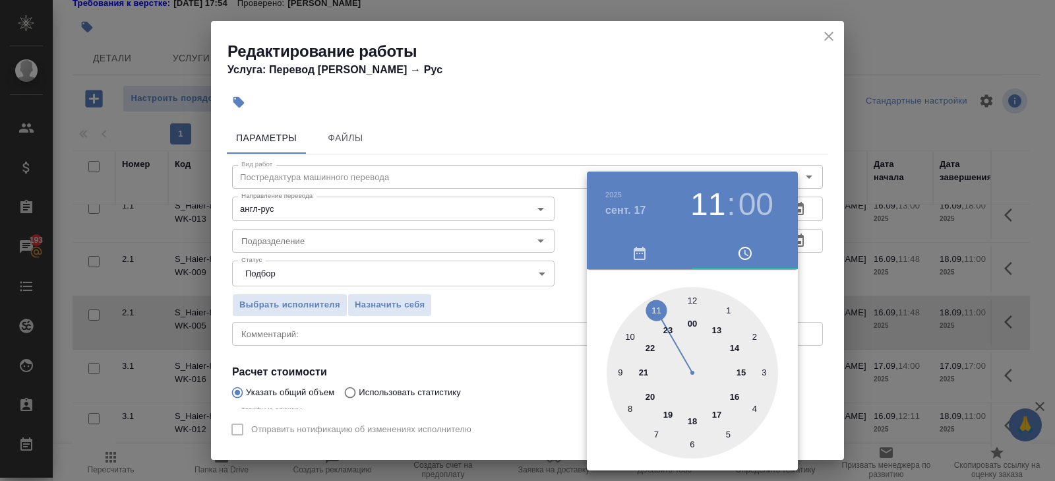
type input "[DATE] 14:00"
click at [732, 345] on div at bounding box center [693, 373] width 172 height 172
click at [827, 220] on div at bounding box center [527, 240] width 1055 height 481
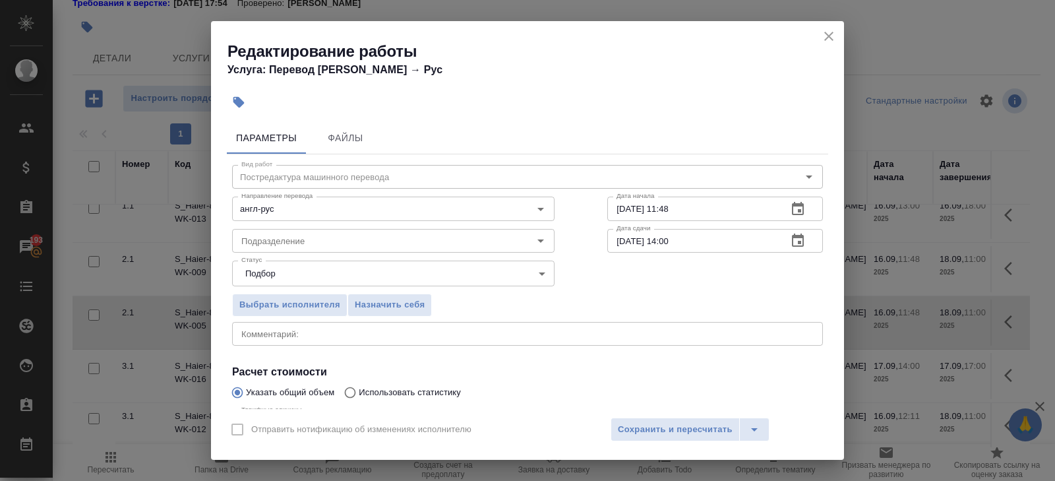
click at [803, 215] on icon "button" at bounding box center [798, 209] width 16 height 16
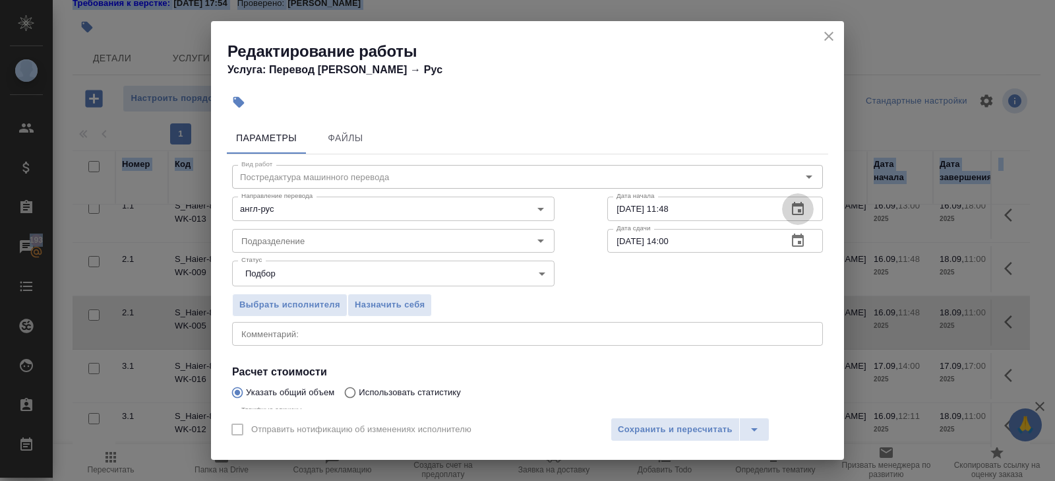
click at [803, 210] on icon "button" at bounding box center [798, 208] width 12 height 13
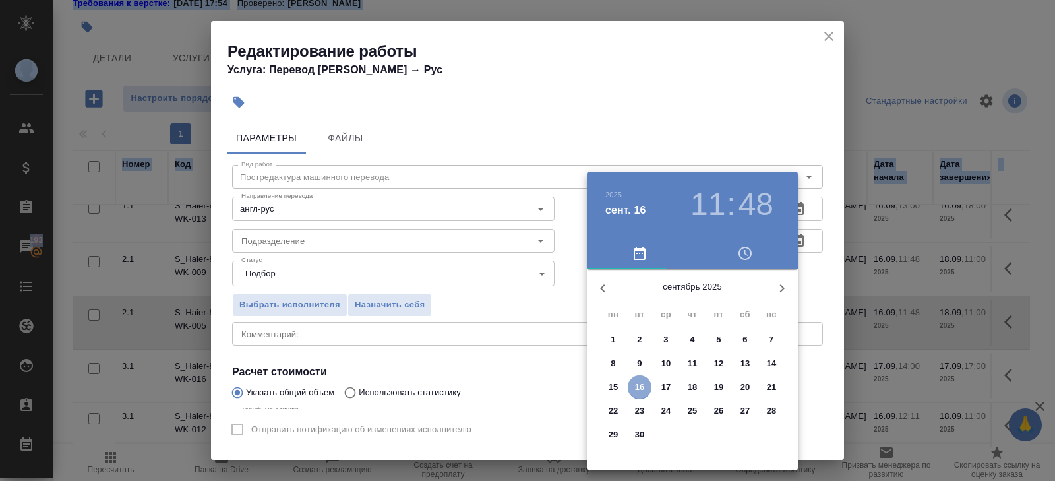
click at [644, 379] on button "16" at bounding box center [640, 387] width 24 height 24
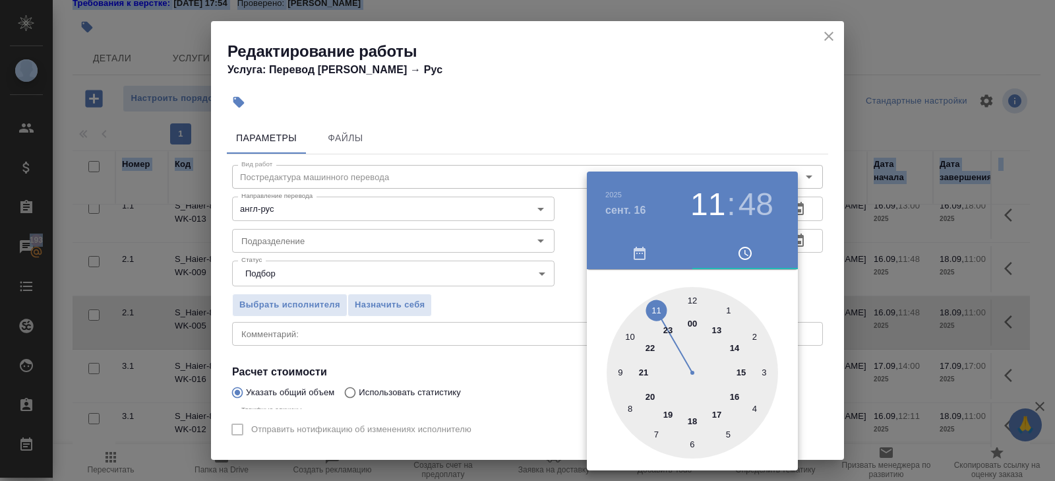
click at [737, 394] on div at bounding box center [693, 373] width 172 height 172
type input "[DATE] 16:00"
click at [693, 298] on div at bounding box center [693, 373] width 172 height 172
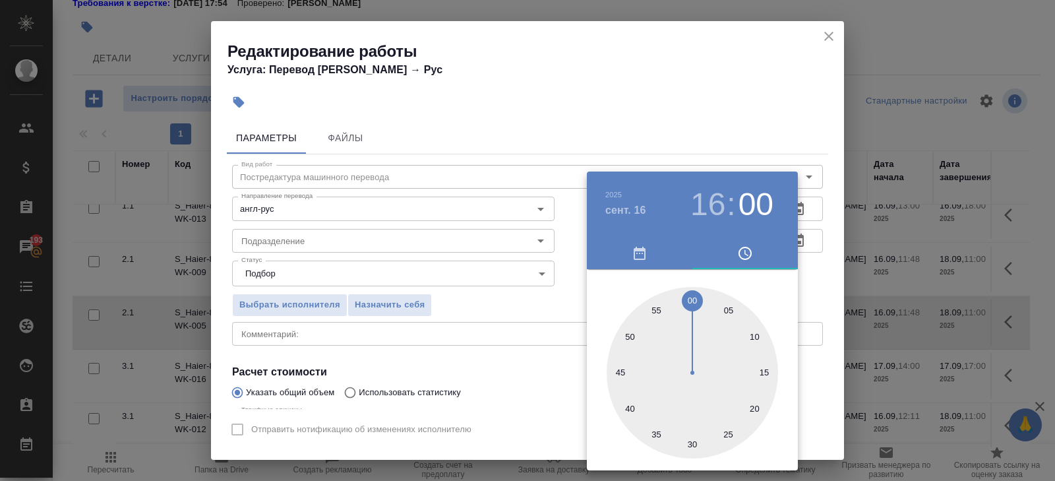
click at [458, 280] on div at bounding box center [527, 240] width 1055 height 481
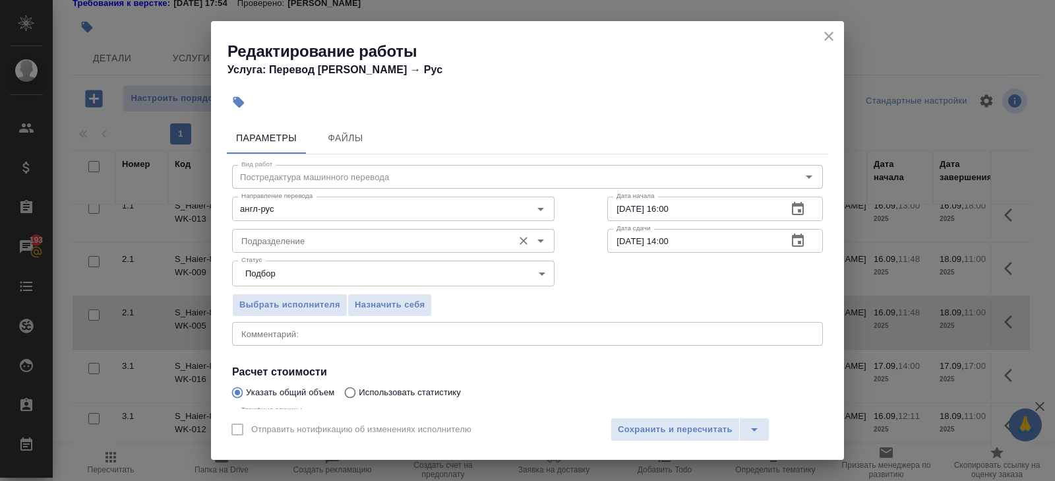
click at [320, 238] on input "Подразделение" at bounding box center [371, 241] width 270 height 16
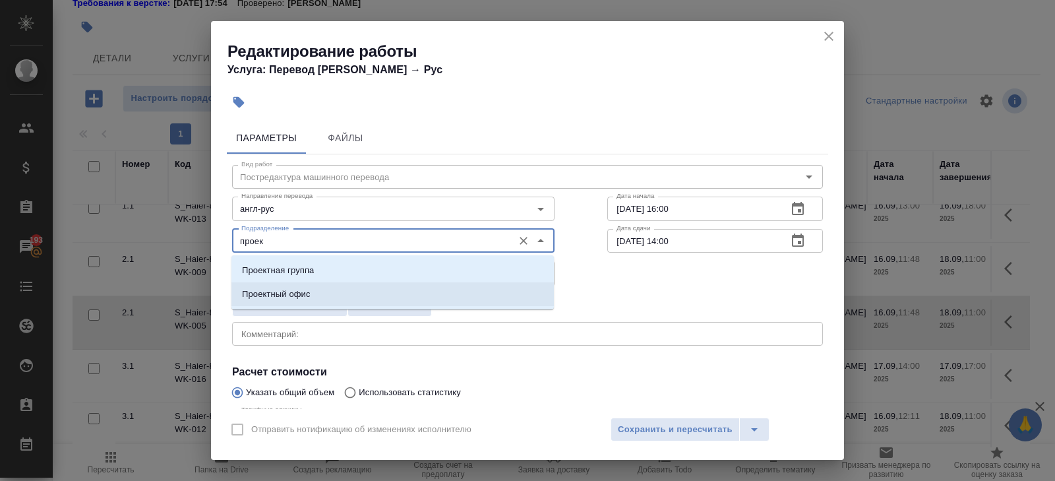
click at [284, 299] on p "Проектный офис" at bounding box center [276, 294] width 69 height 13
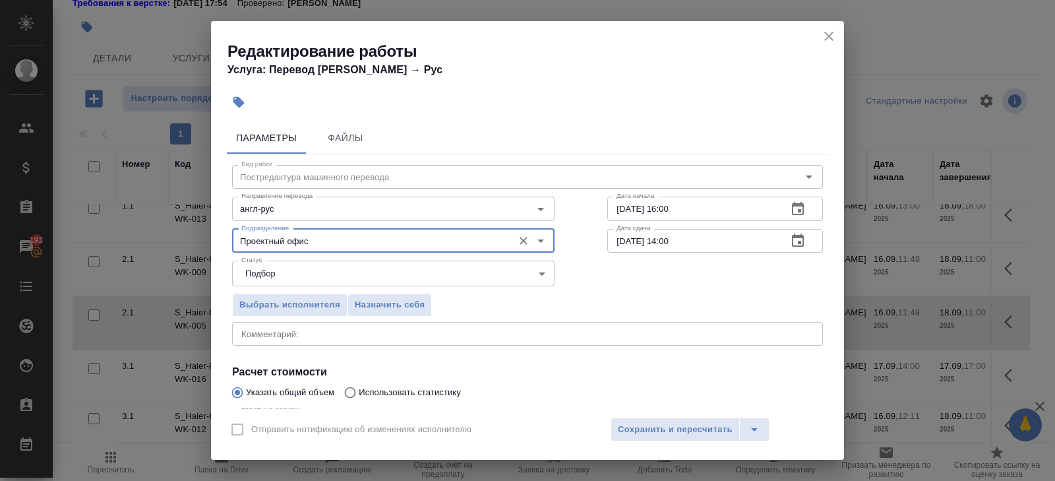
scroll to position [140, 0]
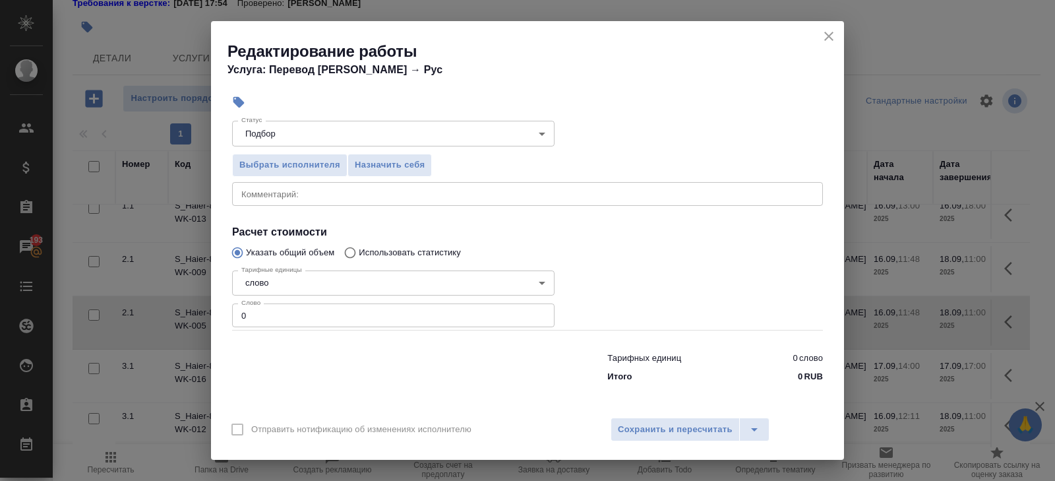
type input "Проектный офис"
drag, startPoint x: 276, startPoint y: 310, endPoint x: 206, endPoint y: 311, distance: 70.6
click at [206, 311] on div "Редактирование работы Услуга: Перевод Стандарт Англ → Рус Параметры Файлы Вид р…" at bounding box center [527, 240] width 1055 height 481
type input "748"
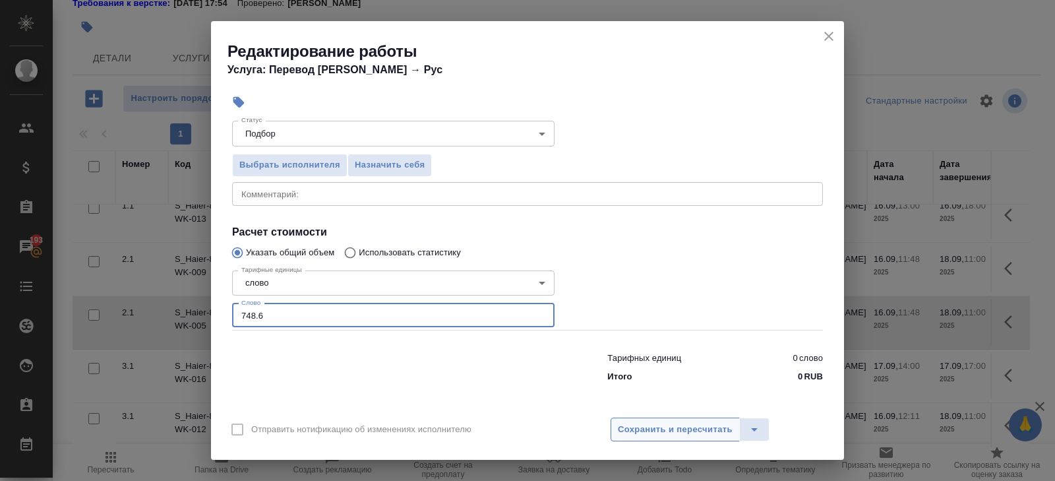
type input "748.6"
click at [672, 425] on span "Сохранить и пересчитать" at bounding box center [675, 429] width 115 height 15
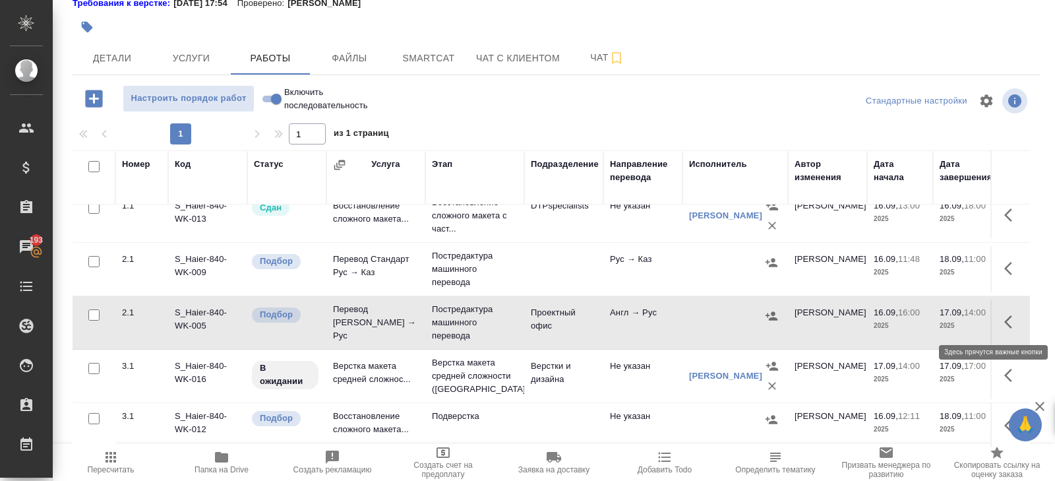
click at [1003, 321] on button "button" at bounding box center [1013, 322] width 32 height 32
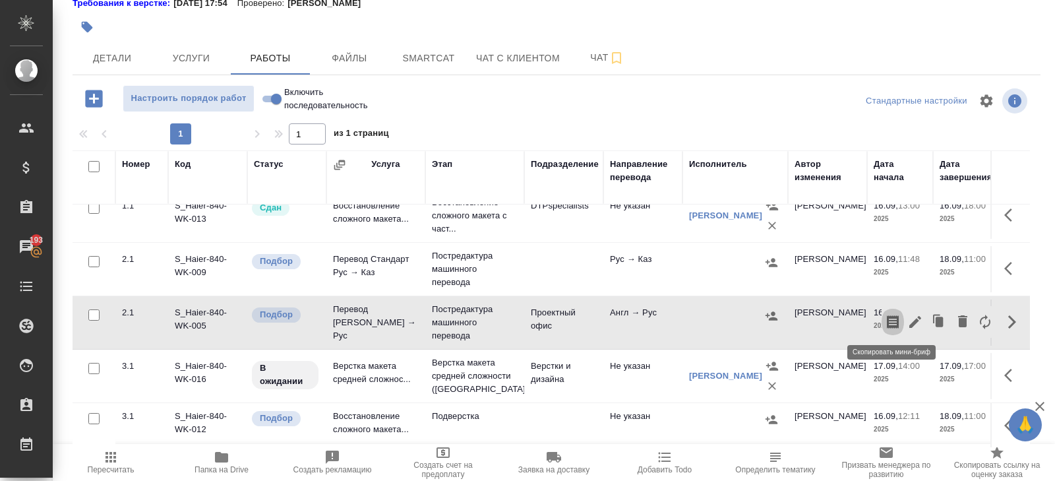
click at [890, 321] on icon "button" at bounding box center [893, 321] width 12 height 13
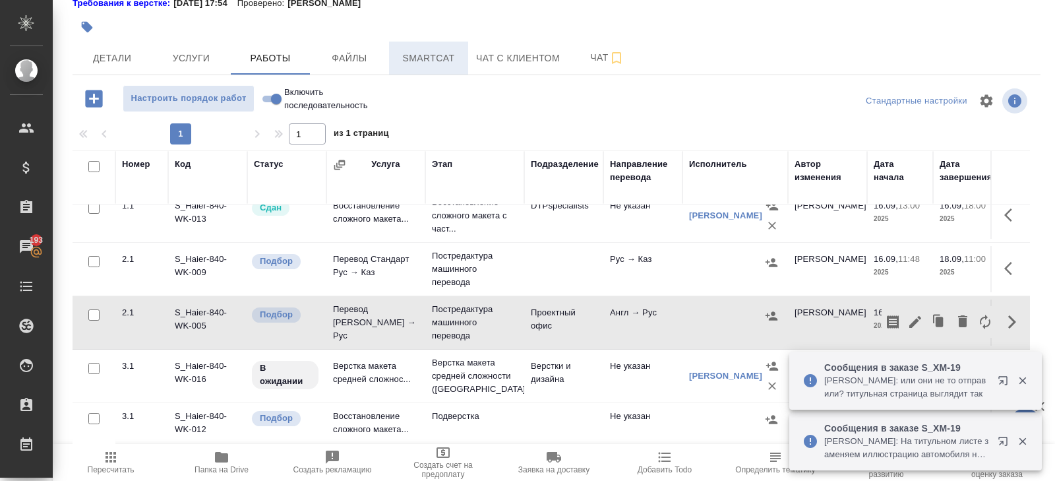
click at [438, 74] on button "Smartcat" at bounding box center [428, 58] width 79 height 33
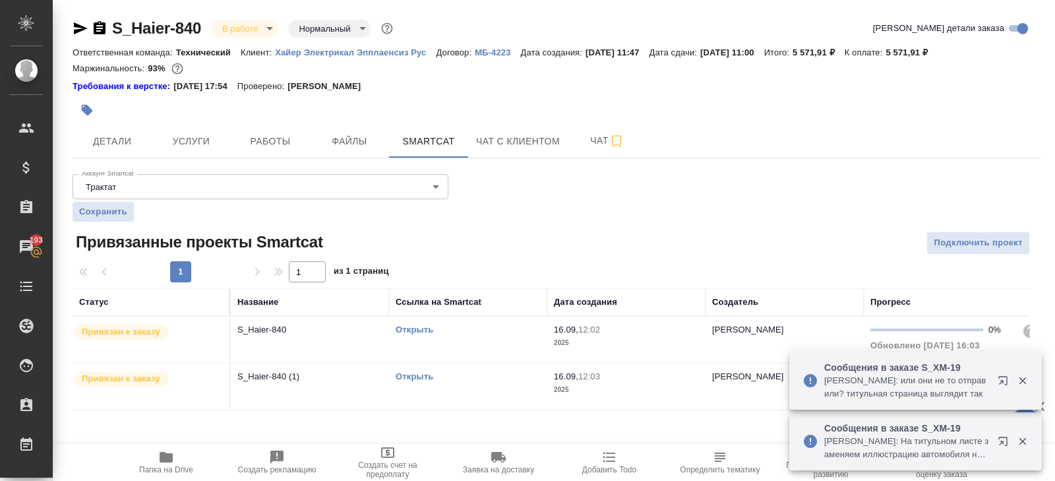
click at [502, 328] on div "Открыть" at bounding box center [468, 329] width 145 height 13
click at [269, 137] on span "Работы" at bounding box center [270, 141] width 63 height 16
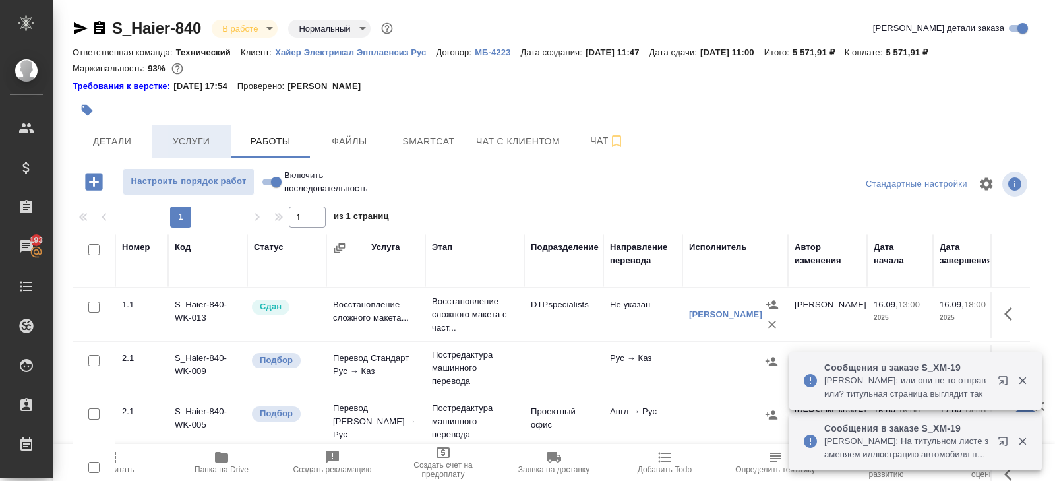
click at [193, 145] on span "Услуги" at bounding box center [191, 141] width 63 height 16
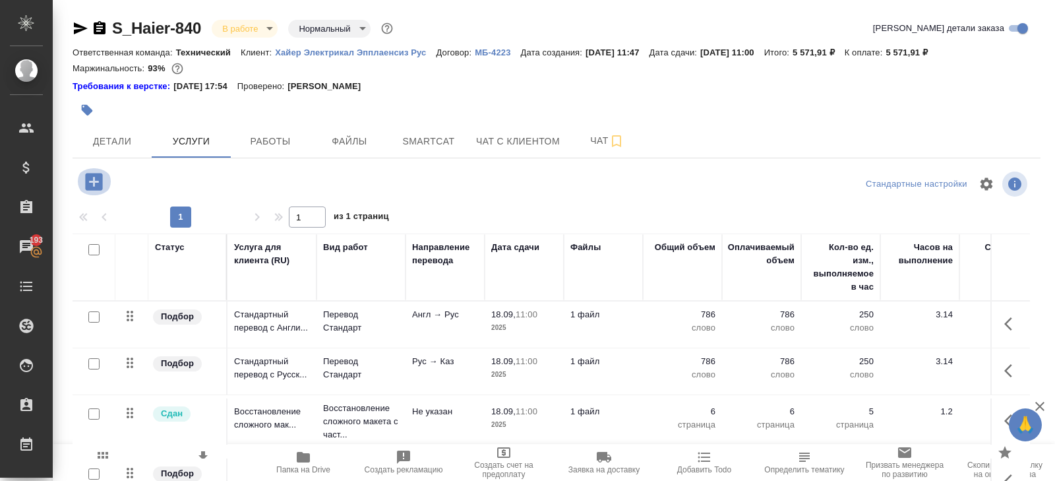
click at [97, 184] on icon "button" at bounding box center [93, 181] width 17 height 17
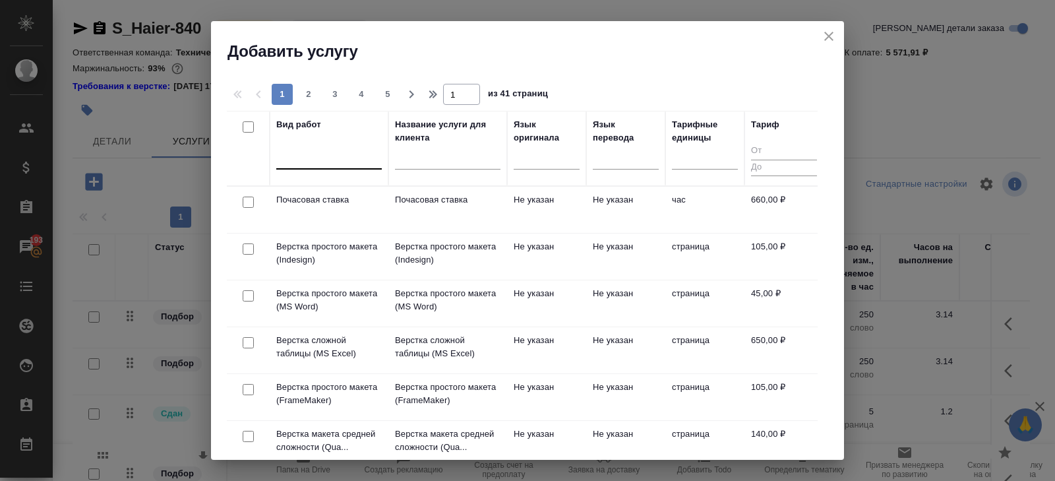
click at [321, 163] on div at bounding box center [329, 155] width 106 height 19
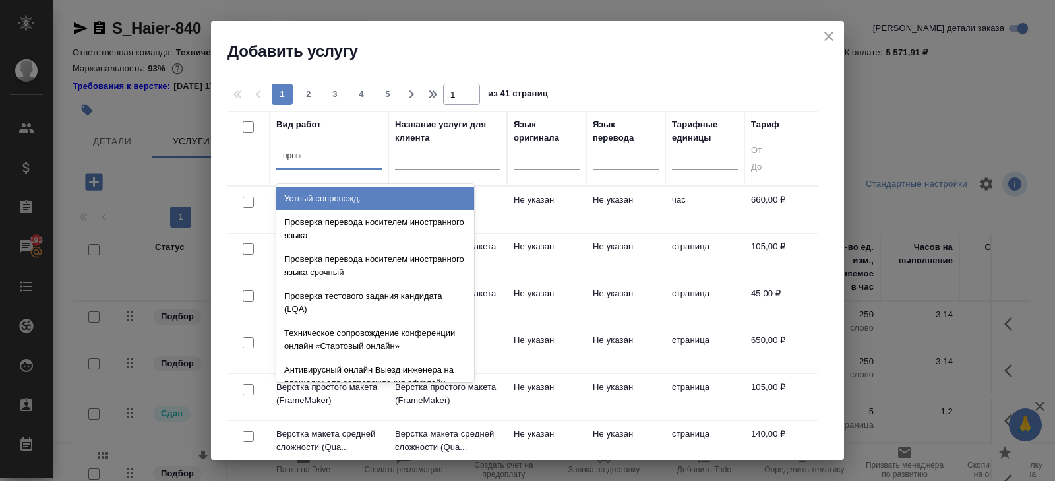
type input "проверк"
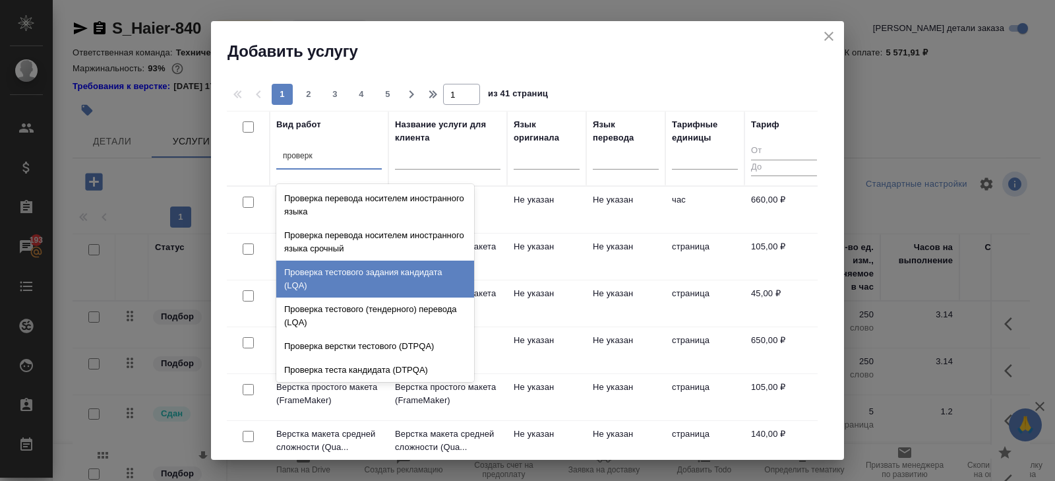
scroll to position [26, 0]
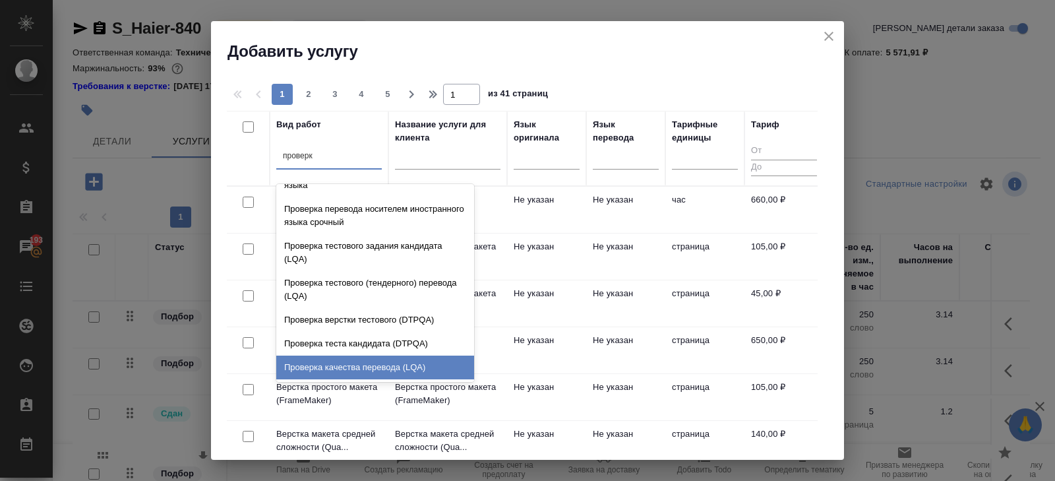
click at [350, 363] on div "Проверка качества перевода (LQA)" at bounding box center [375, 368] width 198 height 24
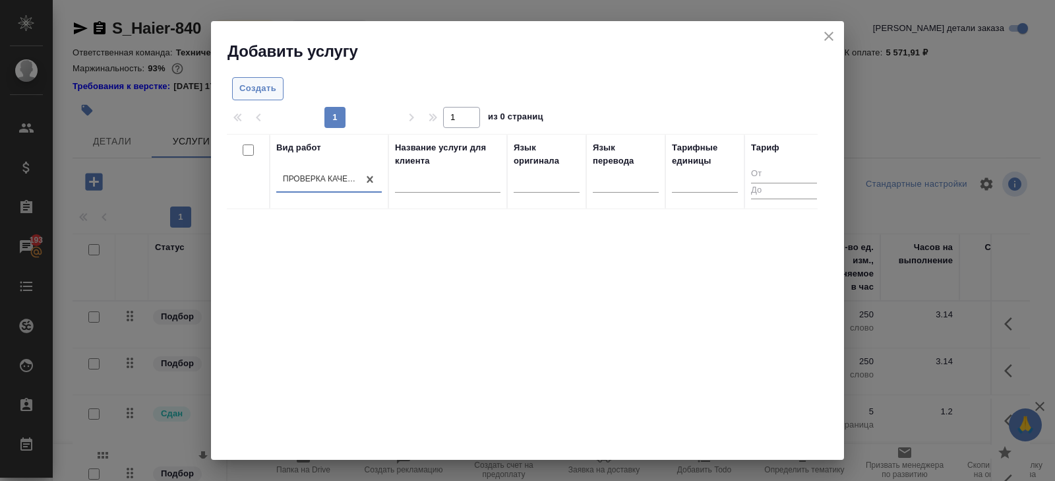
click at [270, 96] on button "Создать" at bounding box center [257, 88] width 51 height 23
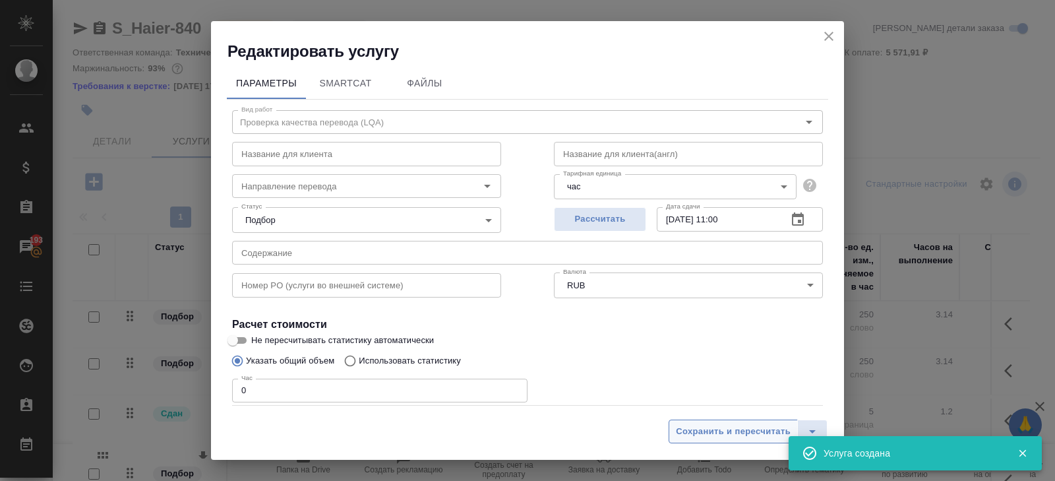
click at [741, 433] on span "Сохранить и пересчитать" at bounding box center [733, 431] width 115 height 15
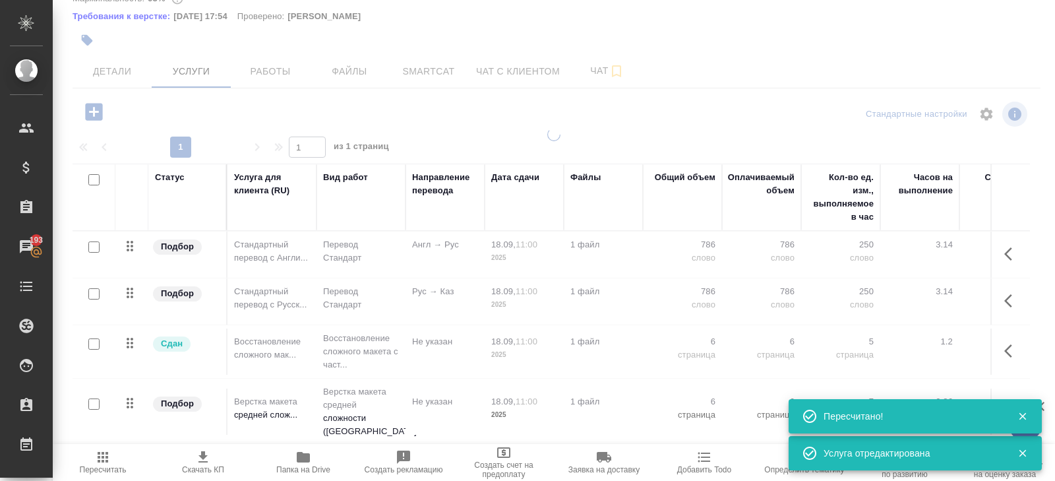
scroll to position [36, 0]
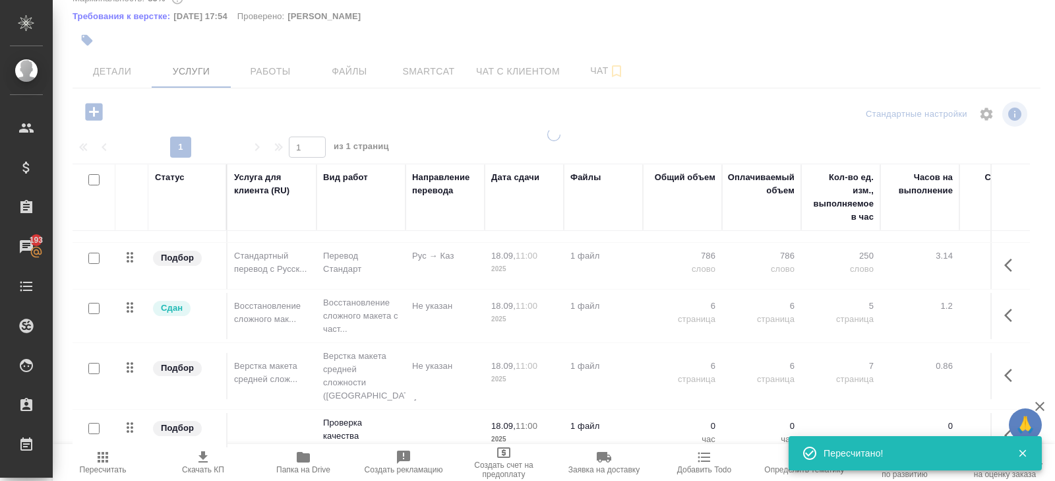
click at [1001, 420] on button "button" at bounding box center [1013, 436] width 32 height 32
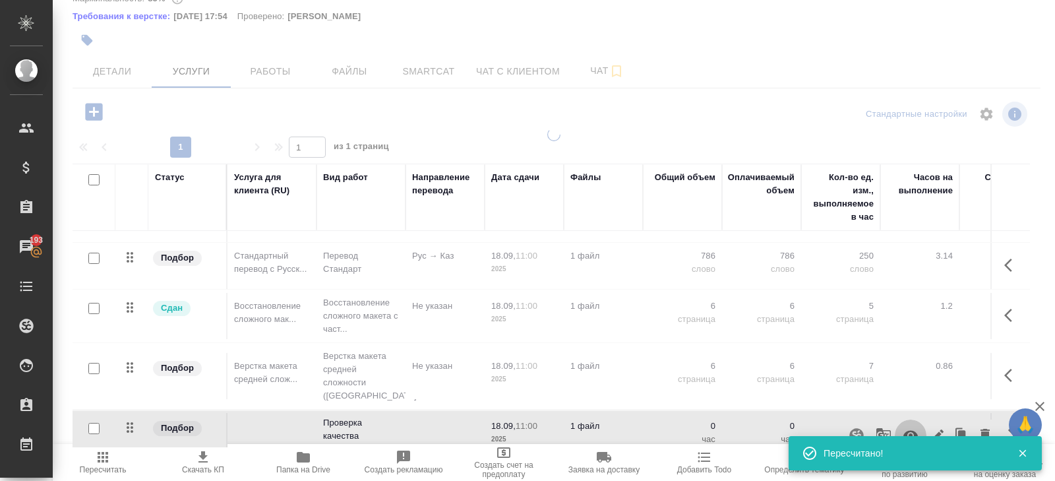
click at [919, 420] on button "button" at bounding box center [911, 436] width 32 height 32
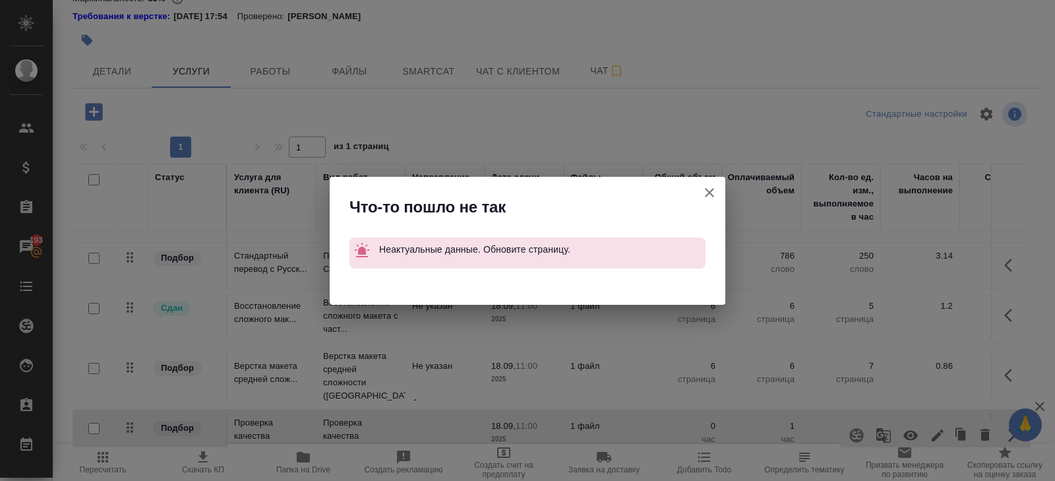
click at [711, 193] on icon "button" at bounding box center [710, 193] width 16 height 16
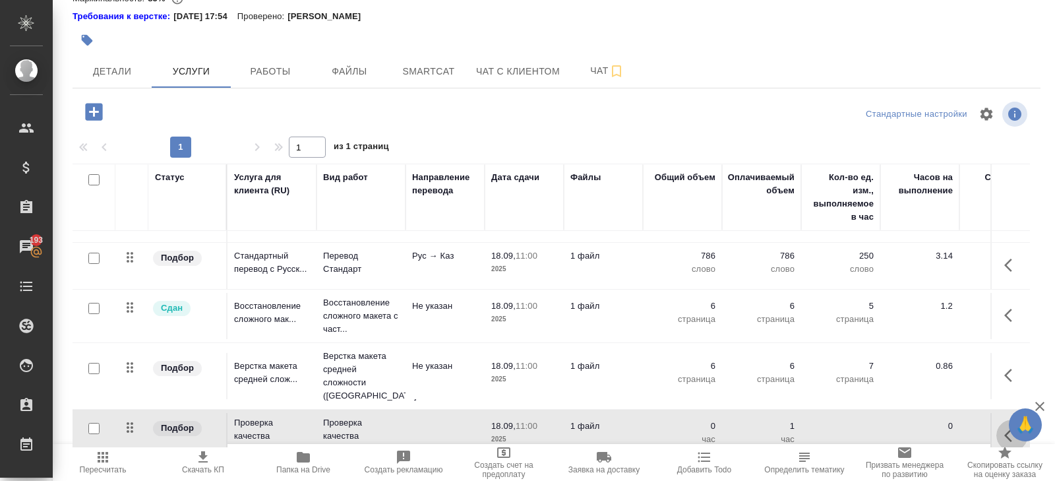
click at [1003, 420] on button "button" at bounding box center [1013, 436] width 32 height 32
click at [911, 431] on icon "button" at bounding box center [911, 436] width 15 height 10
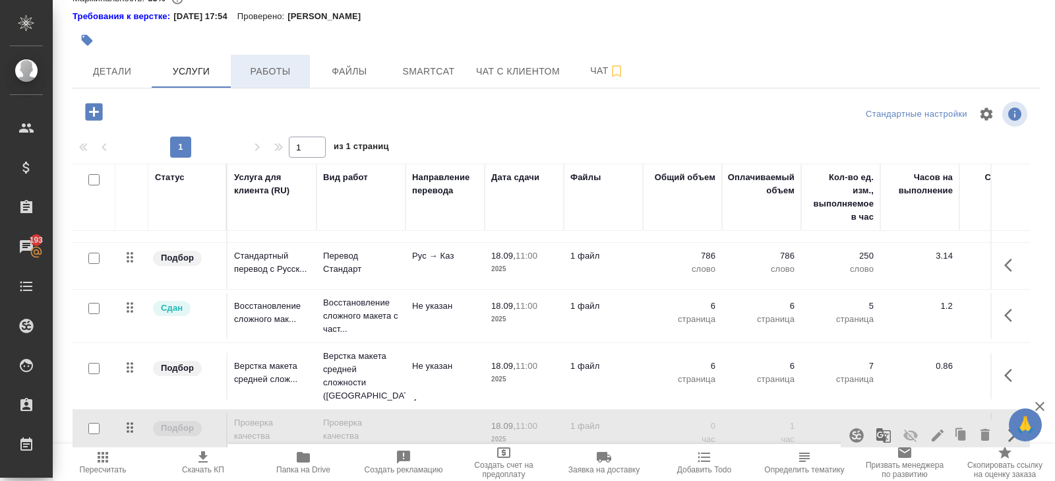
click at [273, 75] on span "Работы" at bounding box center [270, 71] width 63 height 16
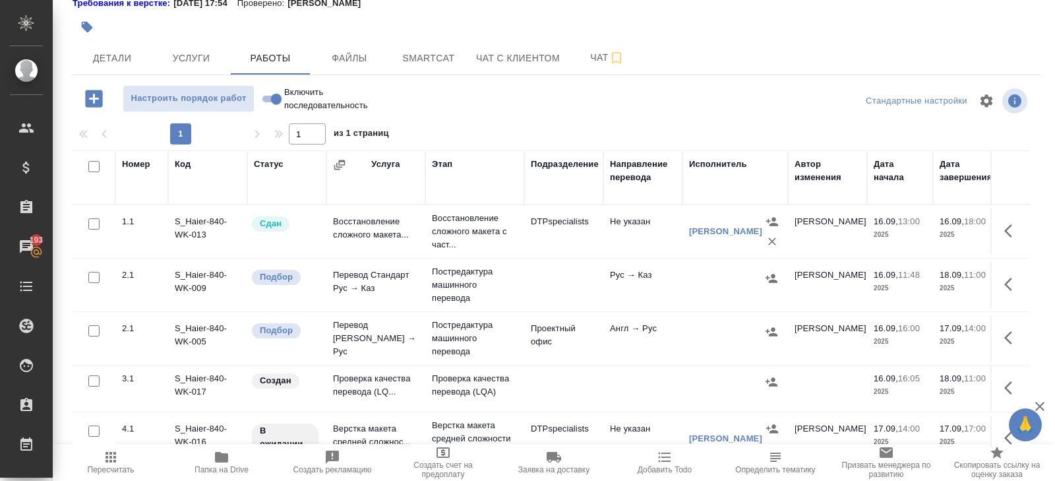
scroll to position [63, 0]
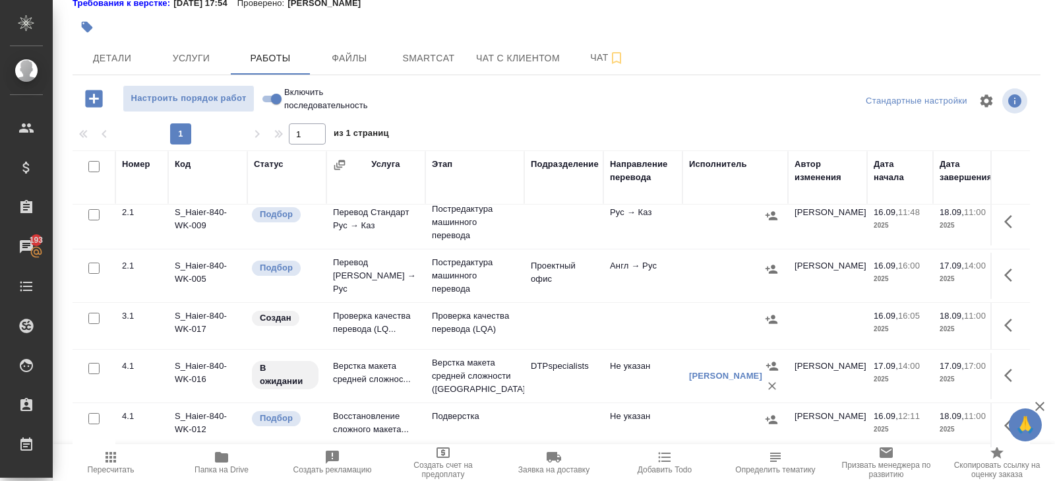
click at [1004, 325] on button "button" at bounding box center [1013, 325] width 32 height 32
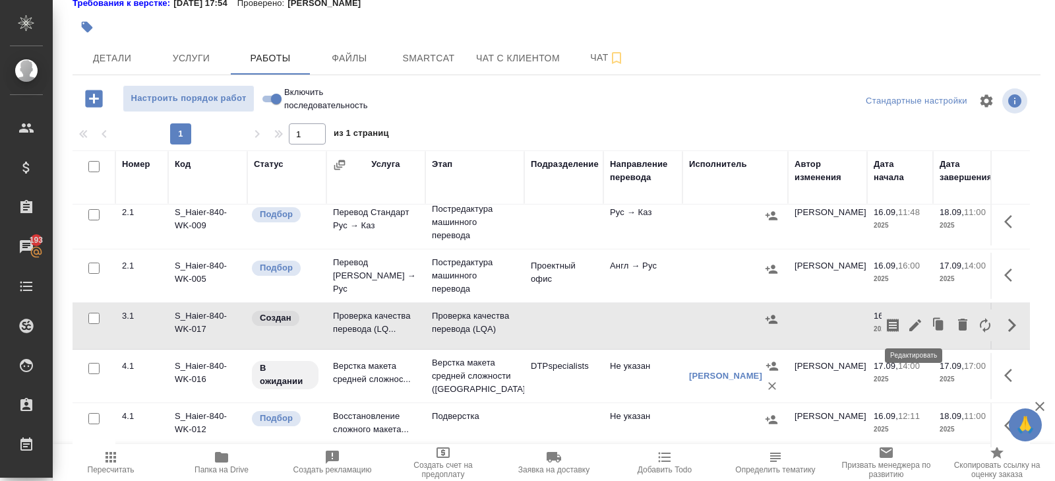
click at [915, 325] on icon "button" at bounding box center [916, 325] width 12 height 12
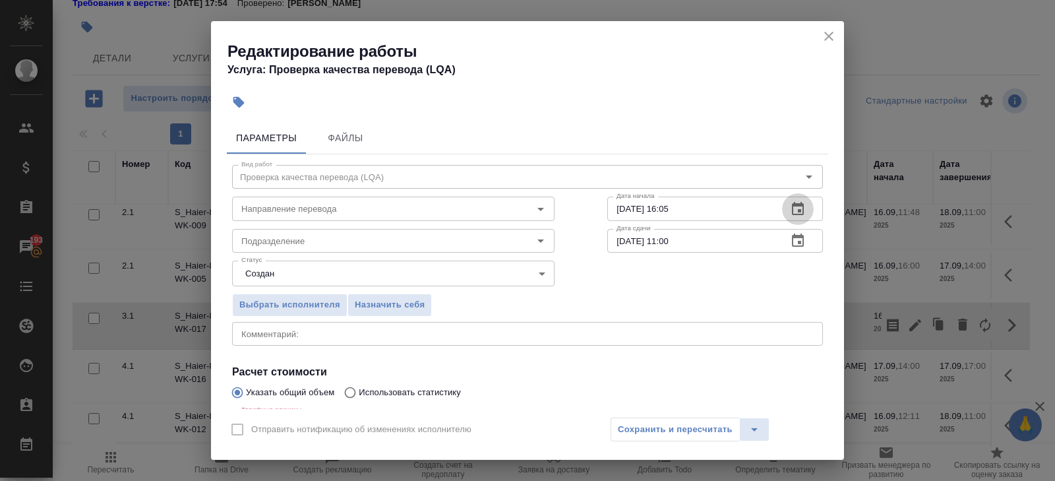
click at [794, 215] on icon "button" at bounding box center [798, 209] width 16 height 16
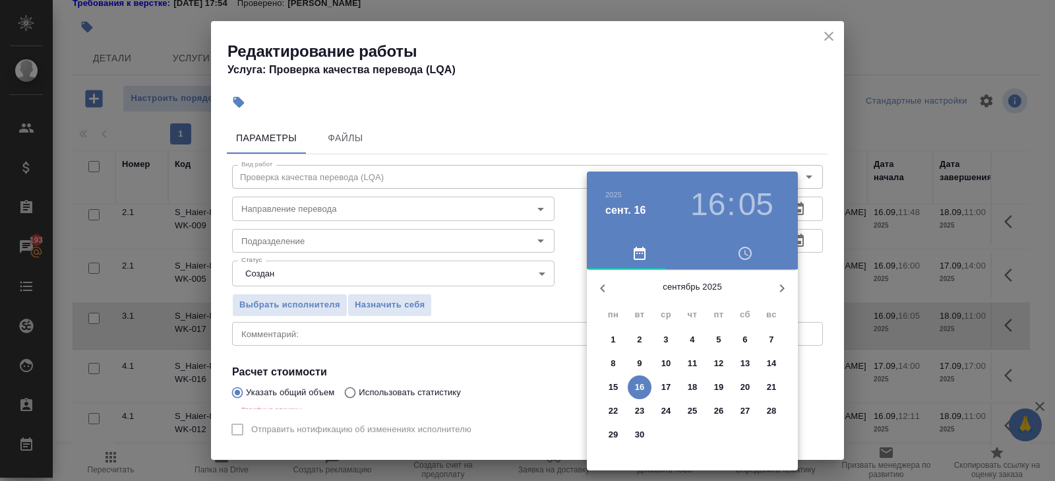
click at [664, 389] on p "17" at bounding box center [667, 387] width 10 height 13
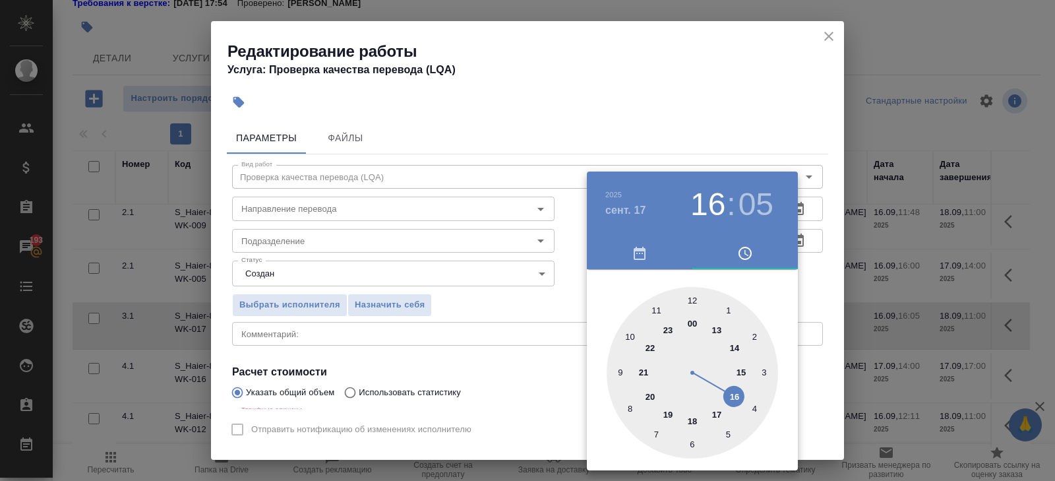
click at [715, 414] on div at bounding box center [693, 373] width 172 height 172
type input "17.09.2025 17:00"
click at [690, 298] on div at bounding box center [693, 373] width 172 height 172
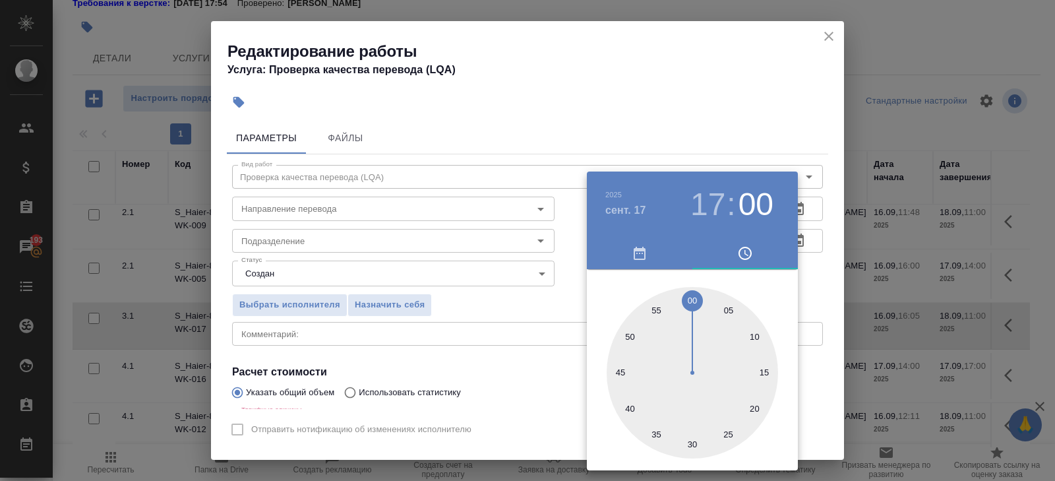
click at [827, 263] on div at bounding box center [527, 240] width 1055 height 481
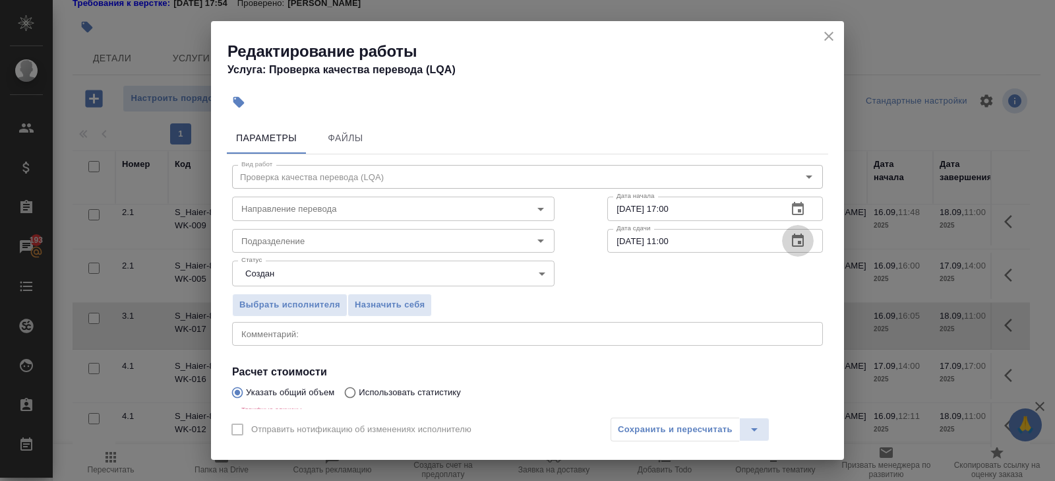
click at [796, 245] on icon "button" at bounding box center [798, 240] width 12 height 13
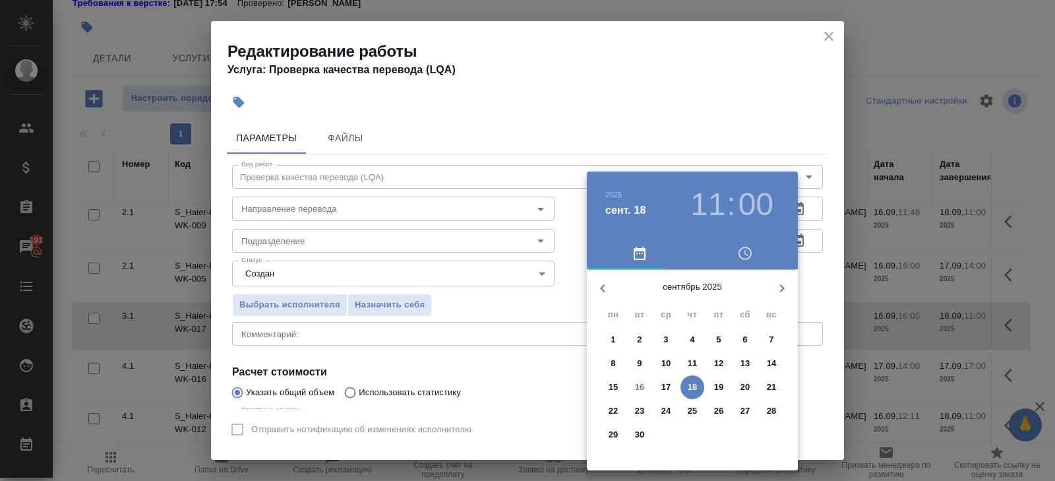
click at [691, 385] on p "18" at bounding box center [693, 387] width 10 height 13
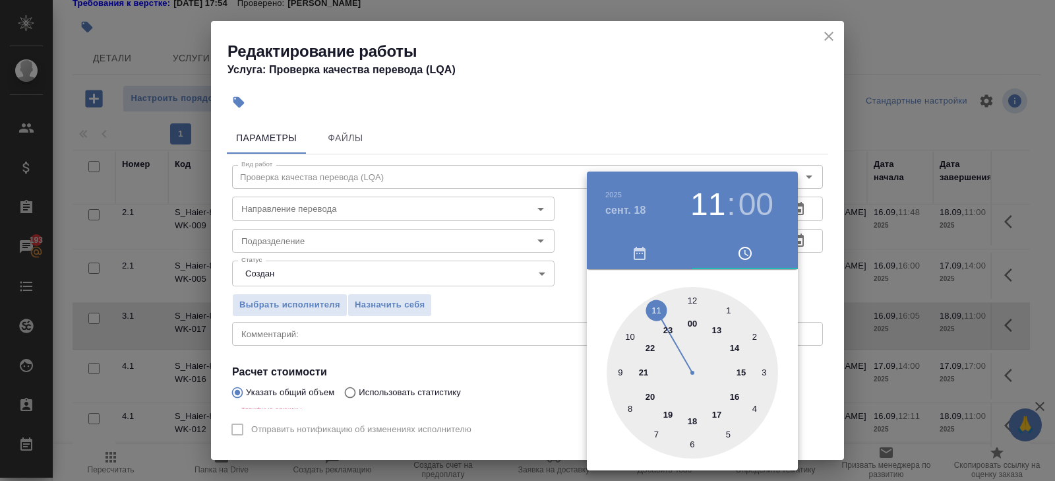
click at [623, 375] on div at bounding box center [693, 373] width 172 height 172
type input "18.09.2025 09:00"
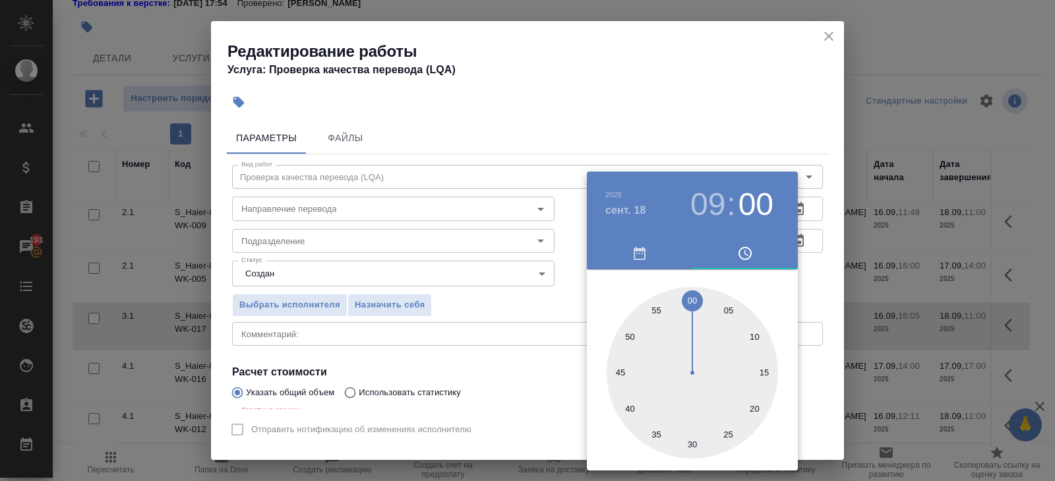
click at [462, 344] on div at bounding box center [527, 240] width 1055 height 481
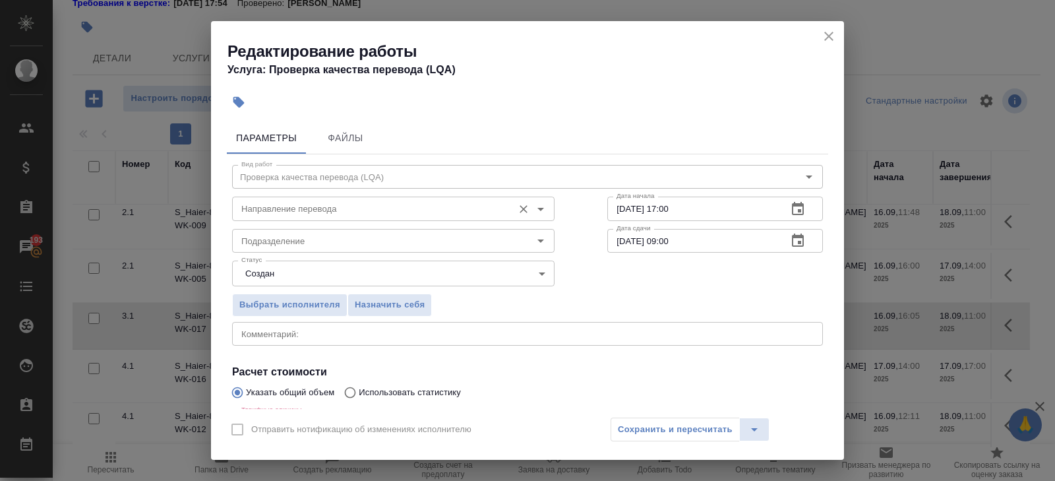
click at [316, 209] on input "Направление перевода" at bounding box center [371, 209] width 270 height 16
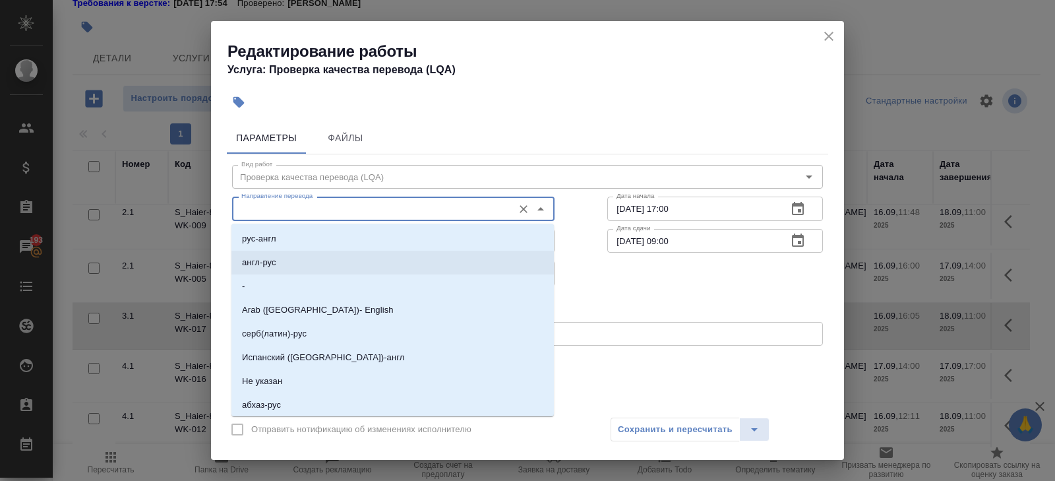
click at [290, 263] on li "англ-рус" at bounding box center [393, 263] width 323 height 24
type input "англ-рус"
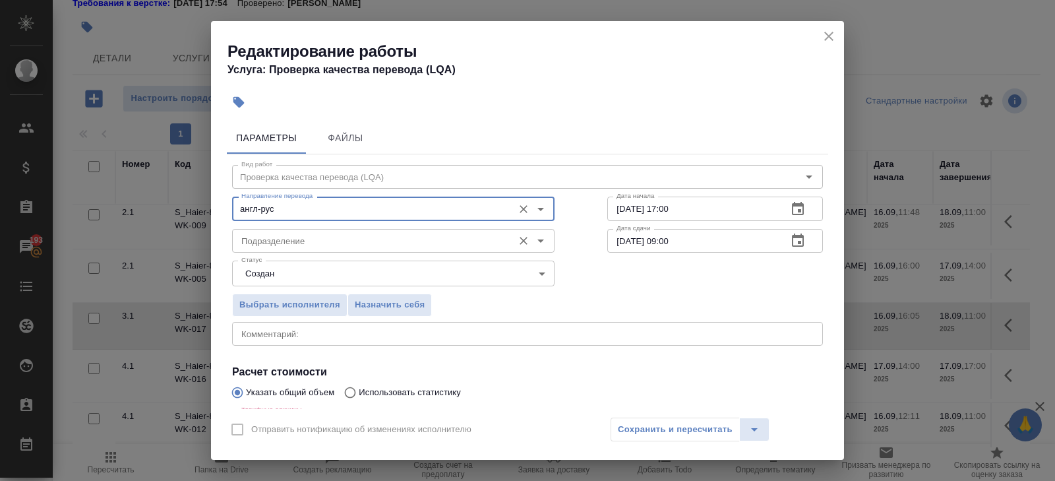
click at [287, 243] on input "Подразделение" at bounding box center [371, 241] width 270 height 16
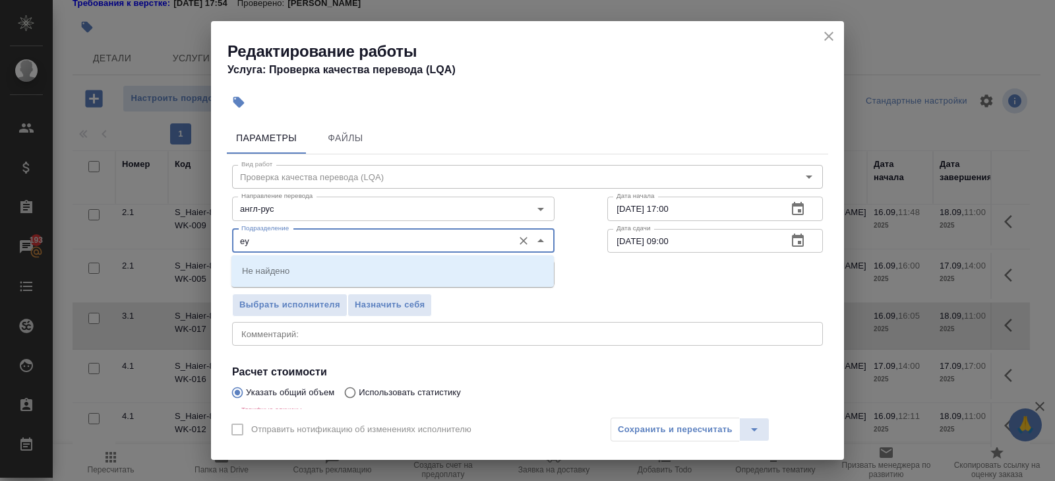
type input "е"
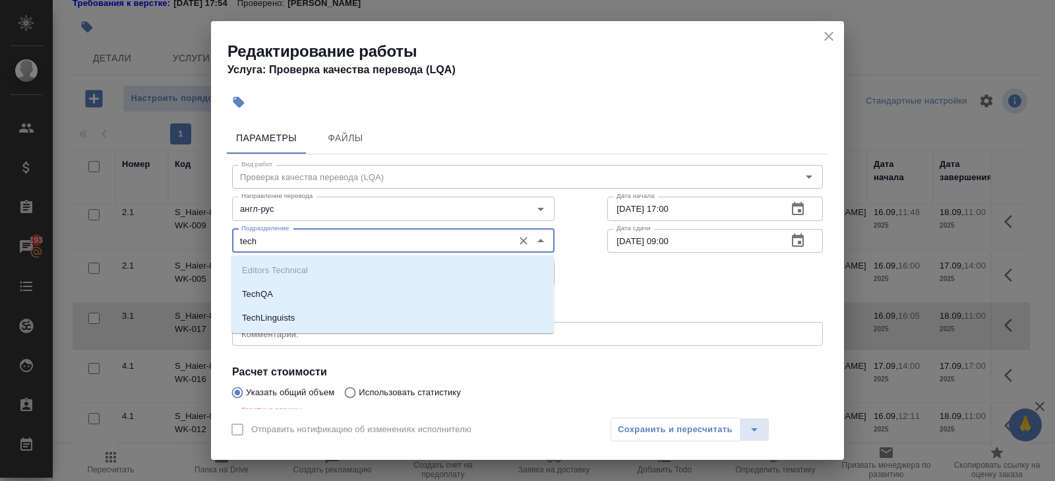
click at [268, 288] on p "TechQA" at bounding box center [257, 294] width 31 height 13
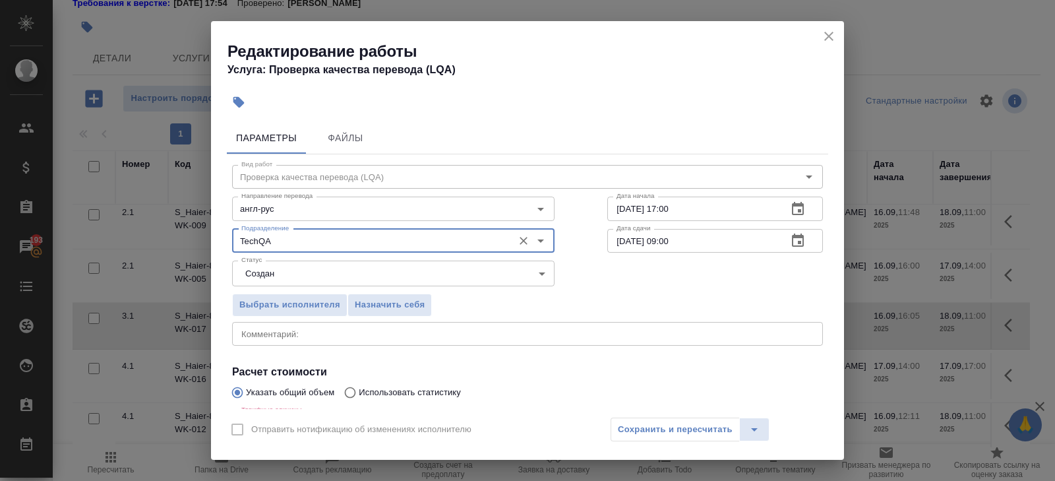
type input "TechQA"
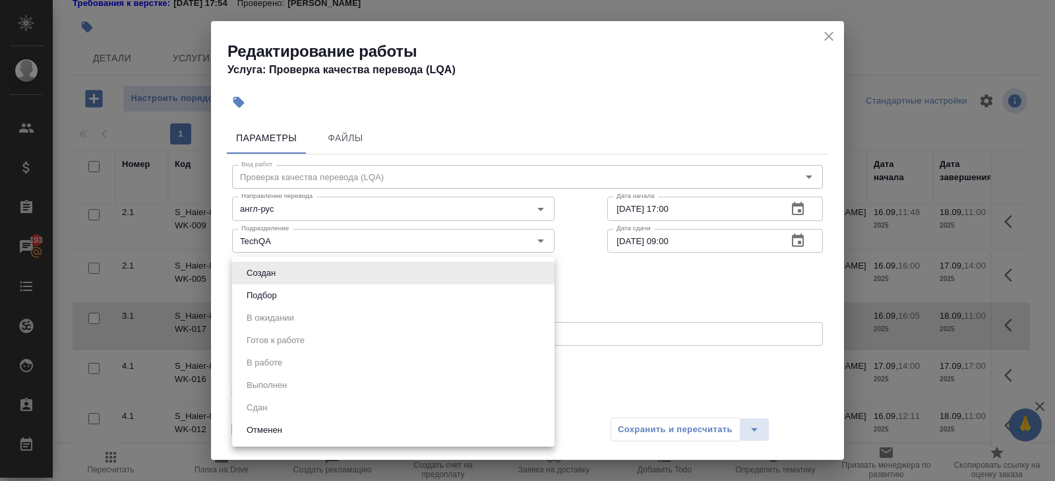
click at [266, 278] on body "🙏 .cls-1 fill:#fff; AWATERA Belyakova Yulia Клиенты Спецификации Заказы 193 Чат…" at bounding box center [527, 240] width 1055 height 481
click at [266, 296] on button "Подбор" at bounding box center [262, 295] width 38 height 15
type input "recruiting"
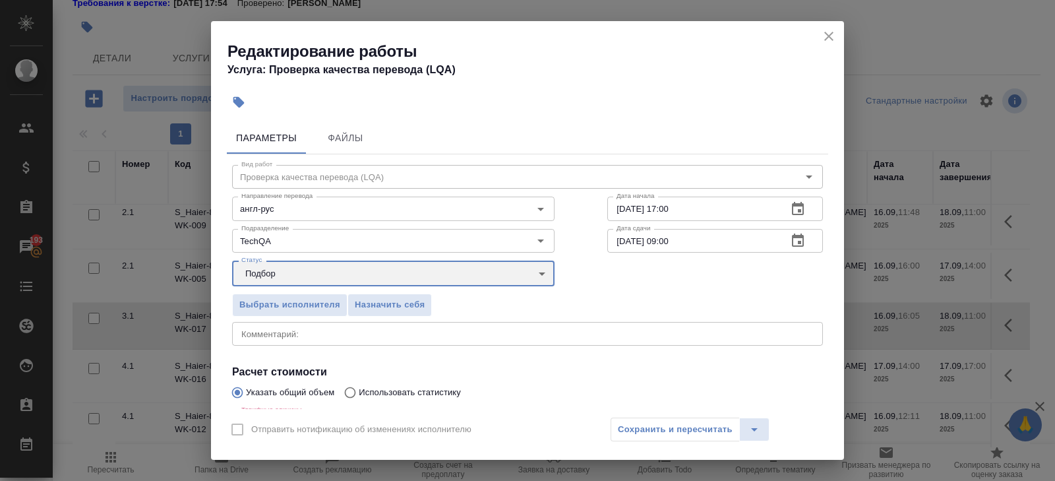
scroll to position [153, 0]
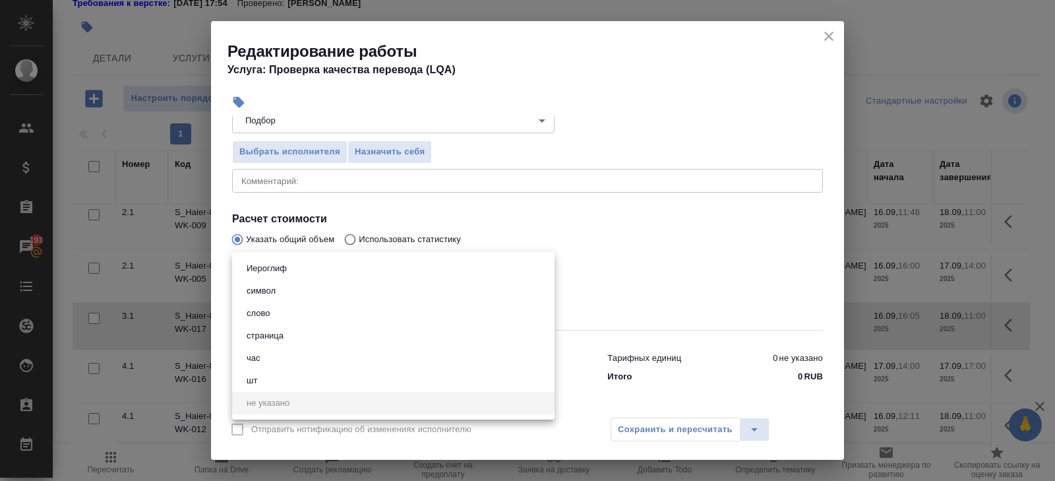
click at [267, 276] on body "🙏 .cls-1 fill:#fff; AWATERA Belyakova Yulia Клиенты Спецификации Заказы 193 Чат…" at bounding box center [527, 240] width 1055 height 481
click at [260, 353] on button "час" at bounding box center [254, 358] width 22 height 15
type input "5a8b1489cc6b4906c91bfd93"
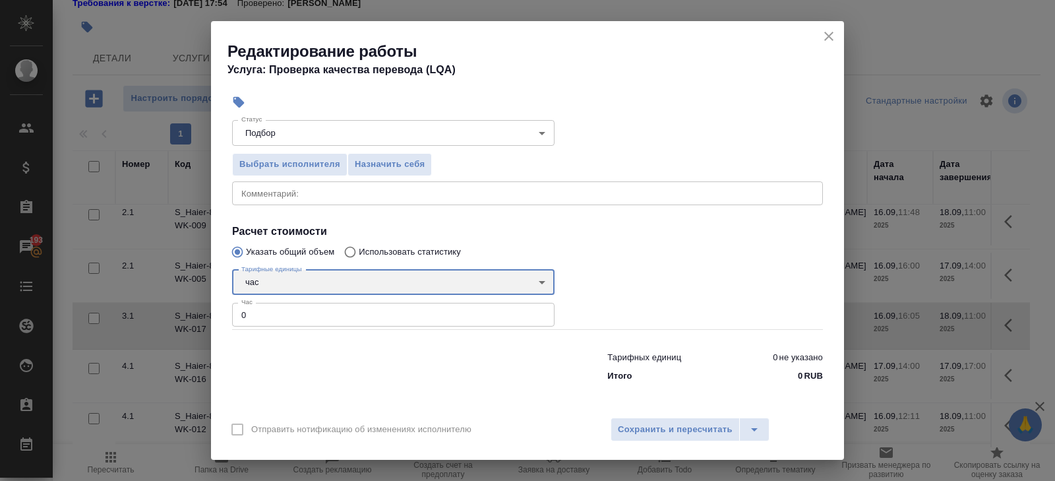
scroll to position [140, 0]
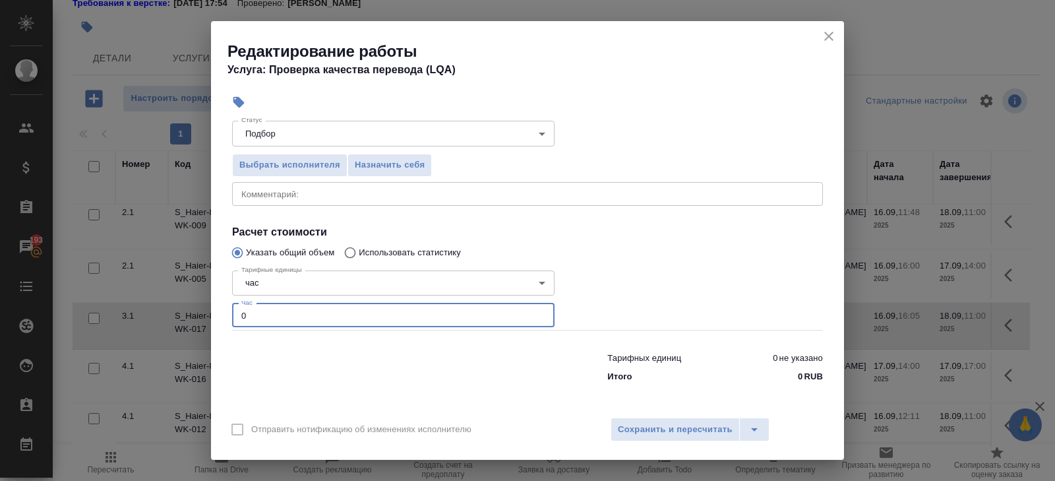
click at [262, 316] on input "0" at bounding box center [393, 315] width 323 height 24
type input "0"
type input "0.6"
type input "0.5"
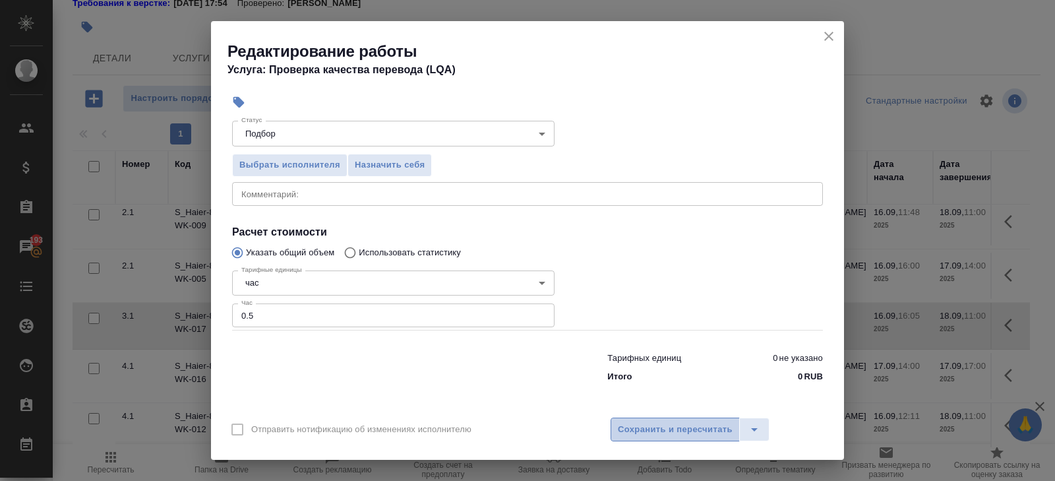
click at [632, 433] on span "Сохранить и пересчитать" at bounding box center [675, 429] width 115 height 15
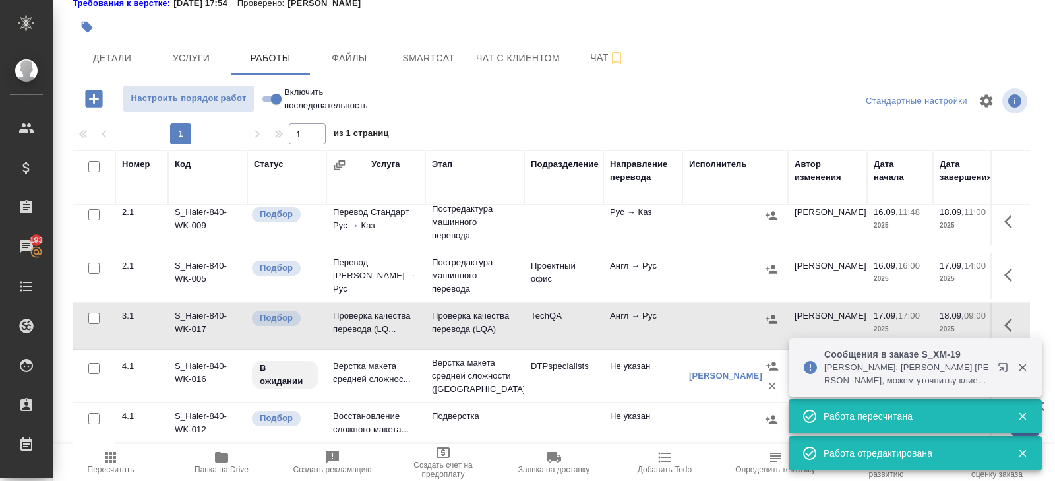
click at [1017, 323] on icon "button" at bounding box center [1013, 325] width 16 height 16
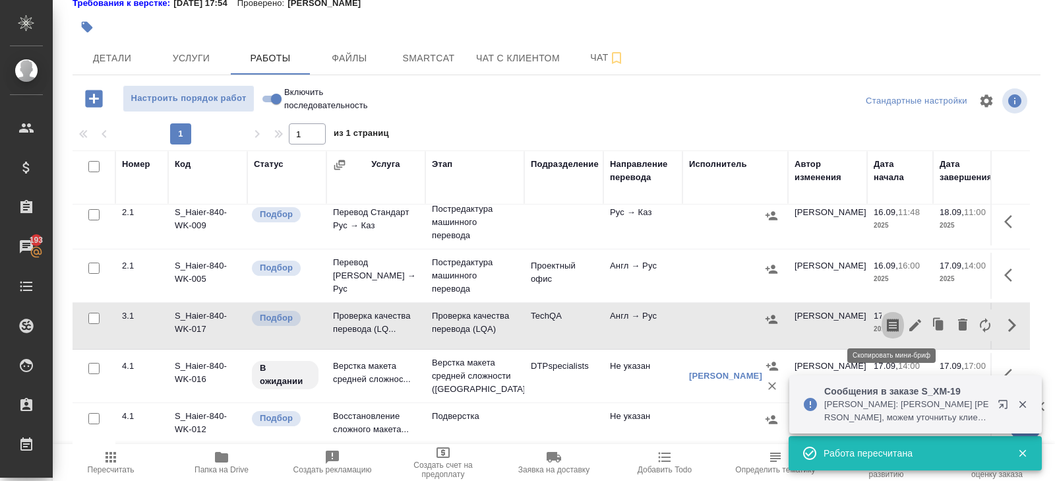
click at [894, 321] on icon "button" at bounding box center [893, 325] width 16 height 16
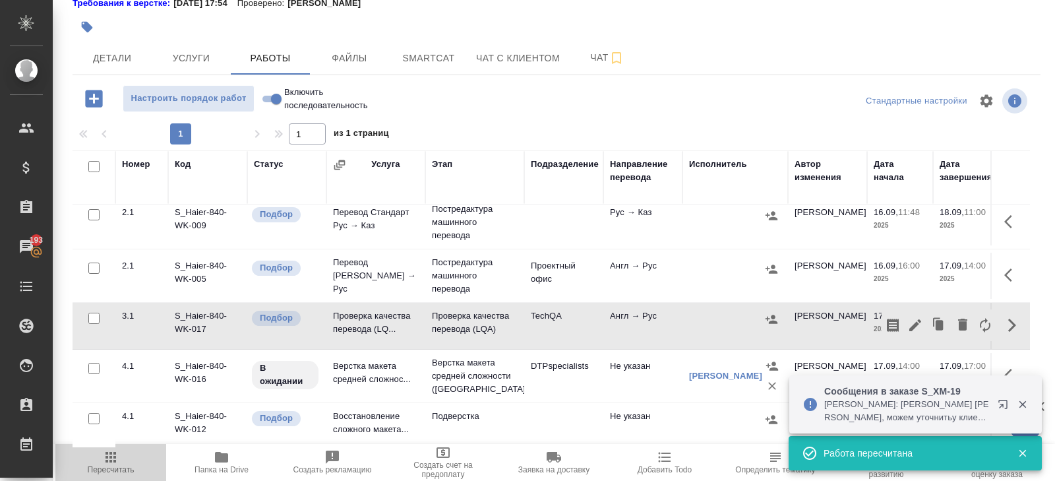
click at [121, 451] on span "Пересчитать" at bounding box center [110, 461] width 95 height 25
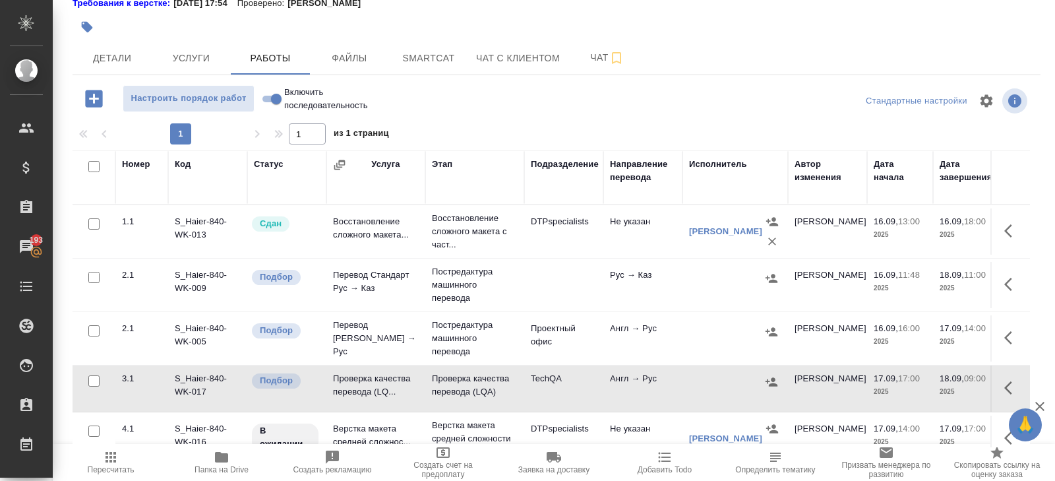
scroll to position [63, 0]
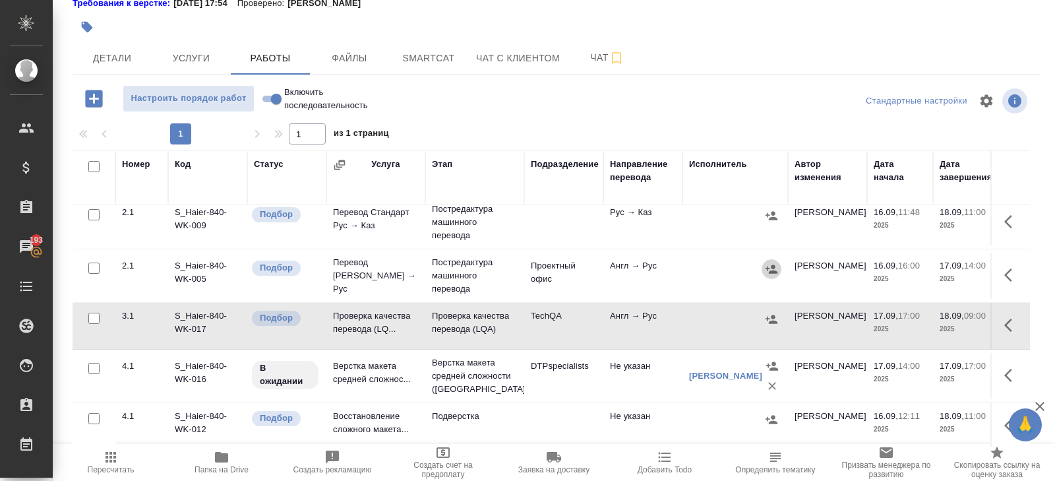
click at [768, 273] on icon "button" at bounding box center [771, 269] width 13 height 13
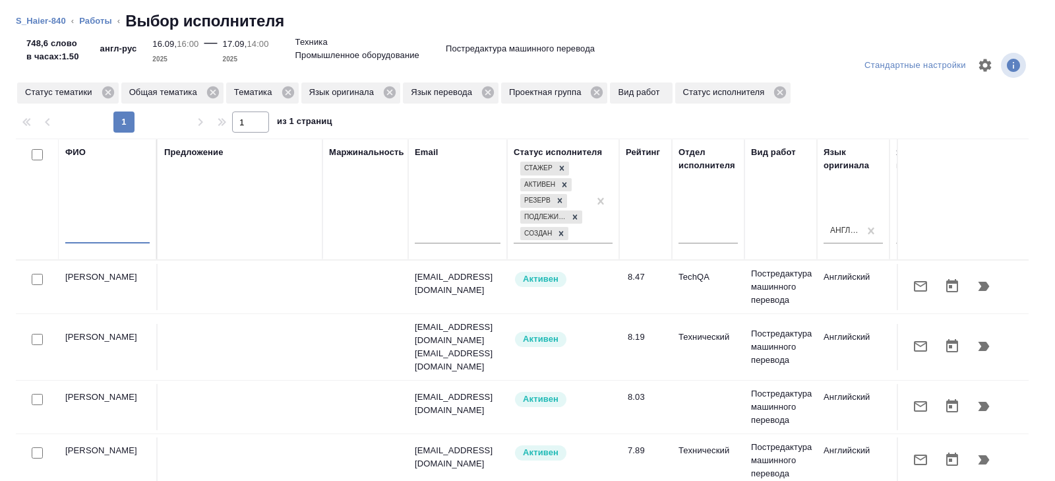
click at [129, 230] on input "text" at bounding box center [107, 235] width 84 height 16
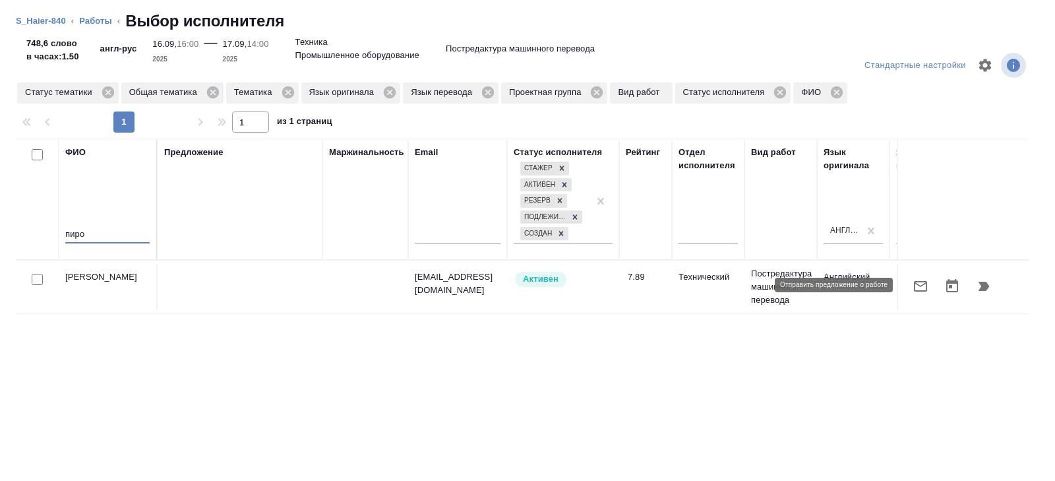
type input "пиро"
click at [926, 288] on icon "button" at bounding box center [920, 286] width 13 height 11
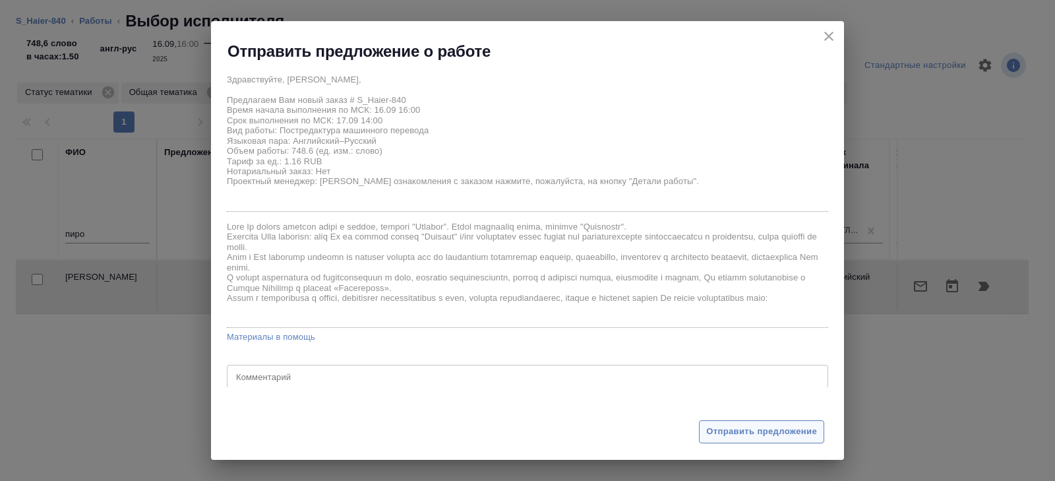
click at [724, 425] on span "Отправить предложение" at bounding box center [761, 431] width 111 height 15
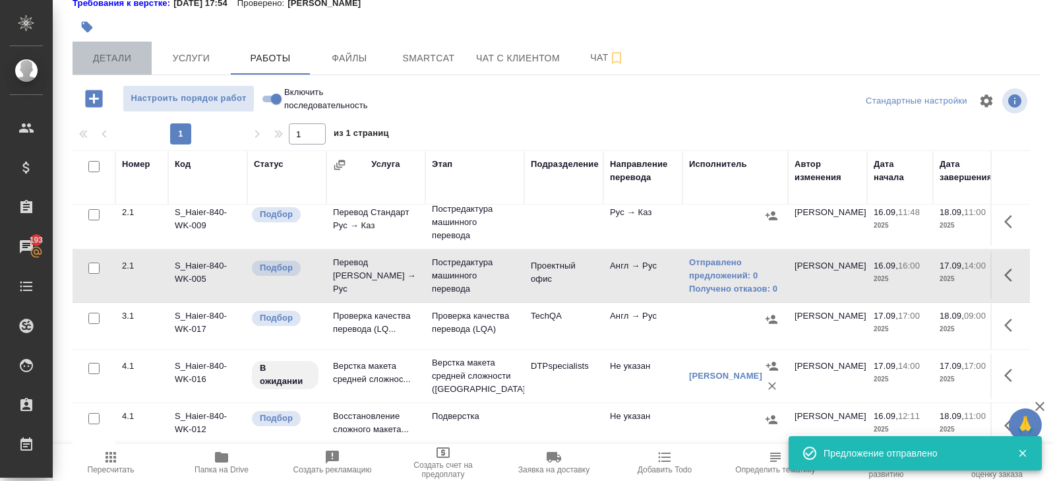
click at [102, 57] on span "Детали" at bounding box center [111, 58] width 63 height 16
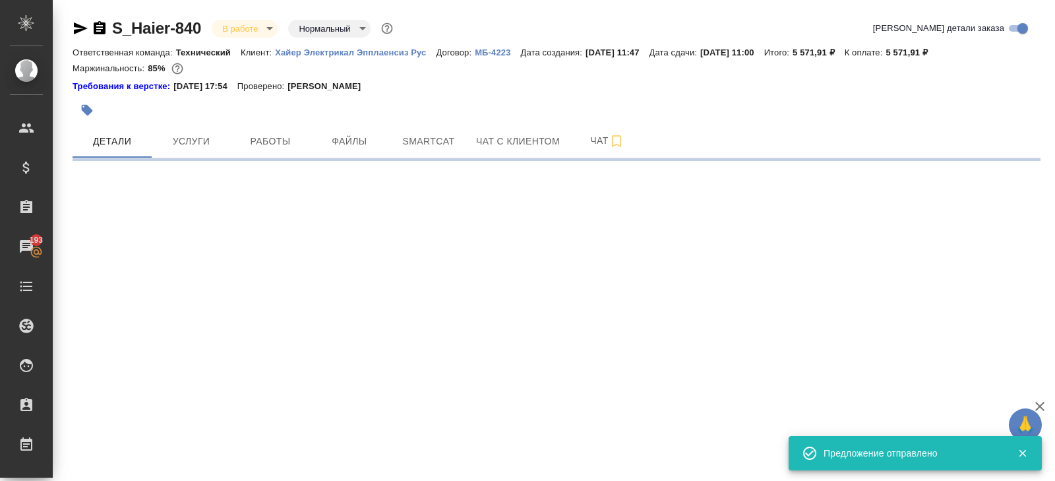
select select "RU"
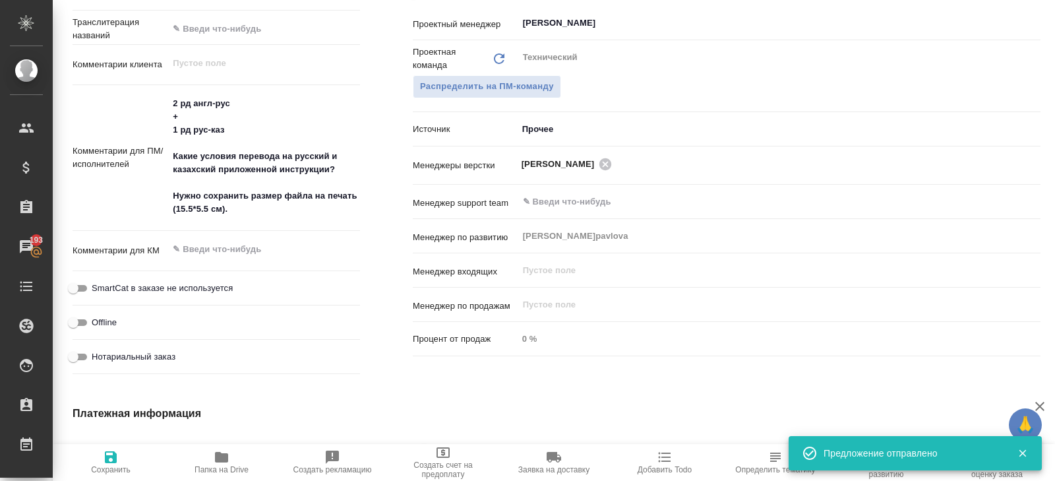
scroll to position [685, 0]
type textarea "x"
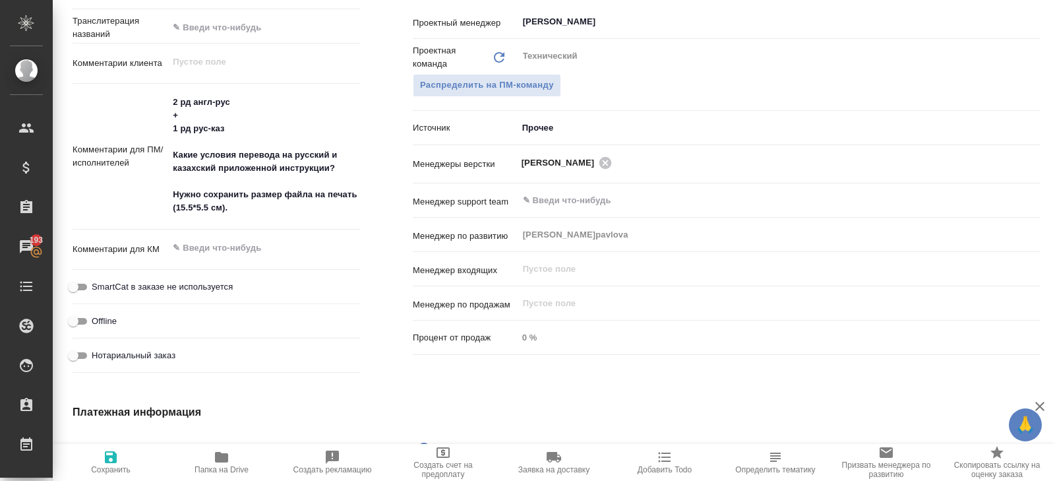
scroll to position [0, 0]
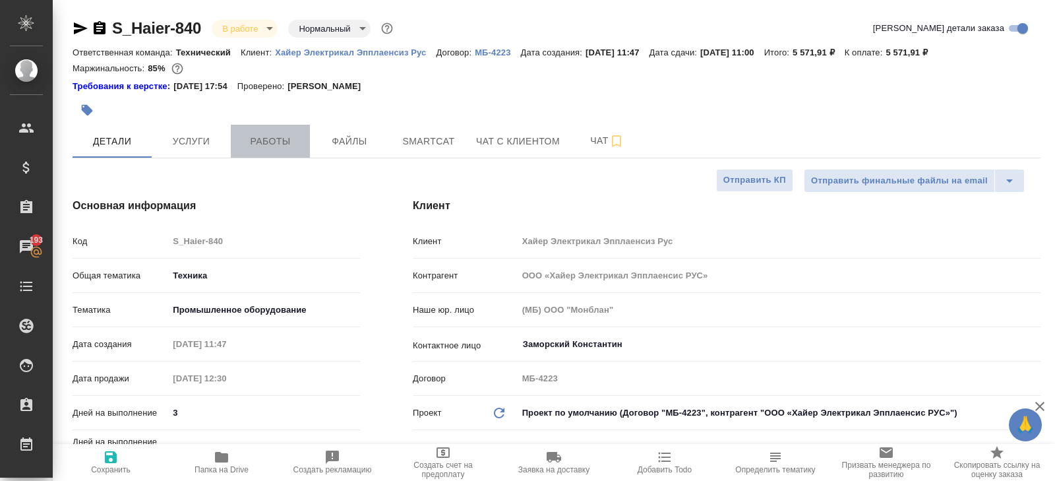
click at [257, 154] on button "Работы" at bounding box center [270, 141] width 79 height 33
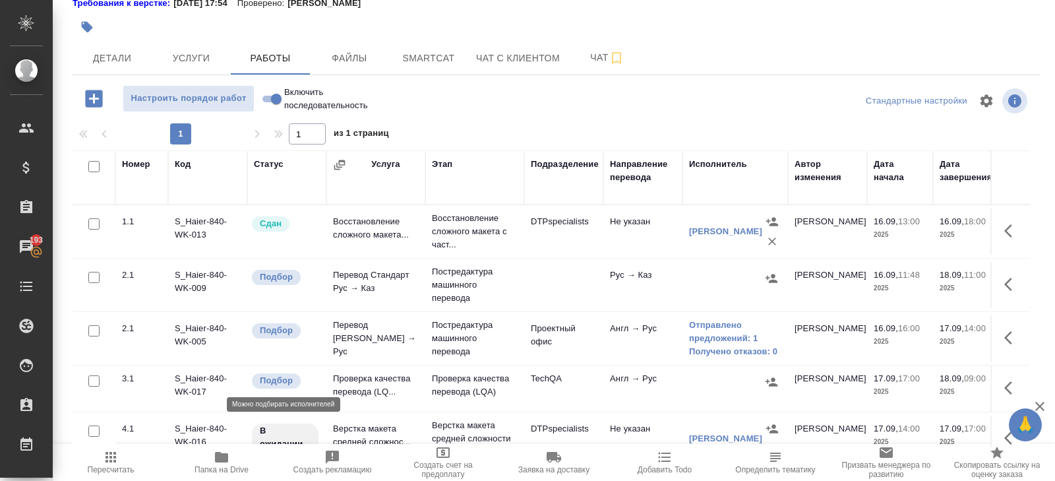
scroll to position [63, 0]
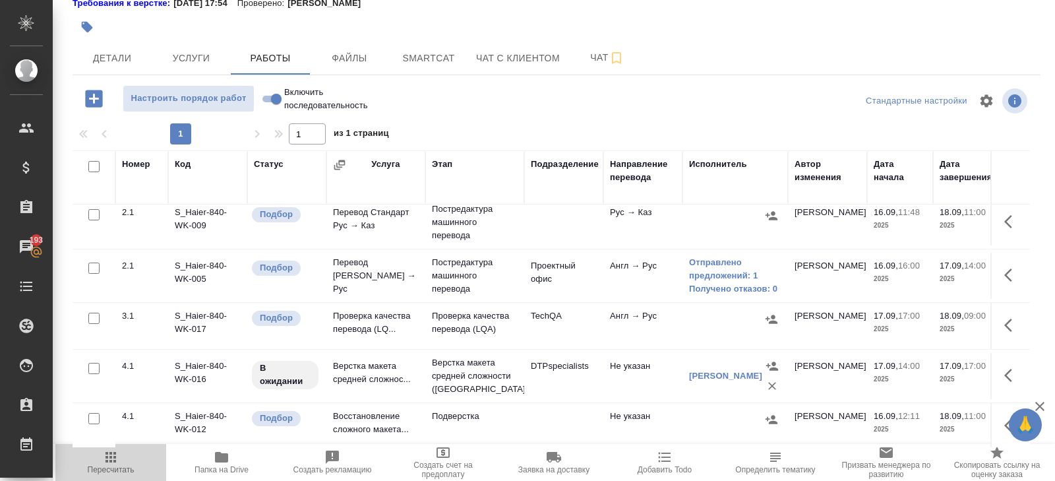
click at [113, 459] on icon "button" at bounding box center [111, 457] width 16 height 16
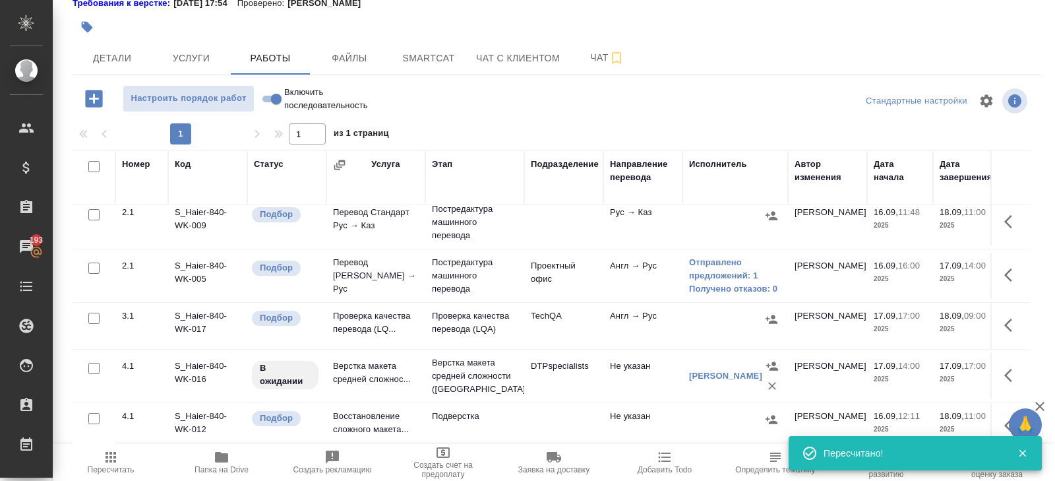
click at [118, 456] on icon "button" at bounding box center [111, 457] width 16 height 16
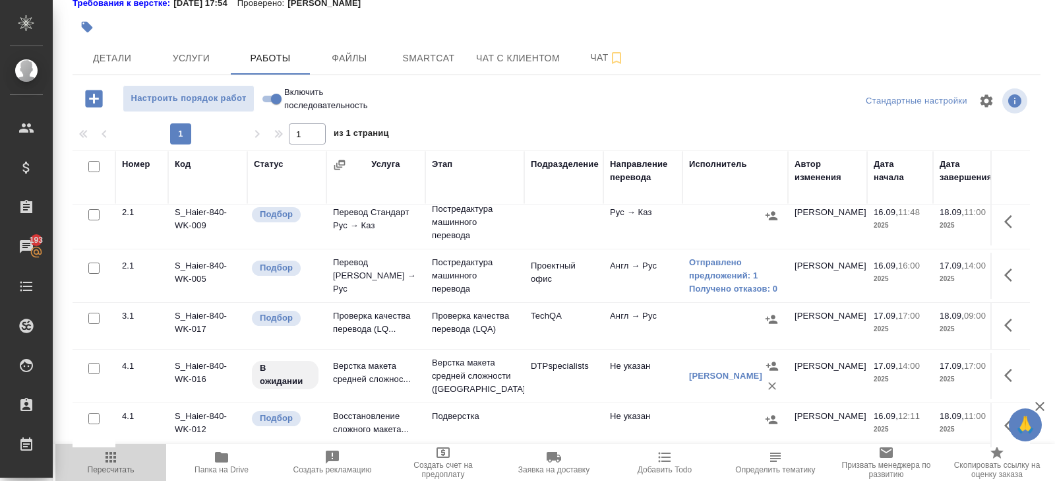
click at [120, 461] on span "Пересчитать" at bounding box center [110, 461] width 95 height 25
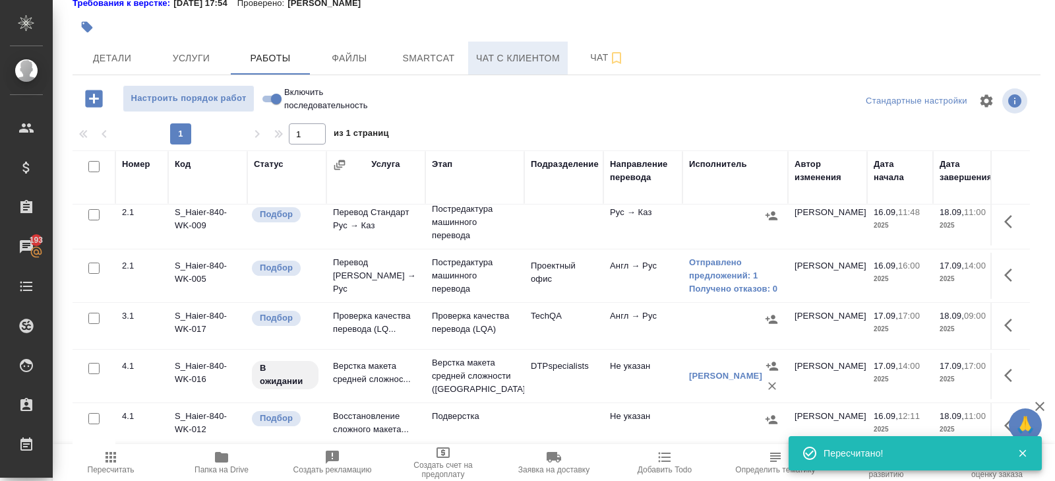
click at [479, 50] on span "Чат с клиентом" at bounding box center [518, 58] width 84 height 16
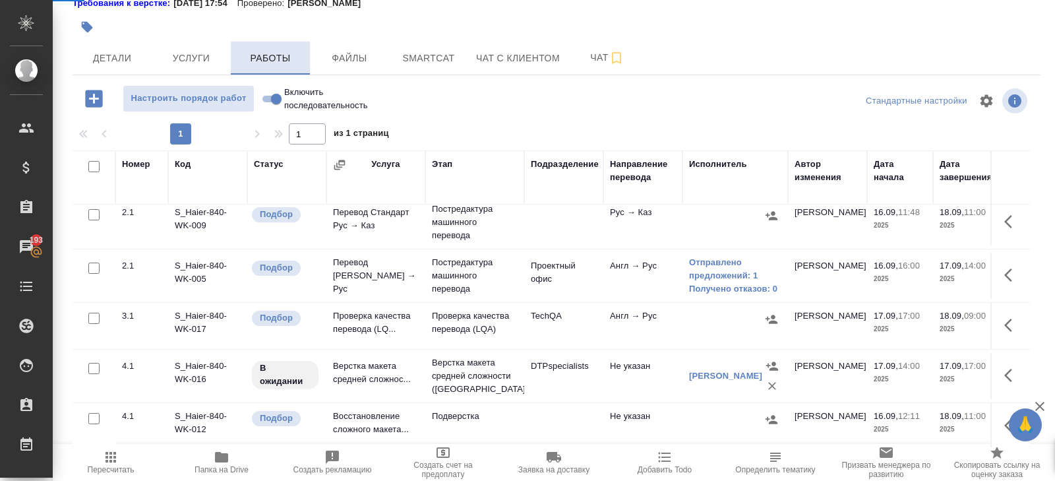
click at [232, 65] on button "Работы" at bounding box center [270, 58] width 79 height 33
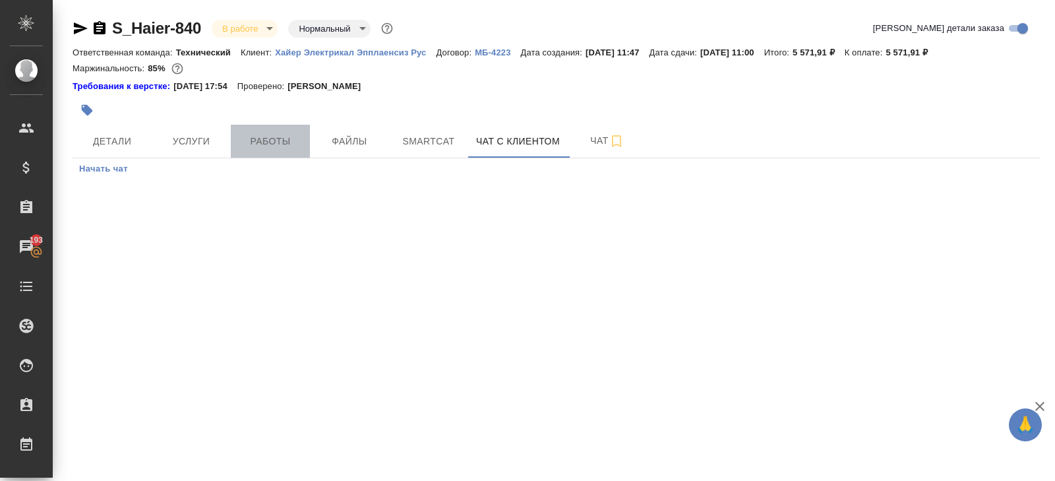
click at [281, 133] on span "Работы" at bounding box center [270, 141] width 63 height 16
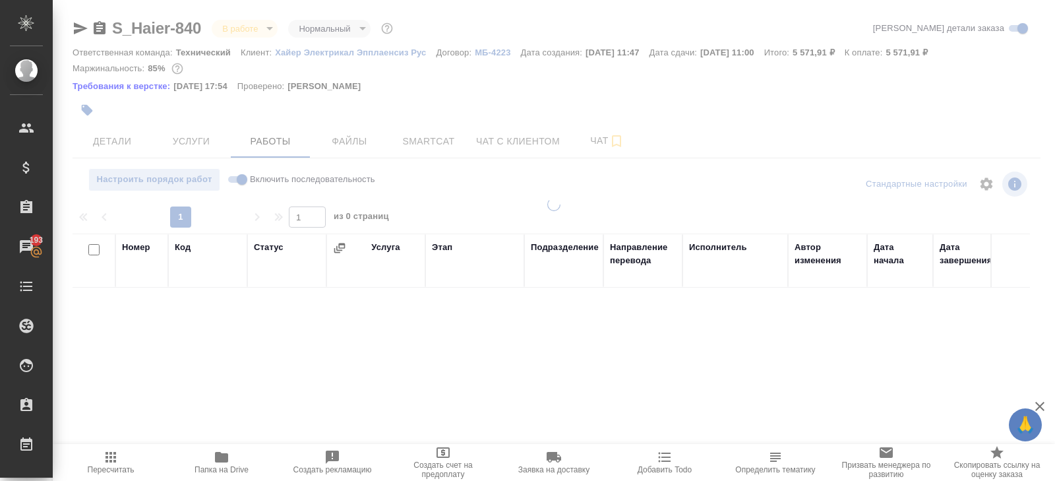
scroll to position [83, 0]
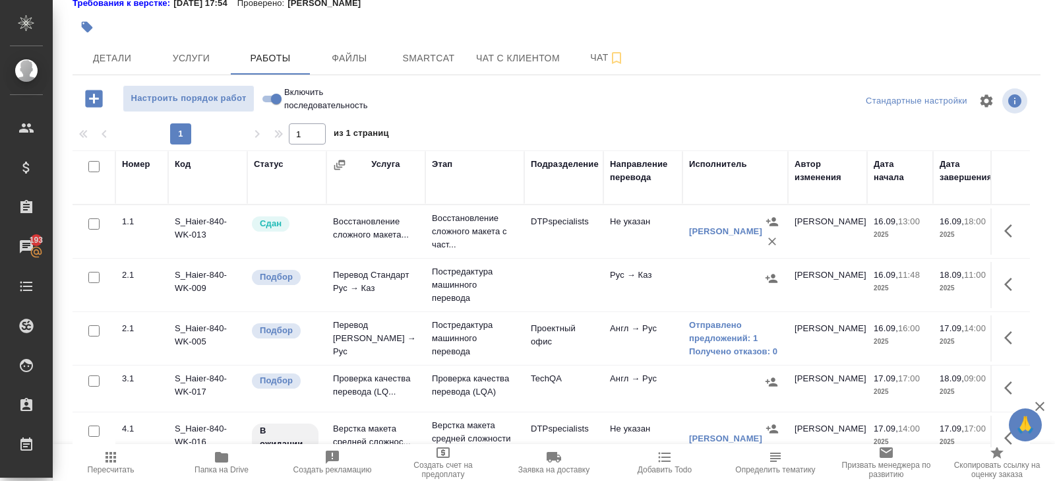
click at [112, 460] on icon "button" at bounding box center [111, 457] width 16 height 16
click at [718, 334] on link "Отправлено предложений: 1" at bounding box center [735, 332] width 92 height 26
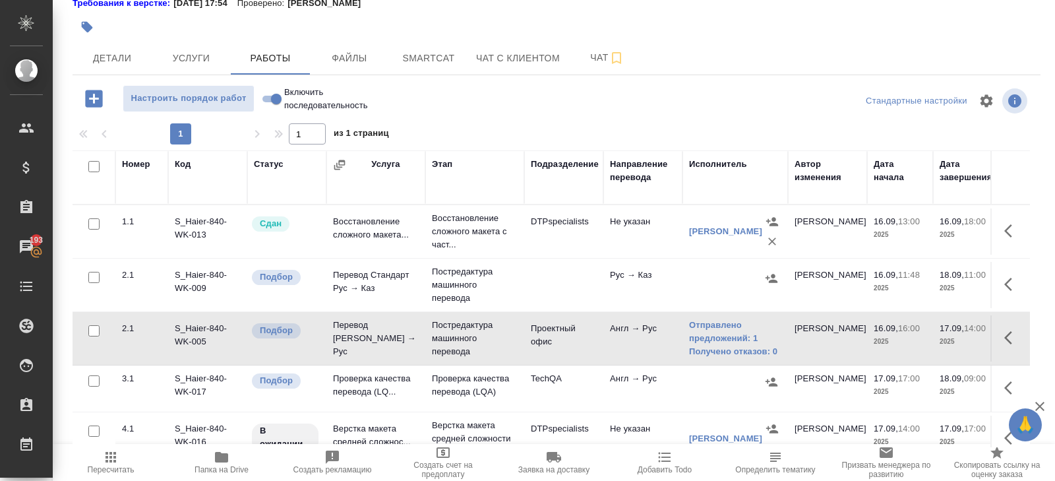
click at [102, 459] on span "Пересчитать" at bounding box center [110, 461] width 95 height 25
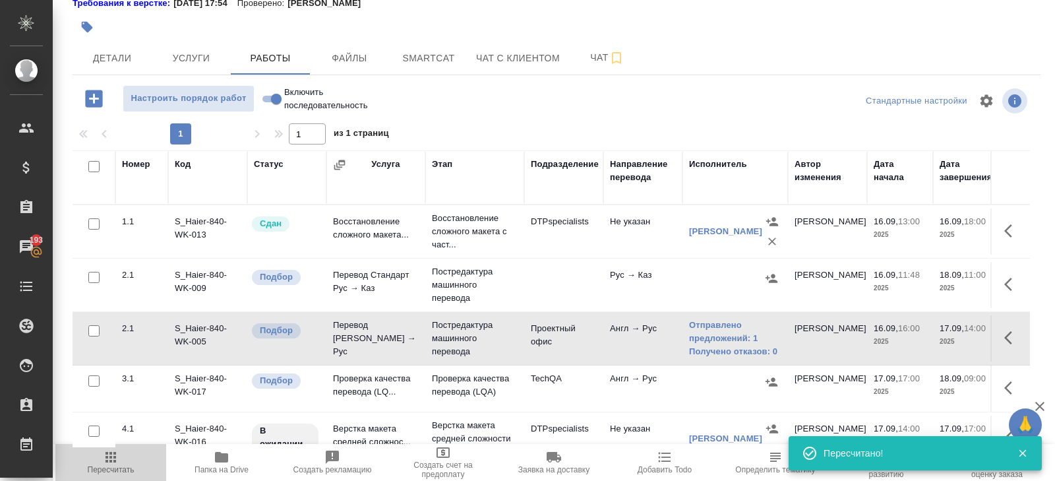
click at [106, 462] on icon "button" at bounding box center [111, 457] width 11 height 11
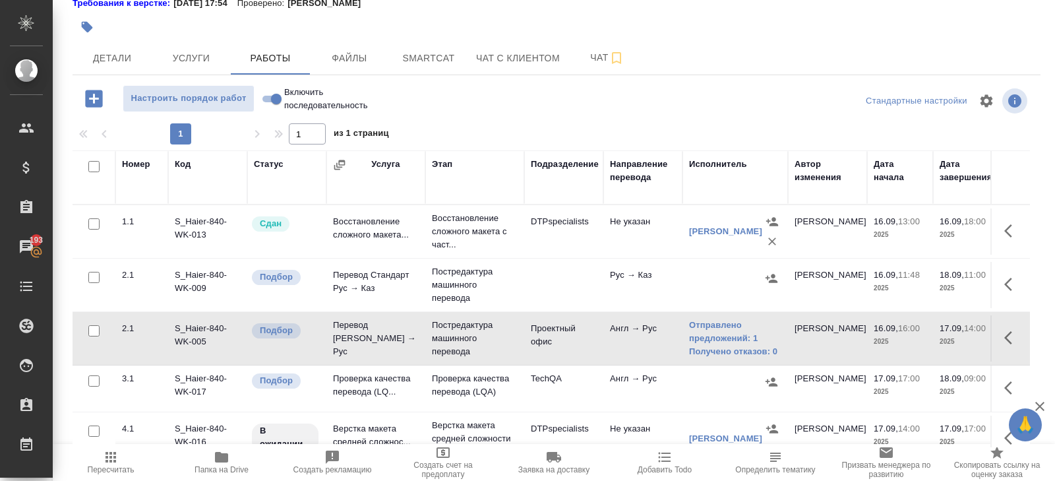
click at [123, 462] on span "Пересчитать" at bounding box center [110, 461] width 95 height 25
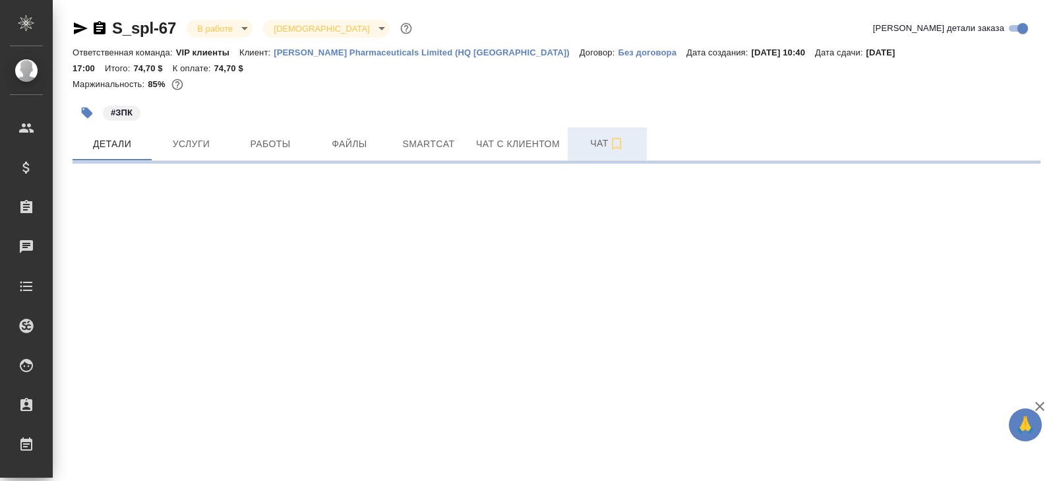
click at [615, 136] on icon "button" at bounding box center [617, 144] width 16 height 16
select select "RU"
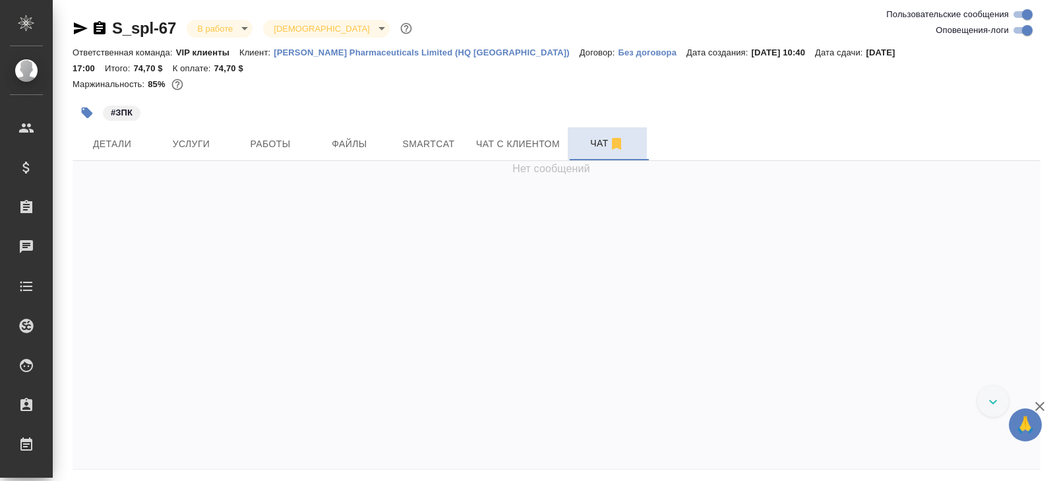
click at [1024, 32] on input "Оповещения-логи" at bounding box center [1027, 30] width 47 height 16
checkbox input "false"
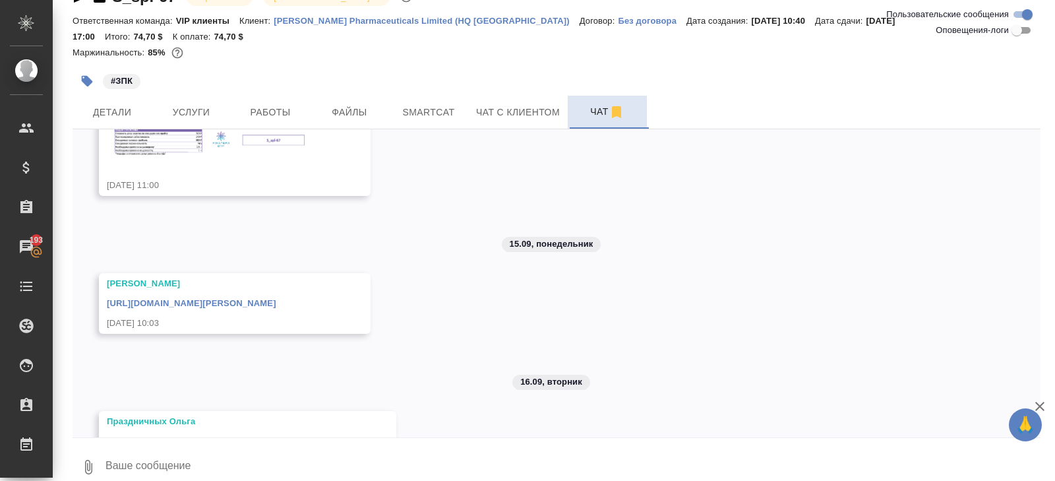
scroll to position [440, 0]
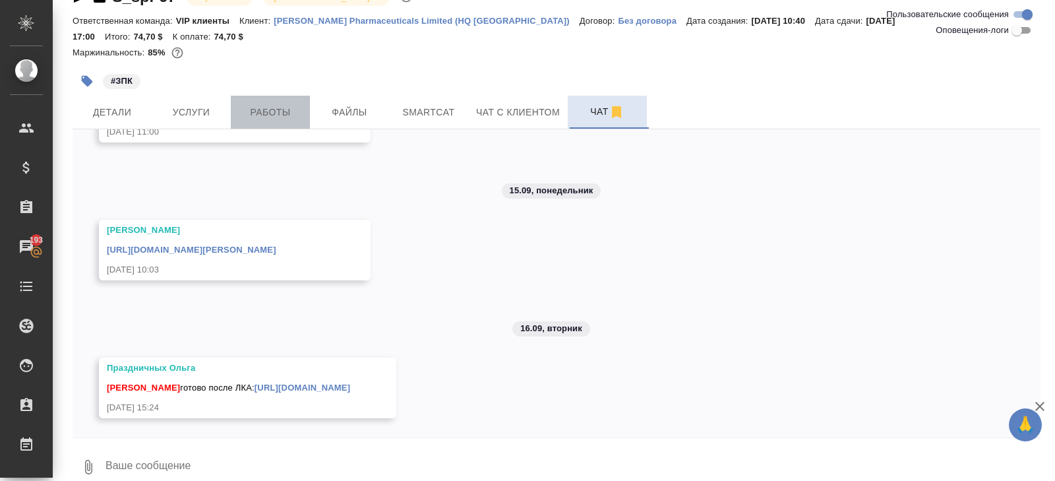
click at [280, 104] on span "Работы" at bounding box center [270, 112] width 63 height 16
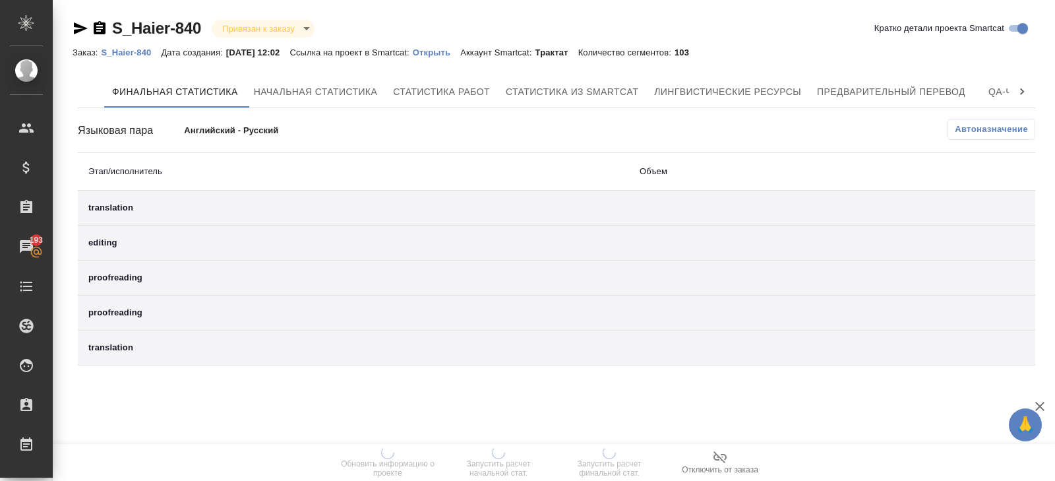
click at [715, 111] on div "Финальная статистика Начальная статистика Статистика работ Статистика из Smartc…" at bounding box center [557, 221] width 958 height 290
click at [715, 99] on span "Лингвистические ресурсы" at bounding box center [727, 92] width 147 height 16
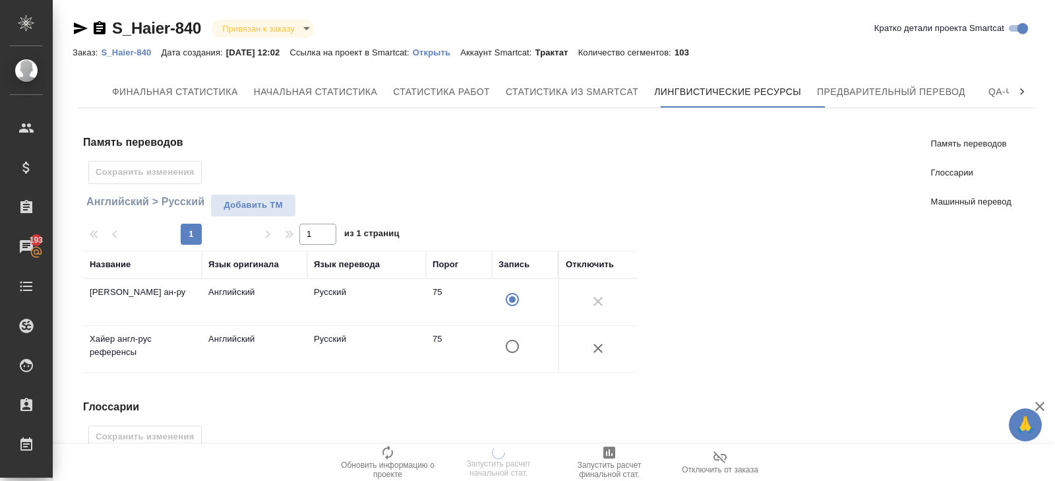
scroll to position [351, 0]
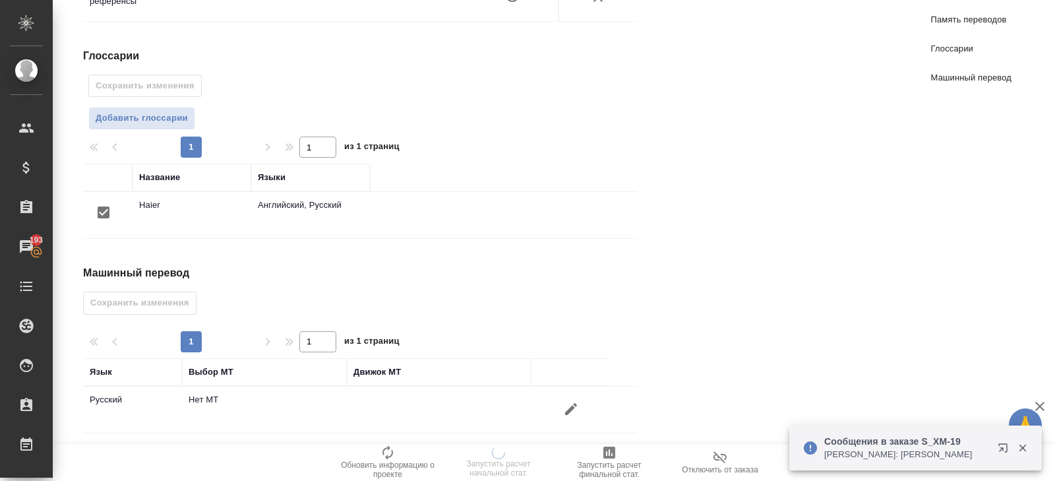
click at [566, 401] on icon "button" at bounding box center [571, 409] width 16 height 16
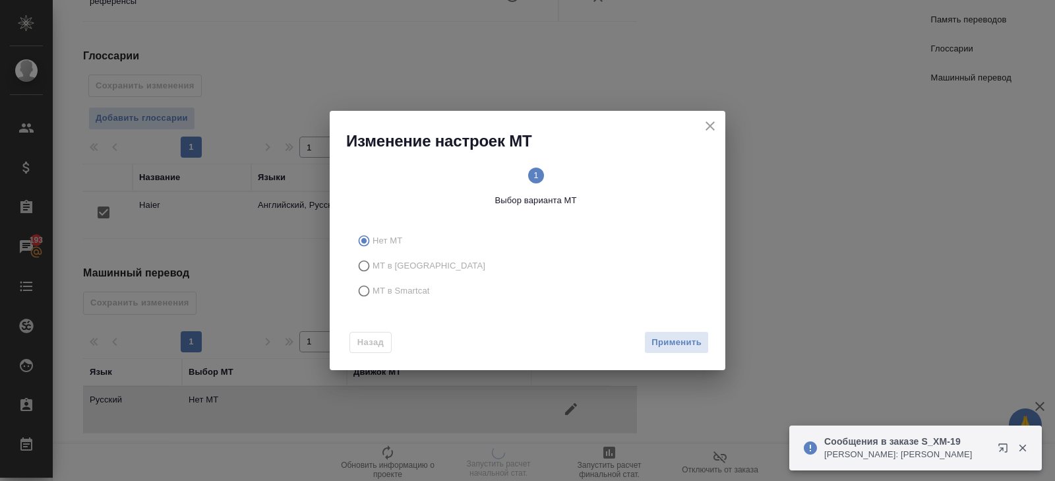
click at [377, 292] on span "МТ в Smartcat" at bounding box center [401, 290] width 57 height 13
click at [373, 292] on input "МТ в Smartcat" at bounding box center [362, 290] width 21 height 25
radio input "true"
click at [683, 344] on span "Вперед" at bounding box center [685, 342] width 33 height 15
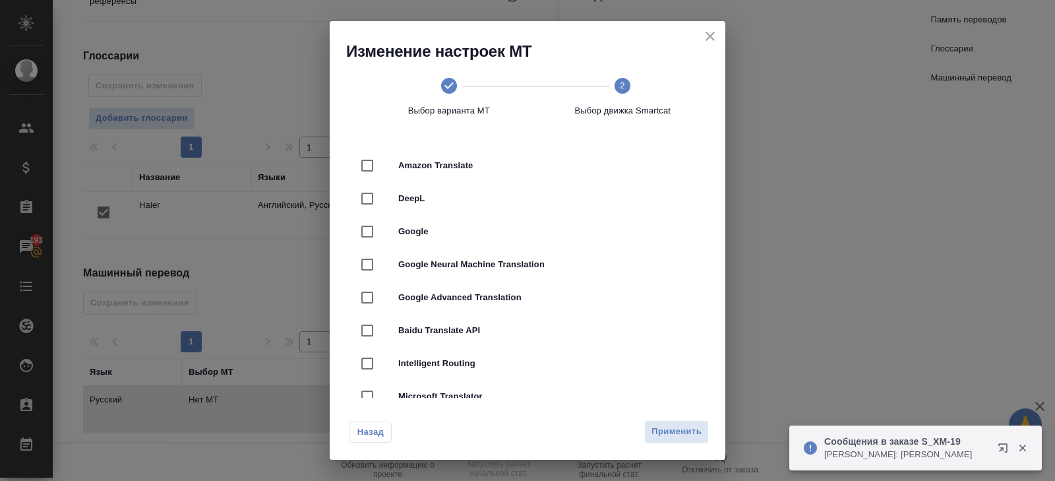
click at [427, 207] on div "DeepL" at bounding box center [528, 198] width 354 height 33
checkbox input "true"
click at [668, 432] on span "Применить" at bounding box center [677, 431] width 50 height 15
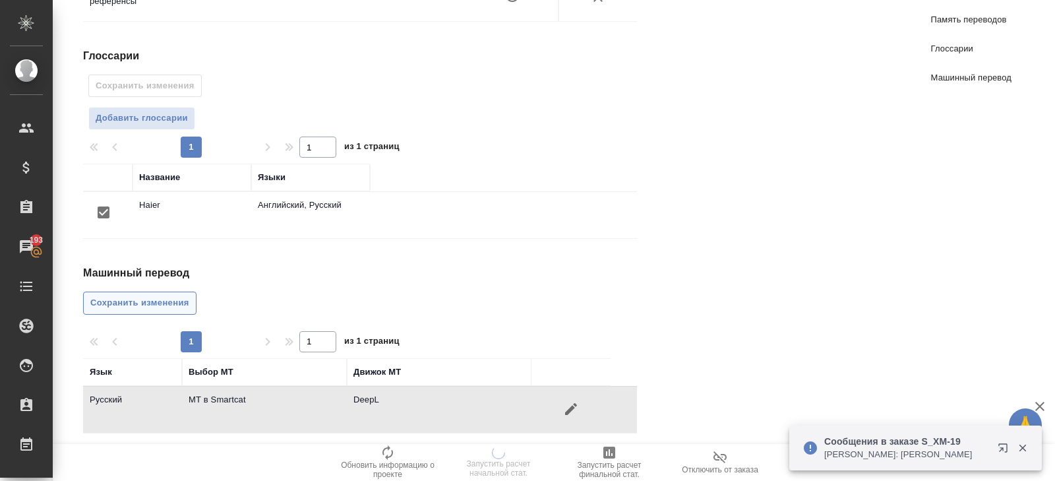
click at [172, 297] on span "Сохранить изменения" at bounding box center [139, 303] width 99 height 15
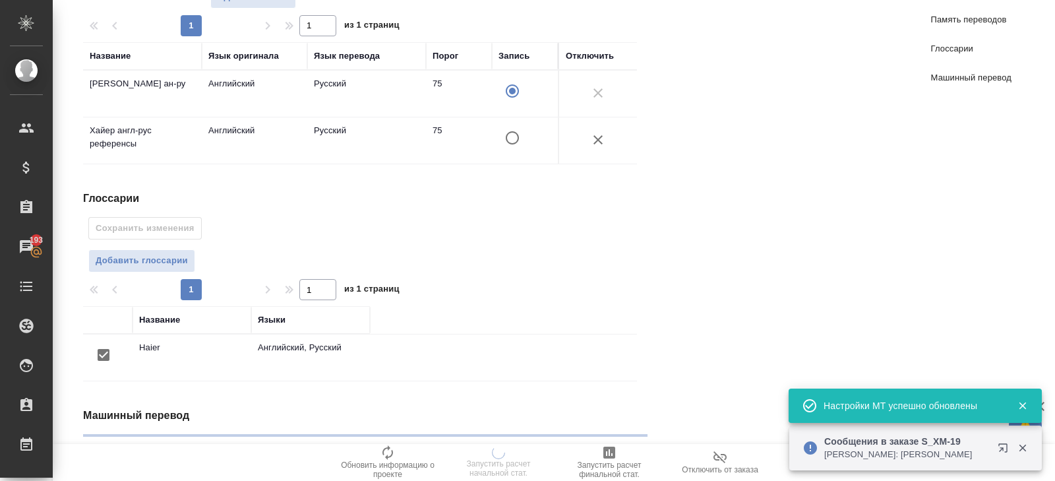
scroll to position [0, 0]
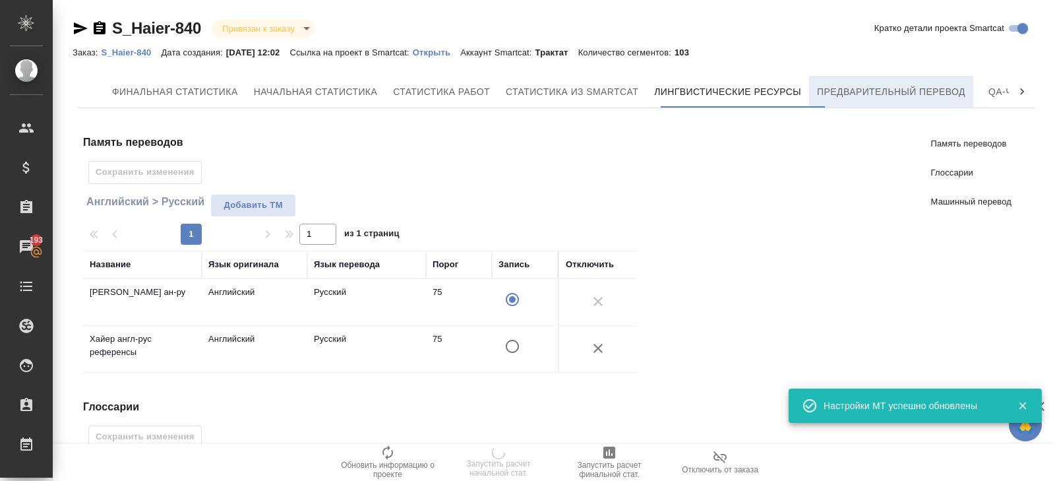
click at [846, 99] on span "Предварительный перевод" at bounding box center [891, 92] width 148 height 16
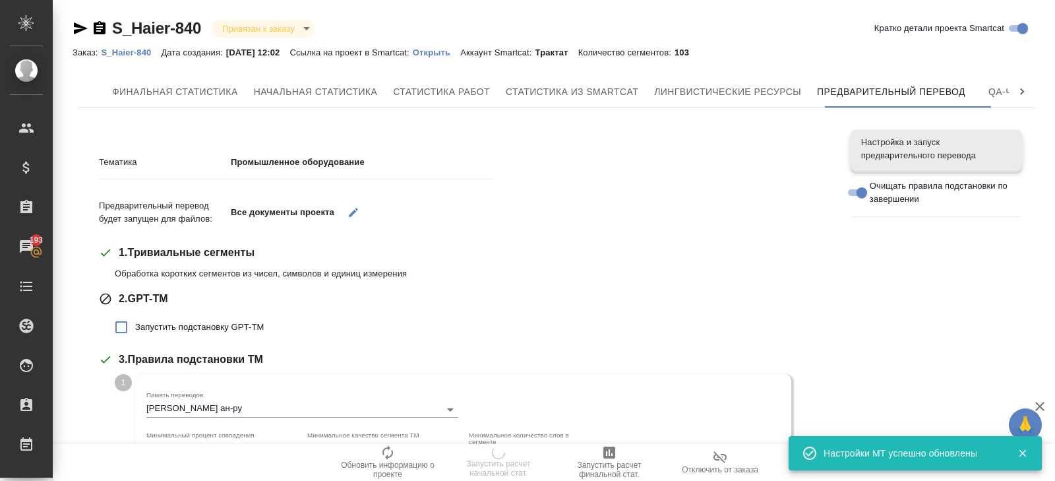
click at [162, 330] on span "Запустить подстановку GPT-TM" at bounding box center [199, 327] width 129 height 13
click at [135, 330] on input "Запустить подстановку GPT-TM" at bounding box center [122, 327] width 28 height 28
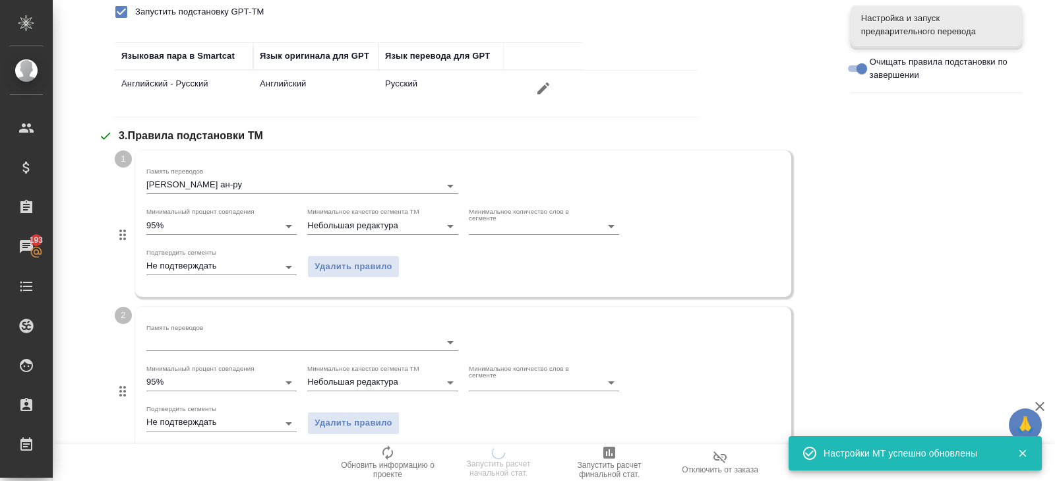
scroll to position [406, 0]
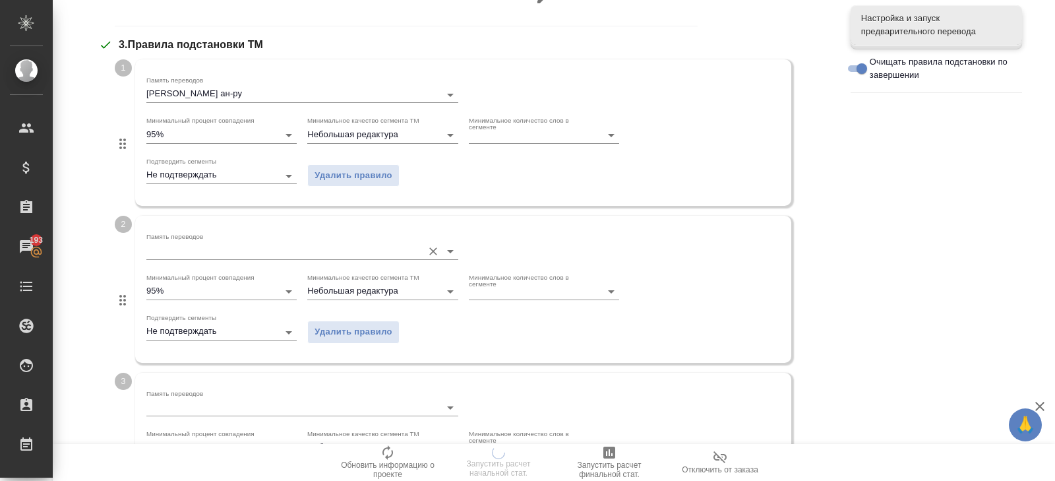
click at [169, 256] on input "Память переводов" at bounding box center [281, 251] width 270 height 16
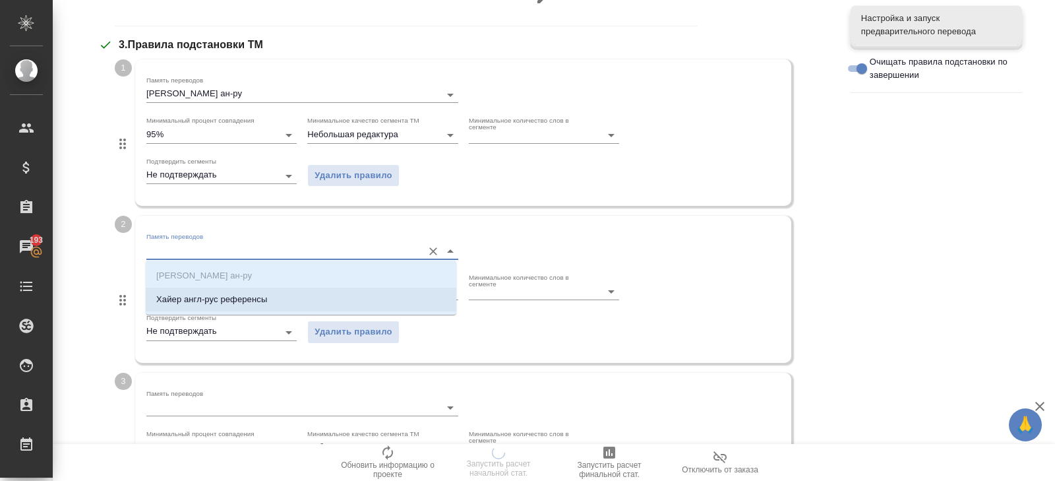
click at [178, 298] on p "Хайер англ-рус референсы" at bounding box center [211, 299] width 111 height 13
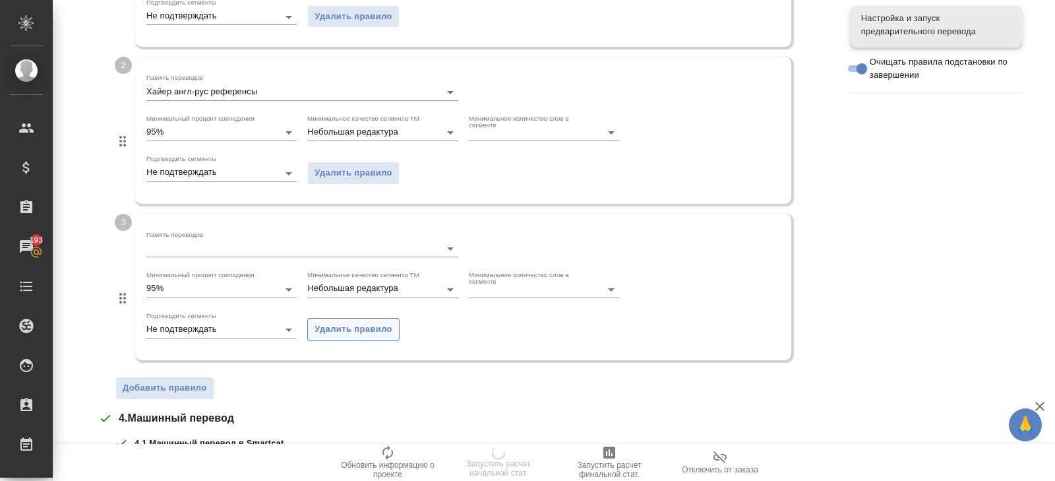
click at [327, 323] on span "Удалить правило" at bounding box center [354, 329] width 78 height 15
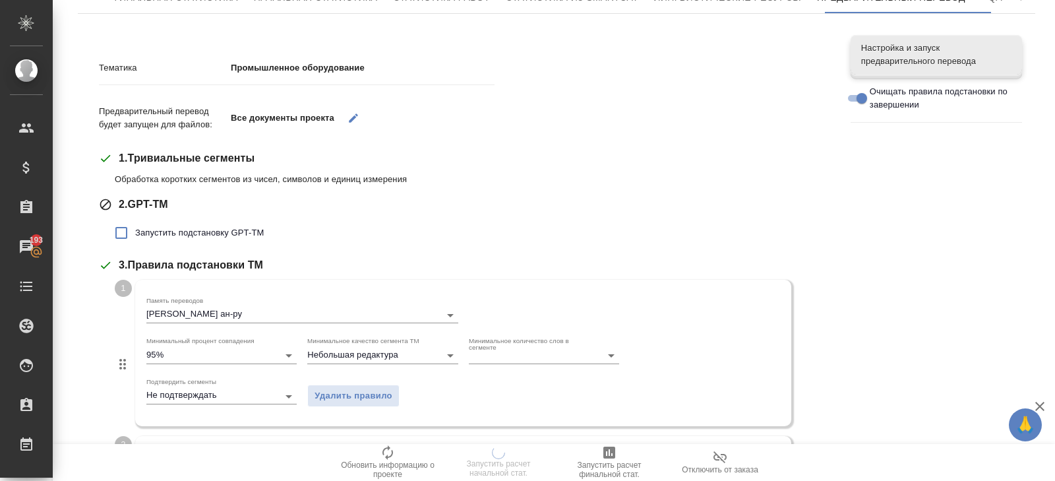
scroll to position [0, 0]
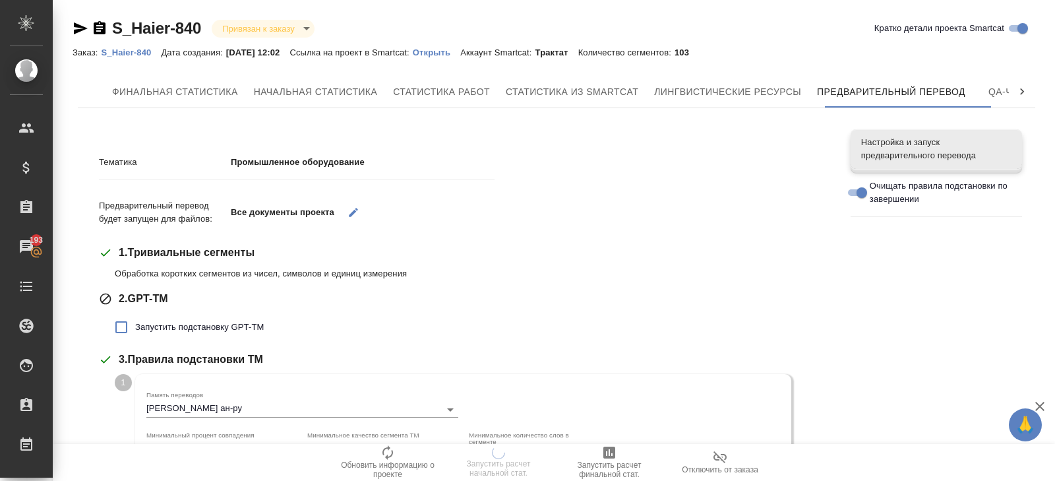
click at [241, 315] on label "Запустить подстановку GPT-TM" at bounding box center [186, 327] width 156 height 28
click at [135, 315] on input "Запустить подстановку GPT-TM" at bounding box center [122, 327] width 28 height 28
checkbox input "true"
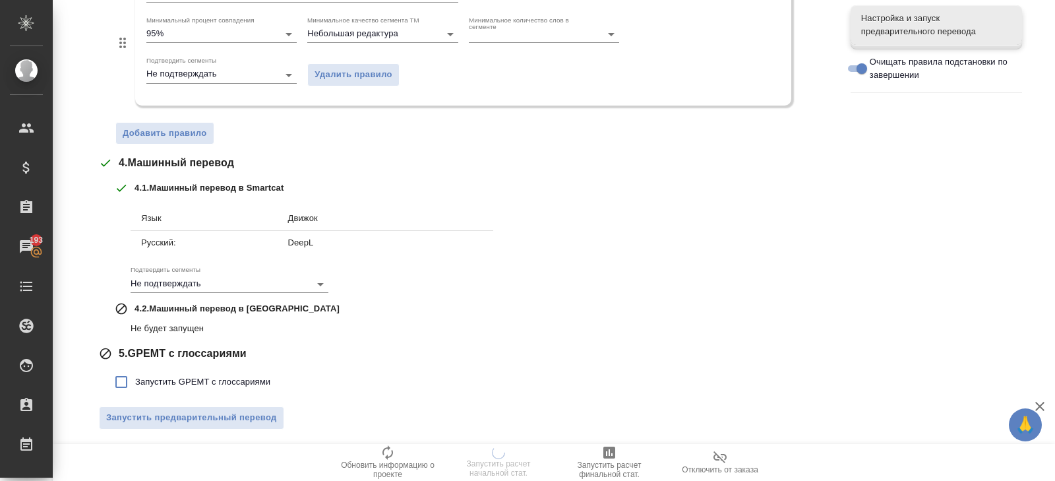
click at [203, 370] on label "Запустить GPEMT с глоссариями" at bounding box center [189, 382] width 163 height 28
click at [135, 370] on input "Запустить GPEMT с глоссариями" at bounding box center [122, 382] width 28 height 28
checkbox input "true"
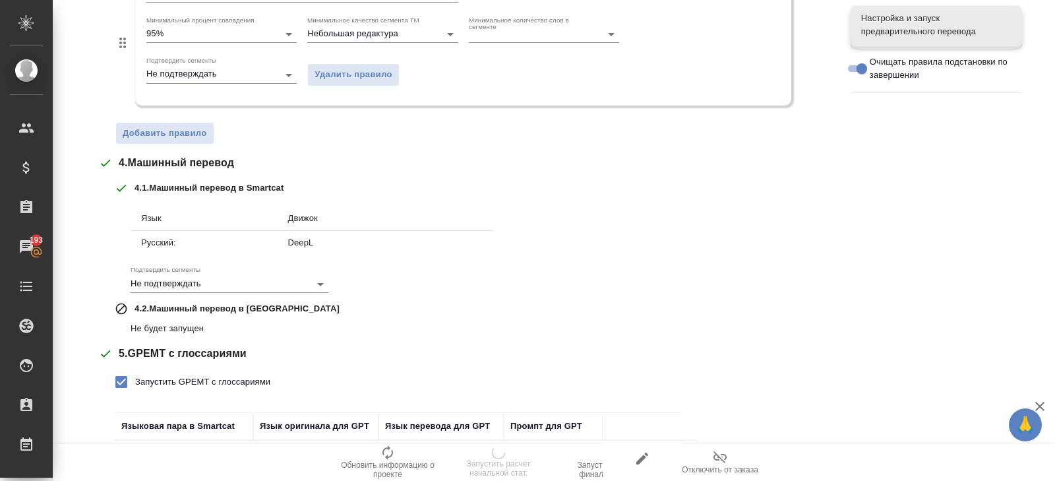
scroll to position [754, 0]
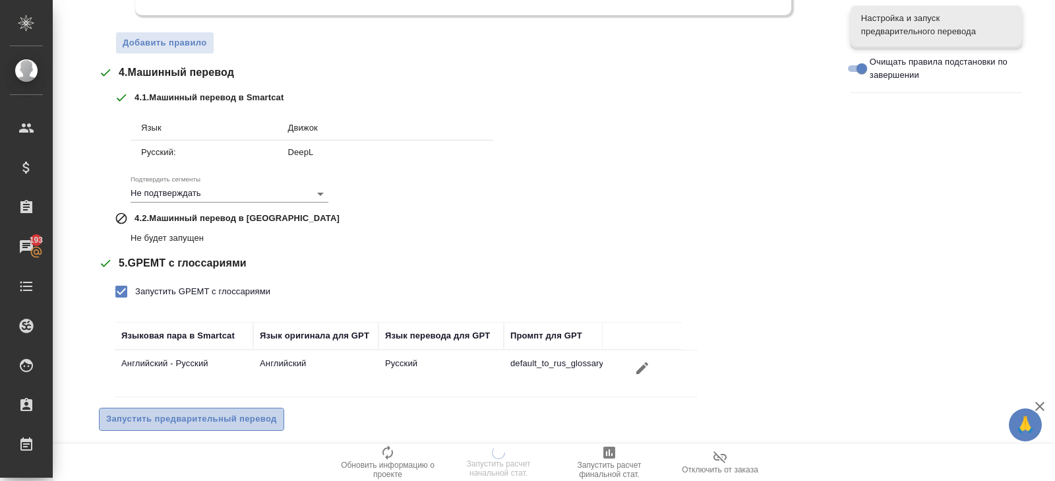
click at [205, 412] on span "Запустить предварительный перевод" at bounding box center [191, 419] width 171 height 15
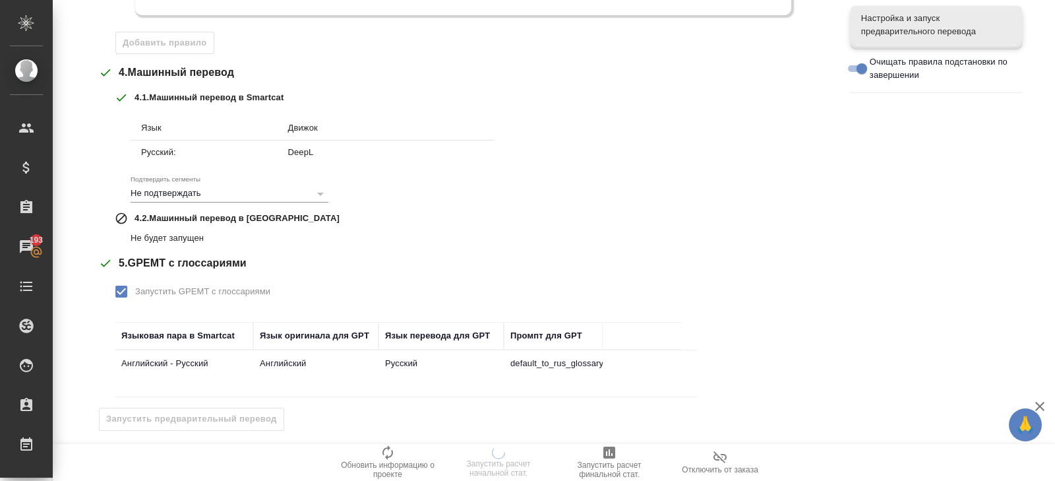
scroll to position [0, 0]
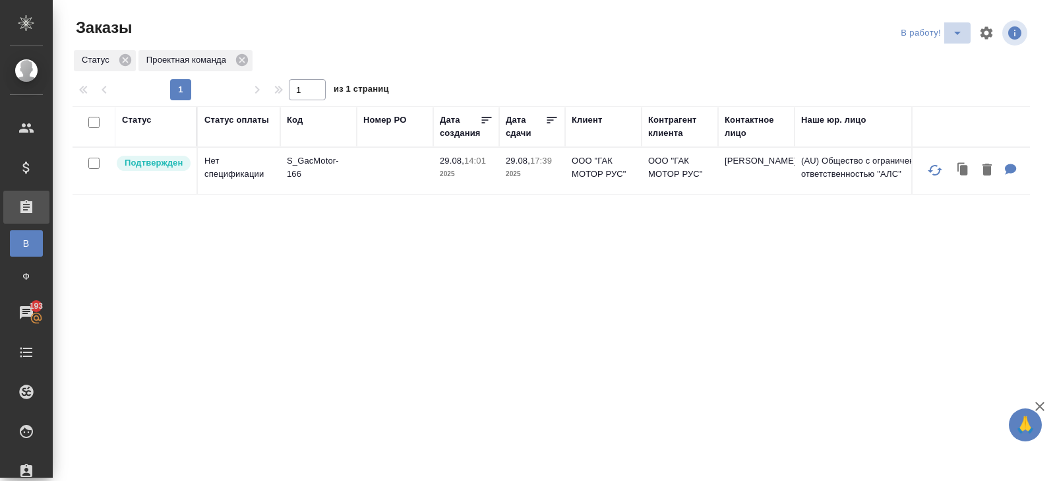
click at [956, 35] on icon "split button" at bounding box center [958, 33] width 16 height 16
click at [941, 53] on li "ПМ" at bounding box center [933, 59] width 73 height 21
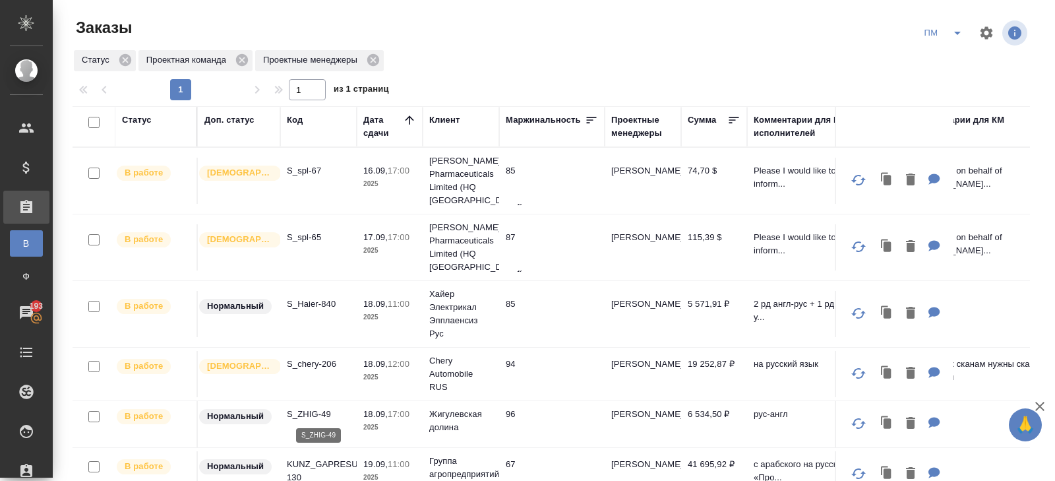
drag, startPoint x: 311, startPoint y: 413, endPoint x: 314, endPoint y: 406, distance: 8.0
click at [311, 413] on p "S_ZHIG-49" at bounding box center [318, 414] width 63 height 13
click at [299, 125] on div "Код" at bounding box center [295, 119] width 16 height 13
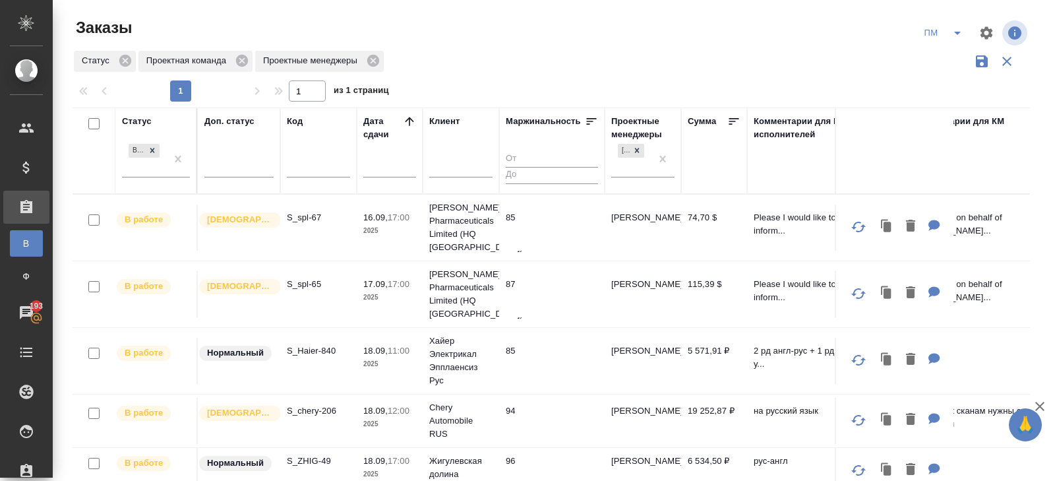
click at [307, 170] on input "text" at bounding box center [318, 168] width 63 height 16
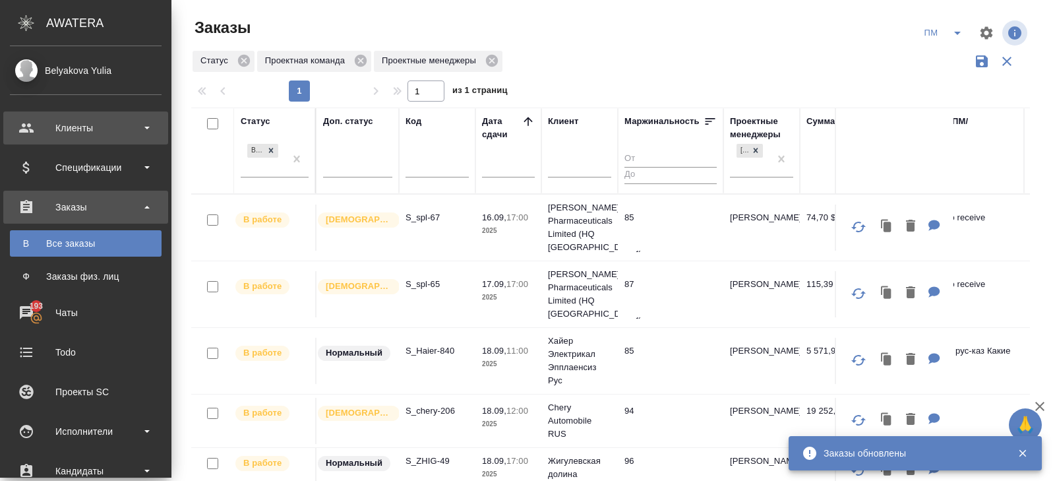
click at [43, 133] on div "Клиенты" at bounding box center [86, 128] width 152 height 20
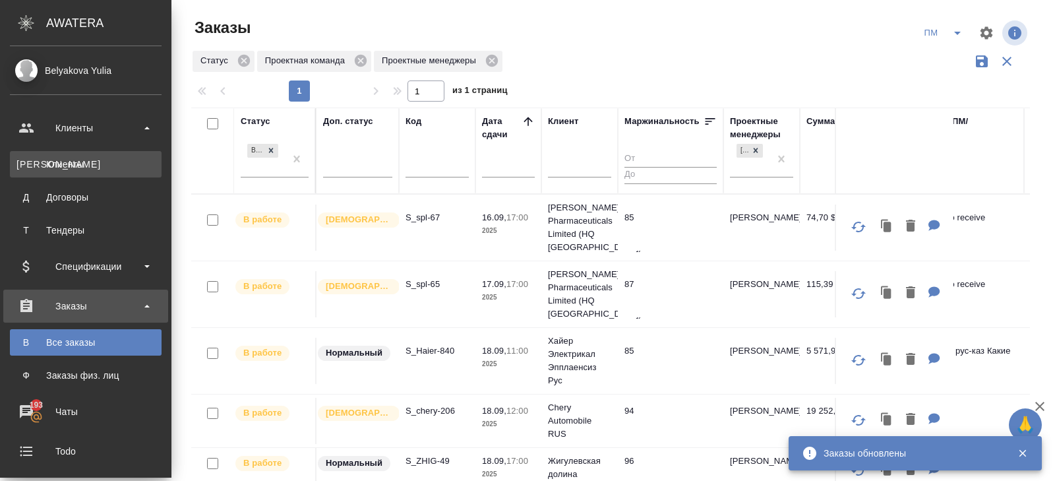
click at [47, 167] on div "Клиенты" at bounding box center [85, 164] width 139 height 13
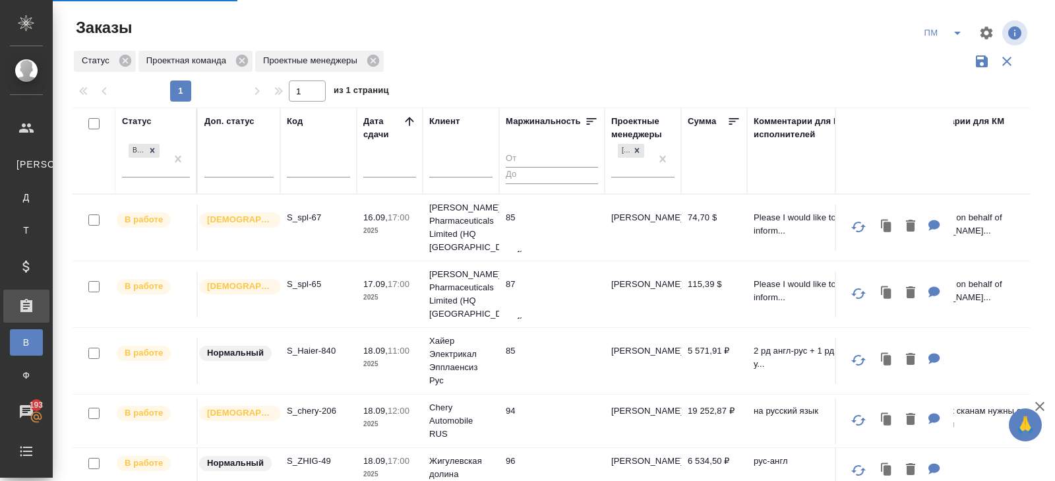
select select "RU"
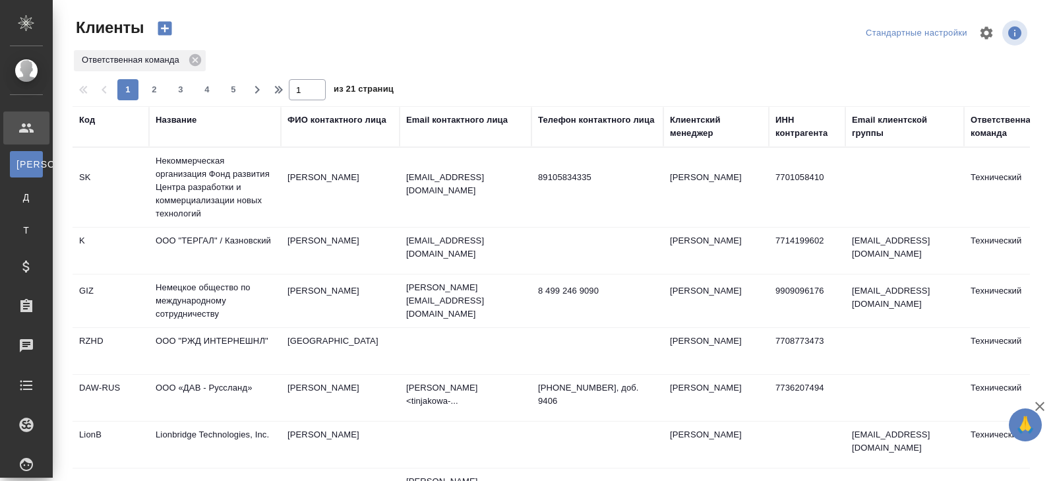
click at [172, 116] on div "Название" at bounding box center [176, 119] width 41 height 13
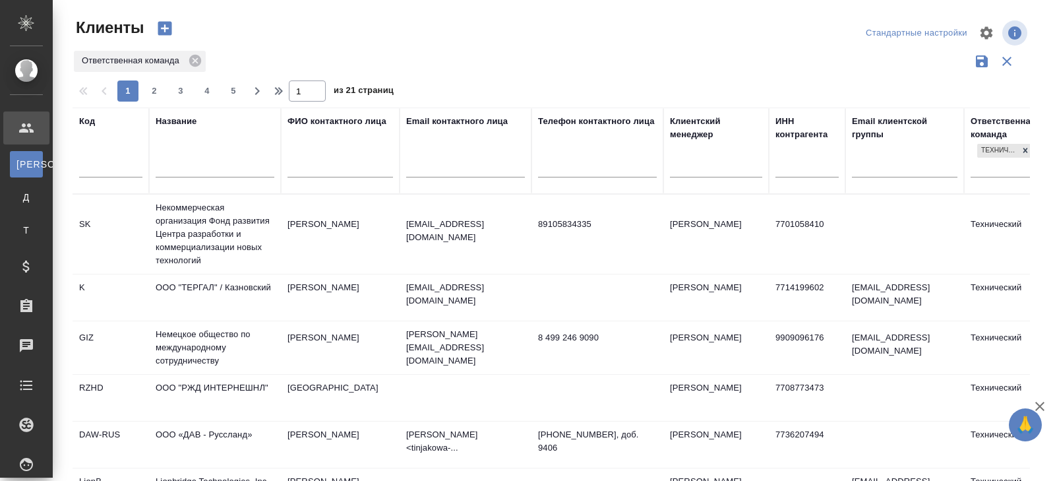
click at [185, 175] on input "text" at bounding box center [215, 168] width 119 height 16
click at [198, 64] on icon at bounding box center [195, 61] width 12 height 12
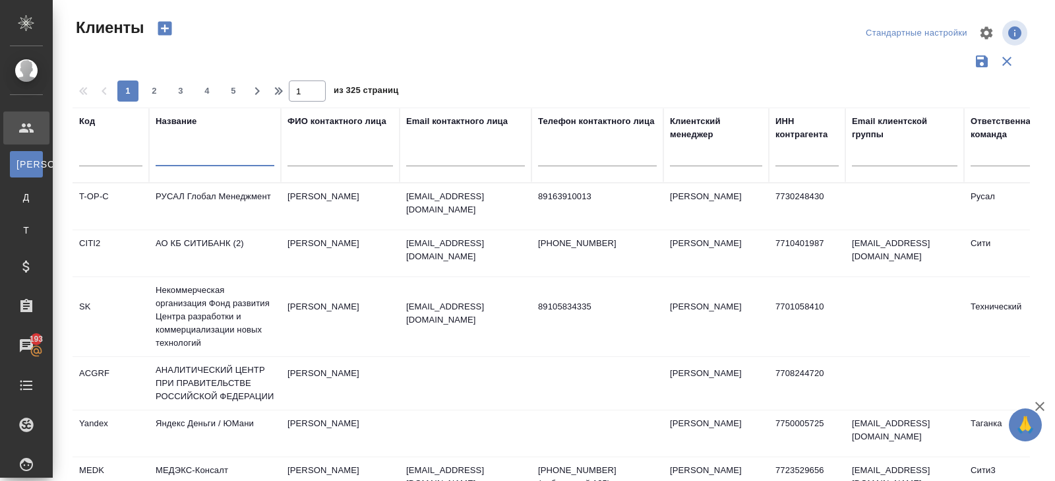
click at [195, 159] on input "text" at bounding box center [215, 158] width 119 height 16
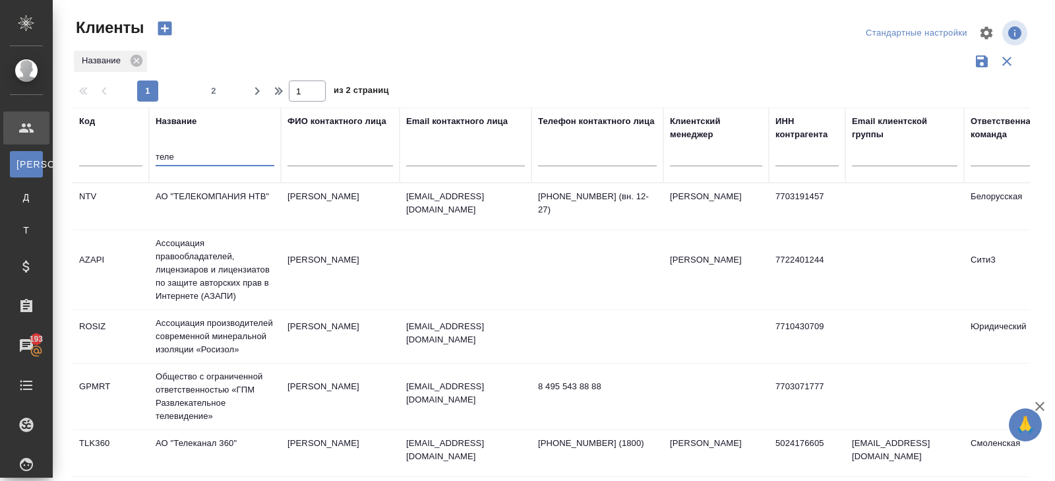
type input "теле"
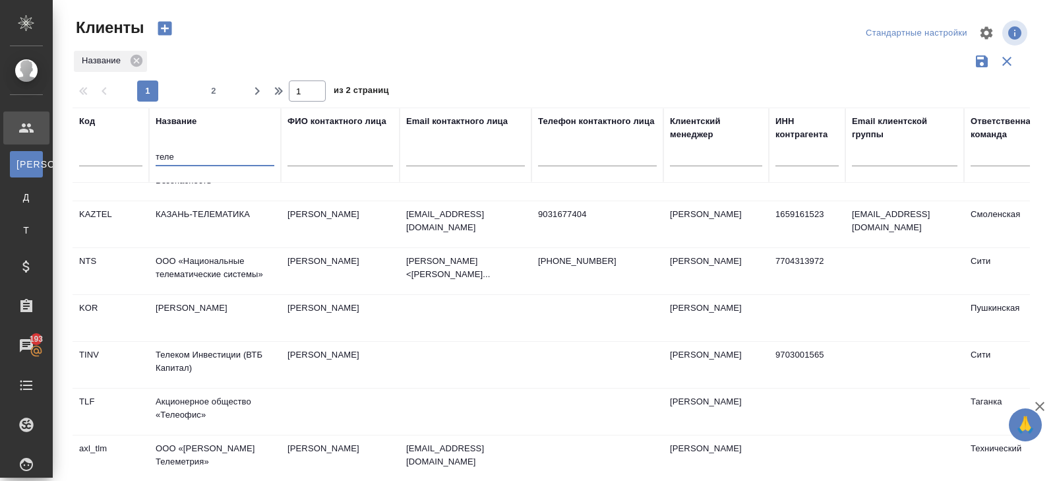
scroll to position [517, 0]
click at [185, 270] on td "ООО «Национальные телематические системы»" at bounding box center [215, 270] width 132 height 46
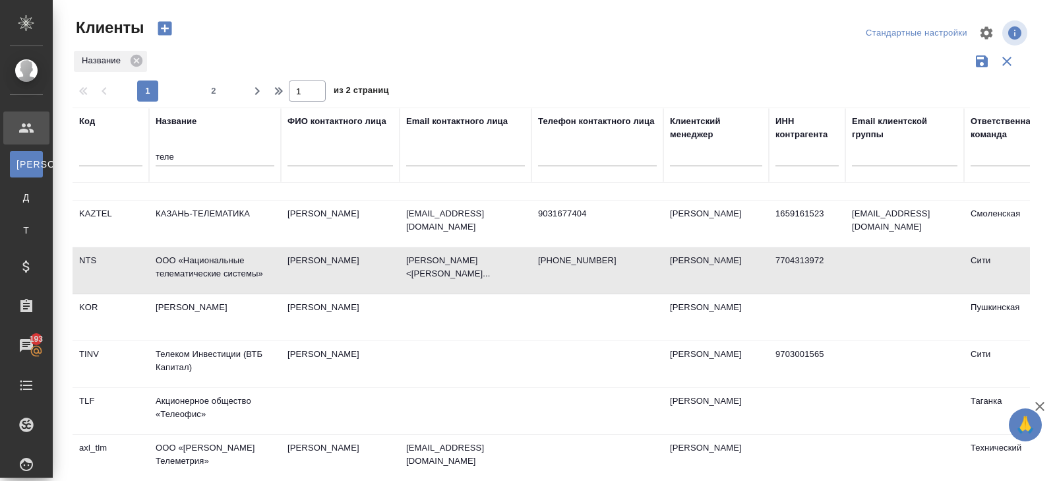
click at [185, 270] on td "ООО «Национальные телематические системы»" at bounding box center [215, 270] width 132 height 46
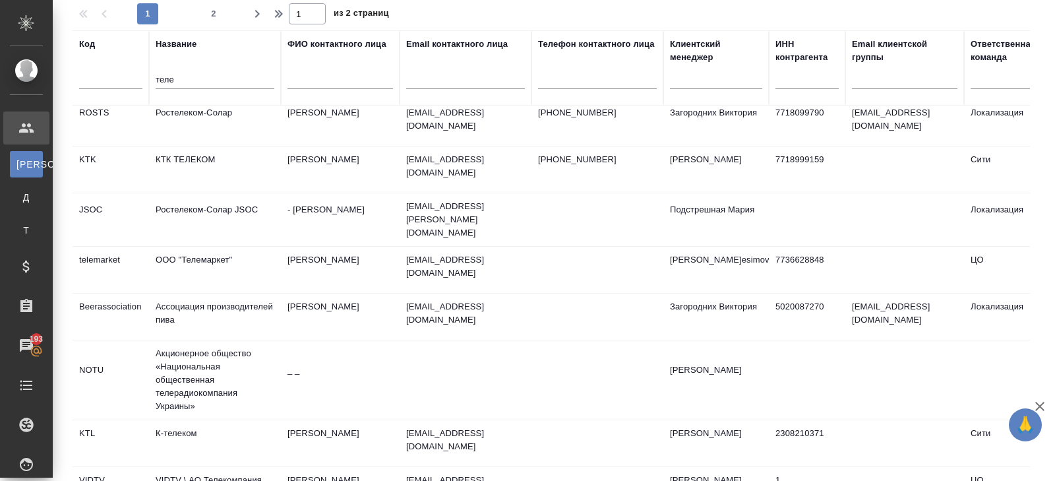
scroll to position [109, 0]
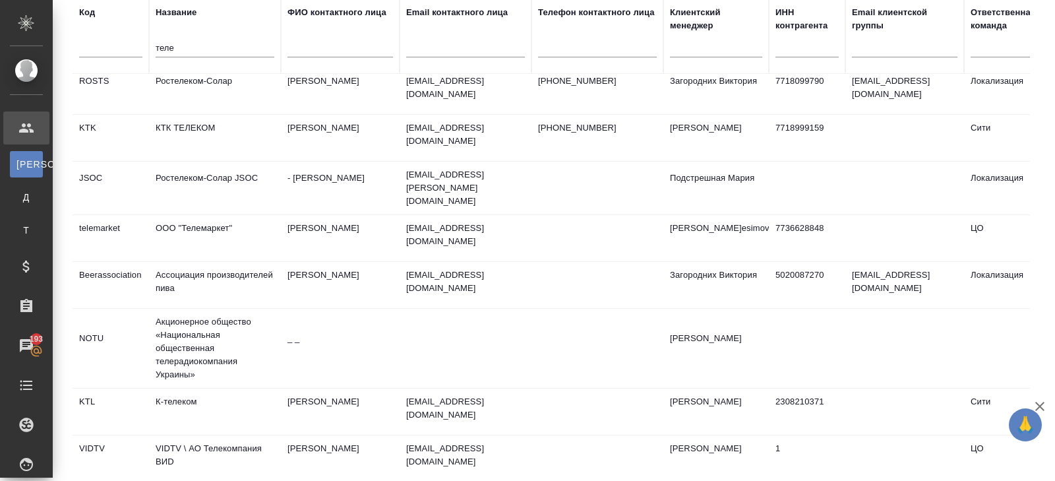
click at [175, 91] on td "Ростелеком-Солар" at bounding box center [215, 91] width 132 height 46
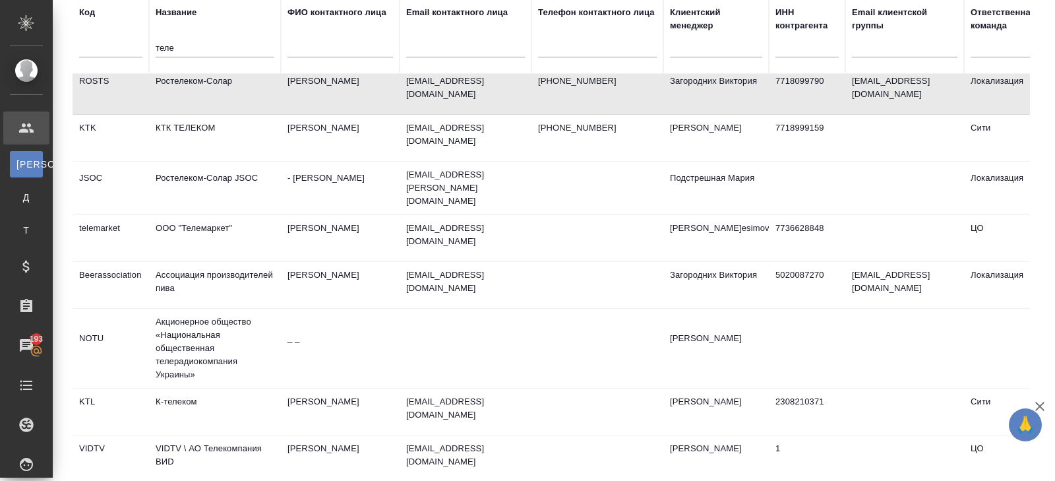
click at [175, 91] on td "Ростелеком-Солар" at bounding box center [215, 91] width 132 height 46
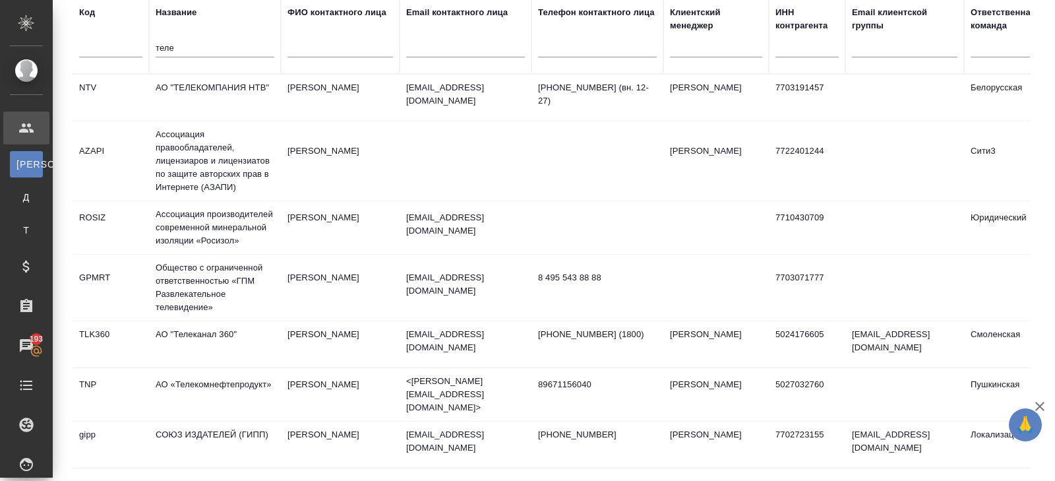
scroll to position [0, 0]
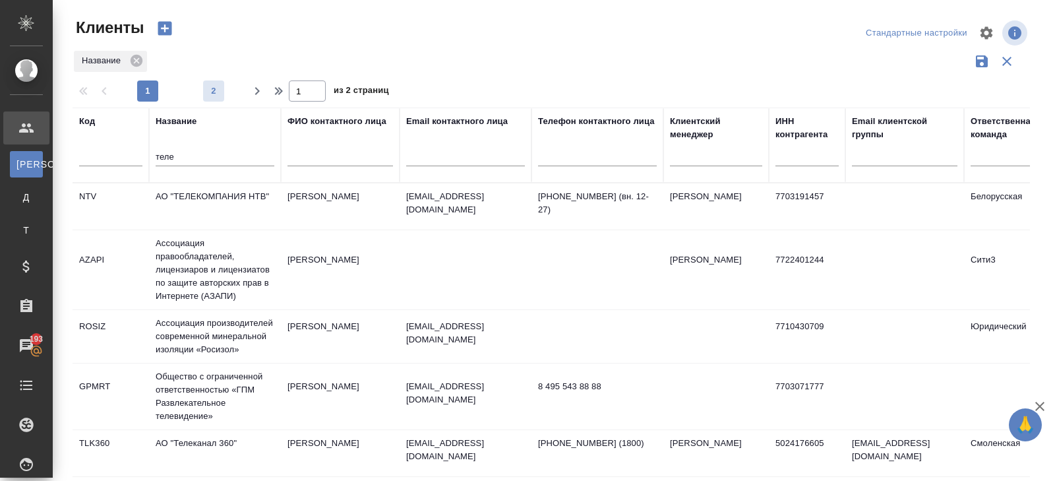
click at [209, 88] on span "2" at bounding box center [213, 90] width 21 height 13
type input "2"
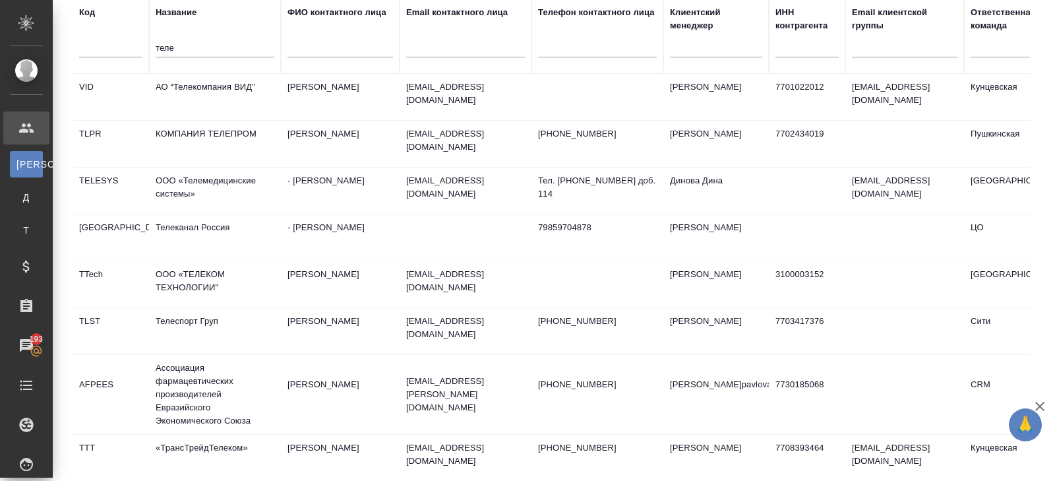
scroll to position [51, 0]
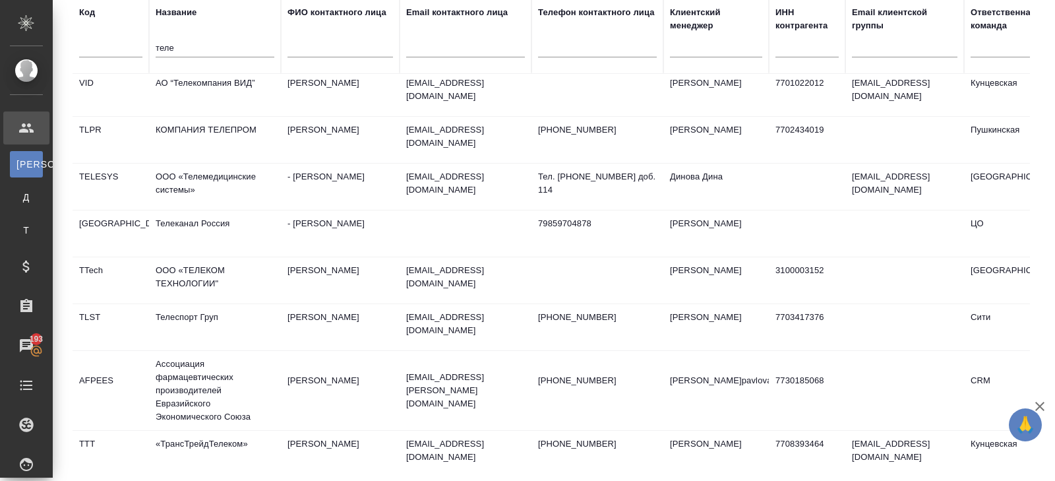
click at [189, 272] on td "ООО «ТЕЛЕКОМ ТЕХНОЛОГИИ"" at bounding box center [215, 280] width 132 height 46
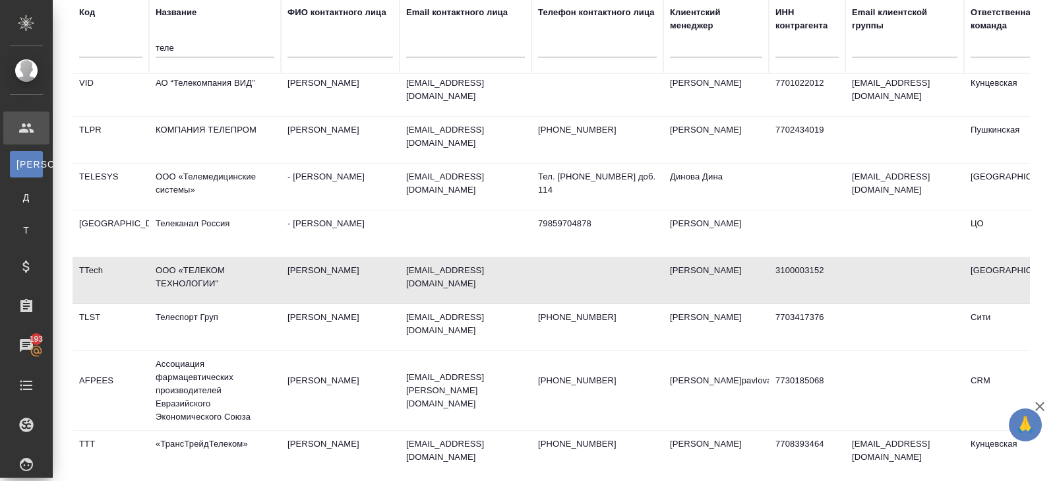
click at [189, 272] on td "ООО «ТЕЛЕКОМ ТЕХНОЛОГИИ"" at bounding box center [215, 280] width 132 height 46
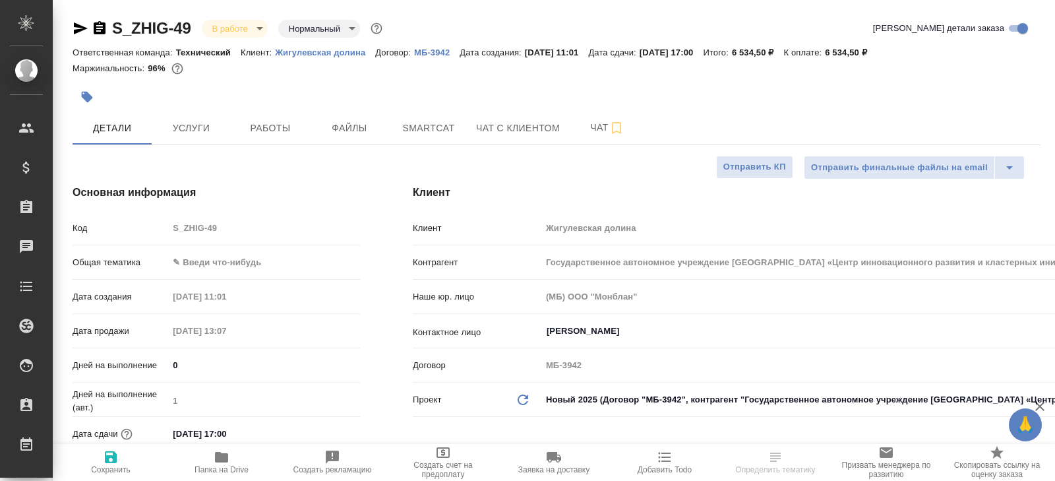
select select "RU"
click at [608, 116] on button "Чат" at bounding box center [607, 127] width 79 height 33
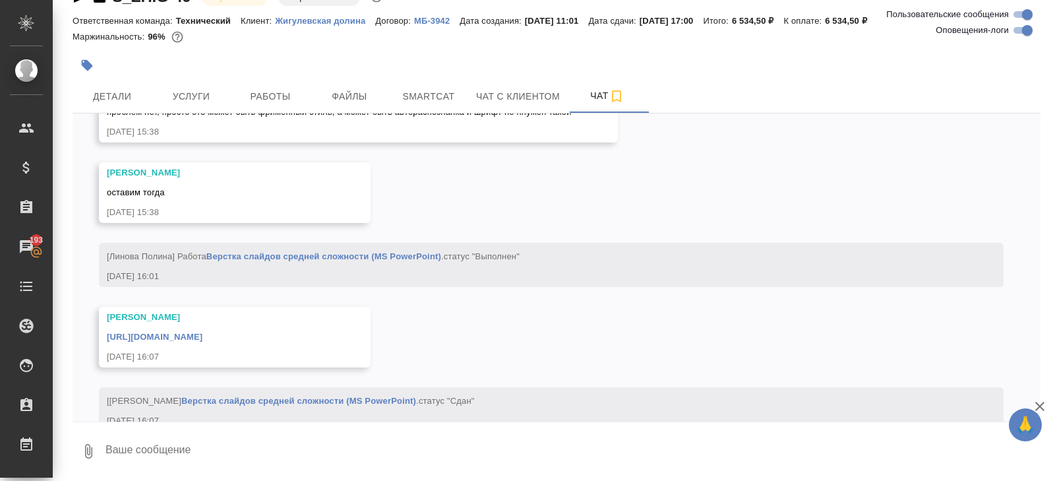
scroll to position [1790, 0]
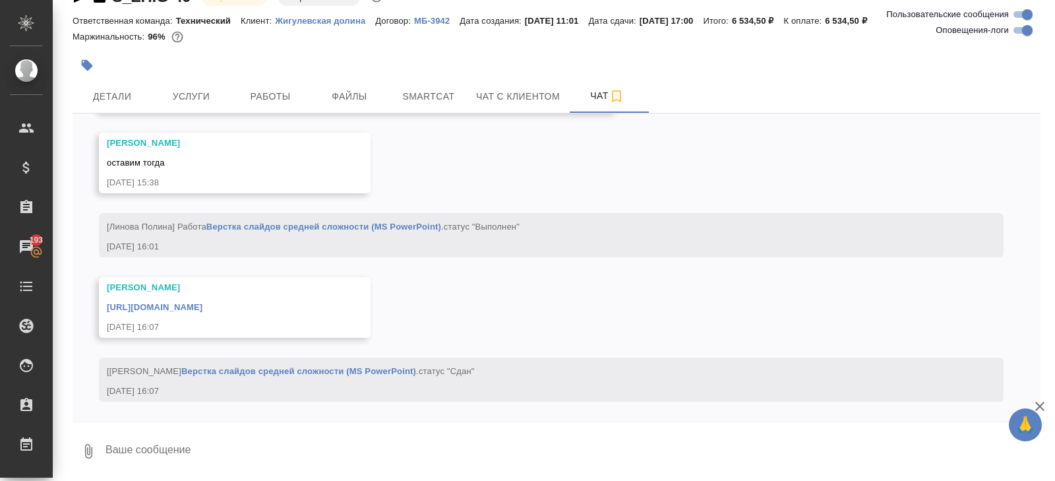
click at [325, 312] on div "[URL][DOMAIN_NAME]" at bounding box center [216, 306] width 218 height 16
click at [203, 305] on link "[URL][DOMAIN_NAME]" at bounding box center [155, 307] width 96 height 10
click at [282, 102] on span "Работы" at bounding box center [270, 96] width 63 height 16
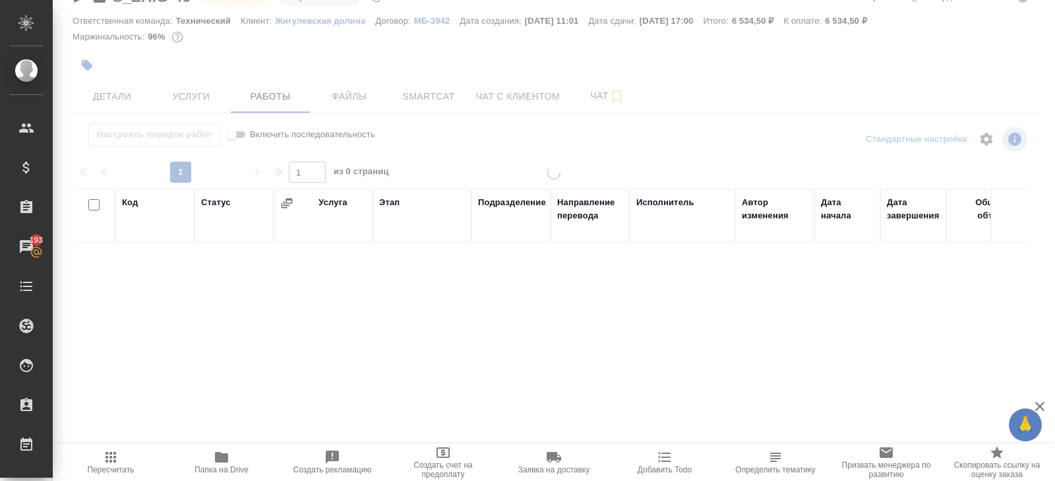
click at [219, 466] on span "Папка на Drive" at bounding box center [222, 469] width 54 height 9
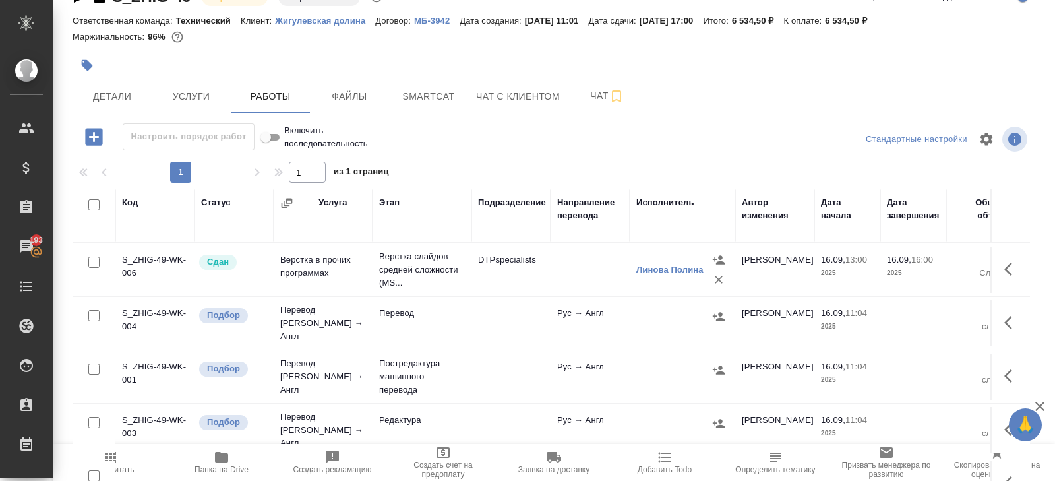
click at [384, 113] on div "S_ZHIG-49 В работе inProgress Нормальный normal Кратко детали заказа Ответствен…" at bounding box center [556, 243] width 983 height 551
click at [395, 113] on hr at bounding box center [557, 113] width 968 height 1
click at [414, 106] on button "Smartcat" at bounding box center [428, 96] width 79 height 33
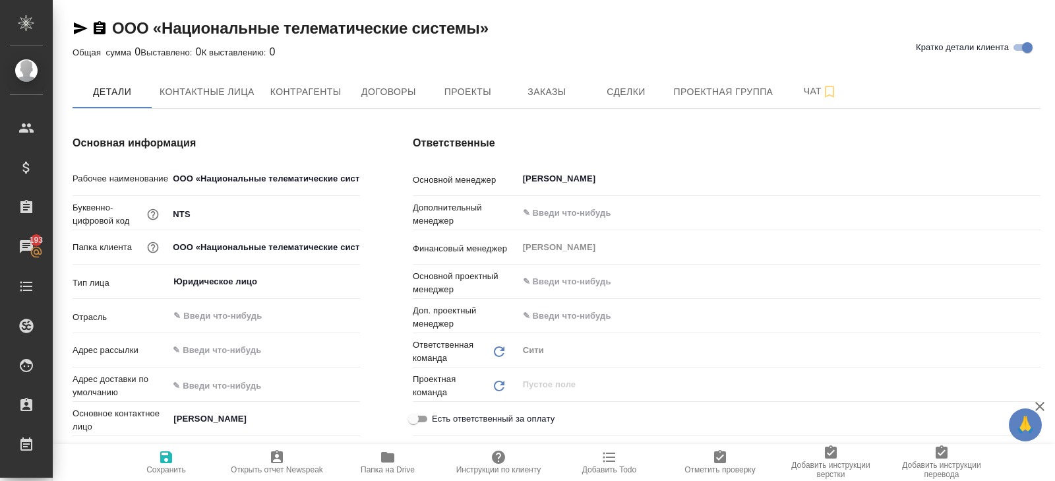
type textarea "x"
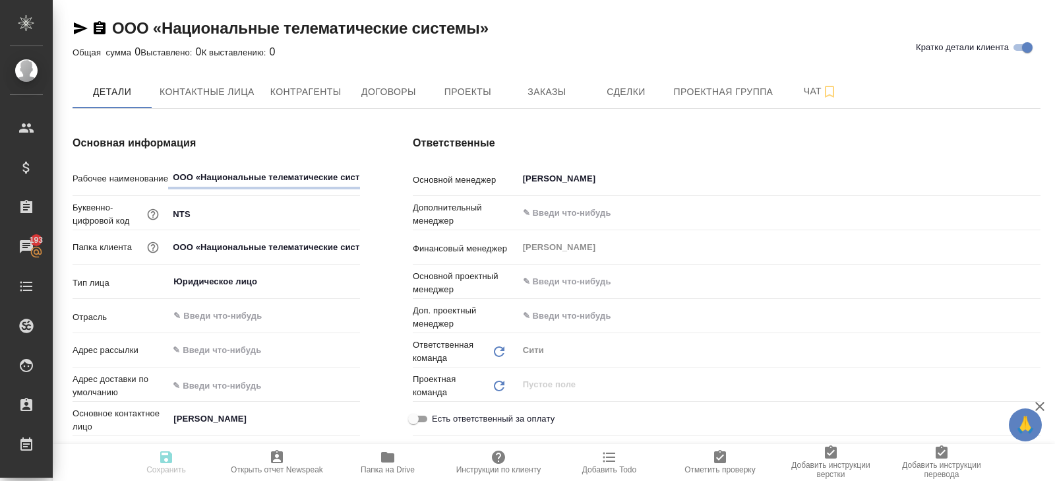
type textarea "x"
click at [78, 28] on icon "button" at bounding box center [81, 28] width 16 height 16
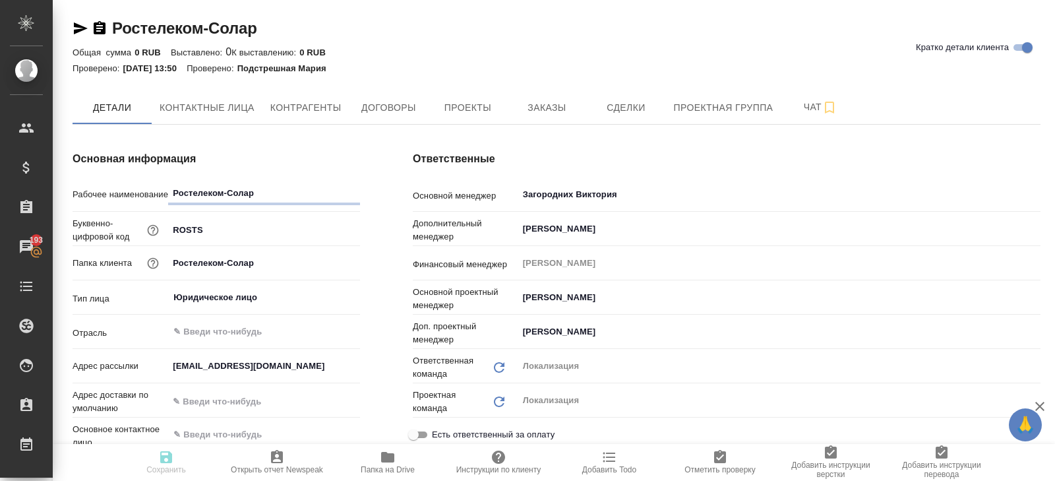
type textarea "x"
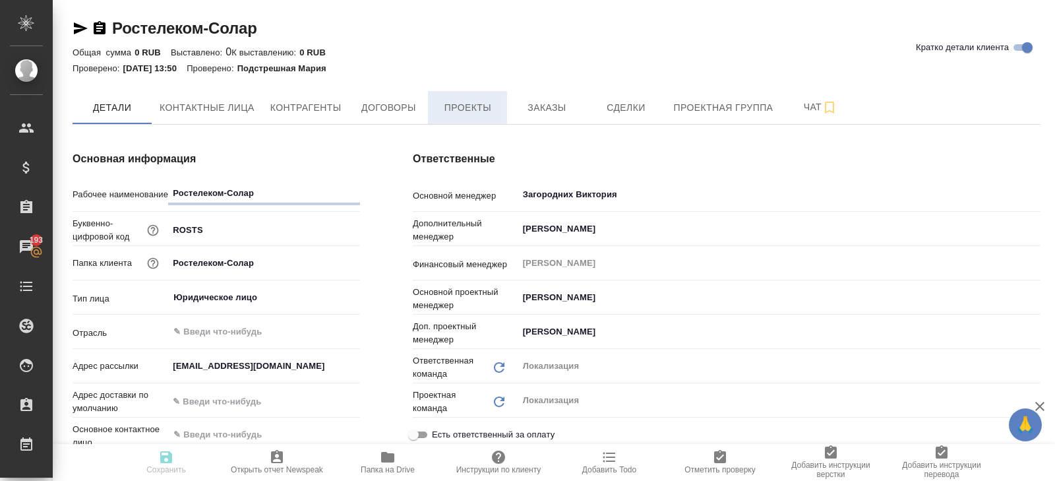
type textarea "x"
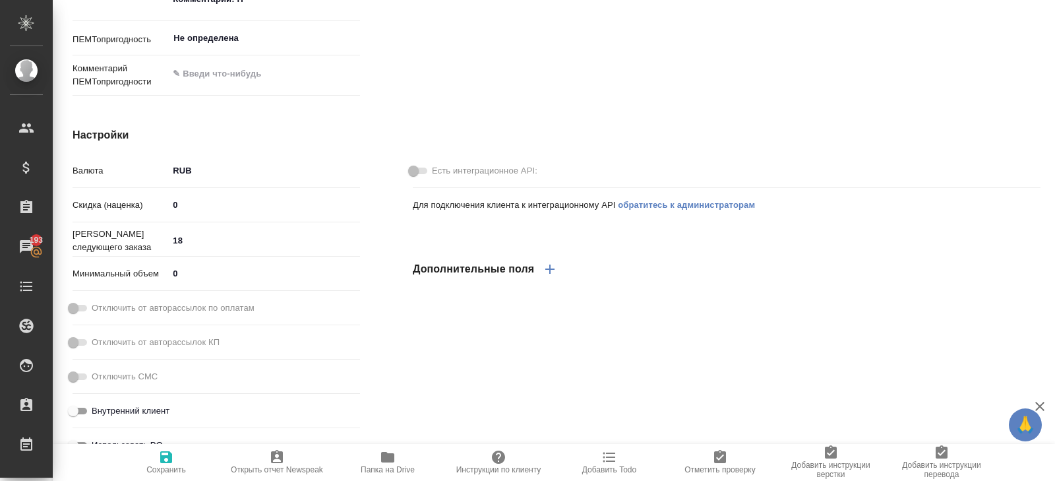
type textarea "x"
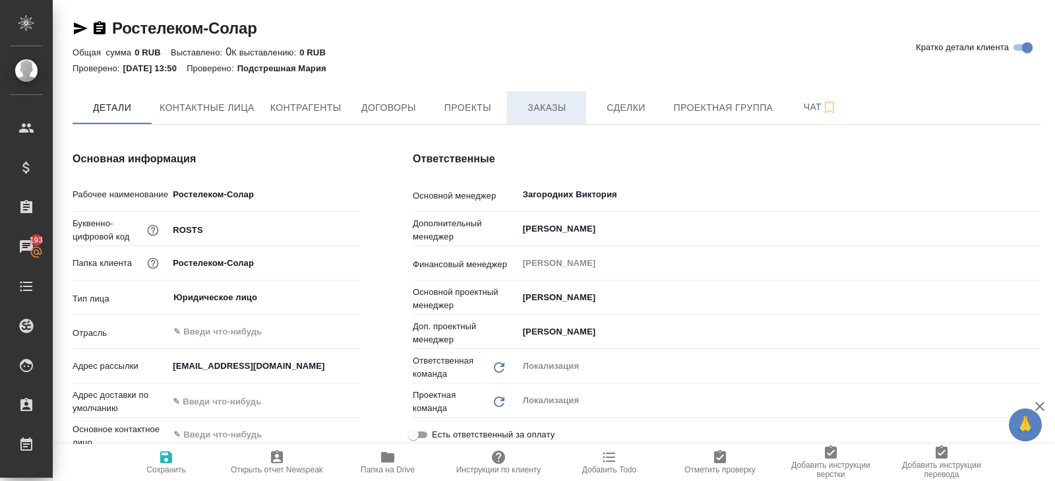
click at [542, 104] on span "Заказы" at bounding box center [546, 108] width 63 height 16
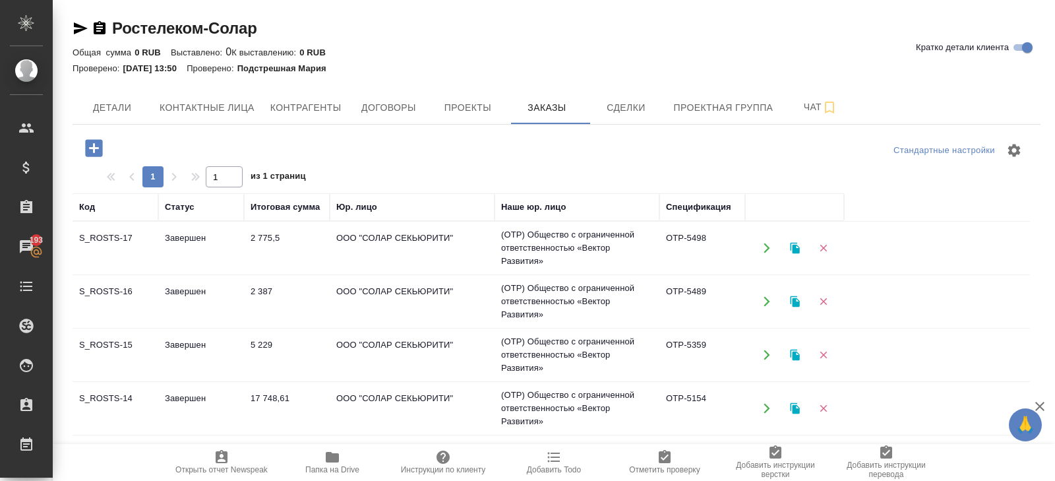
click at [78, 29] on icon "button" at bounding box center [81, 28] width 14 height 12
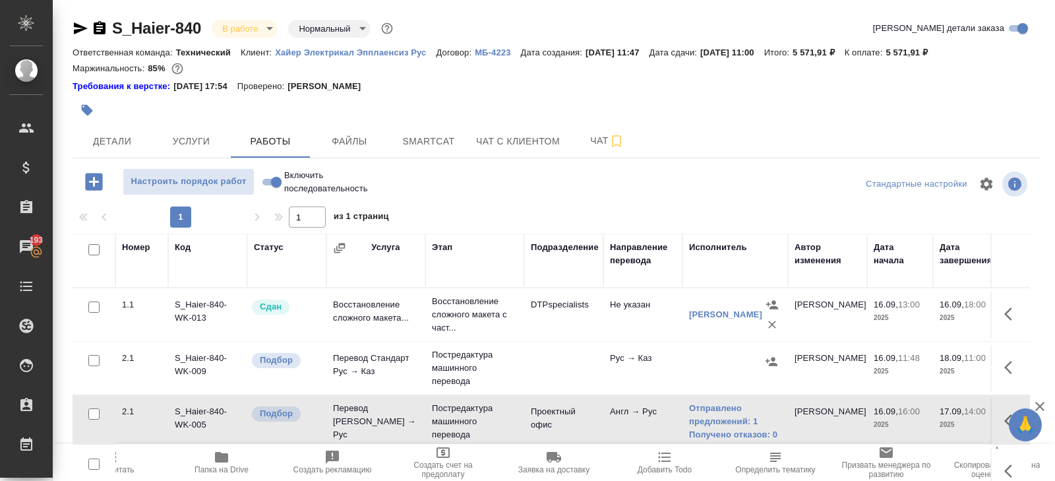
scroll to position [83, 0]
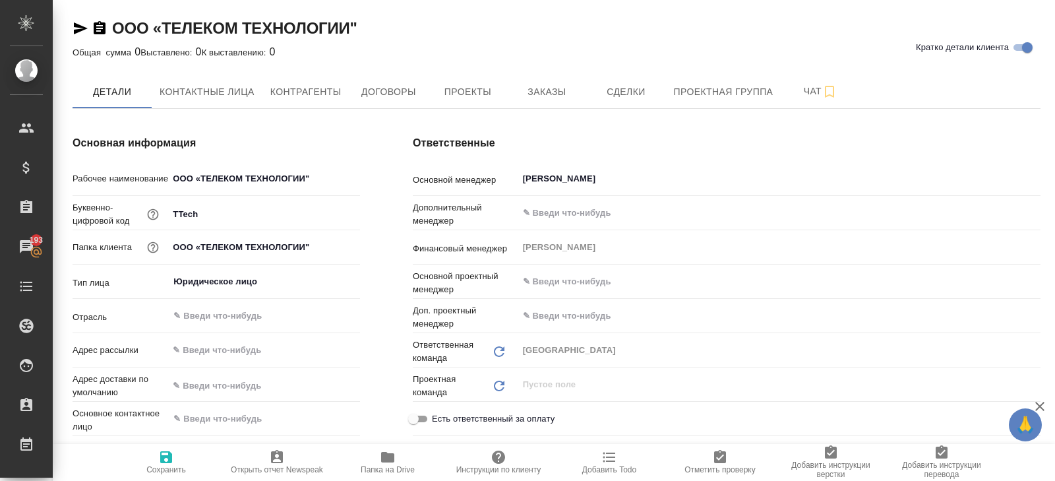
type textarea "x"
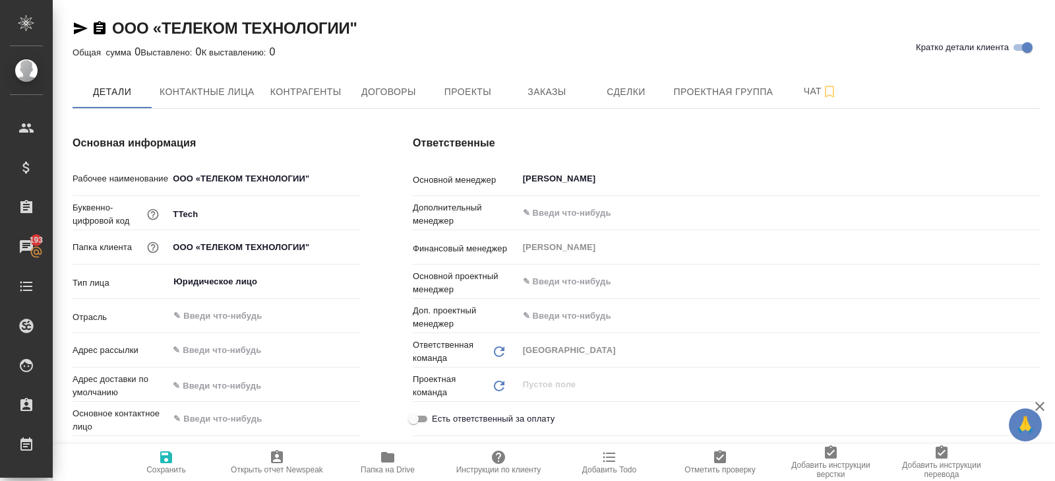
type textarea "x"
click at [77, 30] on icon "button" at bounding box center [81, 28] width 14 height 12
